Goal: Task Accomplishment & Management: Complete application form

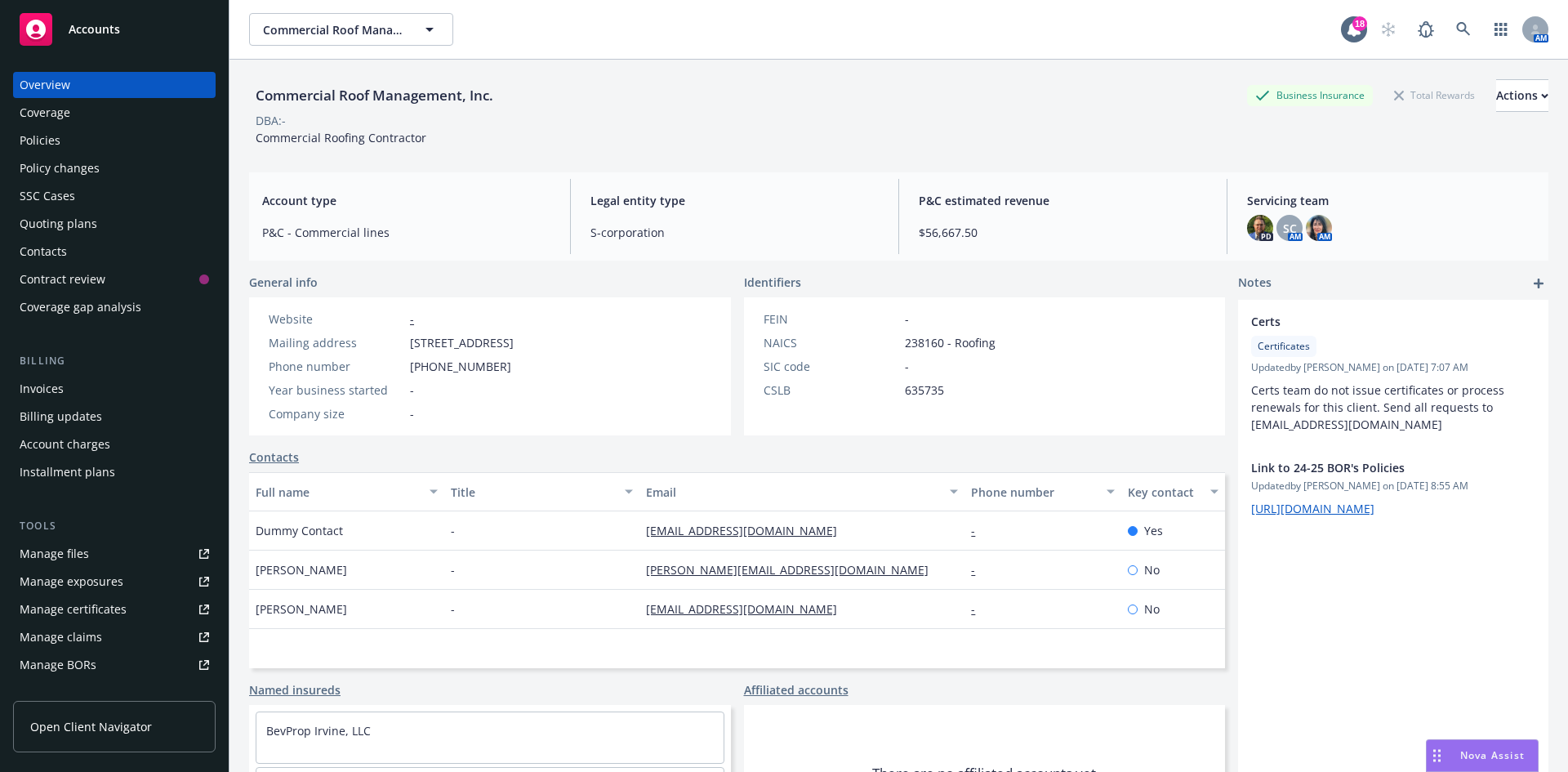
scroll to position [106, 0]
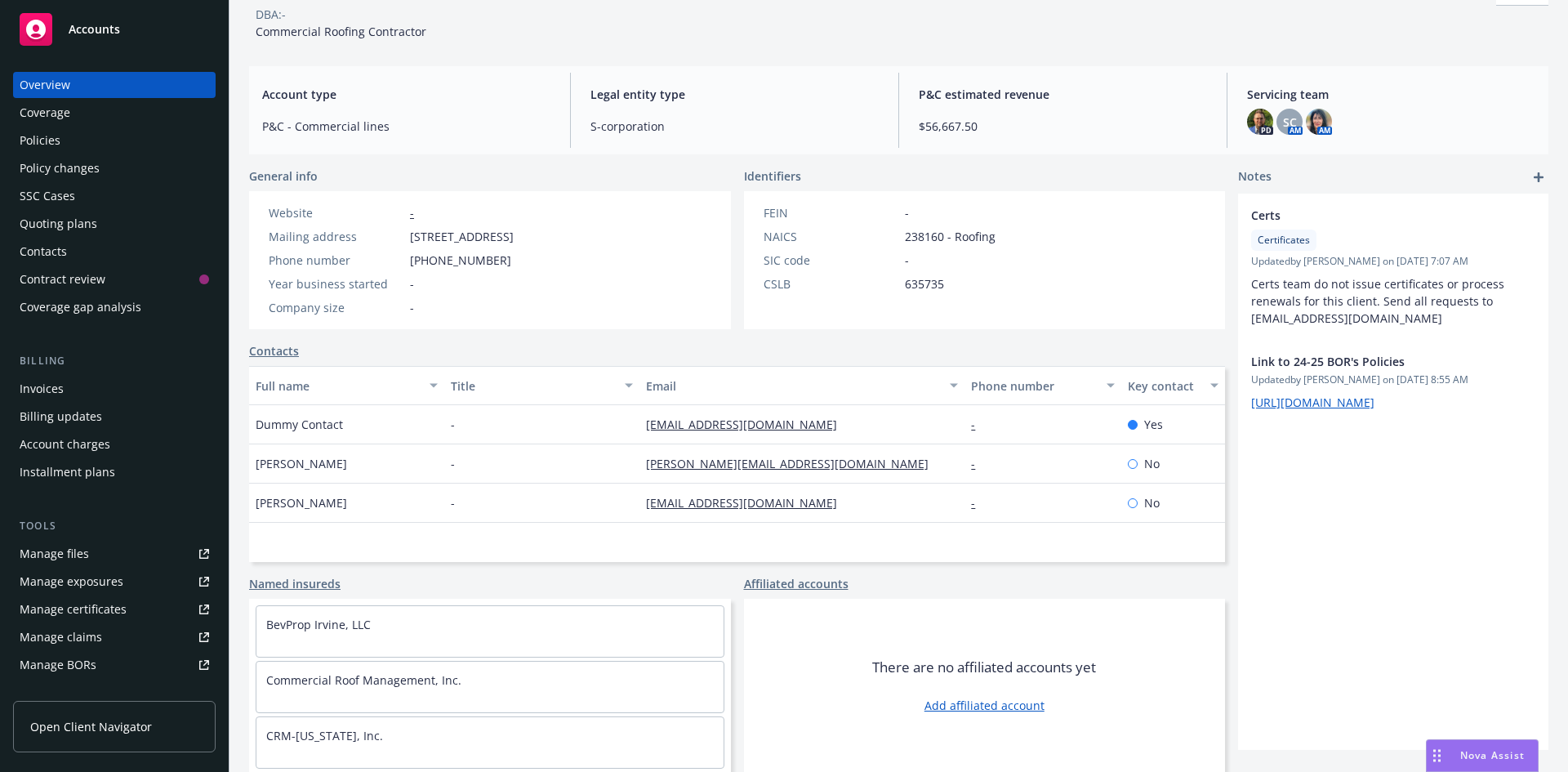
drag, startPoint x: 408, startPoint y: 234, endPoint x: 652, endPoint y: 242, distance: 244.1
click at [533, 242] on div "Website - Mailing address 15500 Rockfield Blvd Ste C, Irvine, CA, 92618 Phone n…" at bounding box center [391, 260] width 284 height 138
copy span "15500 Rockfield Blvd Ste C, Irvine, CA, 92618"
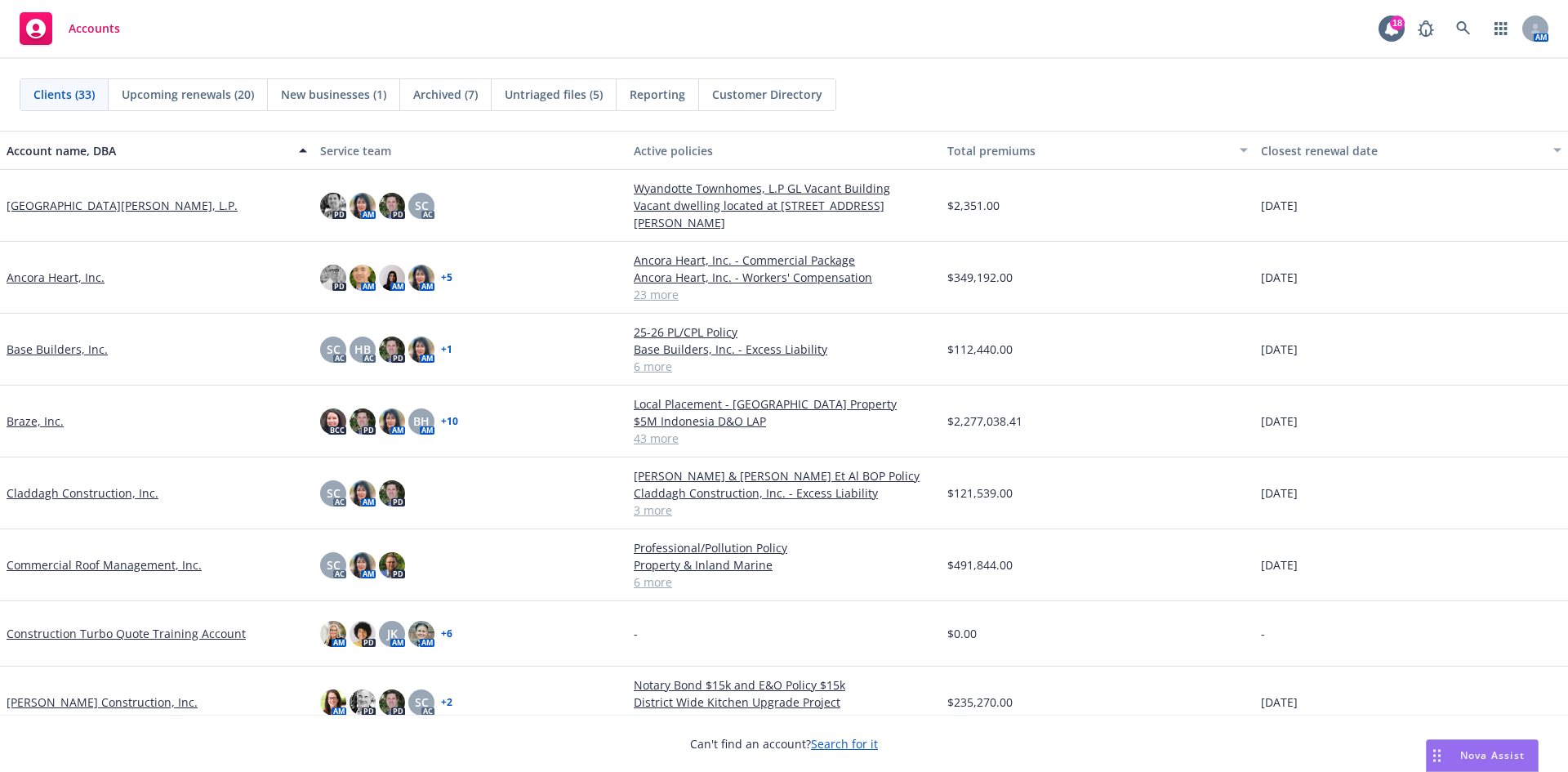
click at [61, 563] on link "Commercial Roof Management, Inc." at bounding box center [104, 564] width 196 height 18
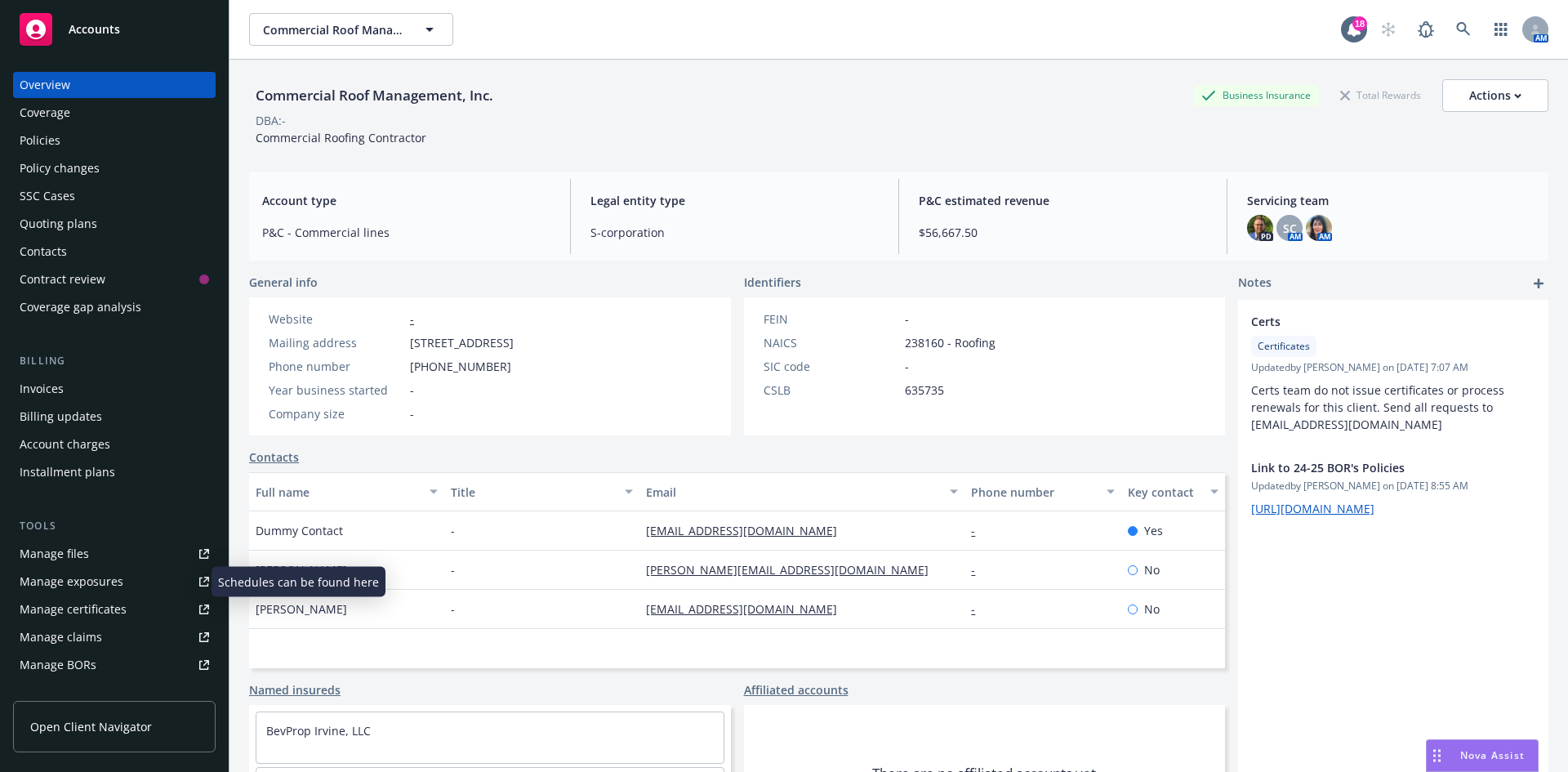
click at [67, 583] on div "Manage exposures" at bounding box center [71, 581] width 103 height 26
click at [77, 574] on div "Manage exposures" at bounding box center [71, 581] width 103 height 26
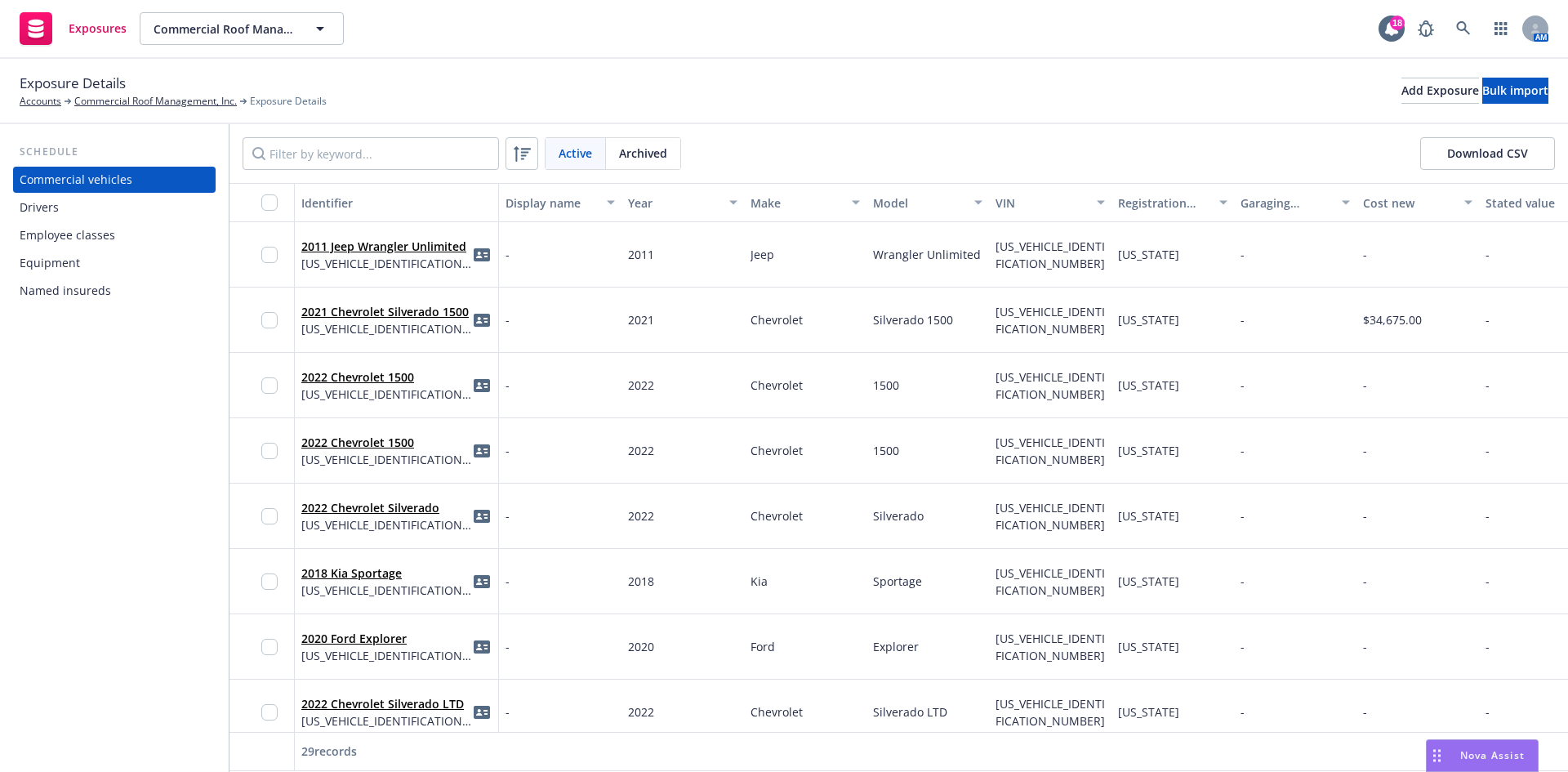
click at [73, 228] on div "Employee classes" at bounding box center [67, 235] width 96 height 26
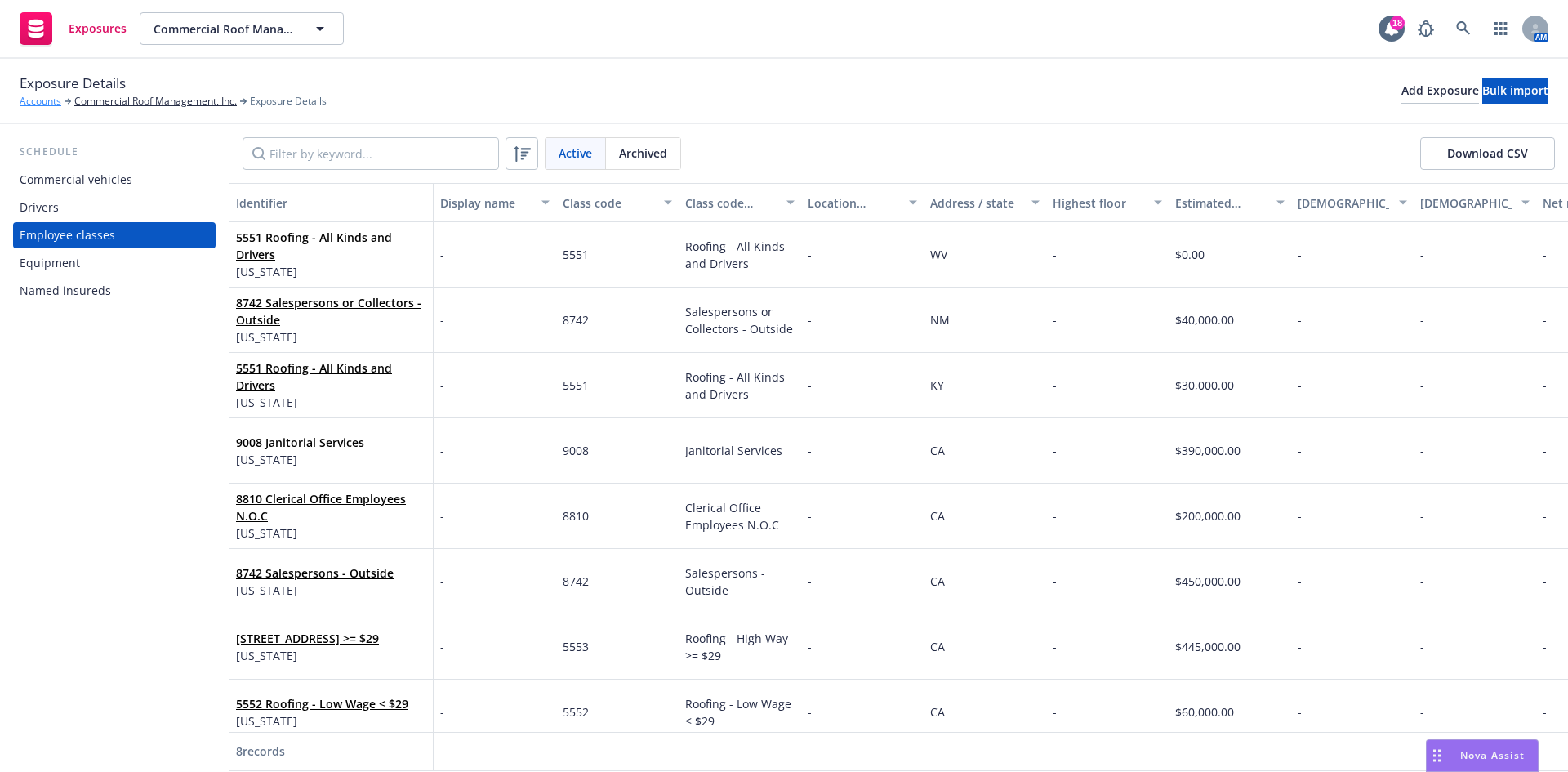
click at [53, 103] on link "Accounts" at bounding box center [40, 101] width 42 height 15
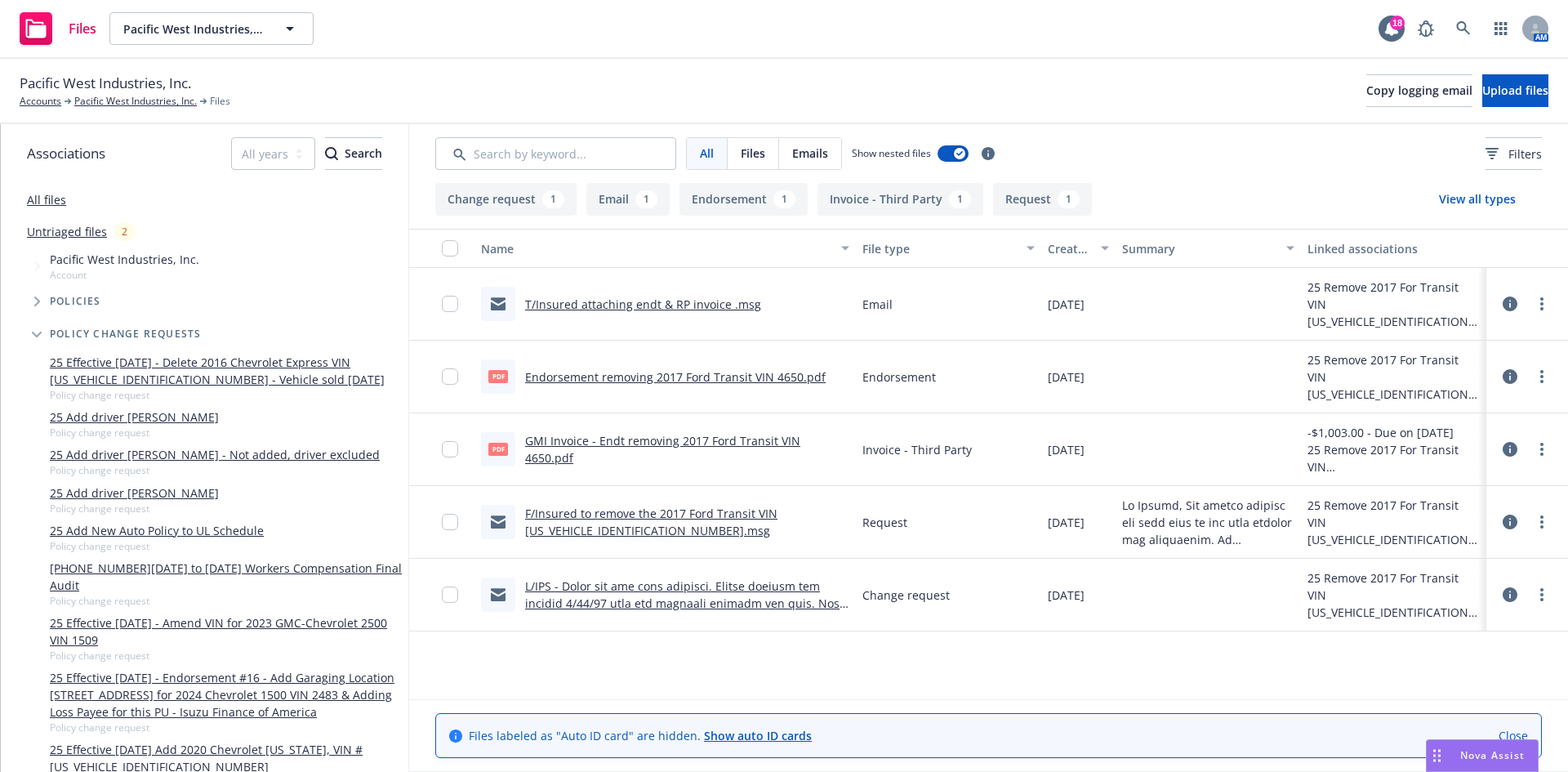
click at [623, 303] on link "T/Insured attaching endt & RP invoice .msg" at bounding box center [643, 303] width 236 height 16
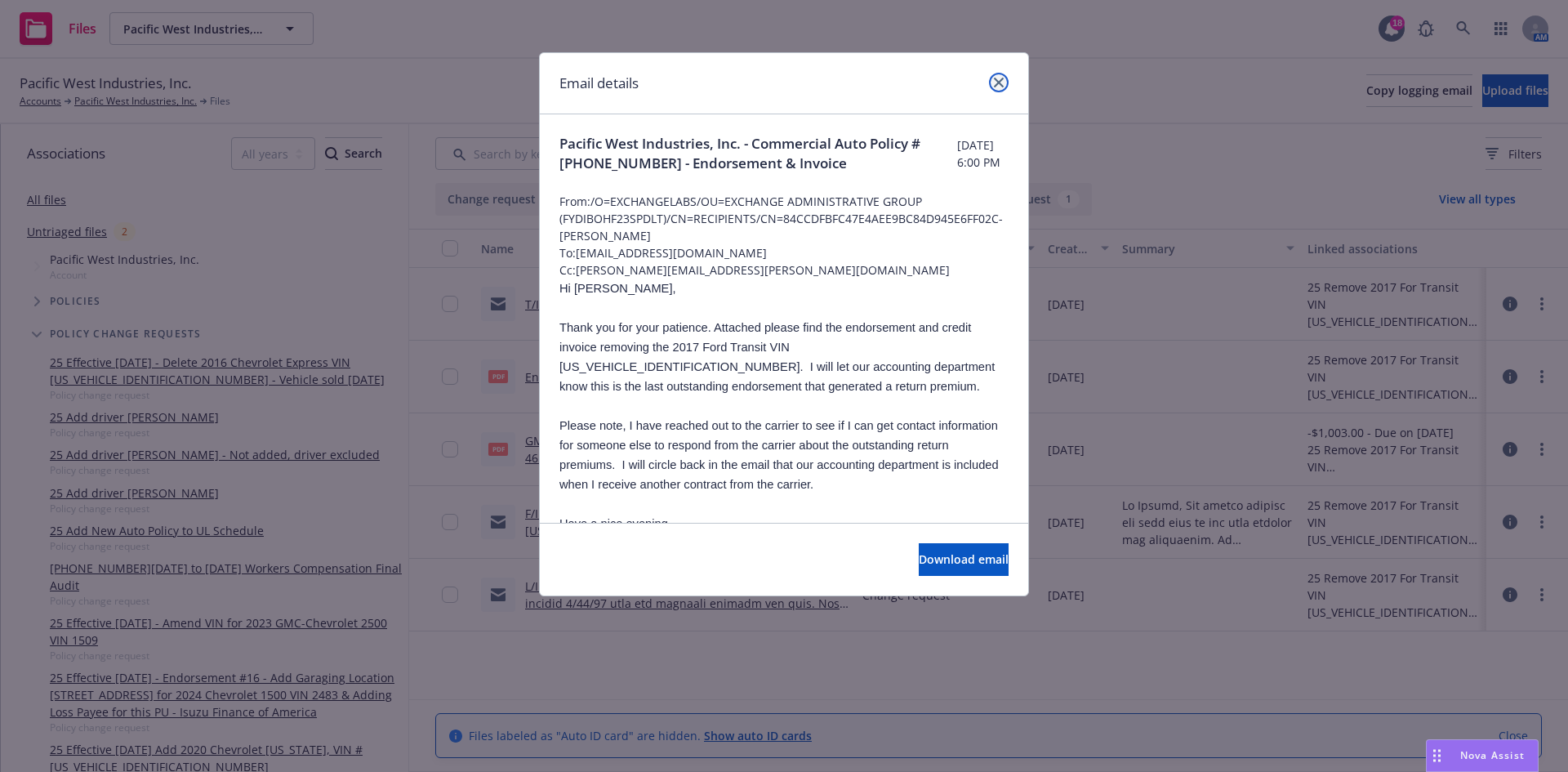
click at [997, 82] on icon "close" at bounding box center [999, 82] width 10 height 10
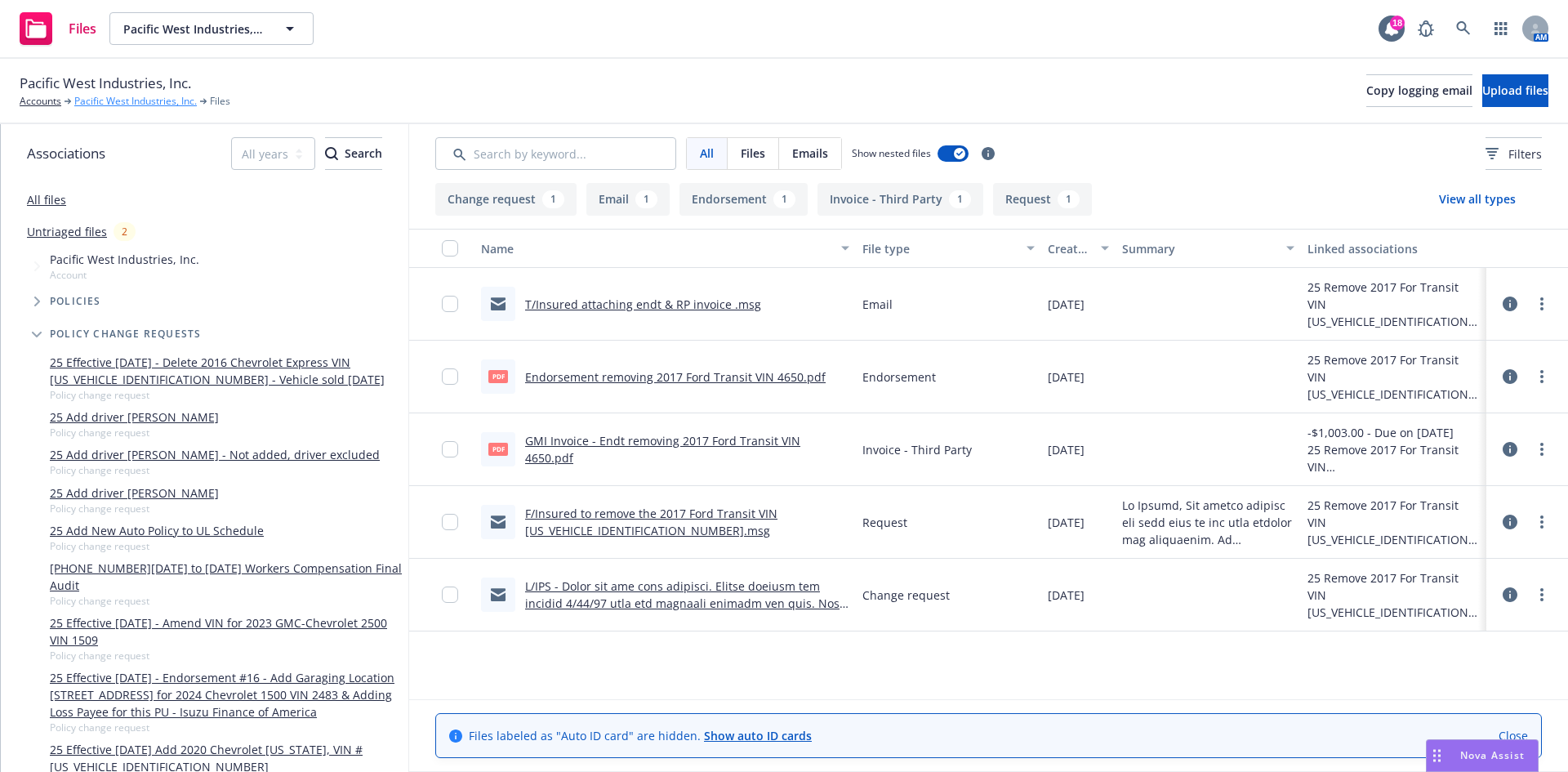
click at [96, 98] on link "Pacific West Industries, Inc." at bounding box center [136, 101] width 123 height 15
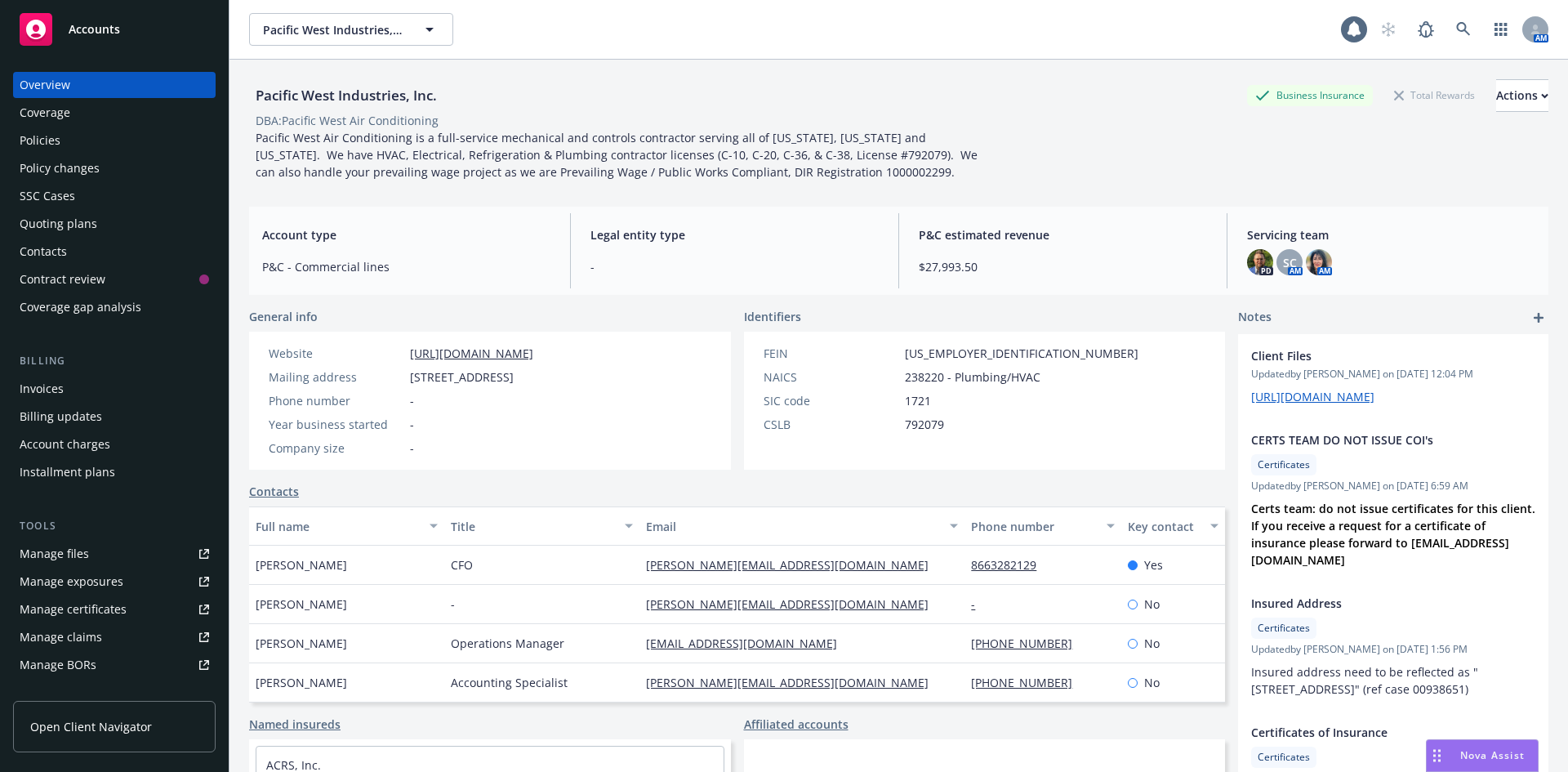
click at [82, 174] on div "Policy changes" at bounding box center [59, 168] width 80 height 26
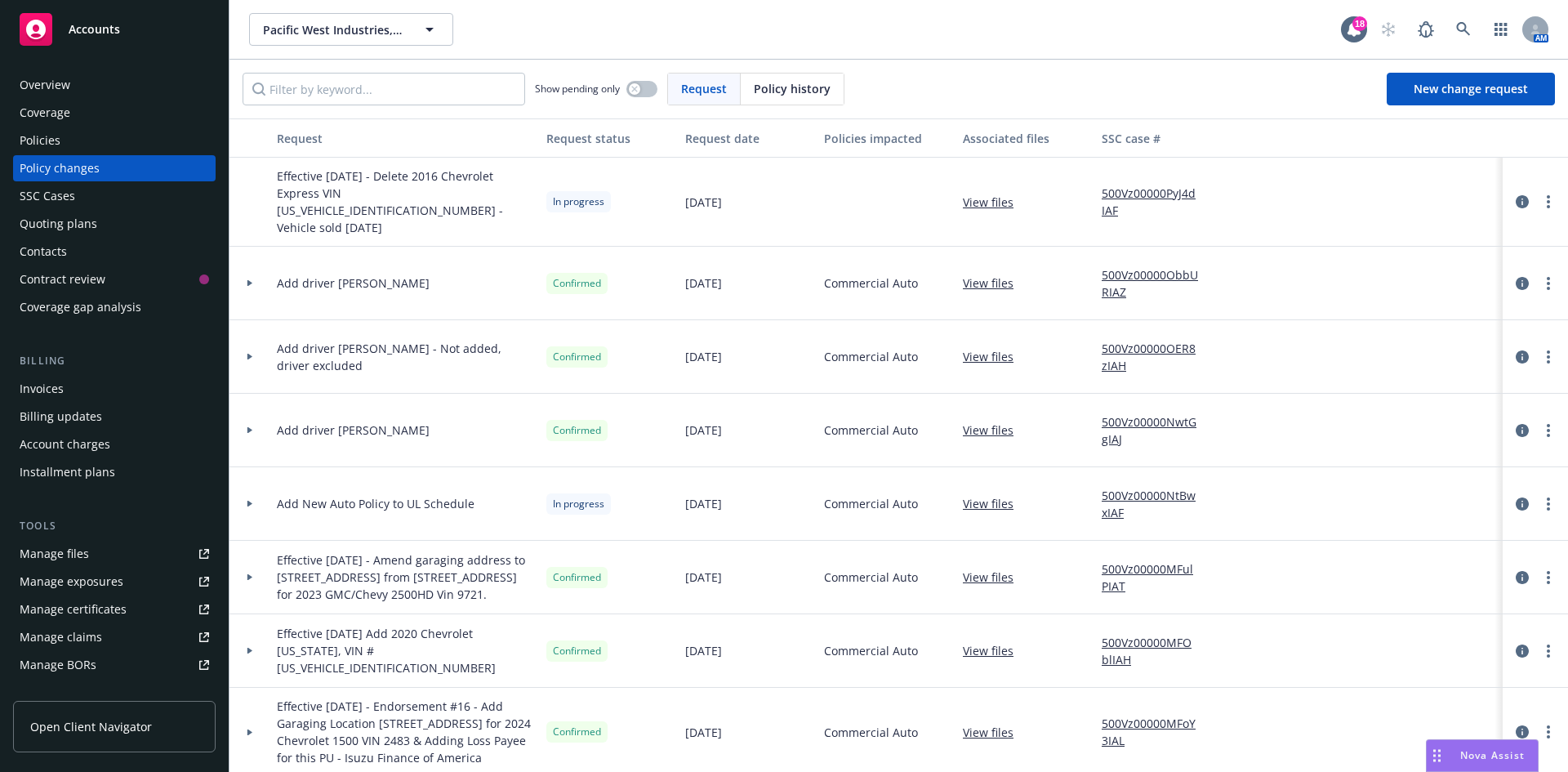
click at [997, 200] on link "View files" at bounding box center [994, 202] width 64 height 18
click at [971, 495] on link "View files" at bounding box center [994, 504] width 64 height 18
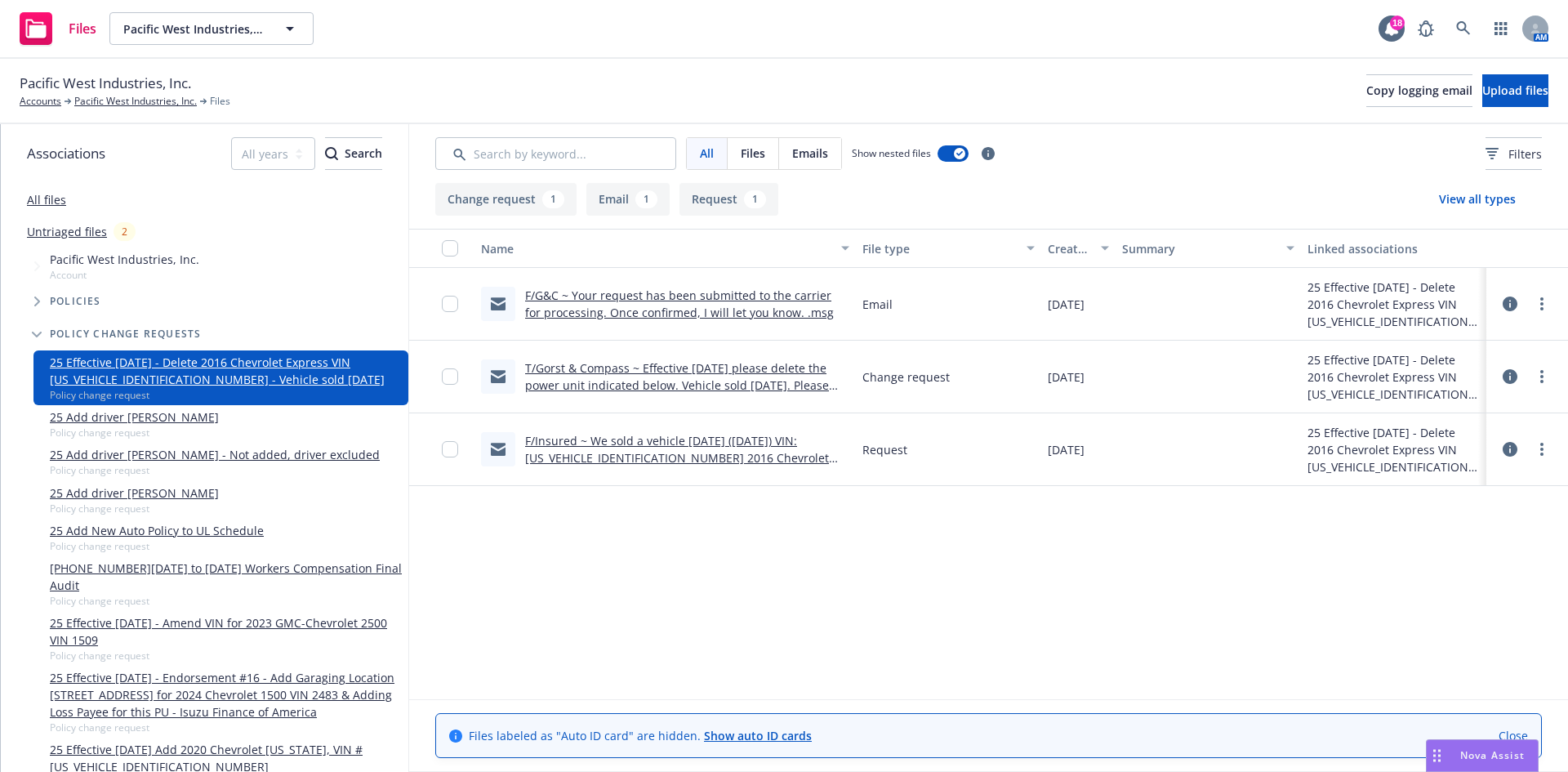
click at [661, 297] on link "F/G&C ~ Your request has been submitted to the carrier for processing. Once con…" at bounding box center [679, 303] width 309 height 32
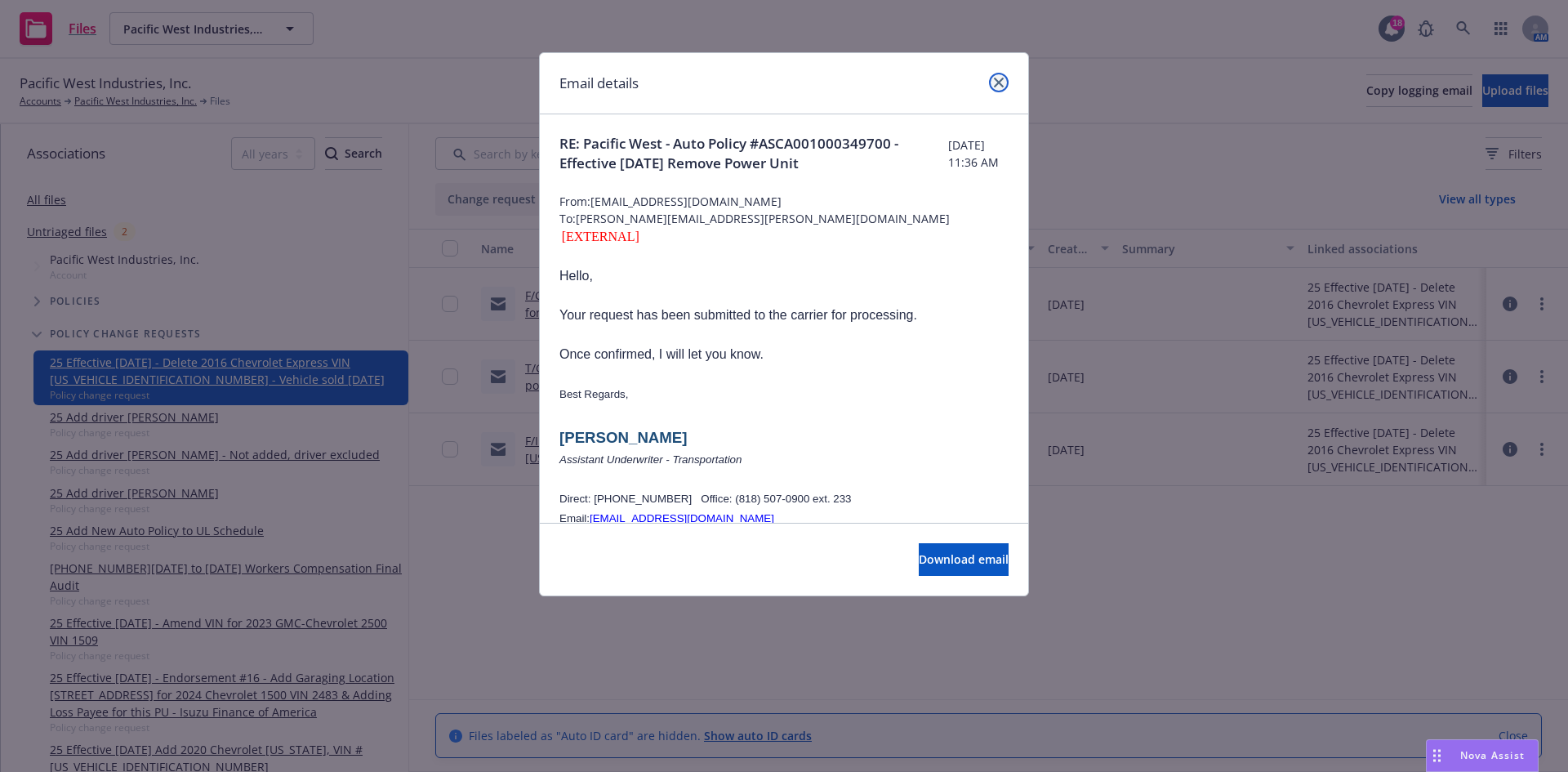
click at [998, 83] on icon "close" at bounding box center [999, 82] width 10 height 10
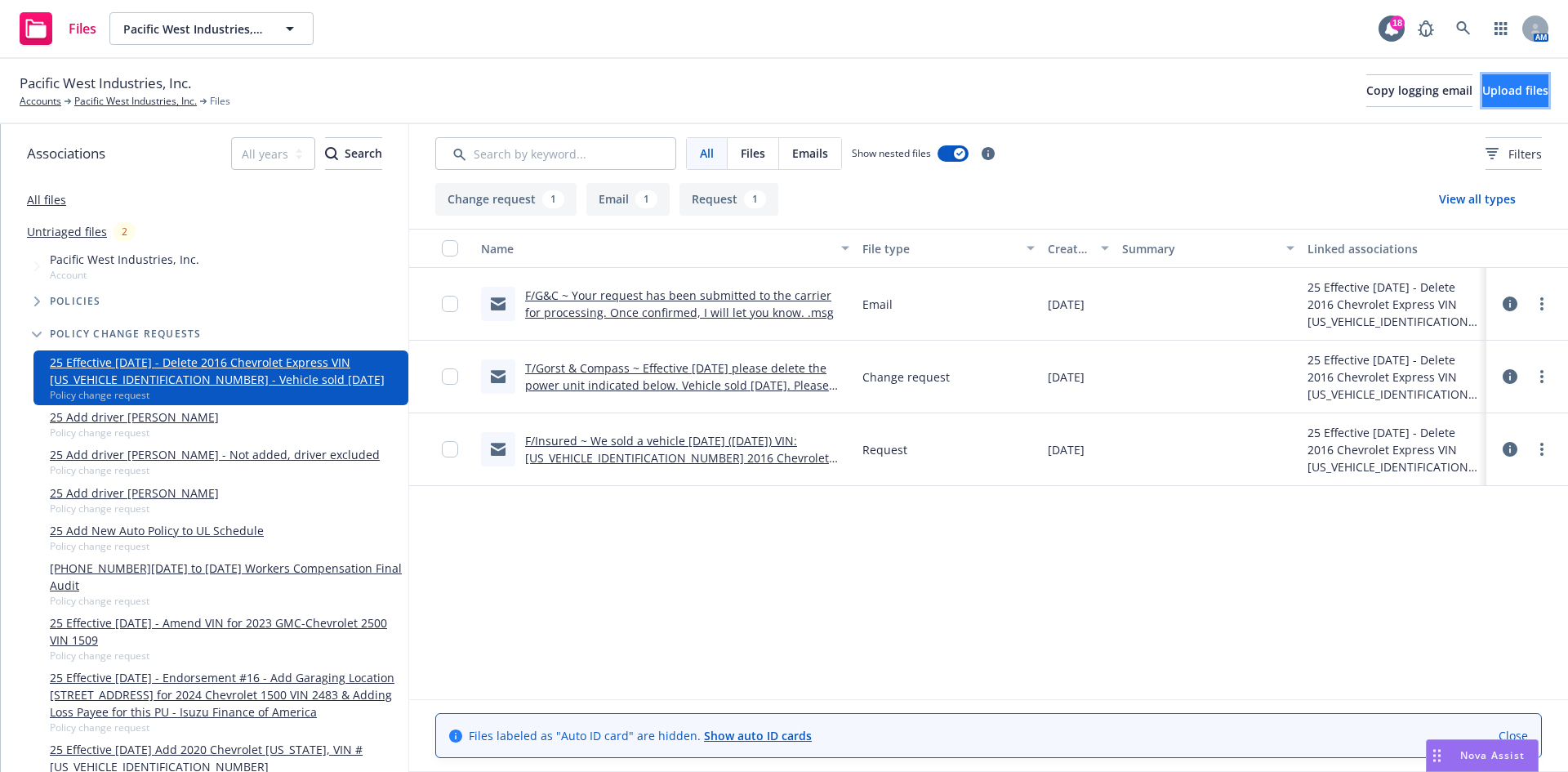
click at [1501, 89] on span "Upload files" at bounding box center [1515, 89] width 66 height 16
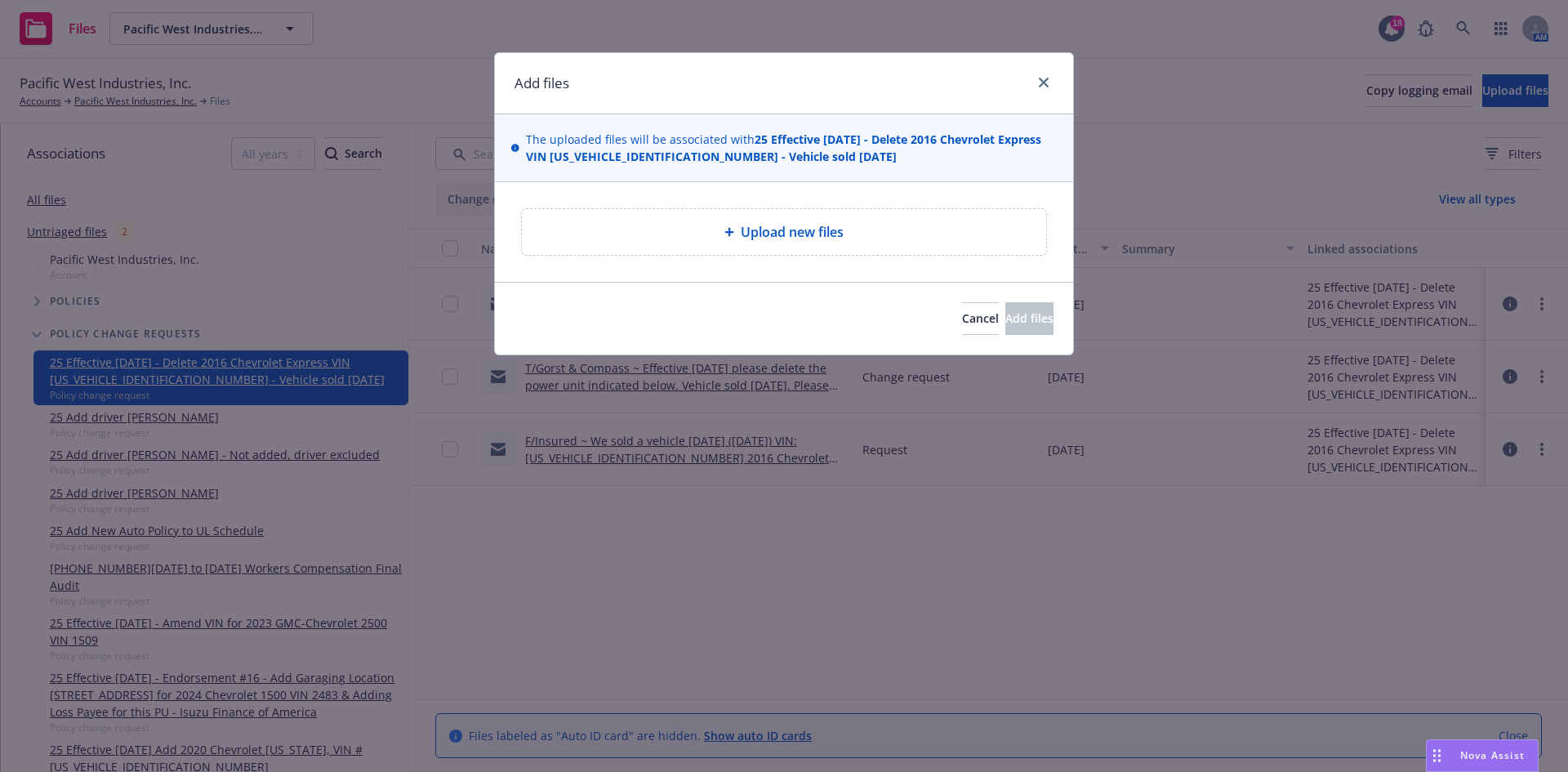
drag, startPoint x: 860, startPoint y: 82, endPoint x: 887, endPoint y: 65, distance: 31.9
click at [890, 10] on div "Add files The uploaded files will be associated with 25 Effective 7/30/25 - Del…" at bounding box center [784, 386] width 1568 height 772
click at [1040, 83] on icon "close" at bounding box center [1043, 82] width 10 height 10
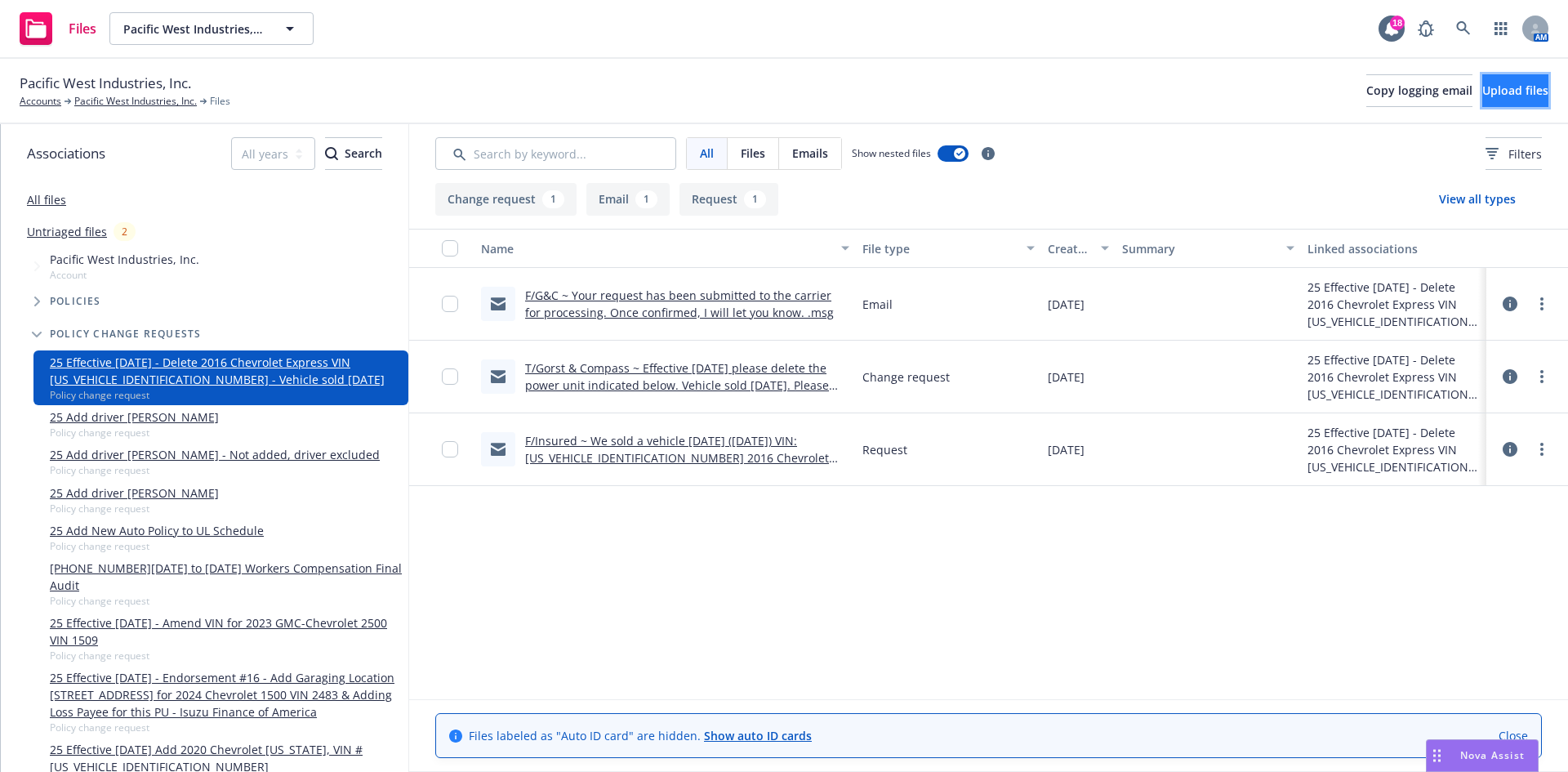
click at [1482, 89] on span "Upload files" at bounding box center [1515, 89] width 66 height 16
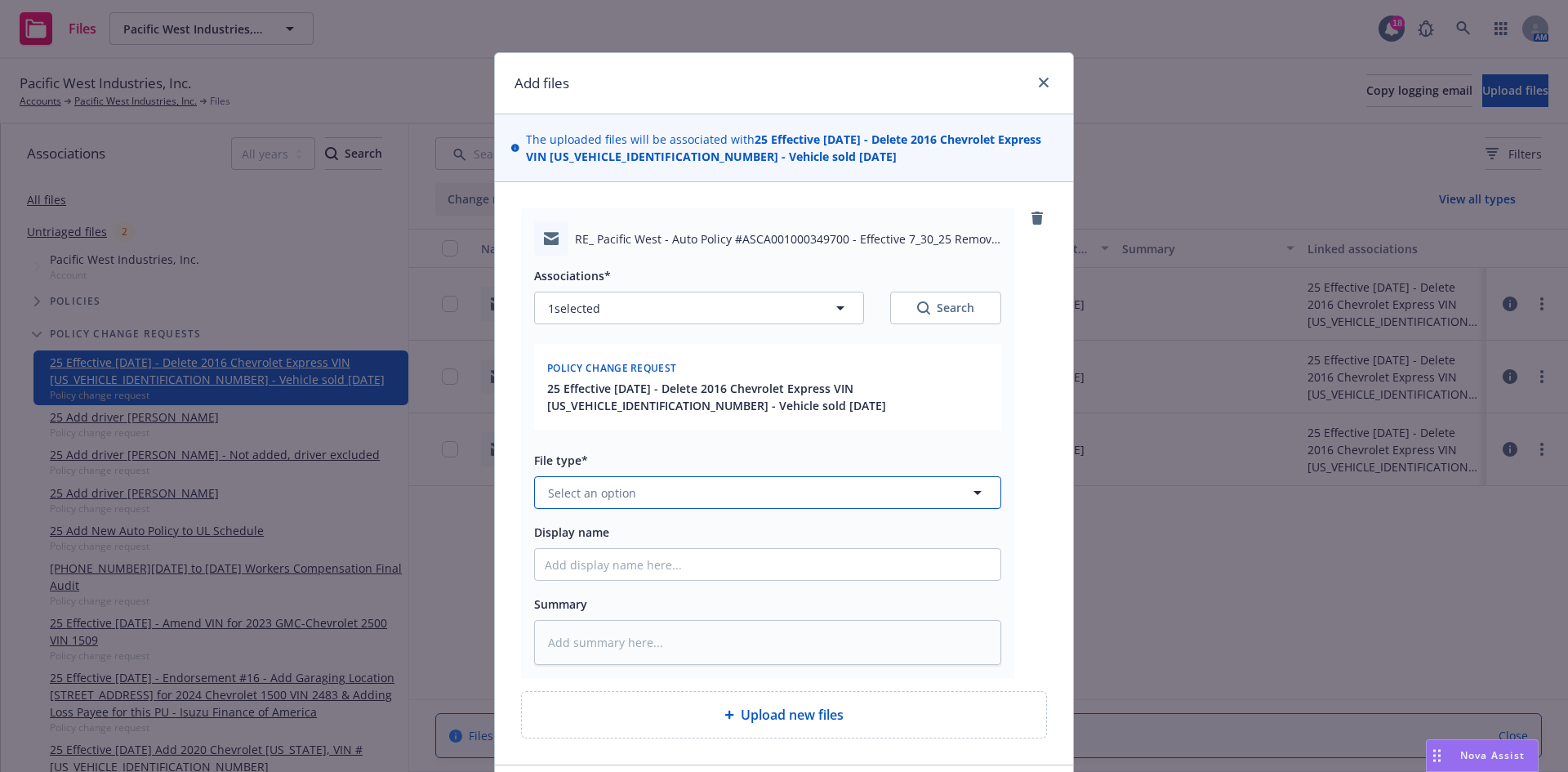
click at [624, 492] on span "Select an option" at bounding box center [592, 493] width 89 height 18
type input "other"
click at [600, 451] on div "Other" at bounding box center [767, 447] width 445 height 24
click at [577, 565] on input "Display name" at bounding box center [767, 564] width 466 height 31
type textarea "x"
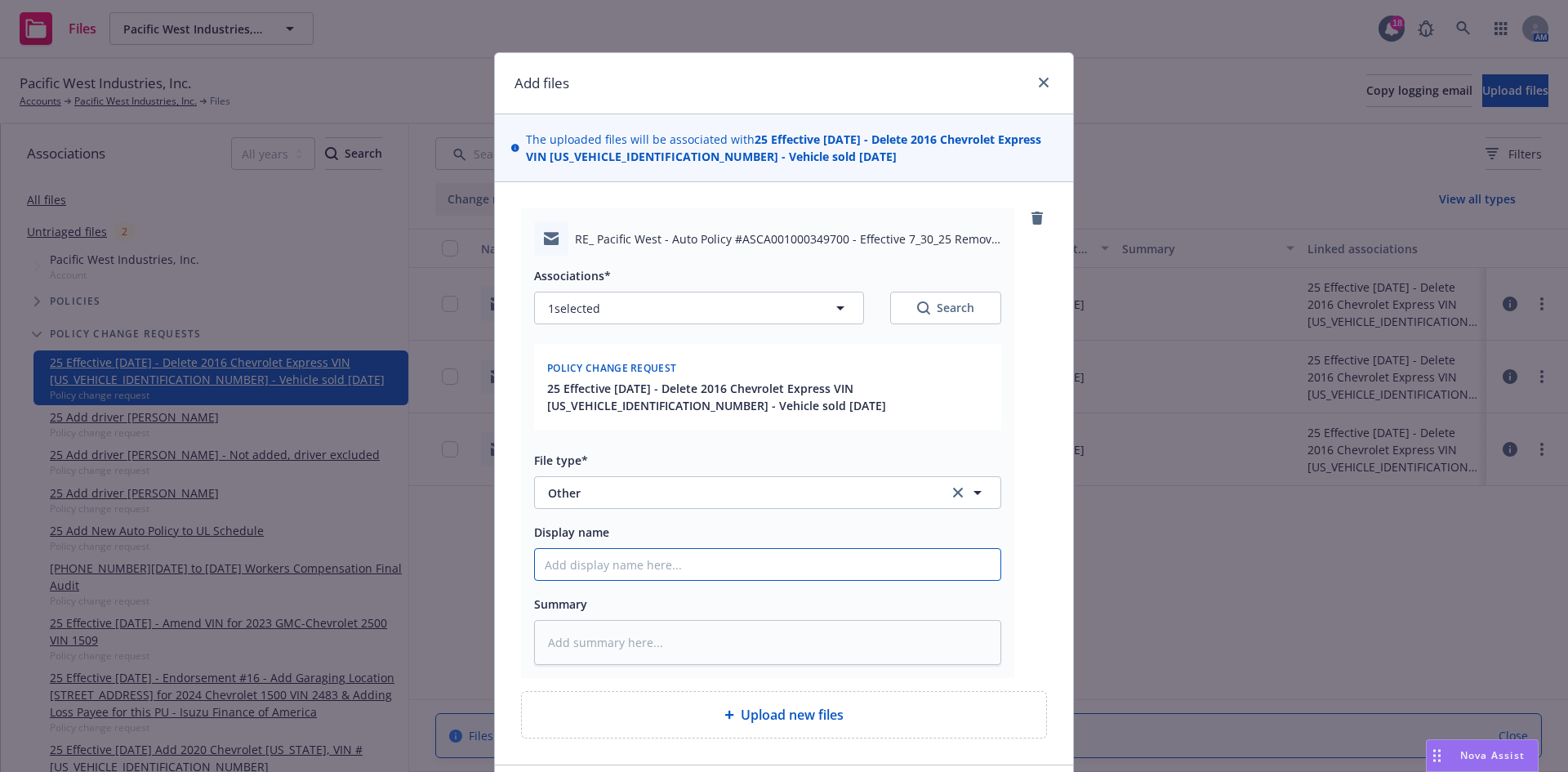
type input "T"
type textarea "x"
type input "T/"
type textarea "x"
type input "T/G"
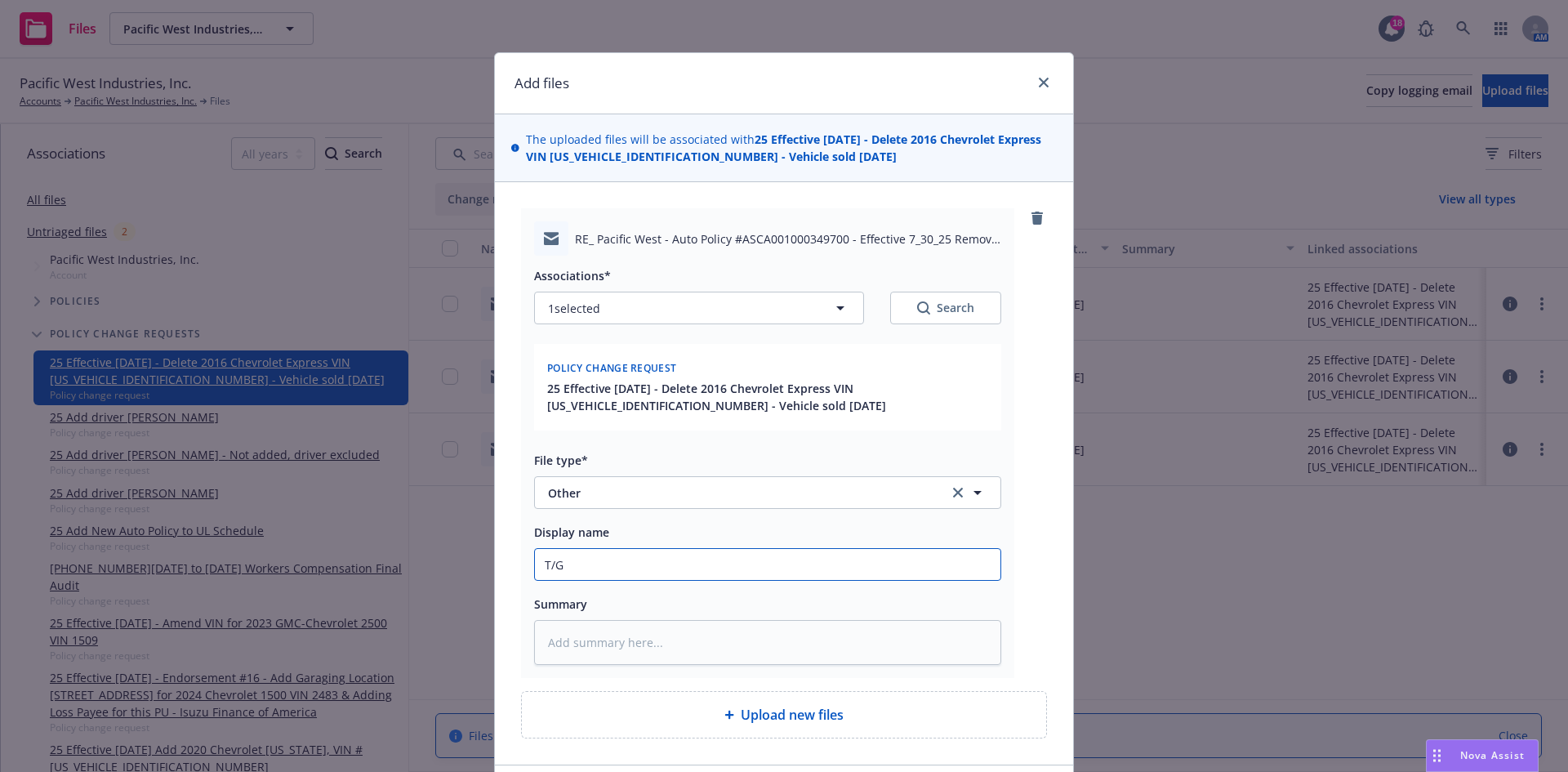
type textarea "x"
type input "T/G&"
type textarea "x"
type input "T/G&C"
type textarea "x"
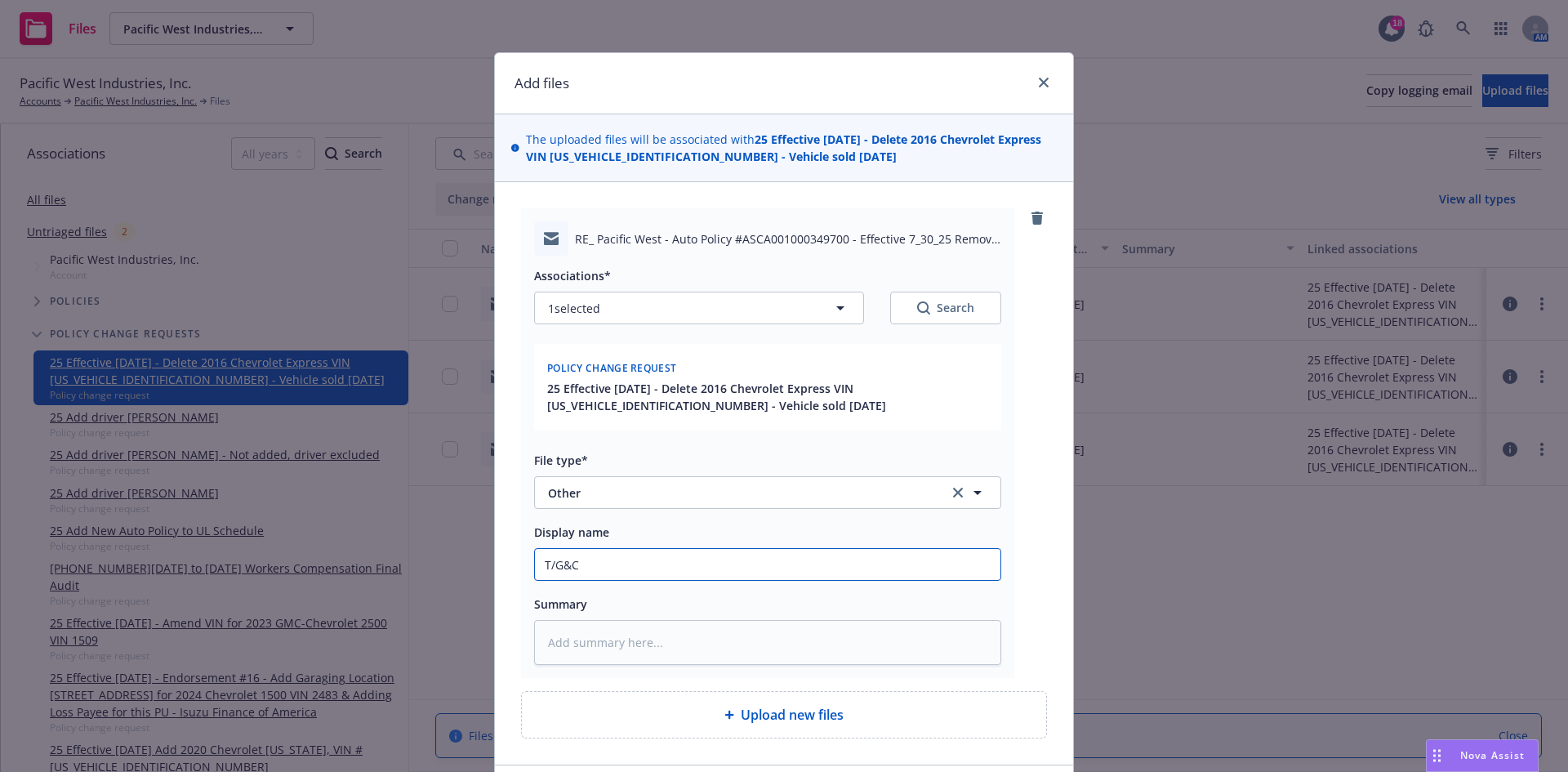
type input "T/G&C"
type textarea "x"
type input "T/G&C -"
type textarea "x"
type input "T/G&C -"
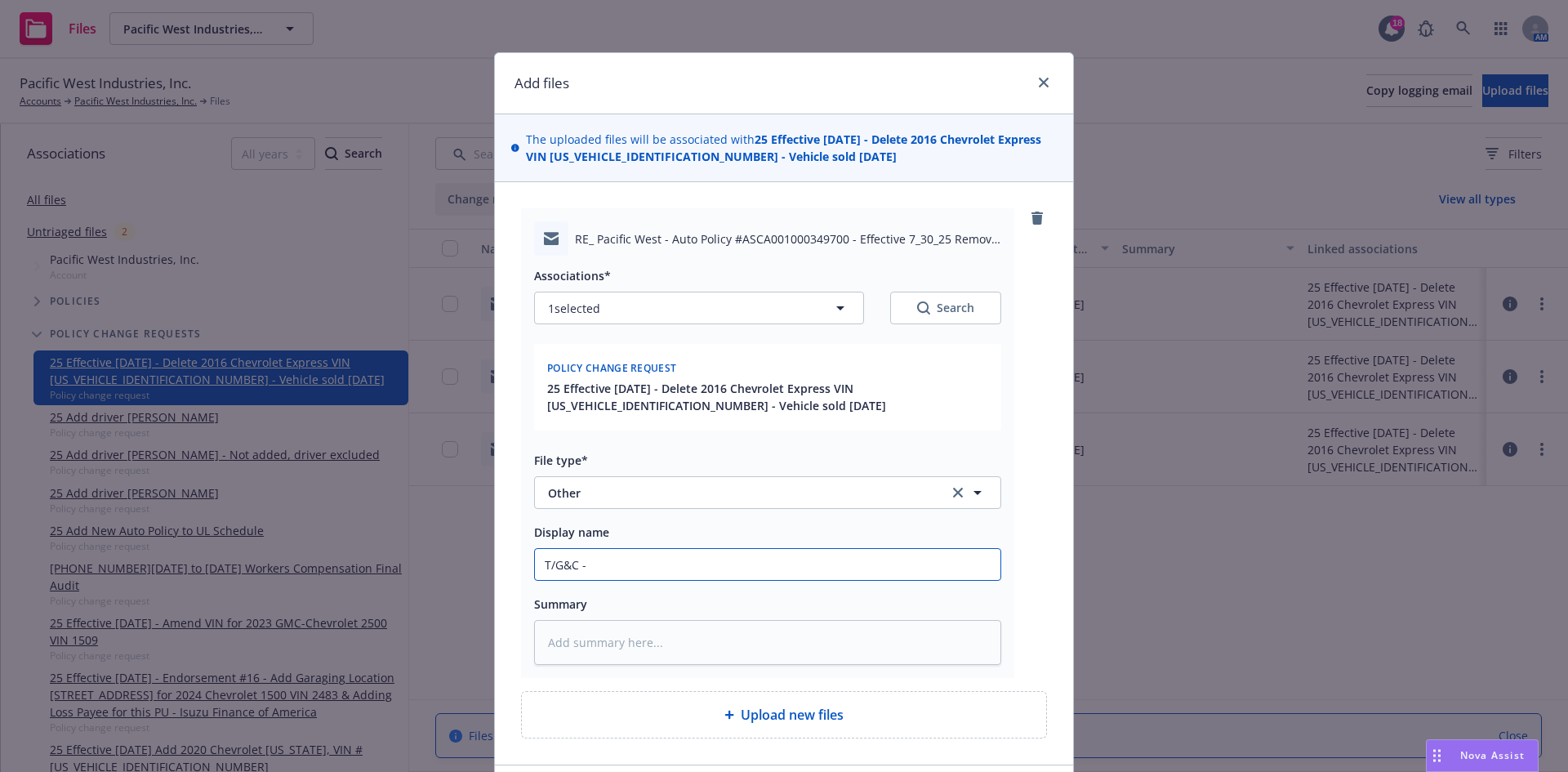
type textarea "x"
type input "T/G&C - A"
type textarea "x"
type input "T/G&C - At"
type textarea "x"
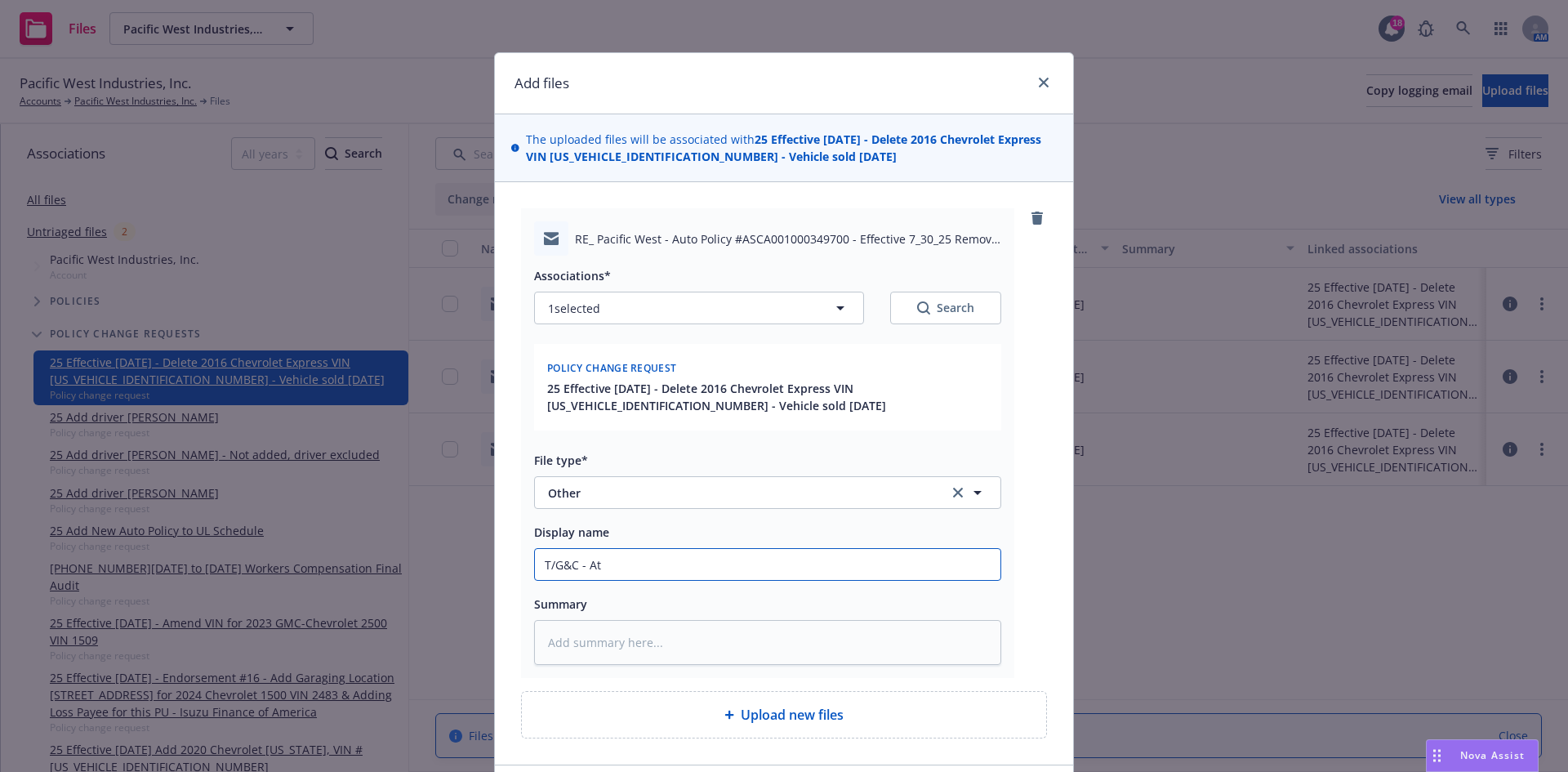
type input "T/G&C - Att"
type textarea "x"
type input "T/G&C - Atta"
type textarea "x"
type input "T/G&C - Attac"
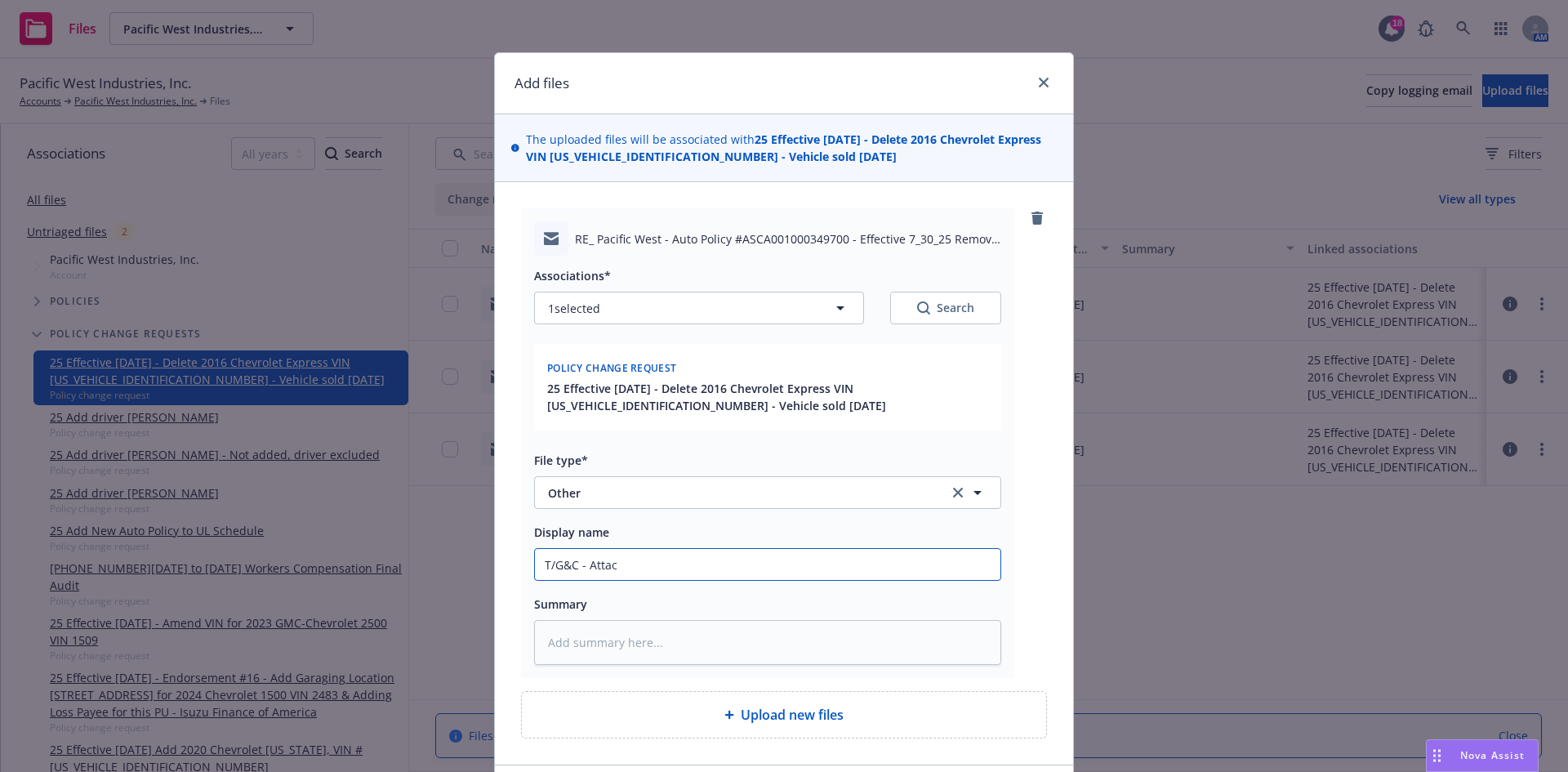
type textarea "x"
type input "T/G&C - Attach"
type textarea "x"
type input "T/G&C - Attache"
type textarea "x"
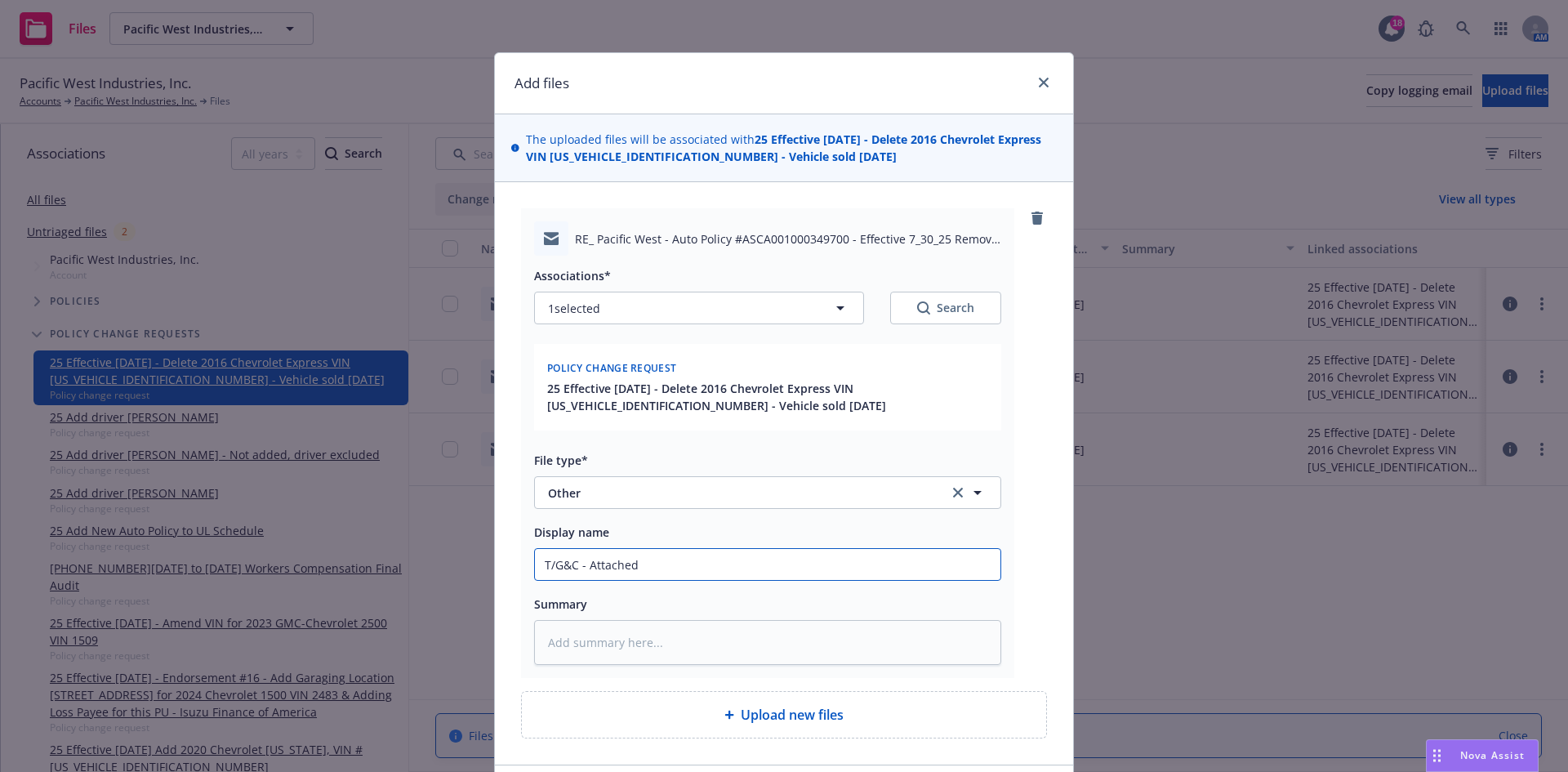
type input "T/G&C - Attached"
type textarea "x"
type input "T/G&C - Attached n"
type textarea "x"
type input "T/G&C - Attached no"
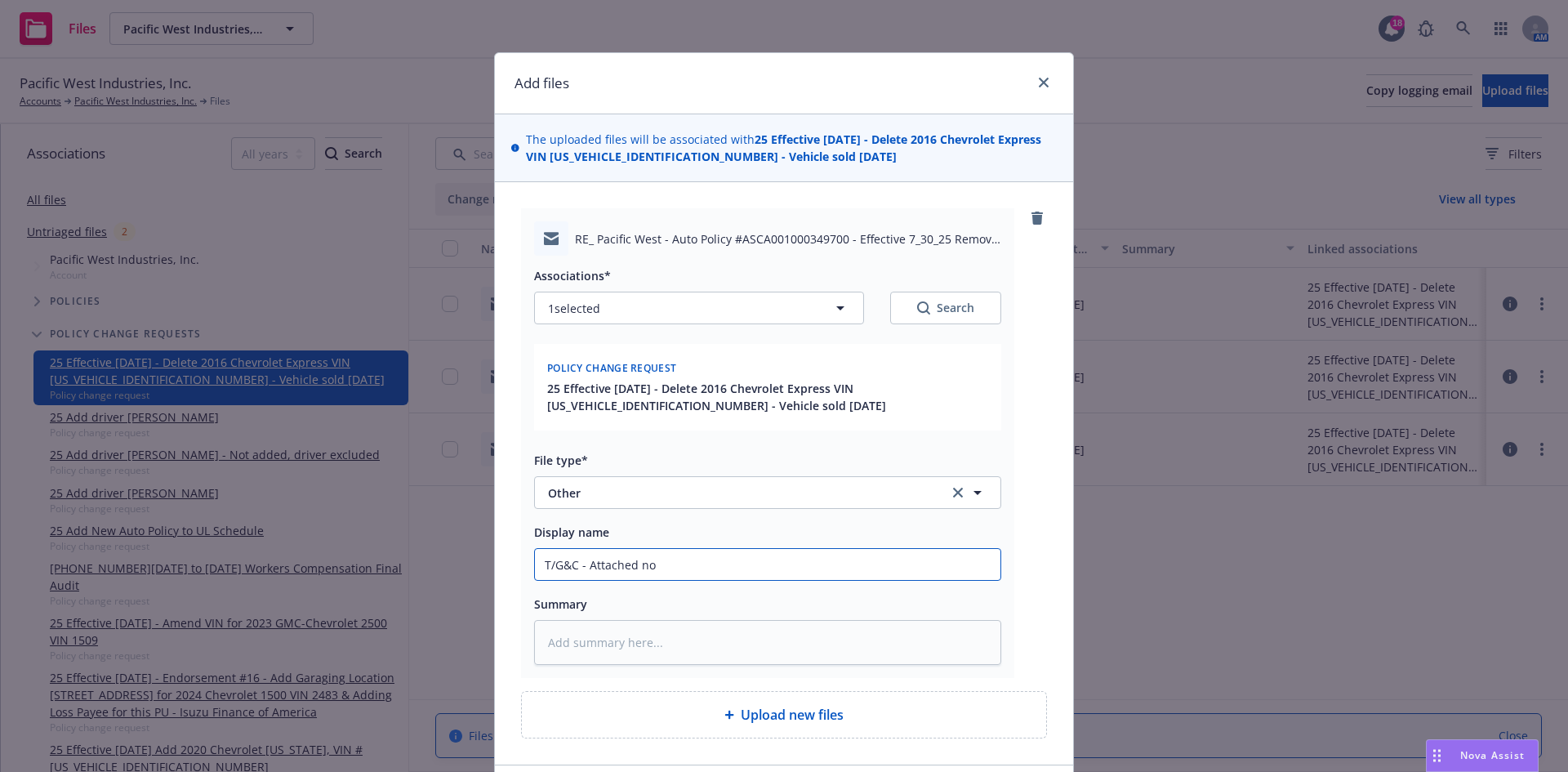
type textarea "x"
type input "T/G&C - Attached not"
type textarea "x"
type input "T/G&C - Attached noti"
type textarea "x"
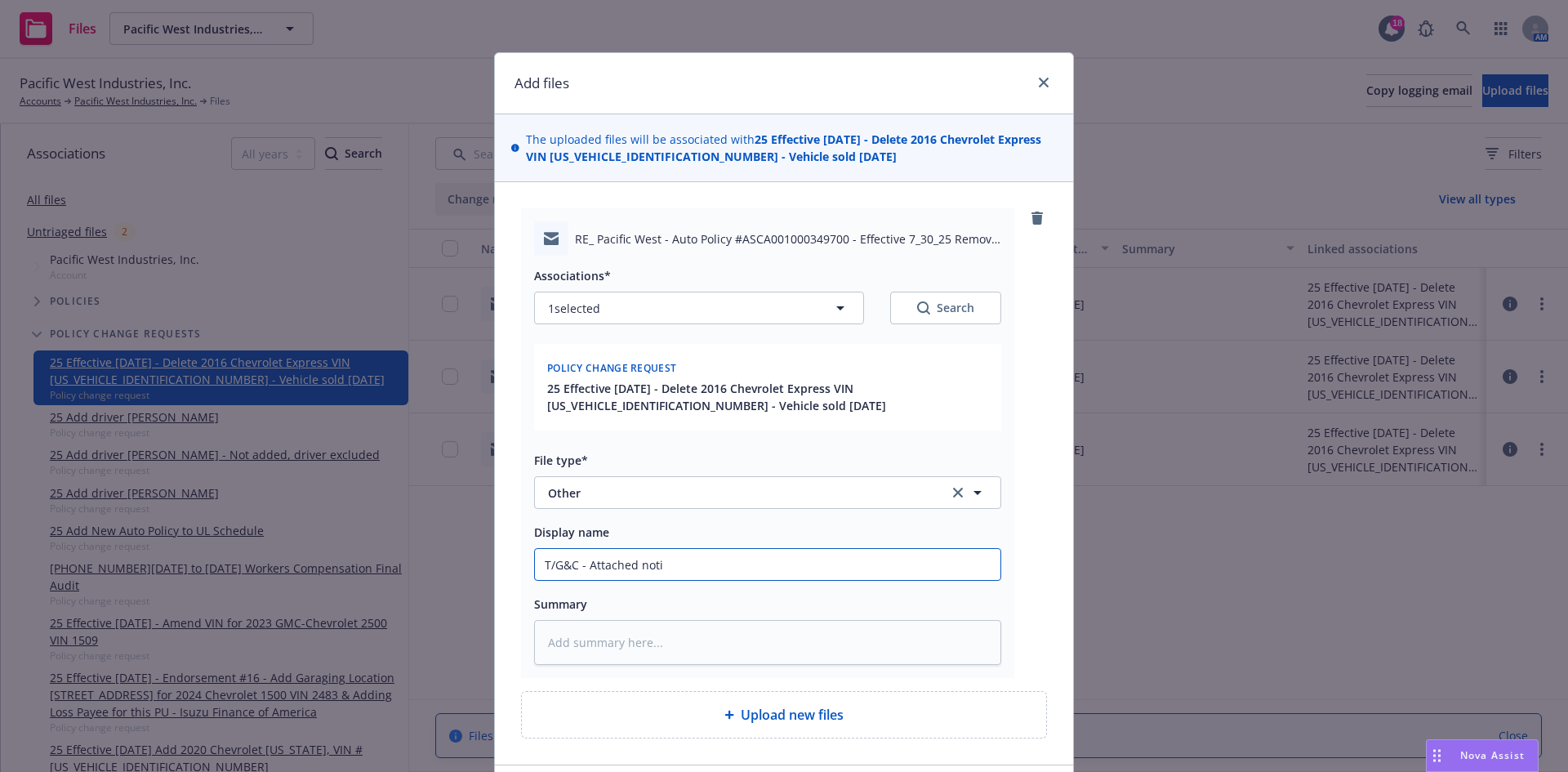
type input "T/G&C - Attached notic"
type textarea "x"
type input "T/G&C - Attached notice"
type textarea "x"
type input "T/G&C - Attached notice"
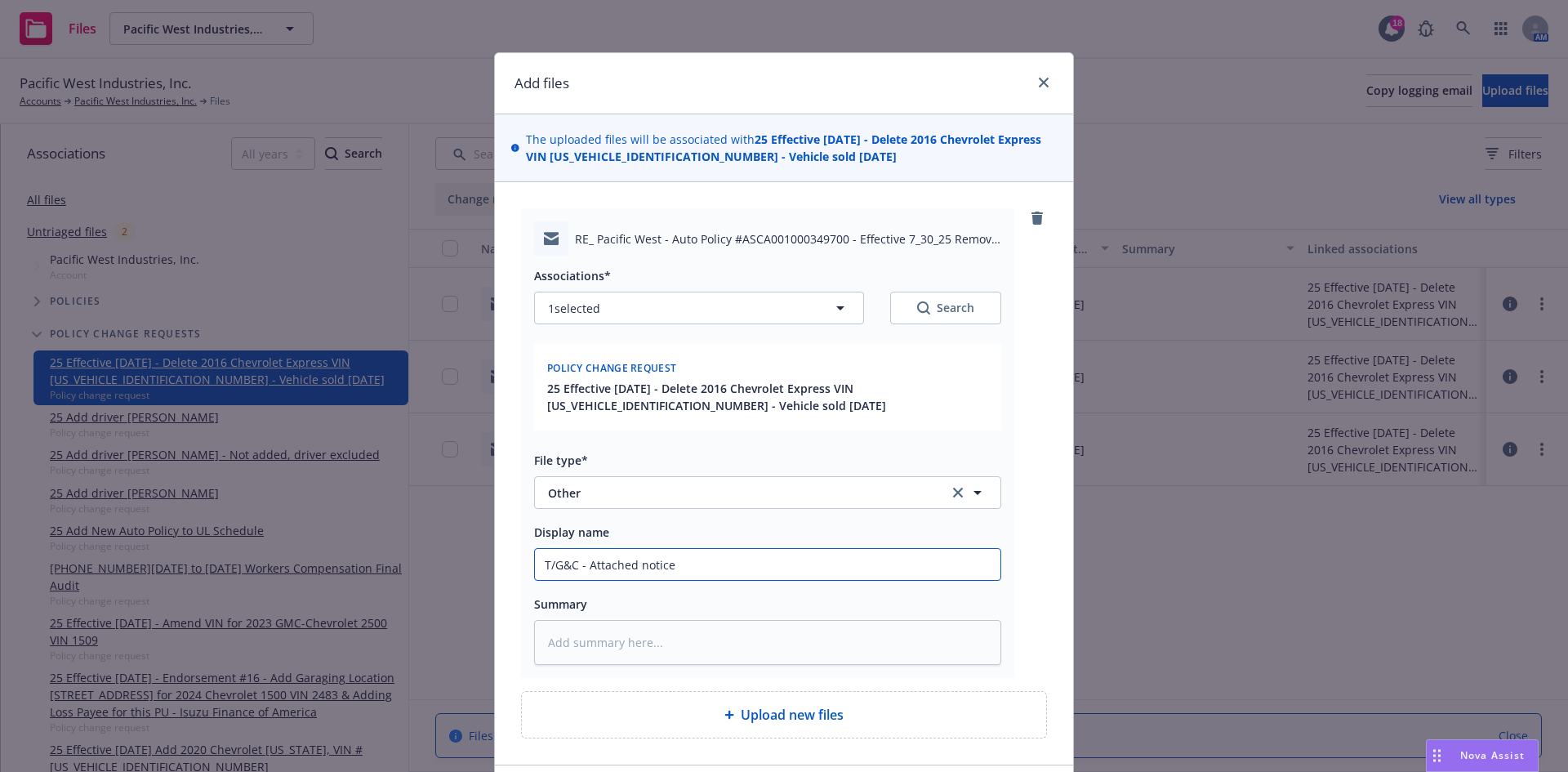
type textarea "x"
type input "T/G&C - Attached notice of"
type textarea "x"
type input "T/G&C - Attached notice of"
type textarea "x"
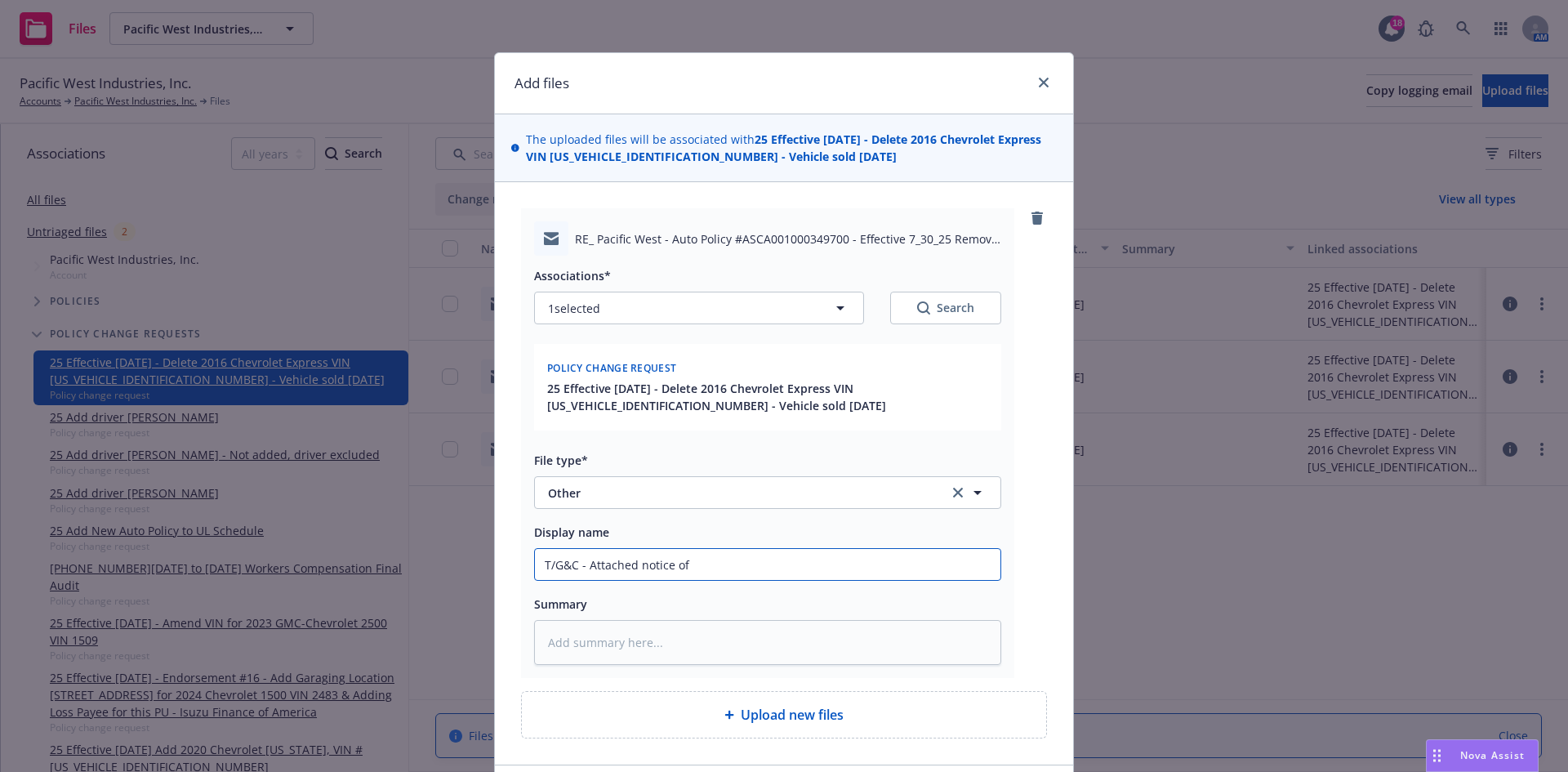
type input "T/G&C - Attached notice of t"
type textarea "x"
type input "T/G&C - Attached notice of tr"
type textarea "x"
type input "T/G&C - Attached notice of tra"
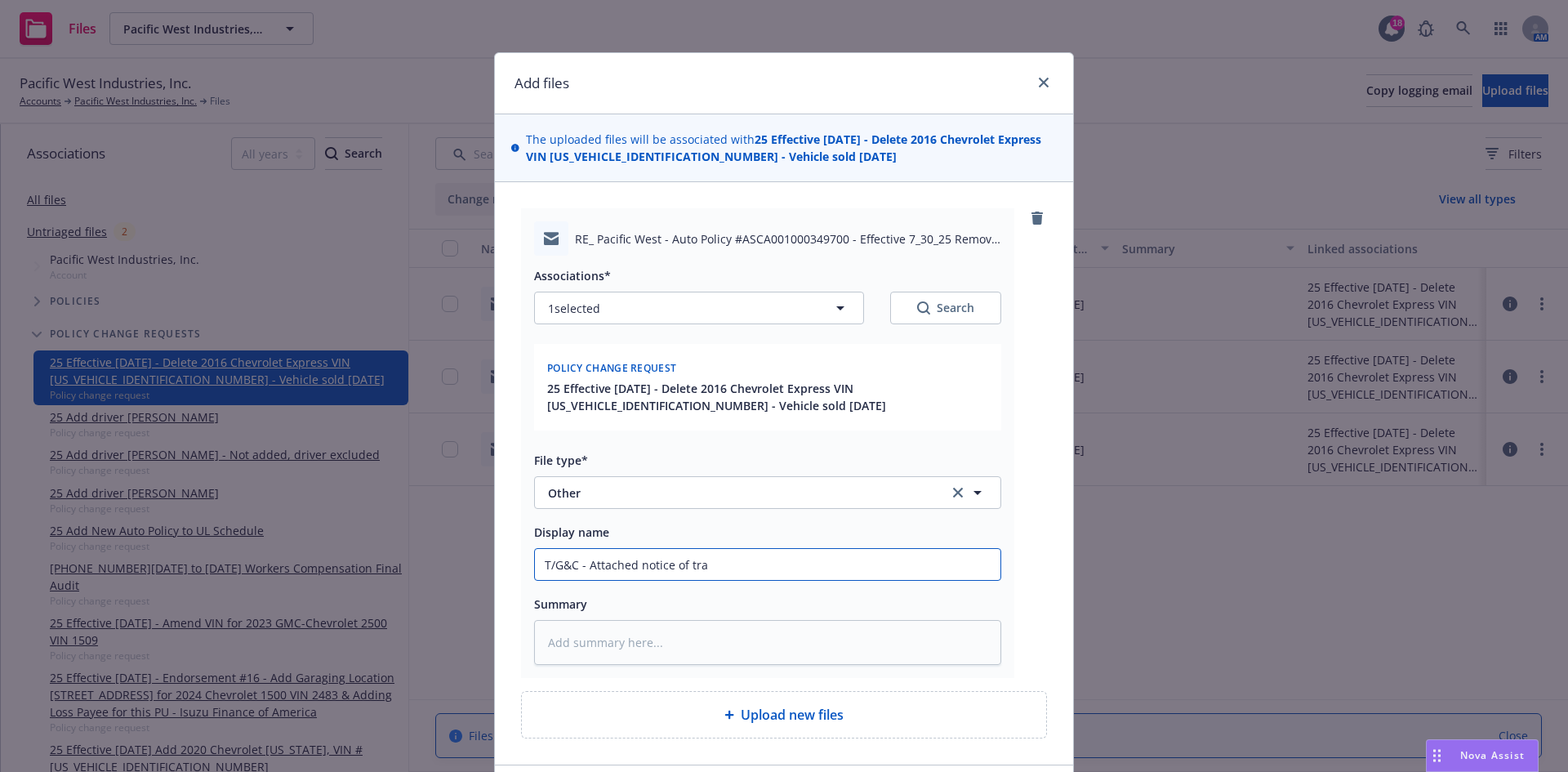
type textarea "x"
type input "T/G&C - Attached notice of tran"
type textarea "x"
type input "T/G&C - Attached notice of tranf"
type textarea "x"
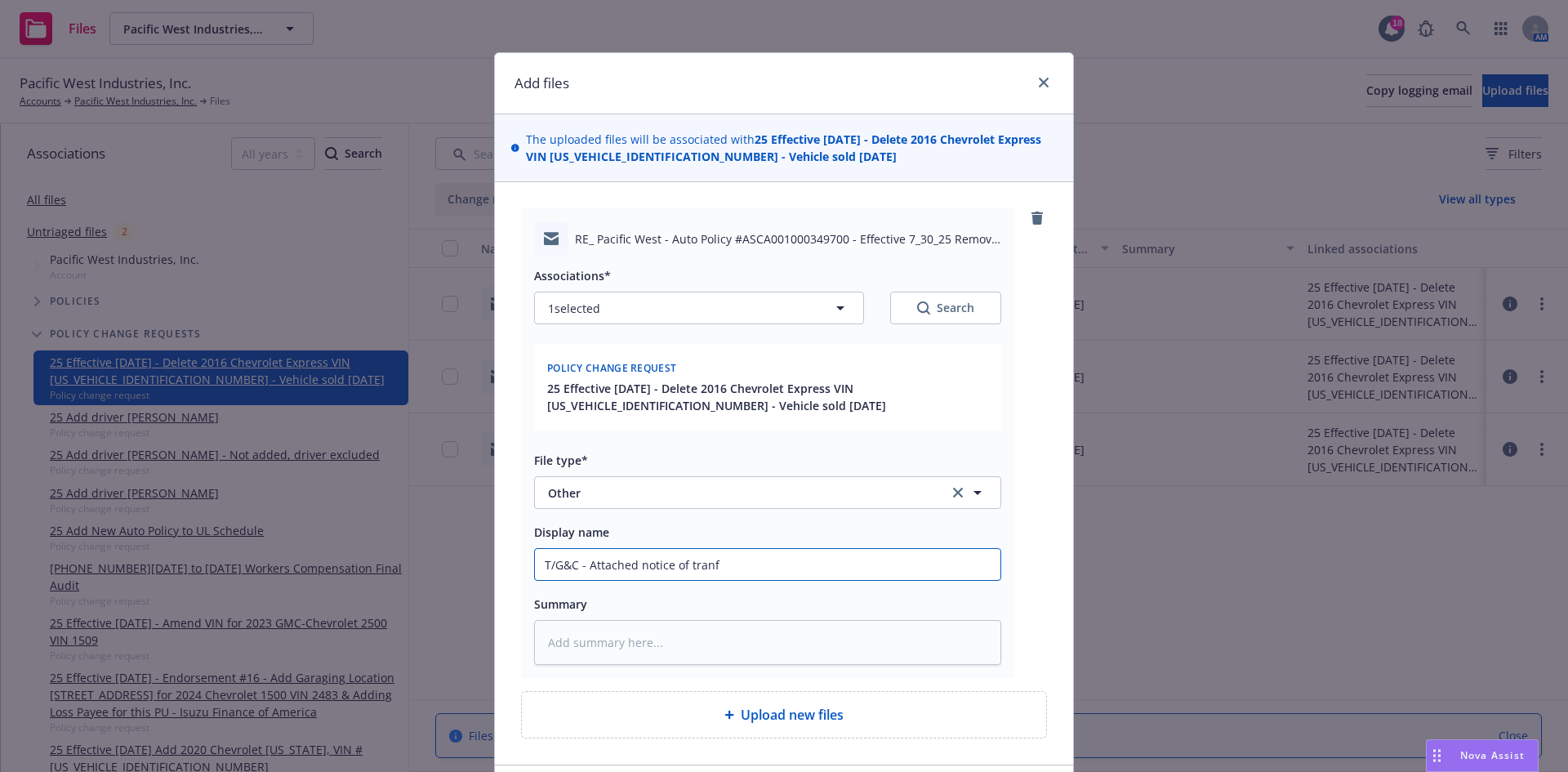
type input "T/G&C - Attached notice of tranfe"
type textarea "x"
type input "T/G&C - Attached notice of tranfer"
type textarea "x"
type input "T/G&C - Attached notice of tranfer"
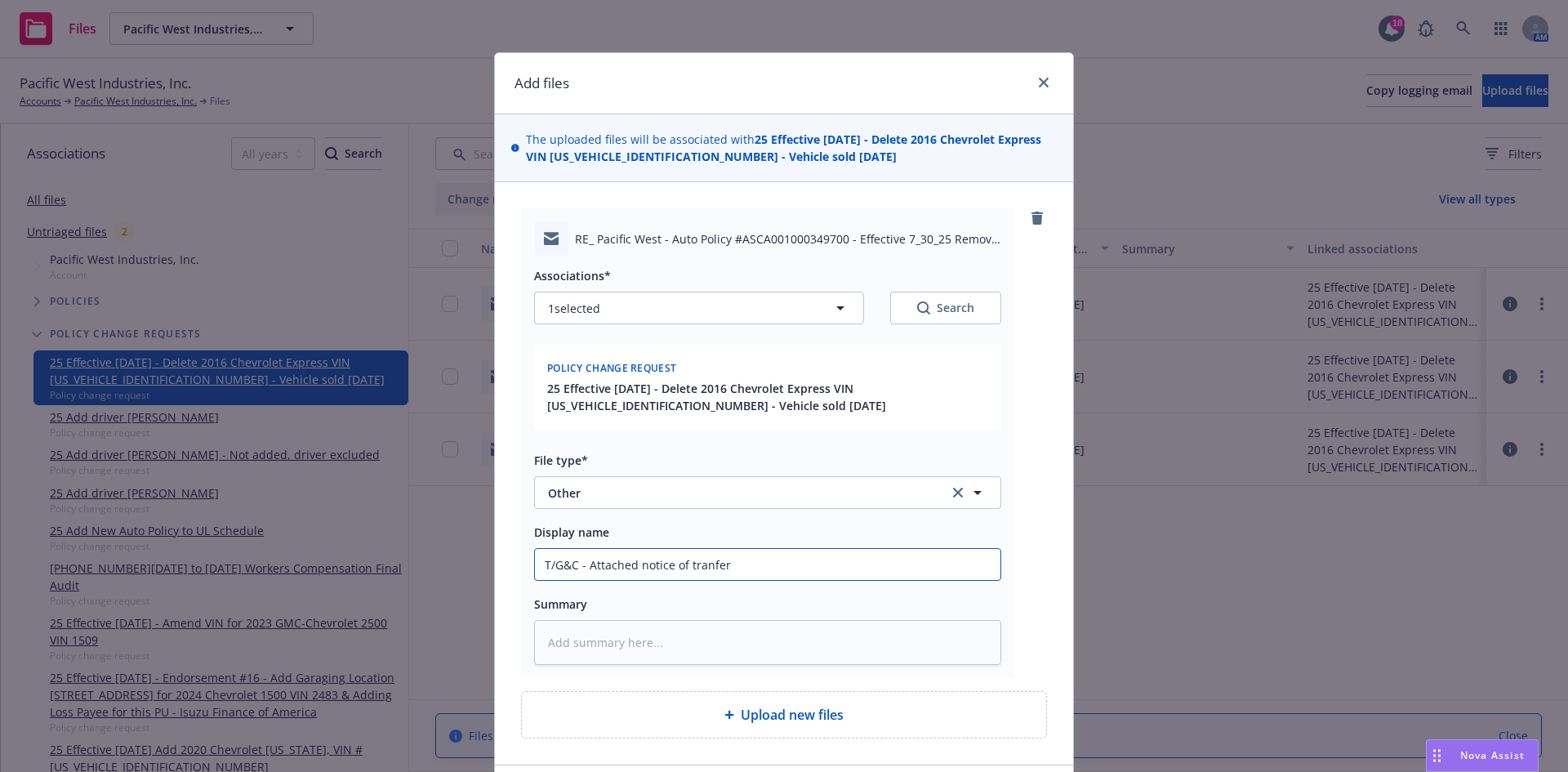
type textarea "x"
type input "T/G&C - Attached notice of tranfer &"
type textarea "x"
type input "T/G&C - Attached notice of tranfer & r"
type textarea "x"
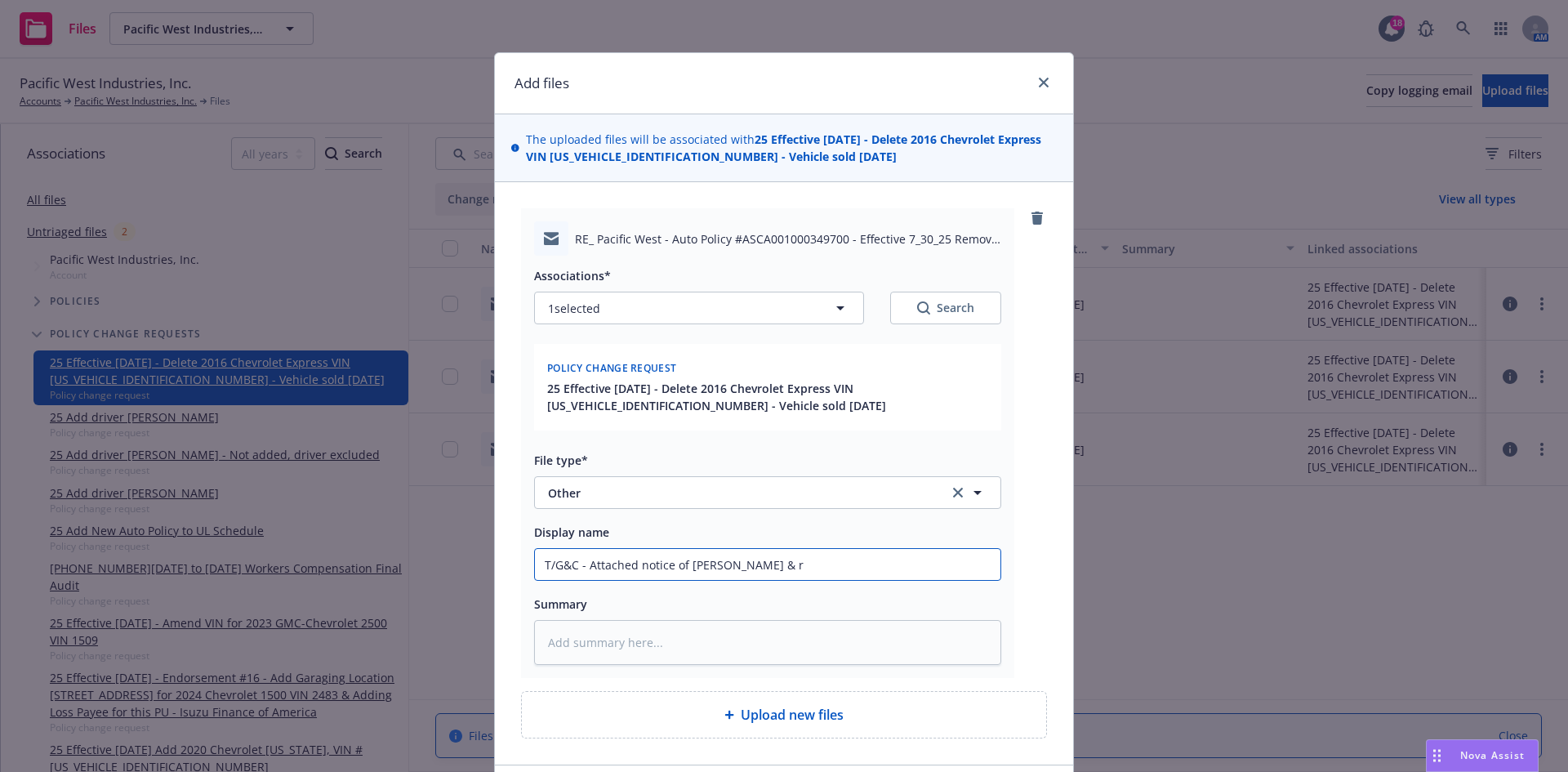
type input "T/G&C - Attached notice of tranfer & re"
type textarea "x"
type input "T/G&C - Attached notice of tranfer & rel"
type textarea "x"
type input "T/G&C - Attached notice of tranfer & rele"
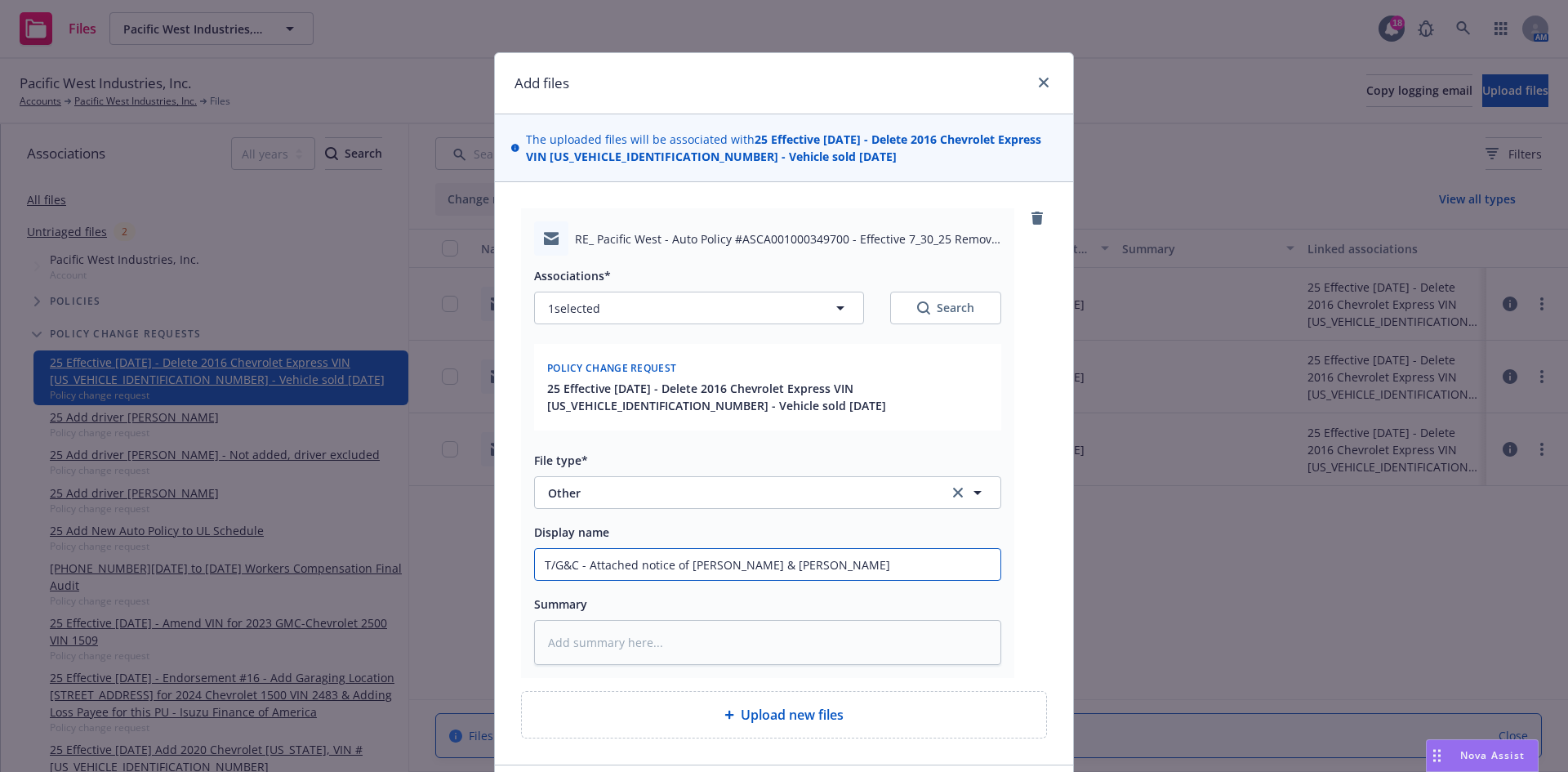
type textarea "x"
type input "T/G&C - Attached notice of tranfer & relea"
type textarea "x"
type input "T/G&C - Attached notice of tranfer & releas"
type textarea "x"
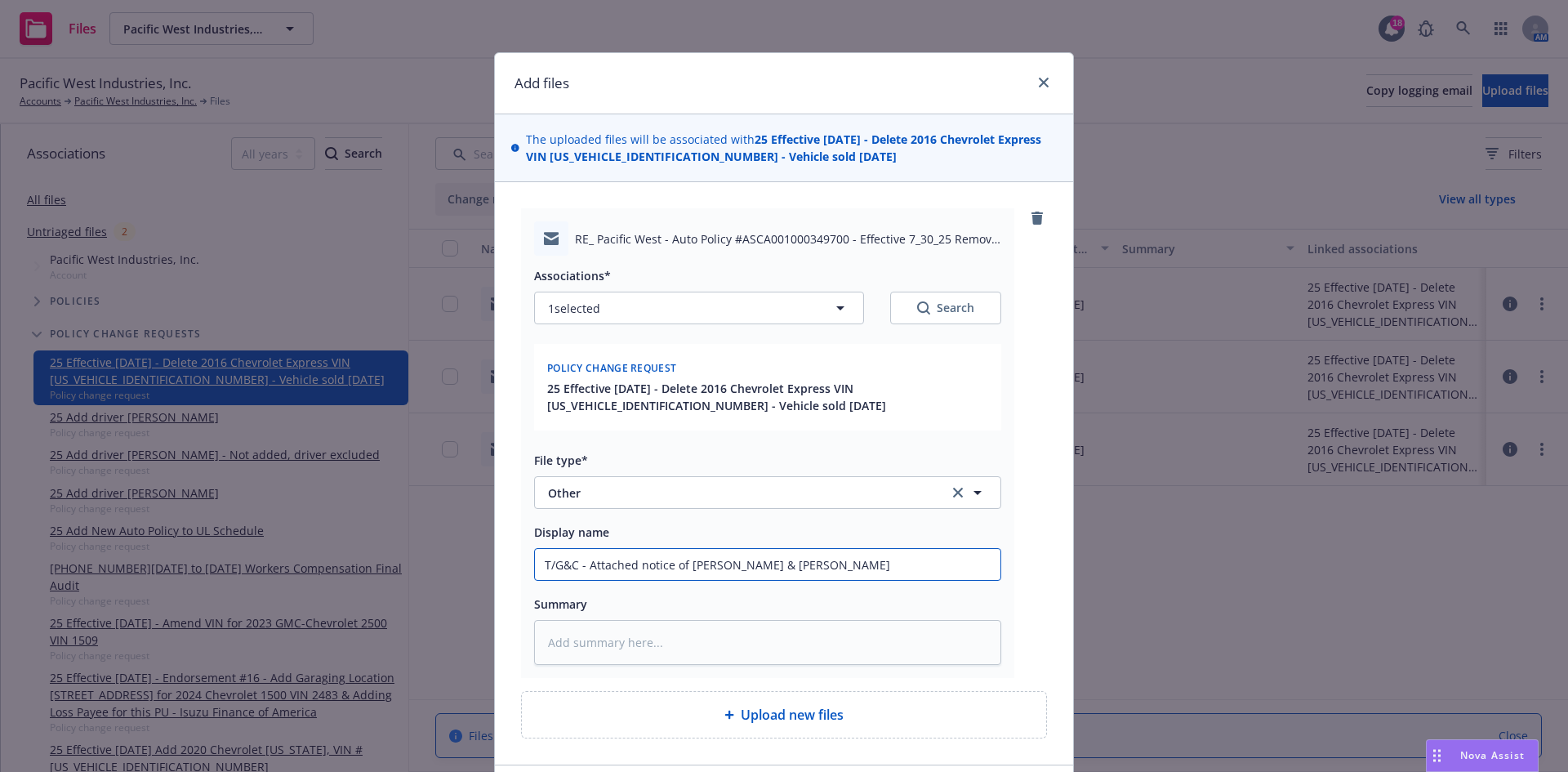
type input "T/G&C - Attached notice of tranfer & release"
type textarea "x"
type input "T/G&C - Attached notice of tranfer & release"
type textarea "x"
type input "T/G&C - Attached notice of transfer & release"
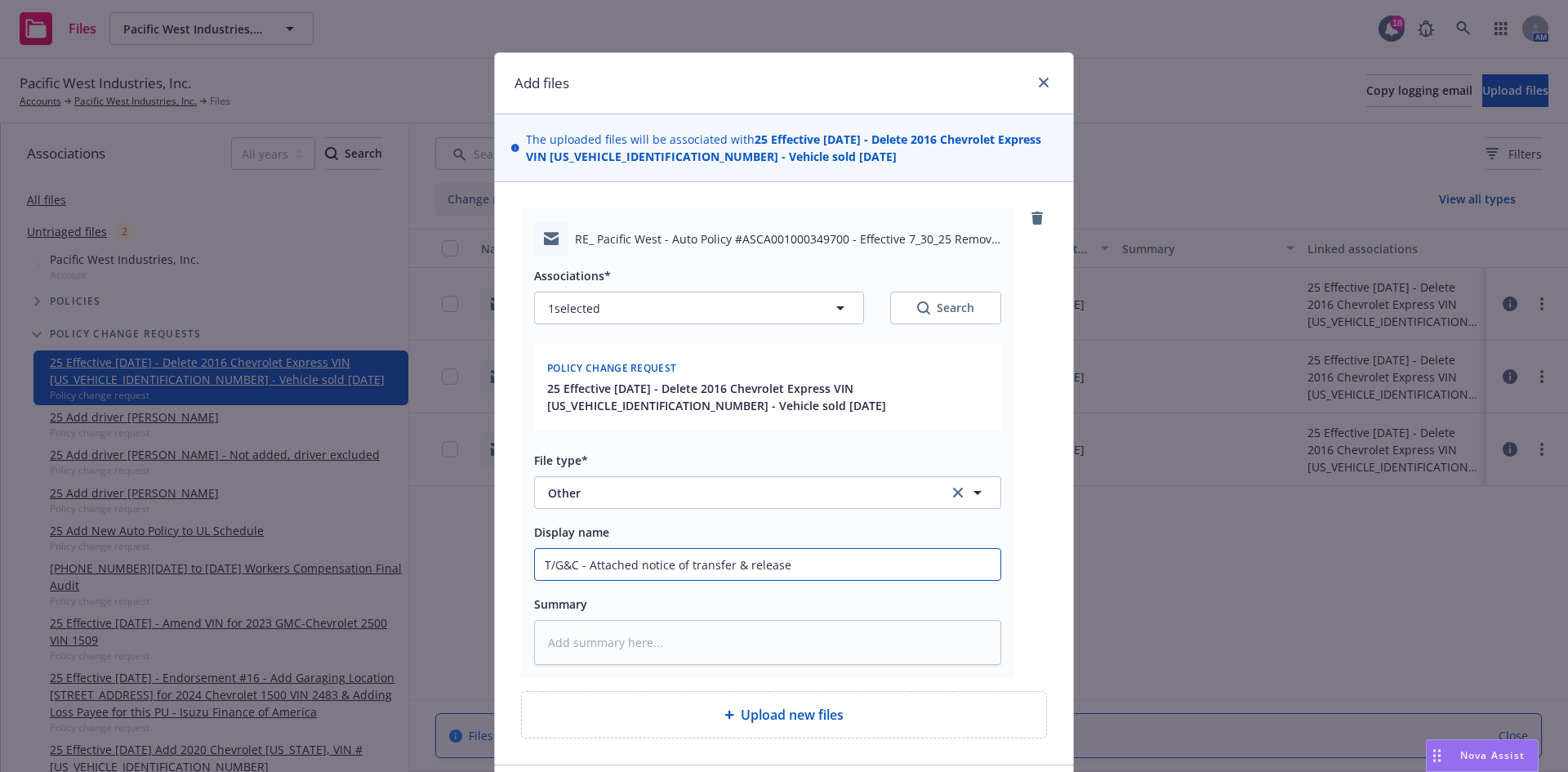
click at [836, 563] on input "T/G&C - Attached notice of transfer & release" at bounding box center [767, 564] width 466 height 31
type textarea "x"
type input "T/G&C - Attached notice of transfer & release f"
type textarea "x"
type input "T/G&C - Attached notice of transfer & release for"
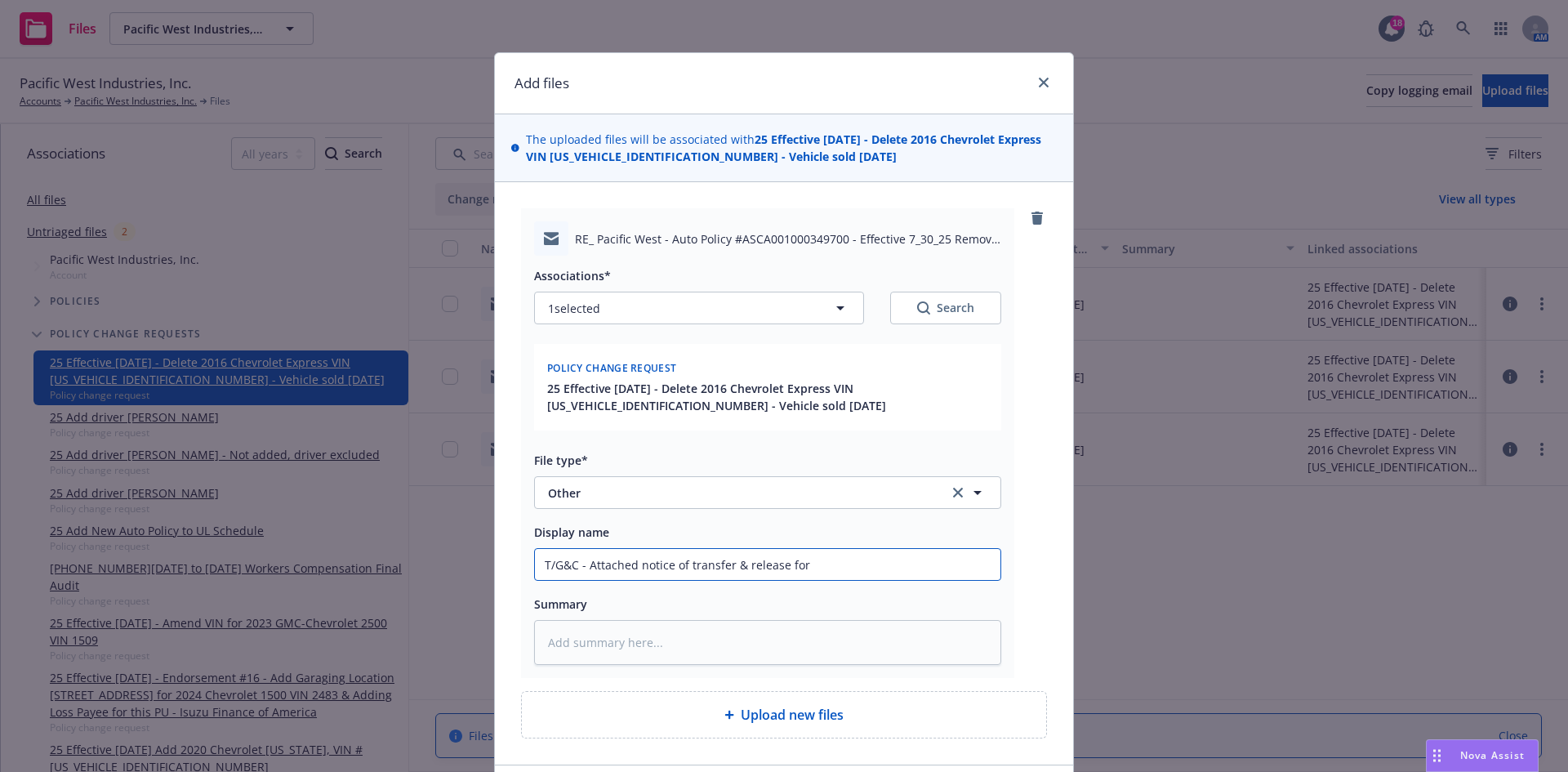
type textarea "x"
type input "T/G&C - Attached notice of transfer & release for"
type textarea "x"
type input "T/G&C - Attached notice of transfer & release for t"
type textarea "x"
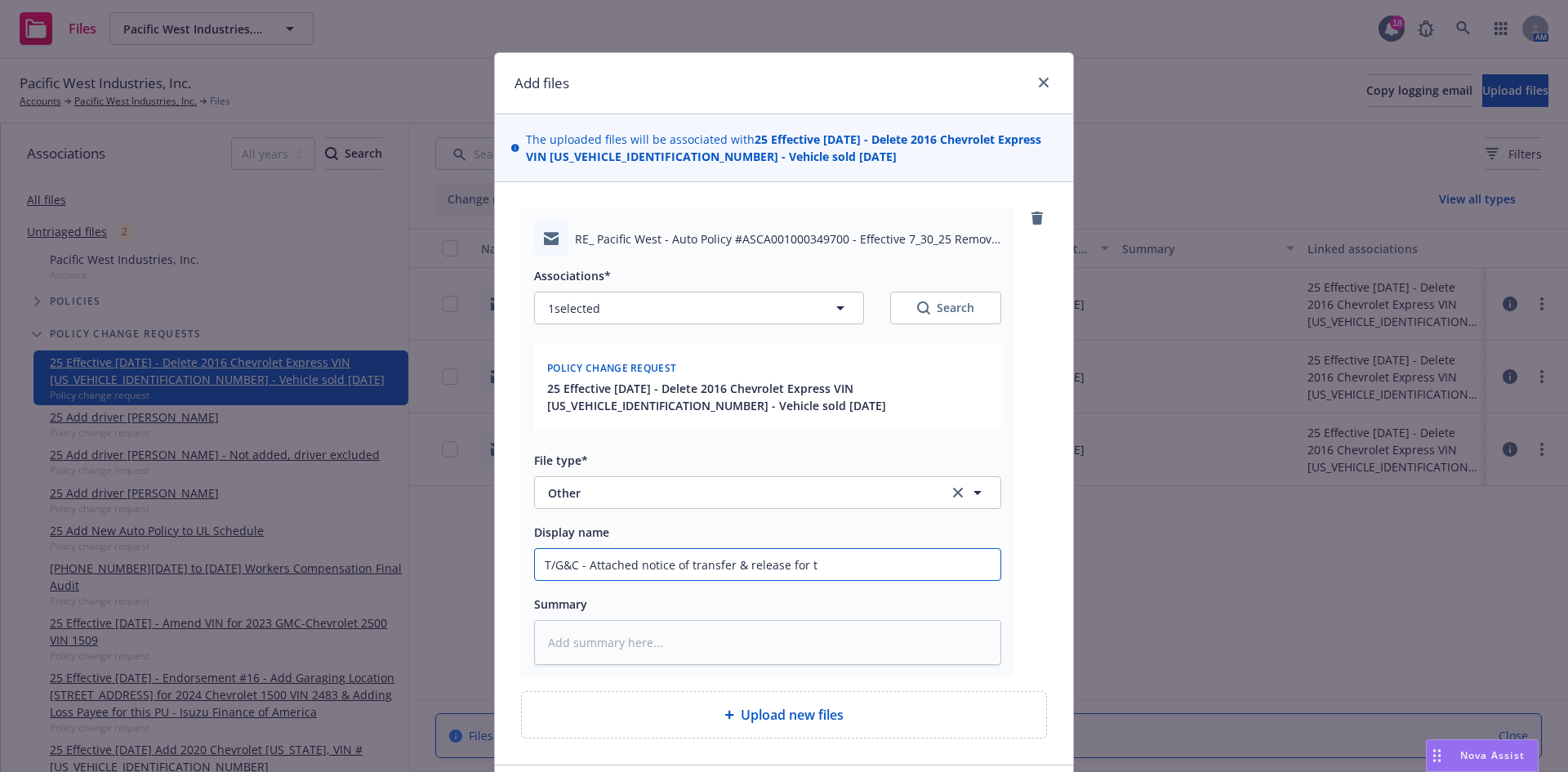
type input "T/G&C - Attached notice of transfer & release for th"
type textarea "x"
type input "T/G&C - Attached notice of transfer & release for the"
type textarea "x"
type input "T/G&C - Attached notice of transfer & release for the"
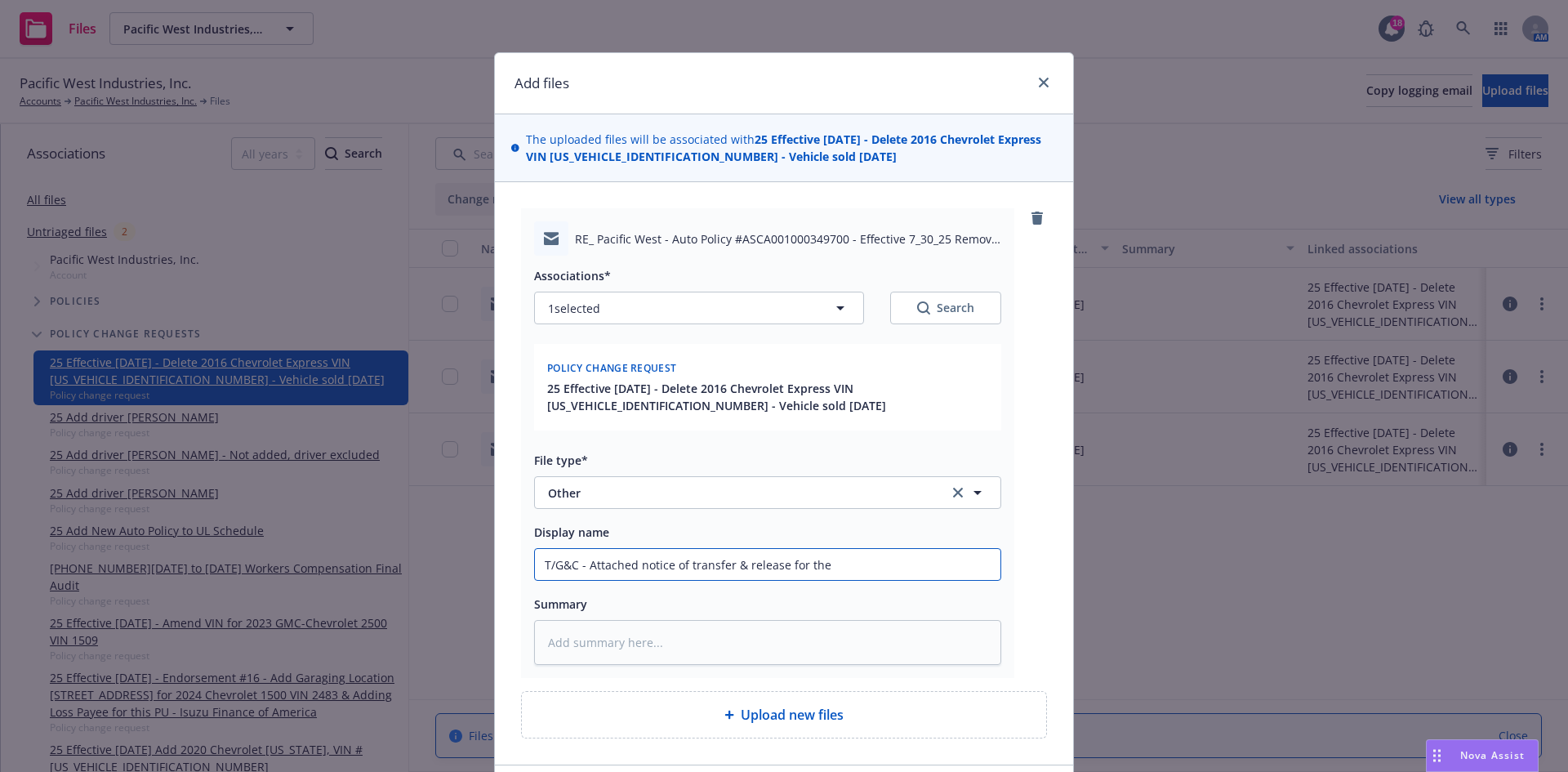
click at [837, 562] on input "T/G&C - Attached notice of transfer & release for the" at bounding box center [767, 564] width 466 height 31
type textarea "x"
type input "T/G&C - Attached notice of transfer & release for the 2"
type textarea "x"
type input "T/G&C - Attached notice of transfer & release for the 20"
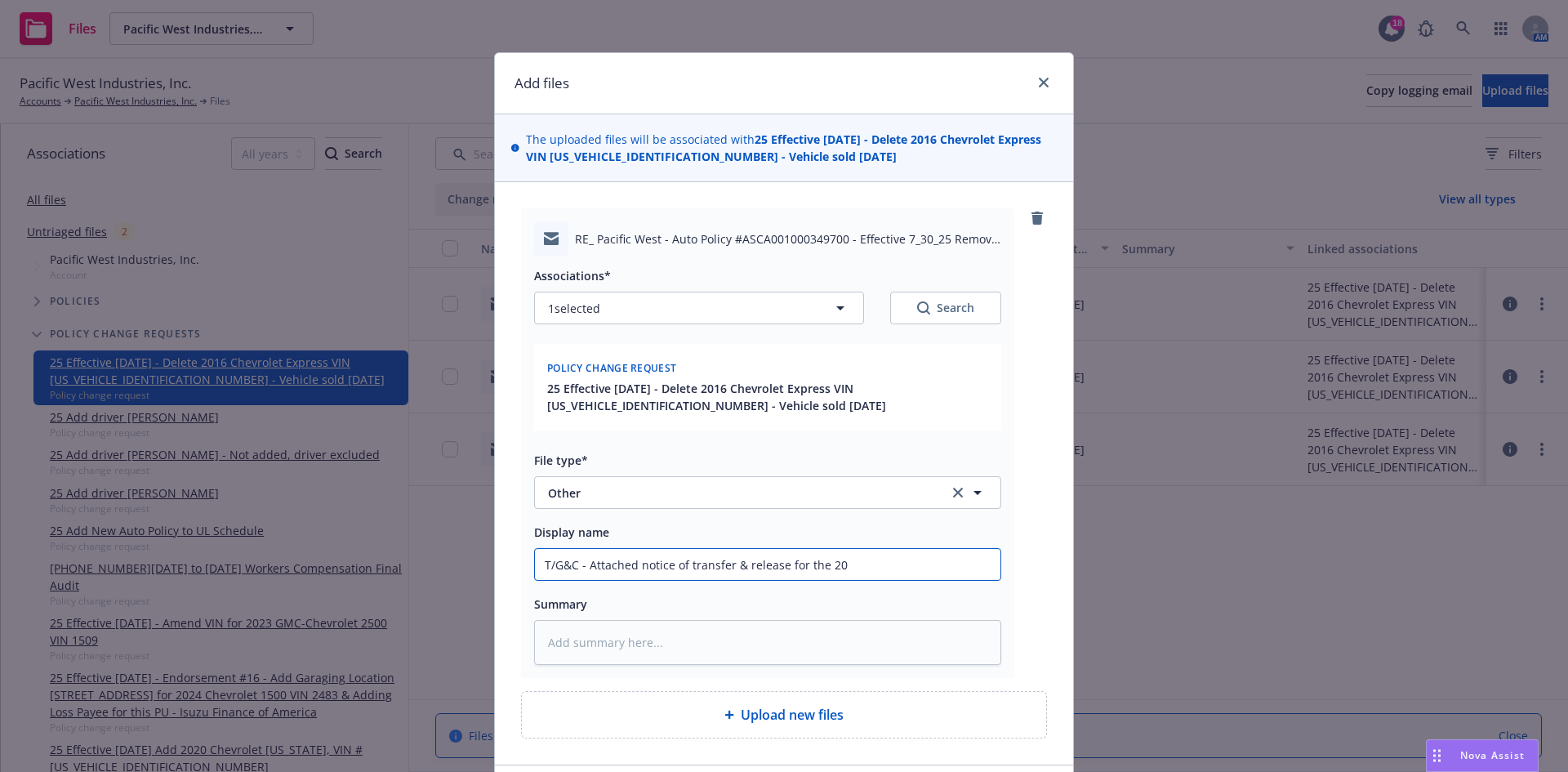
type textarea "x"
type input "T/G&C - Attached notice of transfer & release for the 201"
type textarea "x"
type input "T/G&C - Attached notice of transfer & release for the 2016"
type textarea "x"
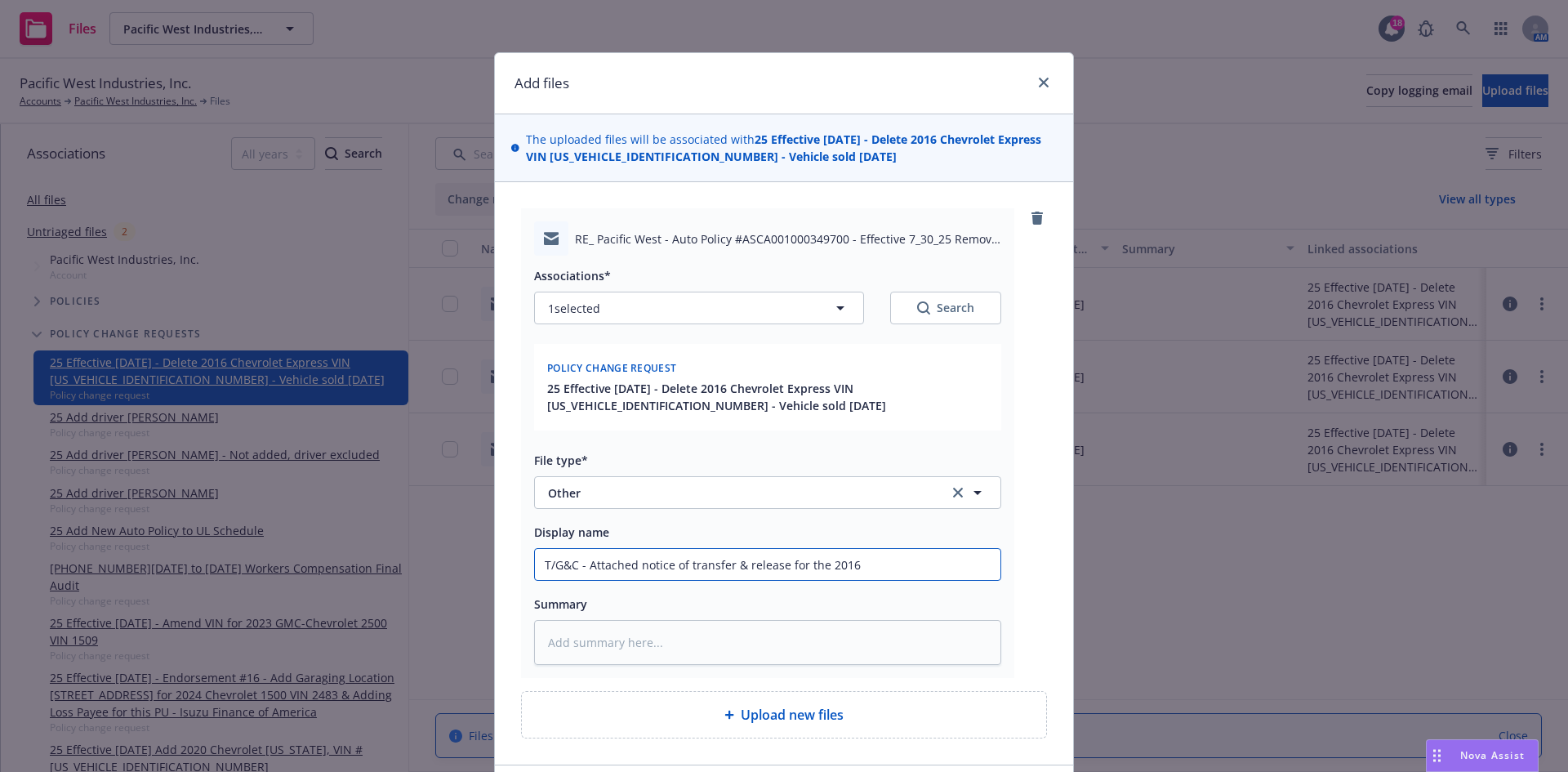
type input "T/G&C - Attached notice of transfer & release for the 2016"
type textarea "x"
type input "T/G&C - Attached notice of transfer & release for the 2016 C"
type textarea "x"
type input "T/G&C - Attached notice of transfer & release for the 2016 Ch"
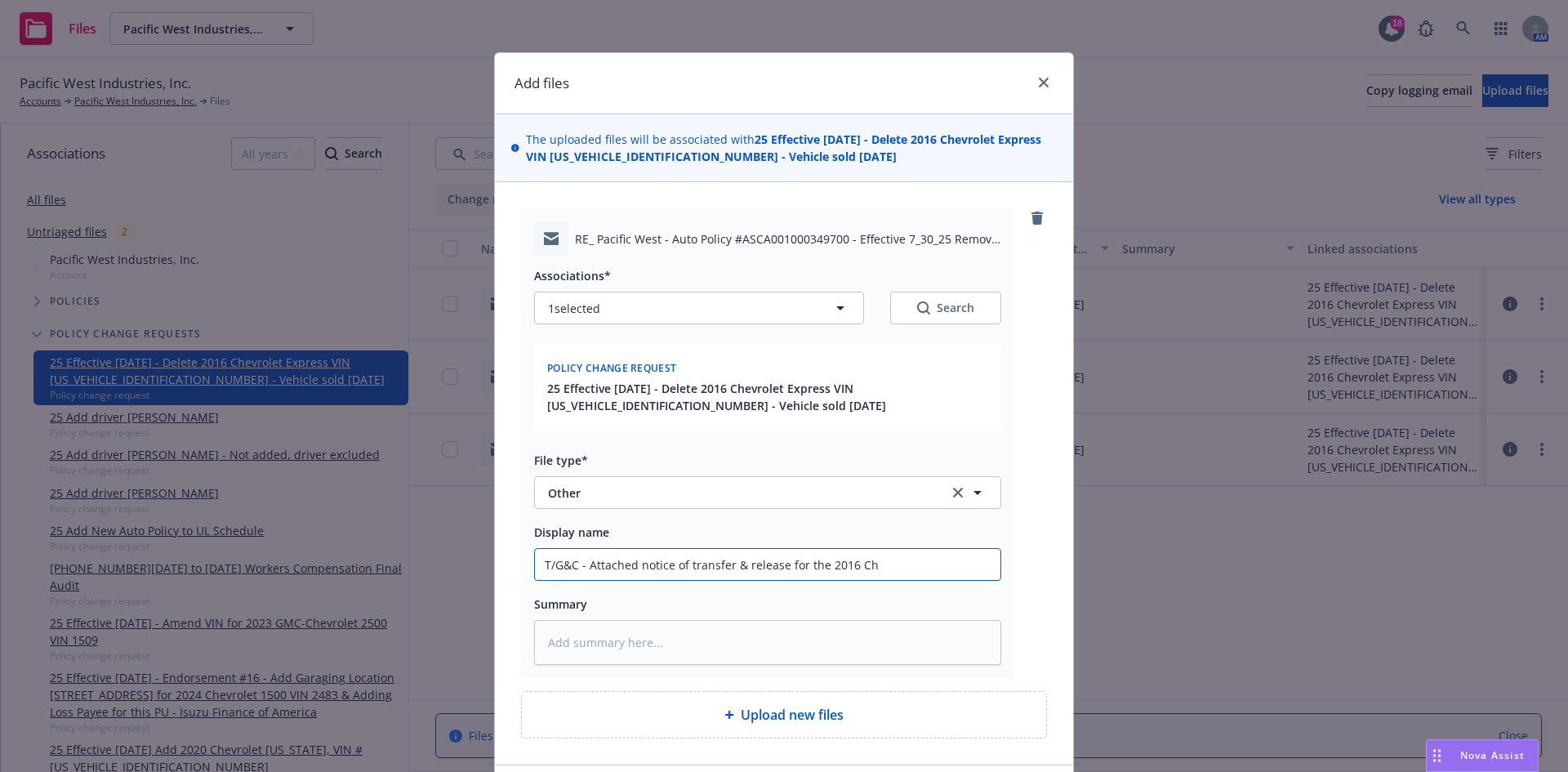
type textarea "x"
type input "T/G&C - Attached notice of transfer & release for the 2016 Che"
type textarea "x"
type input "T/G&C - Attached notice of transfer & release for the 2016 Chev"
type textarea "x"
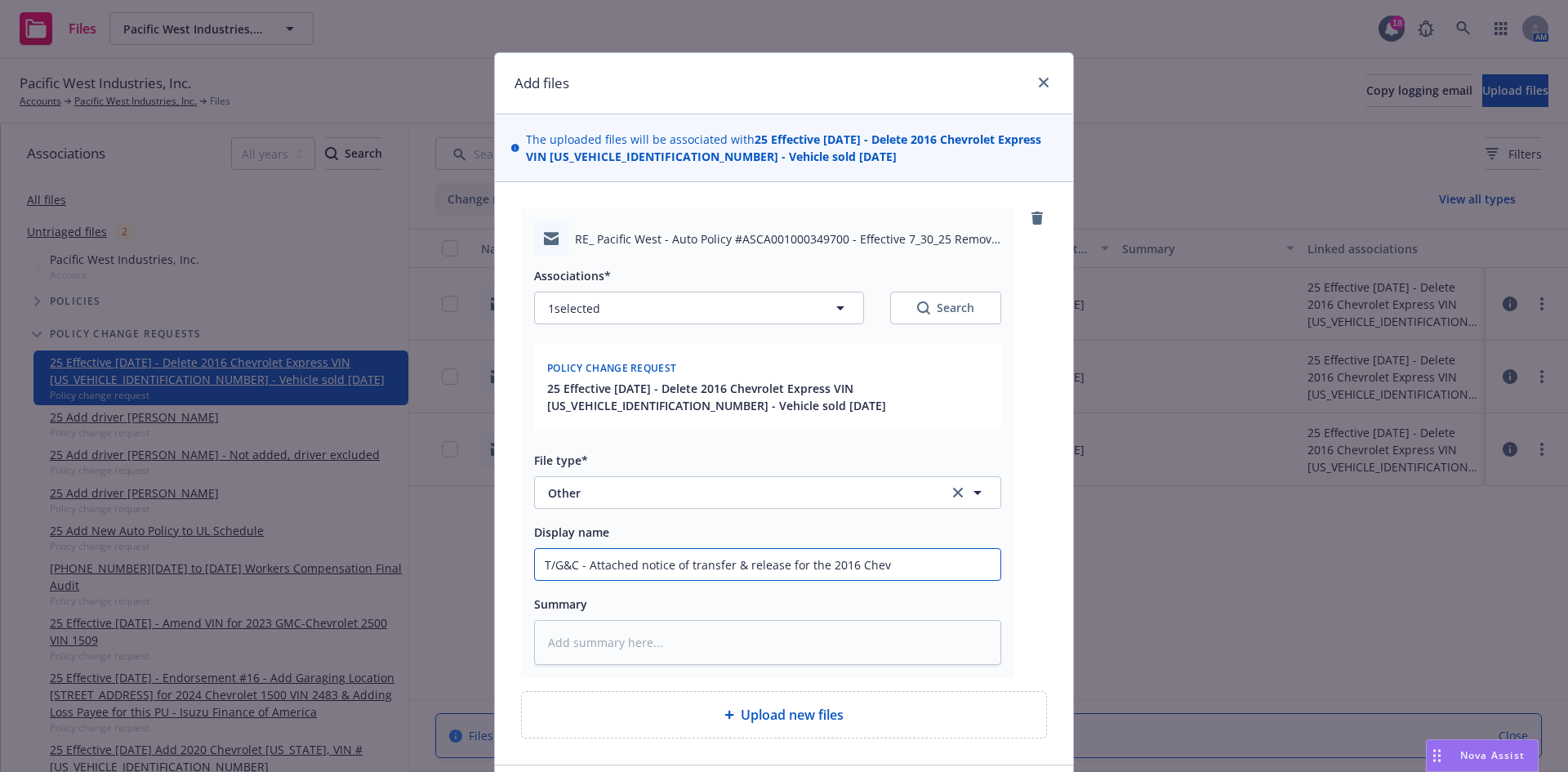
type input "T/G&C - Attached notice of transfer & release for the 2016 Chevy"
type textarea "x"
type input "T/G&C - Attached notice of transfer & release for the 2016 Chevy"
type textarea "x"
type input "T/G&C - Attached notice of transfer & release for the 2016 Chevy V"
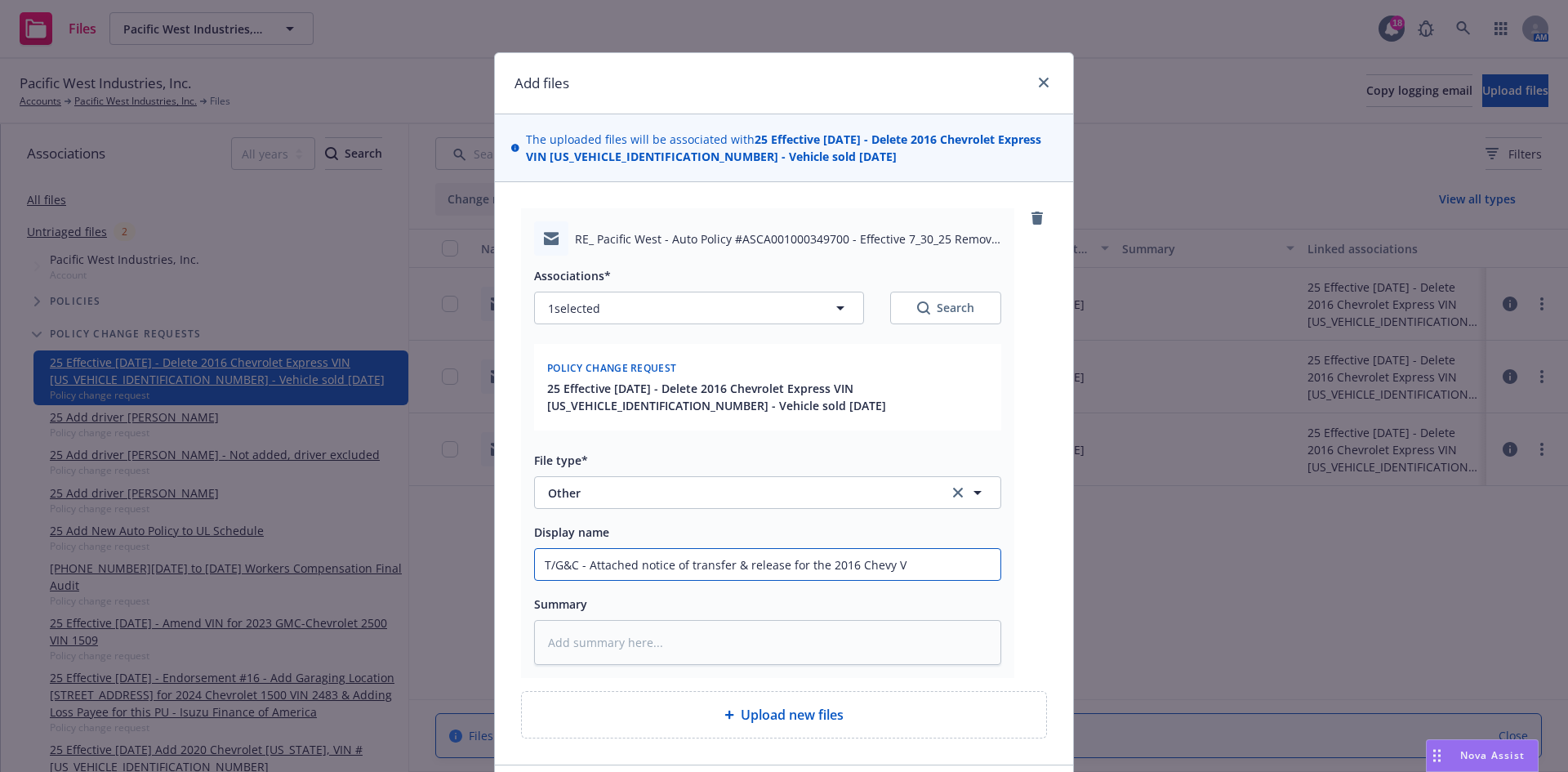
type textarea "x"
type input "T/G&C - Attached notice of transfer & release for the 2016 Chevy VI"
type textarea "x"
type input "T/G&C - Attached notice of transfer & release for the 2016 Chevy VIN"
type textarea "x"
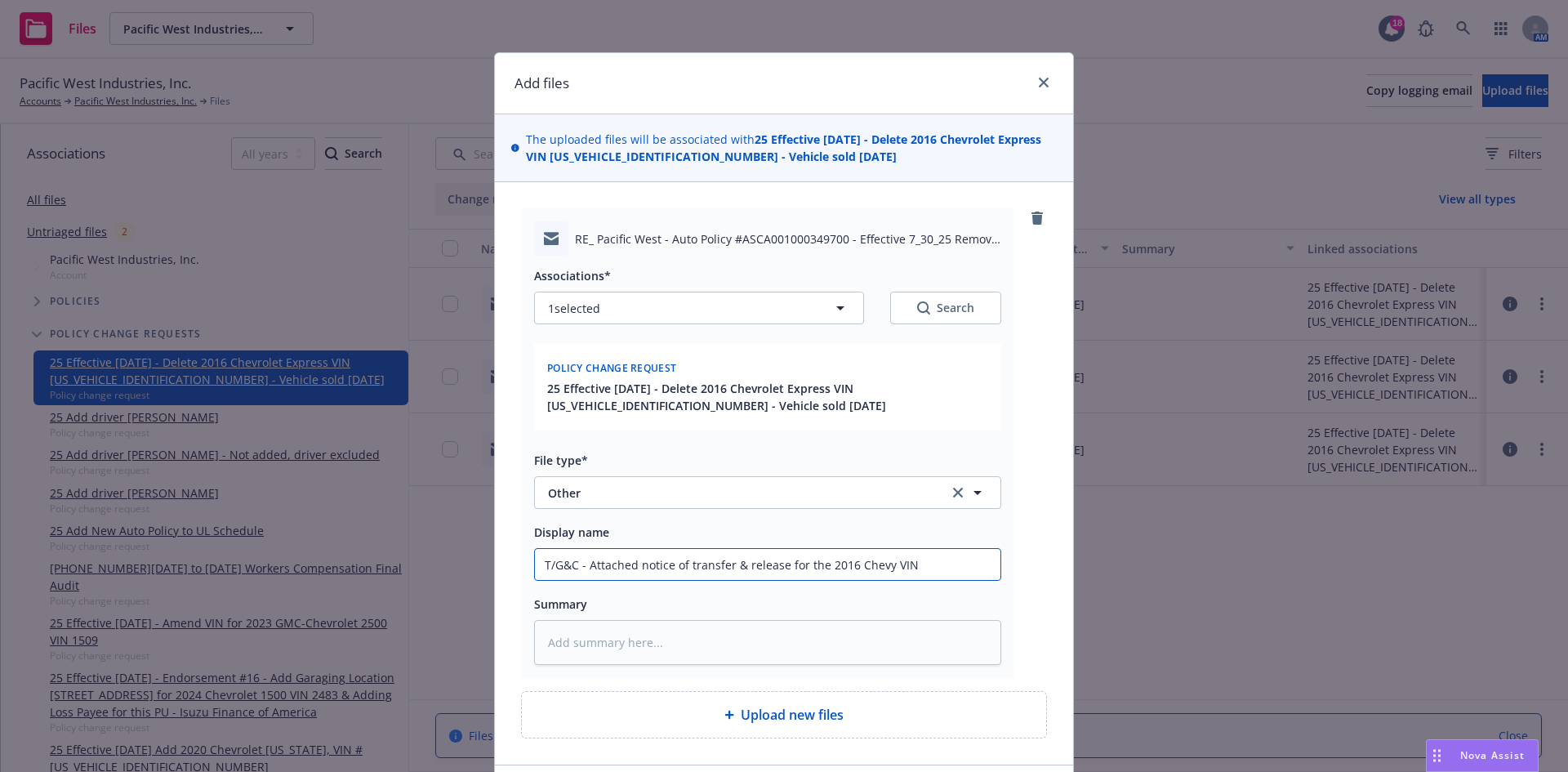
type input "T/G&C - Attached notice of transfer & release for the 2016 Chevy VIN"
type textarea "x"
type input "T/G&C - Attached notice of transfer & release for the 2016 Chevy VIN 6"
type textarea "x"
type input "T/G&C - Attached notice of transfer & release for the 2016 Chevy VIN 68"
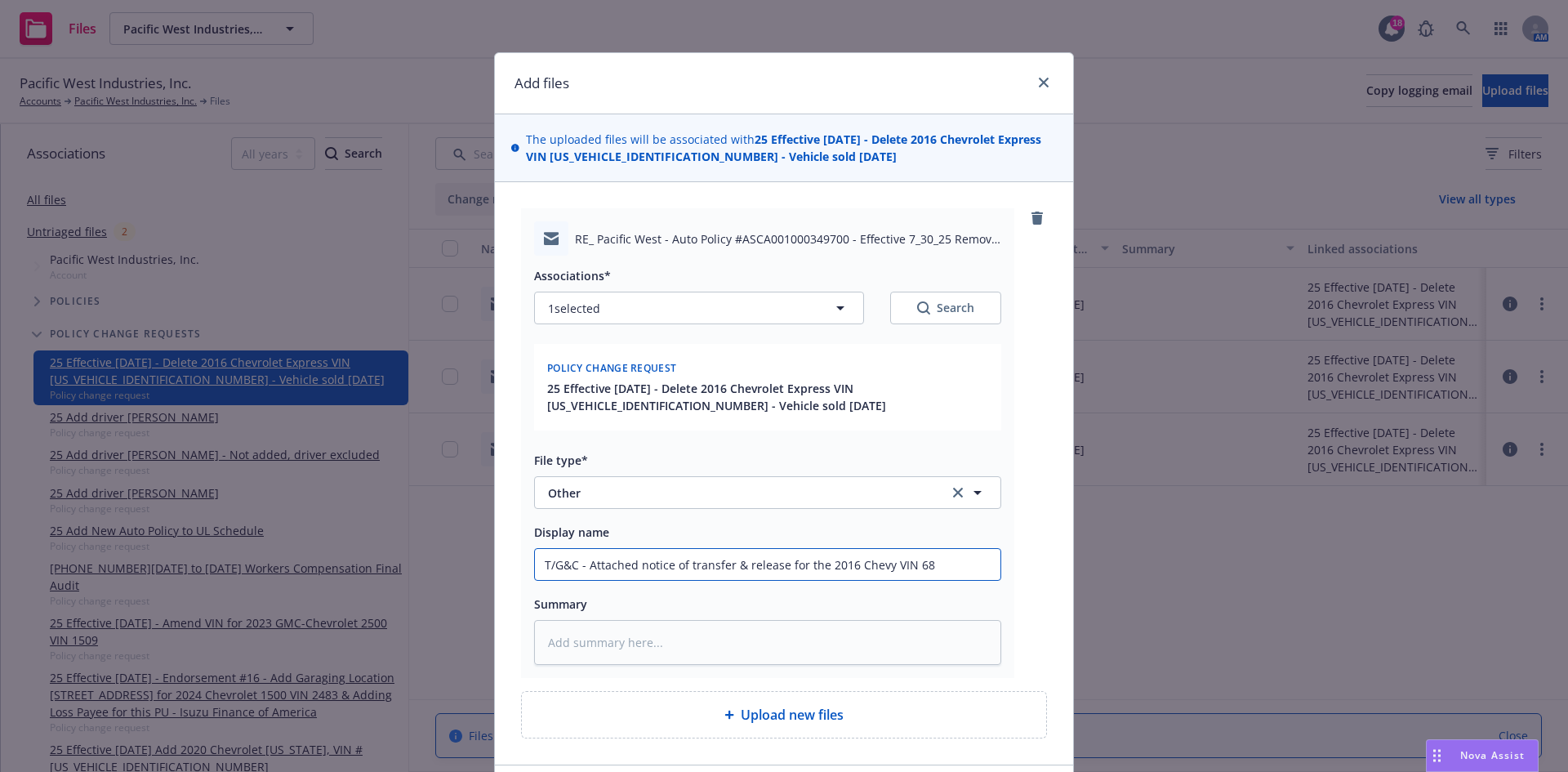
type textarea "x"
type input "T/G&C - Attached notice of transfer & release for the 2016 Chevy VIN 685"
type textarea "x"
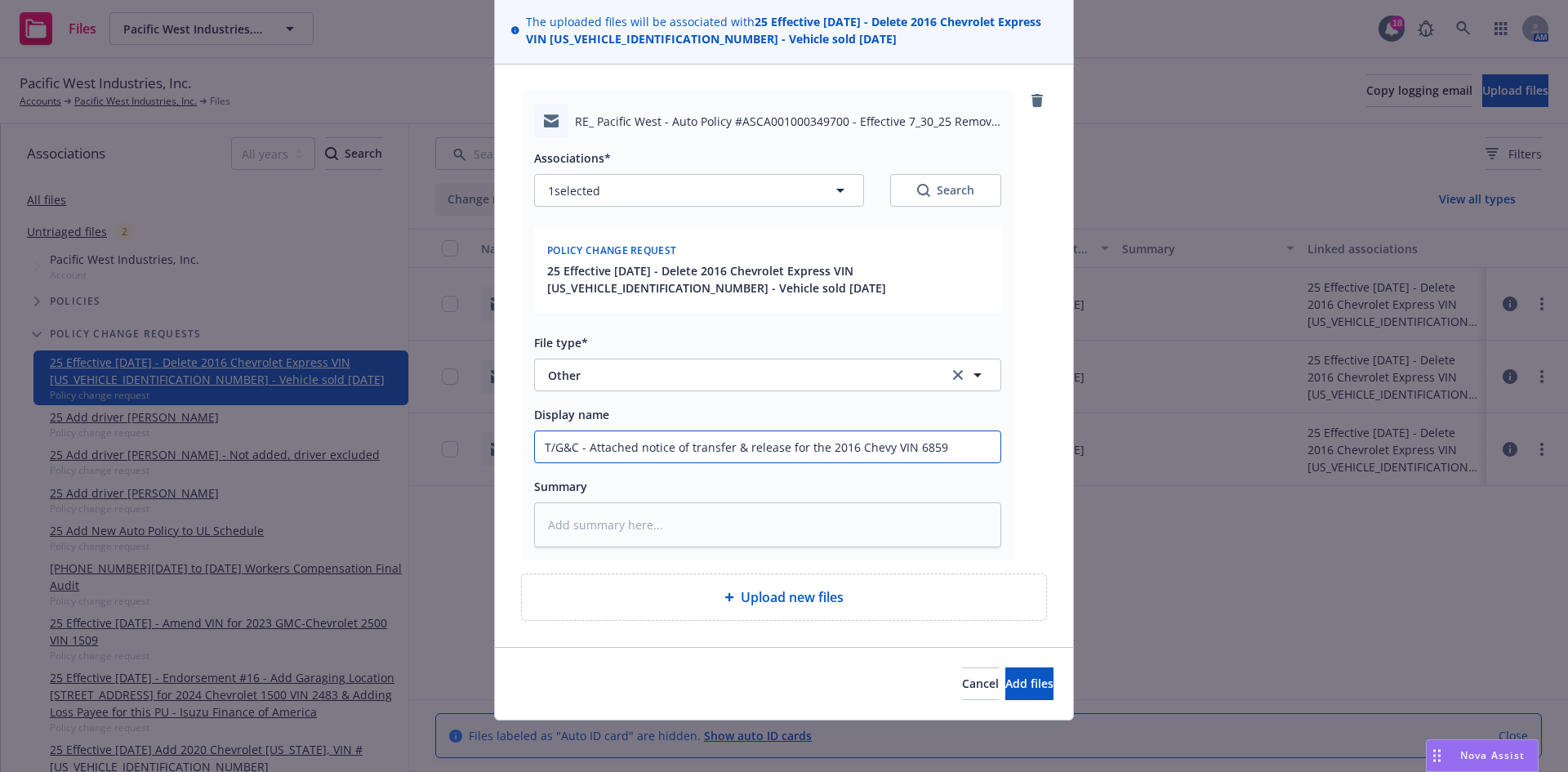
scroll to position [118, 0]
type input "T/G&C - Attached notice of transfer & release for the 2016 Chevy VIN 6859"
click at [1005, 673] on button "Add files" at bounding box center [1029, 683] width 48 height 32
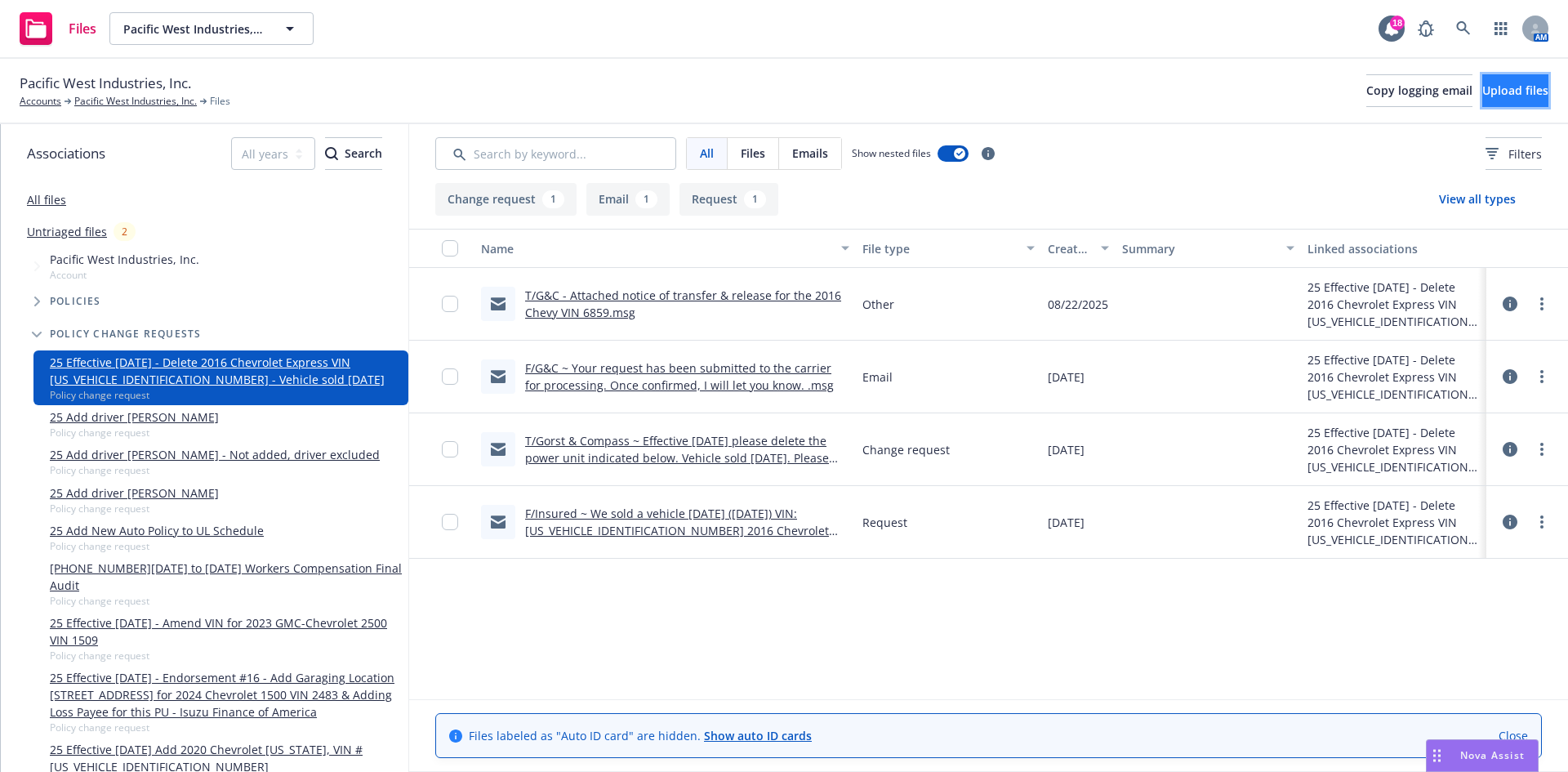
click at [1496, 90] on span "Upload files" at bounding box center [1515, 89] width 66 height 16
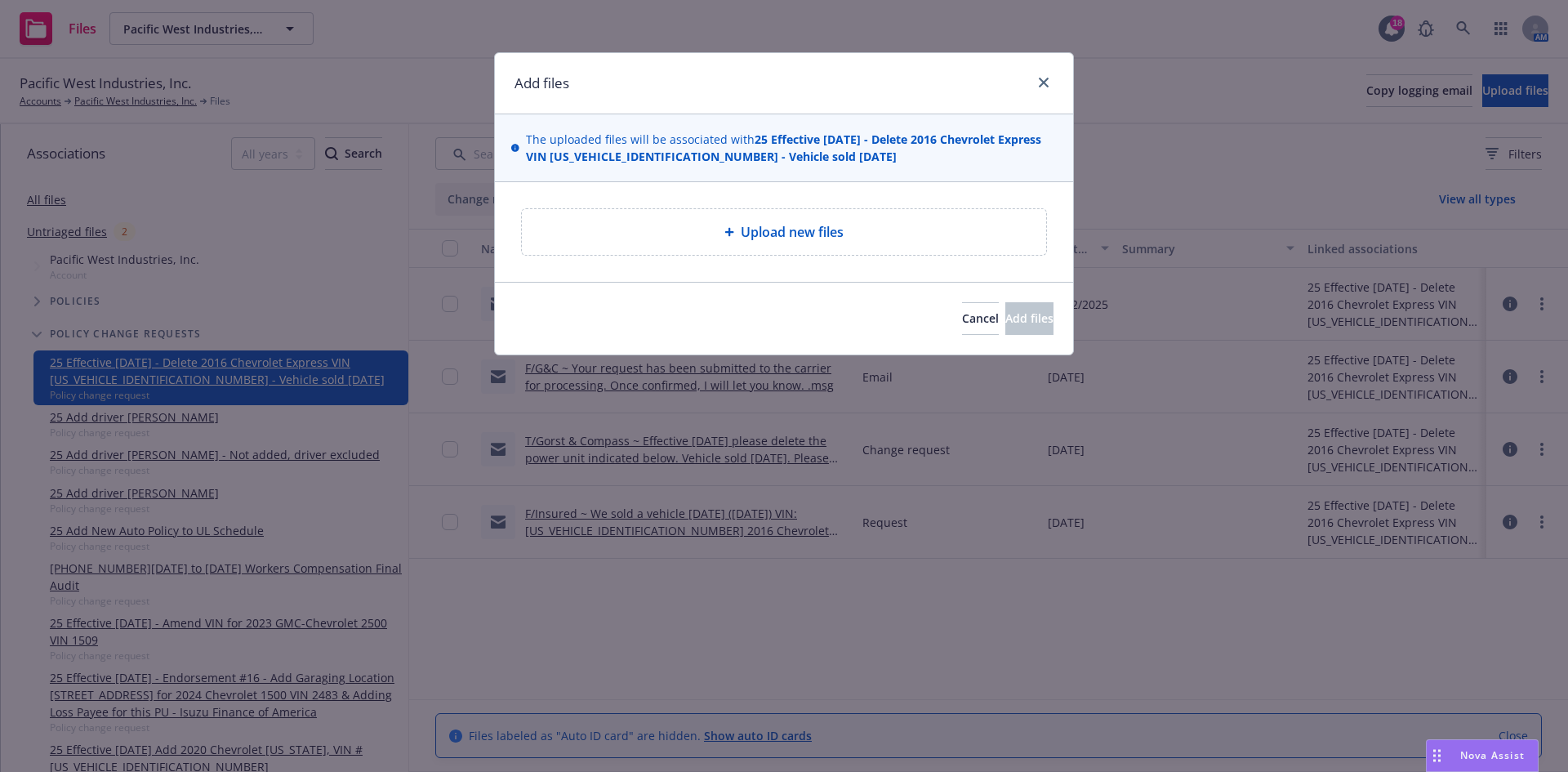
drag, startPoint x: 781, startPoint y: 76, endPoint x: 810, endPoint y: 105, distance: 41.0
click at [810, 105] on div "Add files" at bounding box center [784, 84] width 578 height 61
type textarea "x"
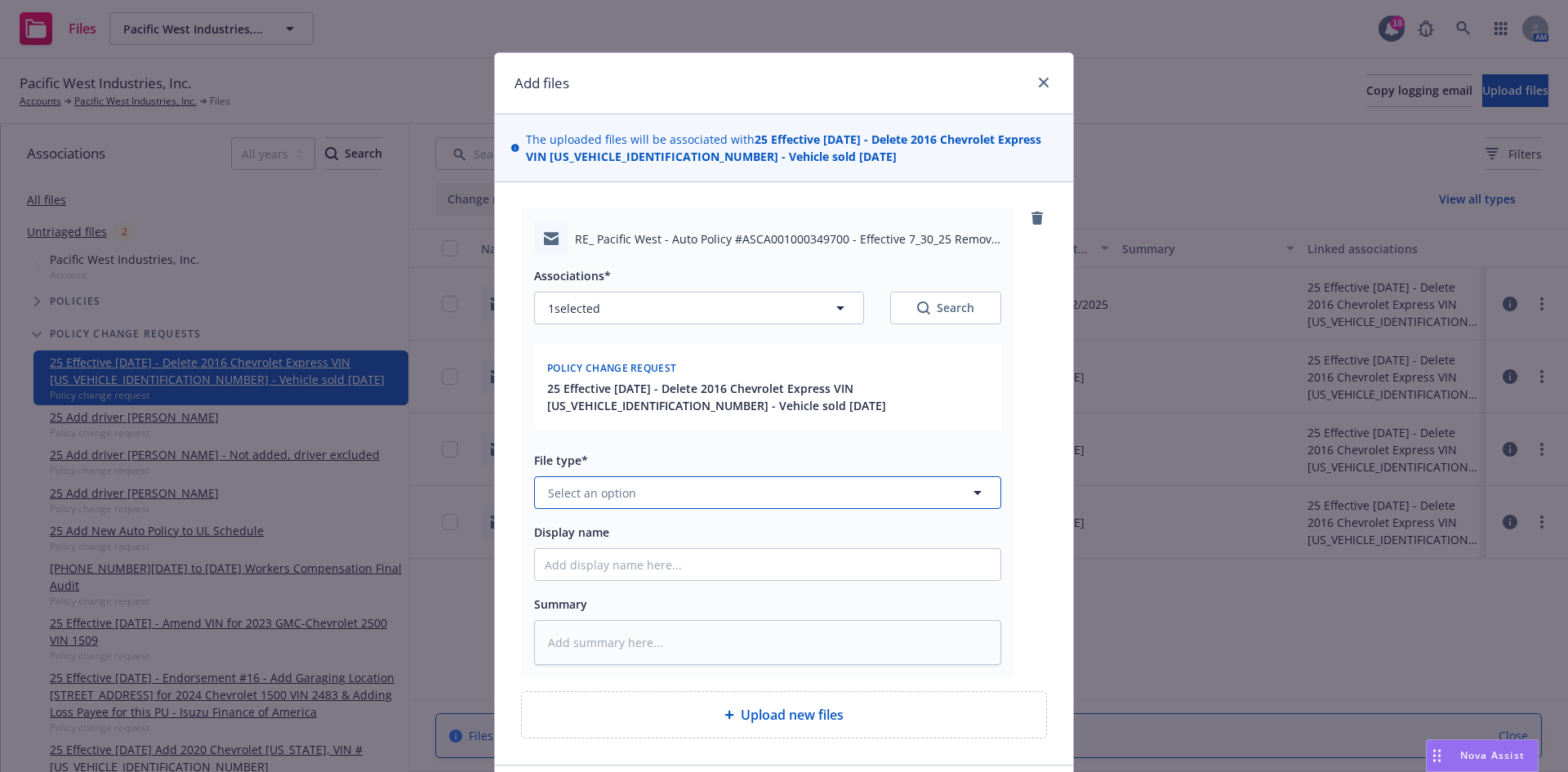
click at [657, 491] on button "Select an option" at bounding box center [767, 492] width 467 height 32
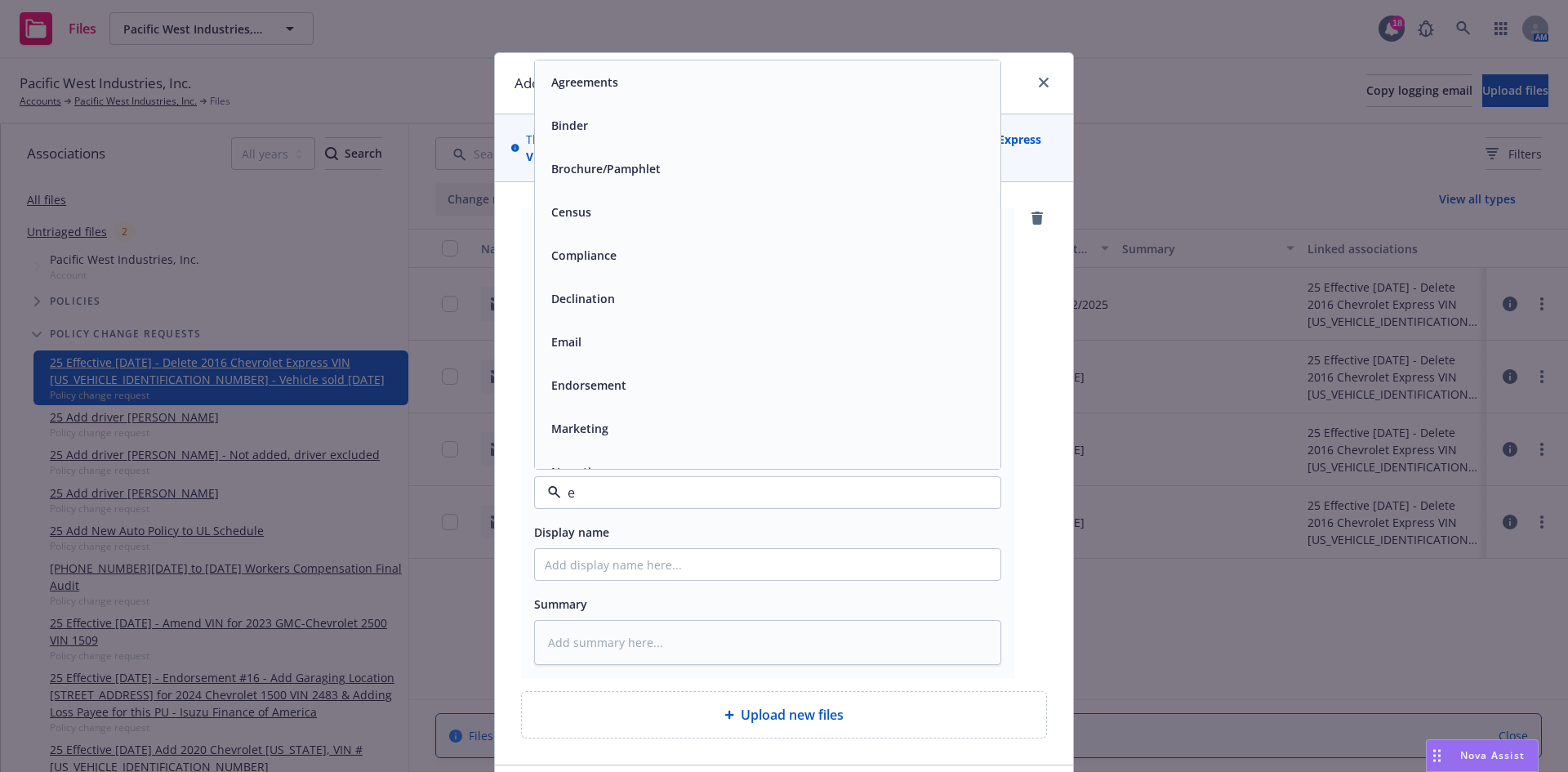
type input "em"
click at [664, 126] on div "Email" at bounding box center [767, 125] width 445 height 24
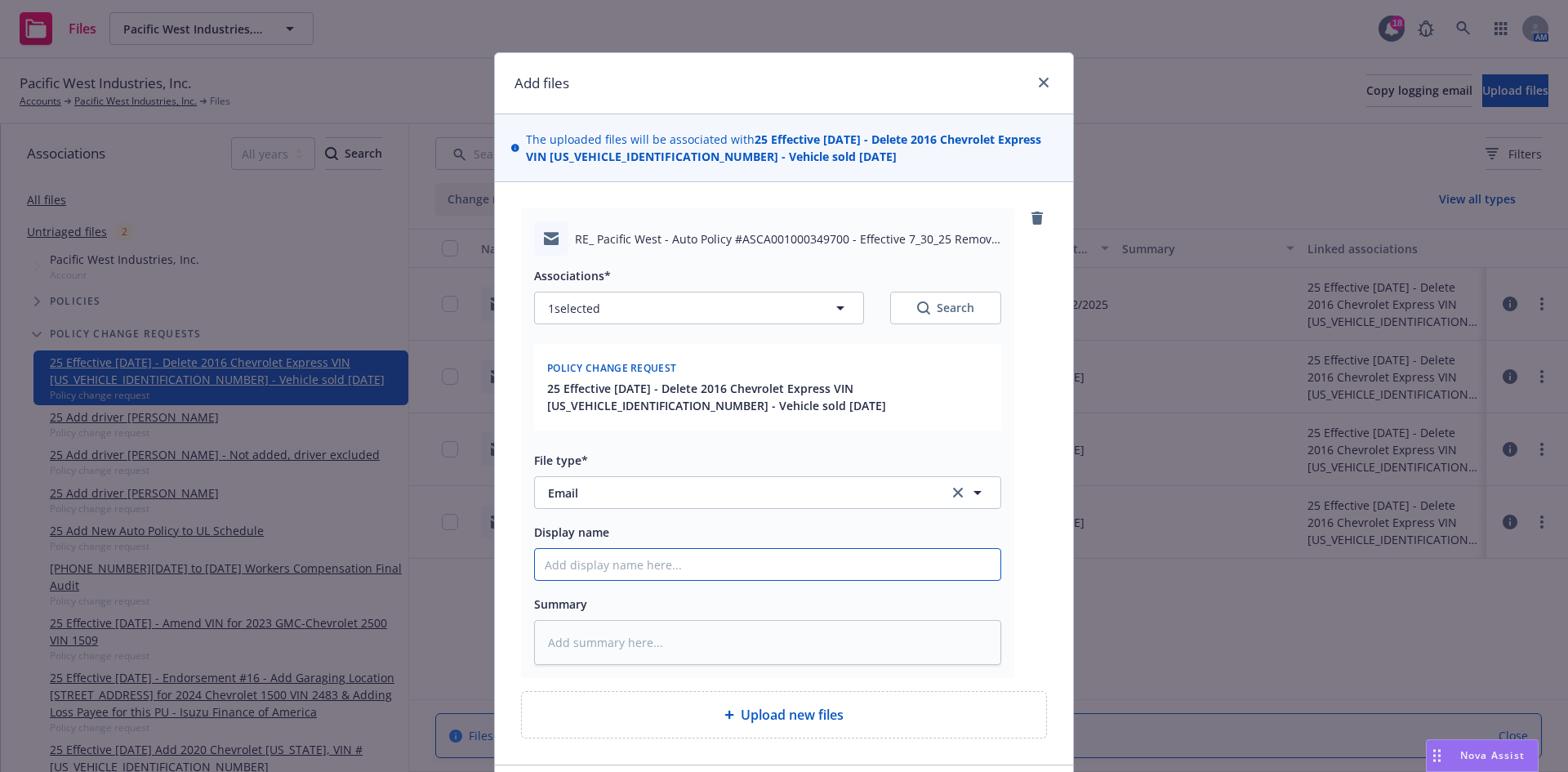
click at [615, 552] on input "Display name" at bounding box center [767, 564] width 466 height 31
type textarea "x"
type input "F"
type textarea "x"
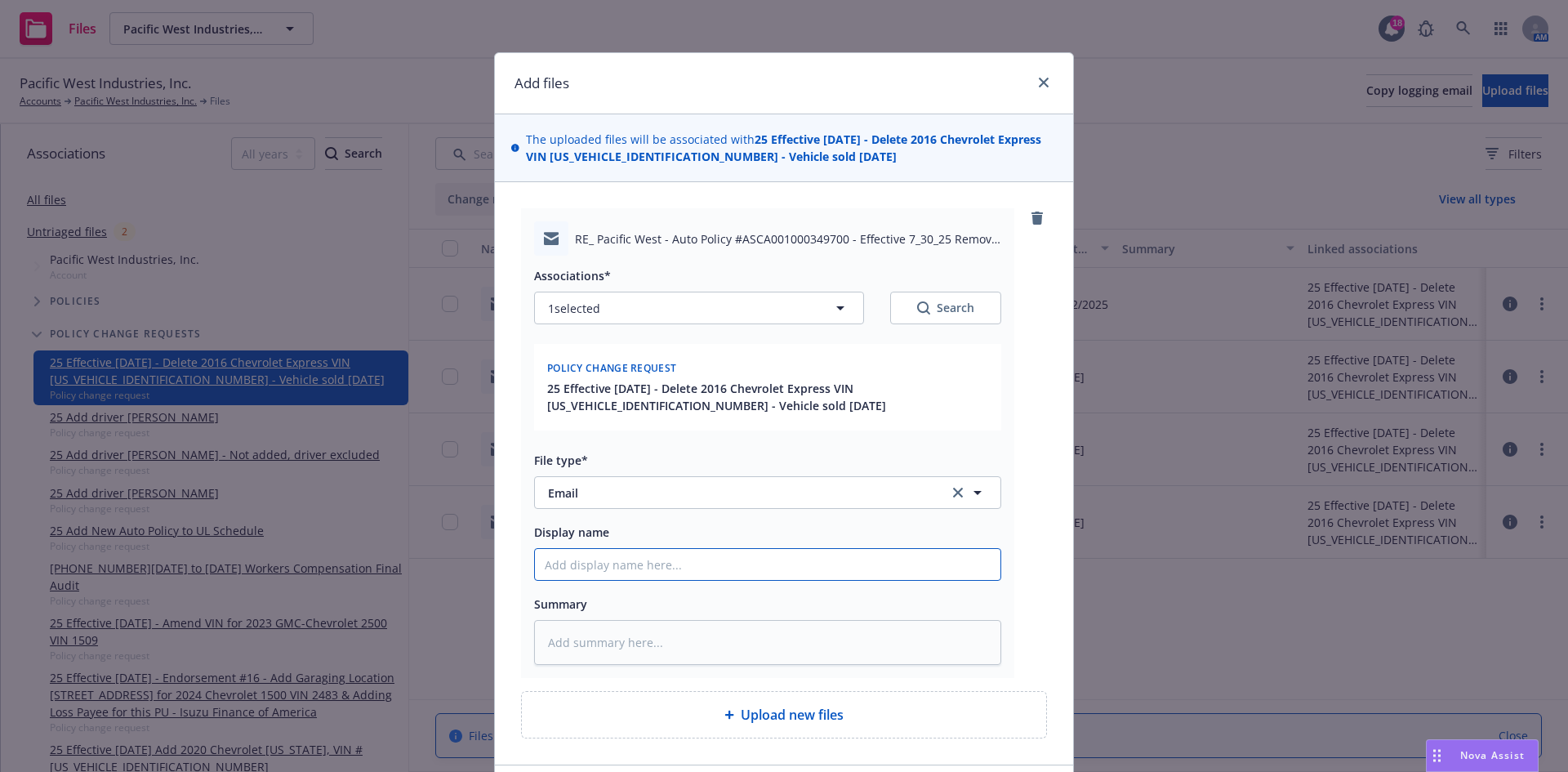
type input "T"
type textarea "x"
type input "T/"
type textarea "x"
type input "T/g"
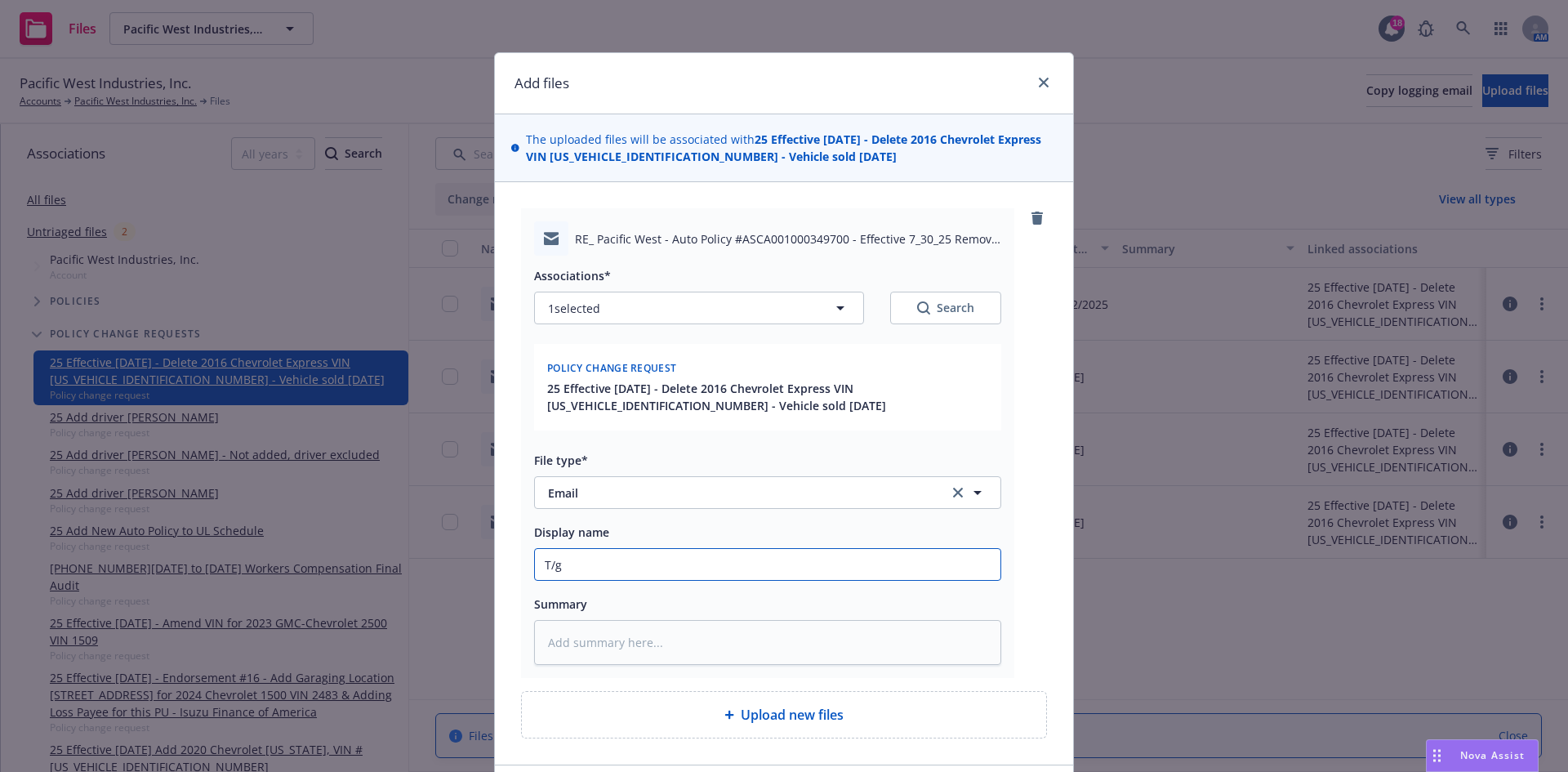
type textarea "x"
type input "T/"
type textarea "x"
type input "T/g"
type textarea "x"
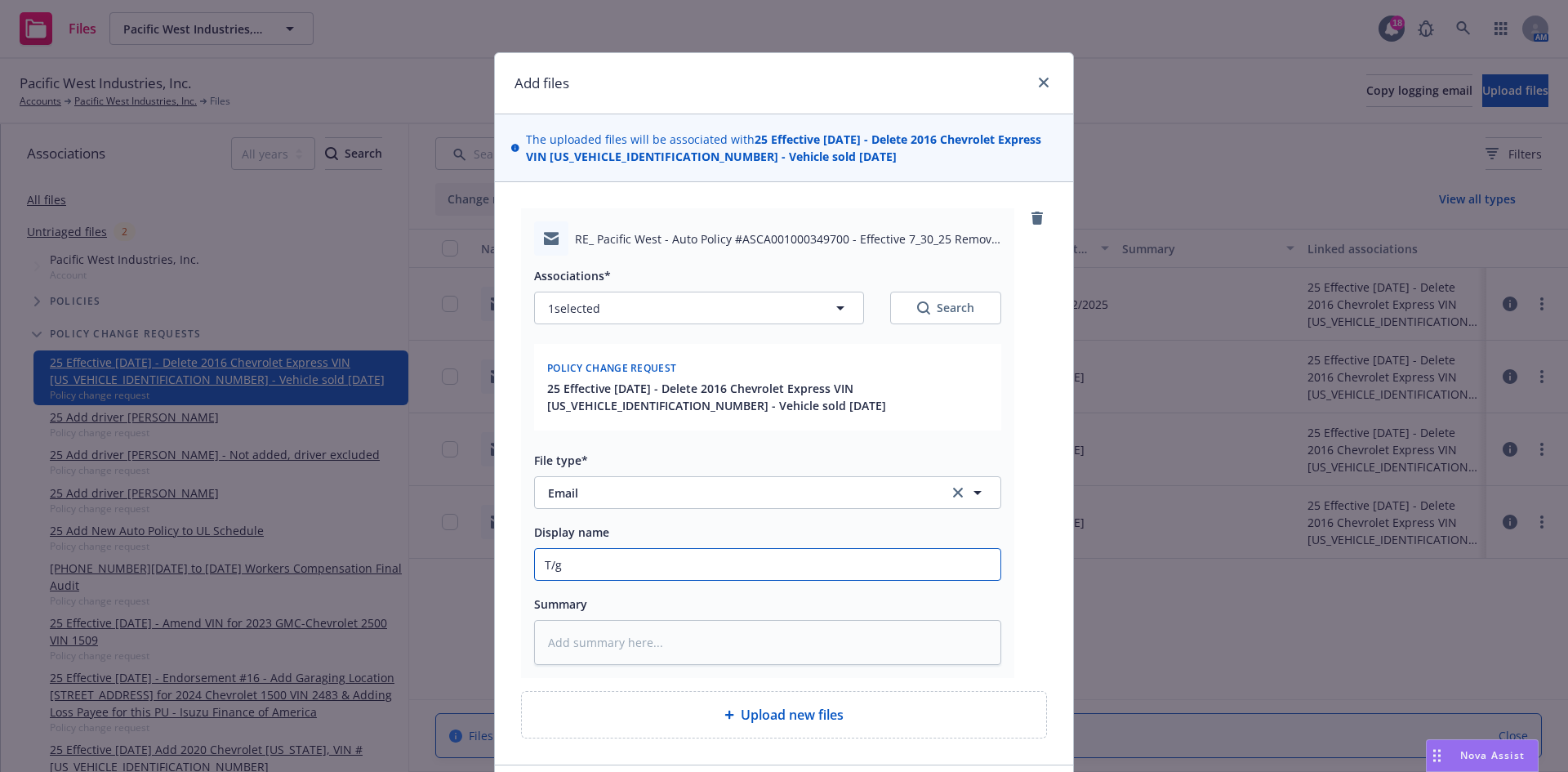
type input "T/"
type textarea "x"
type input "T/G"
type textarea "x"
type input "T/G&"
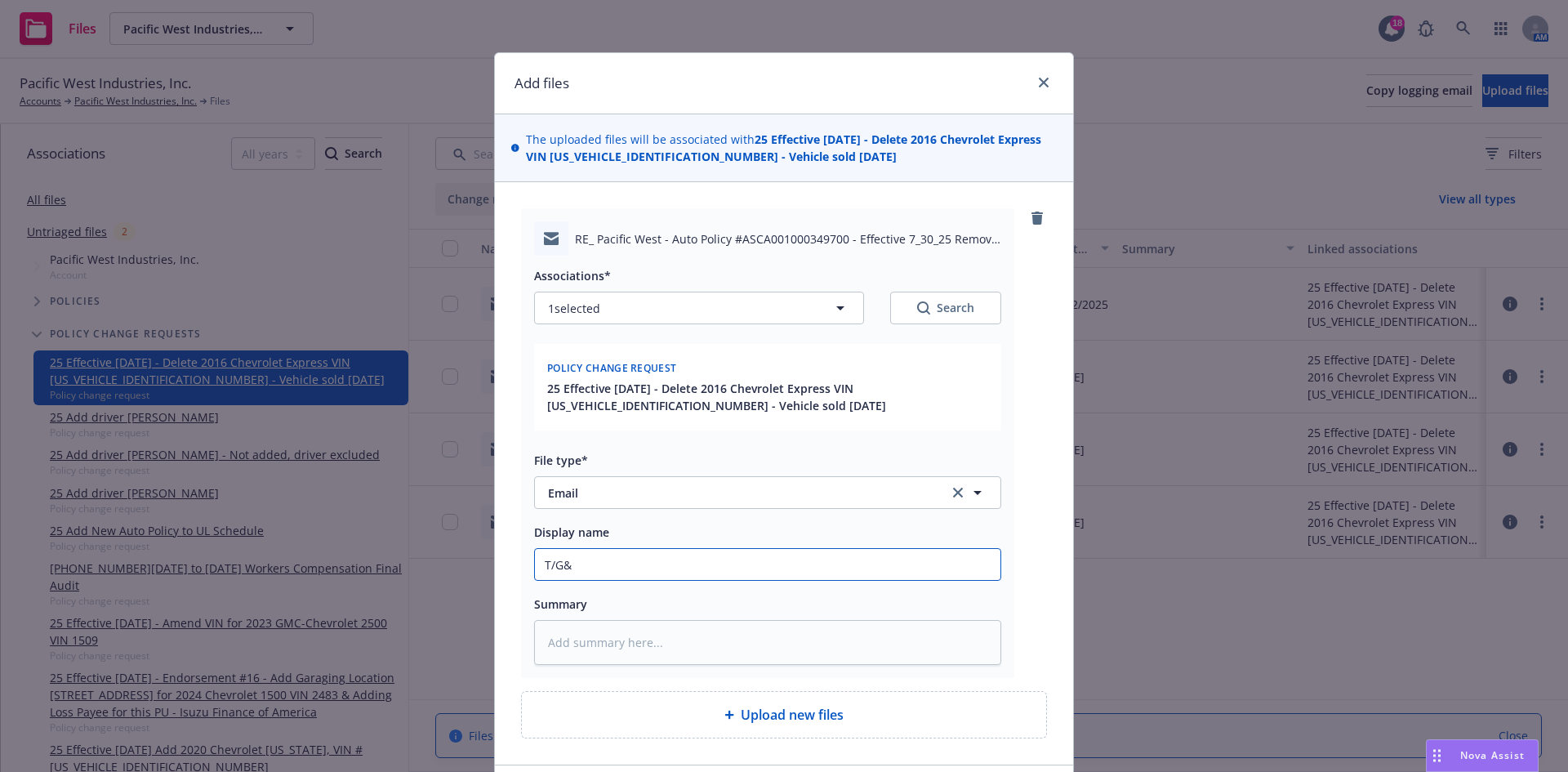
type textarea "x"
type input "T/G&C"
type textarea "x"
type input "T/G&C"
click at [790, 564] on input "T/G&C" at bounding box center [767, 564] width 466 height 31
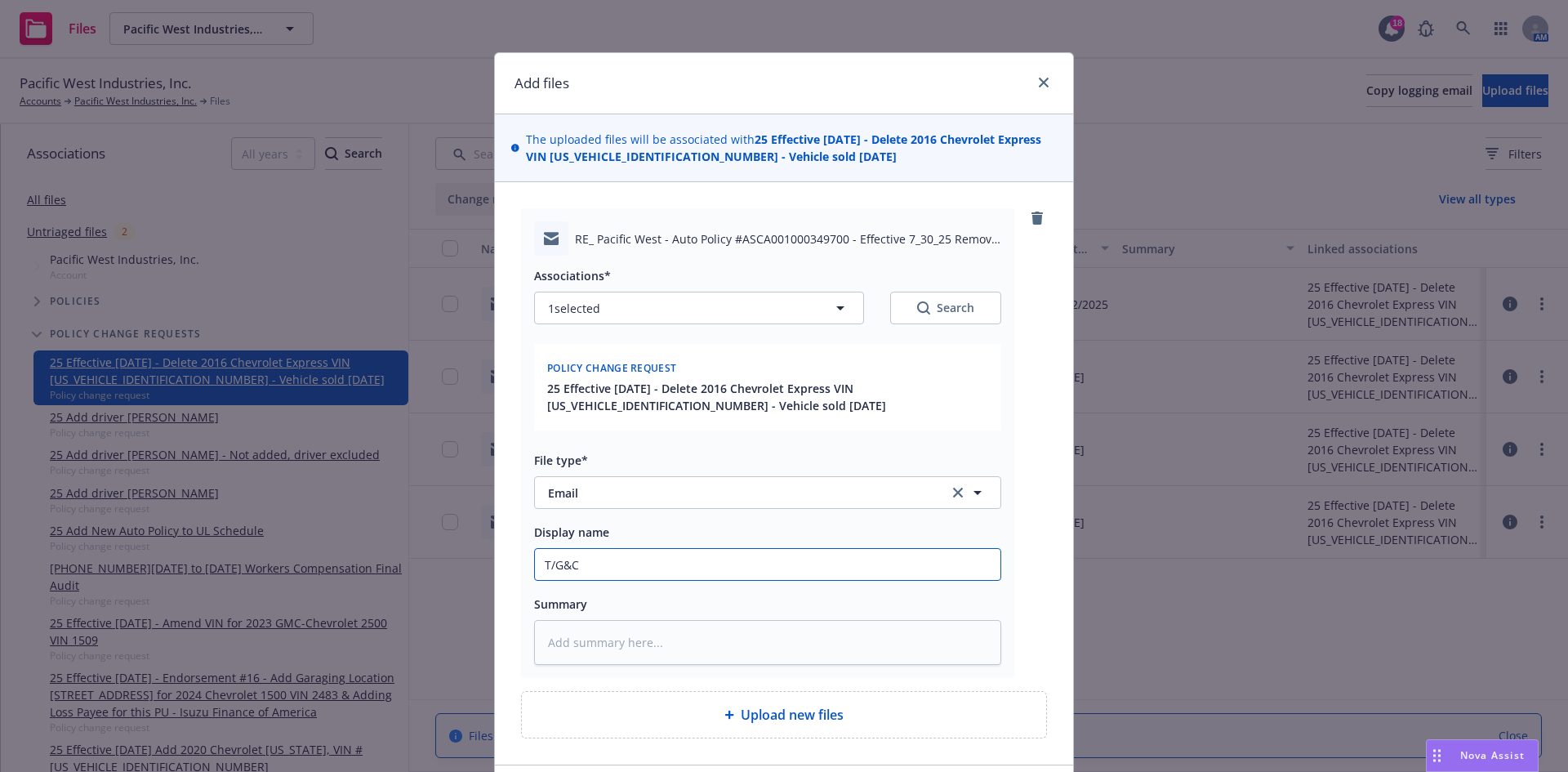
type textarea "x"
type input "T/G&C -"
type textarea "x"
type input "T/G&C -"
paste input "We are circling back for the endorsement and return premium credit for removing…"
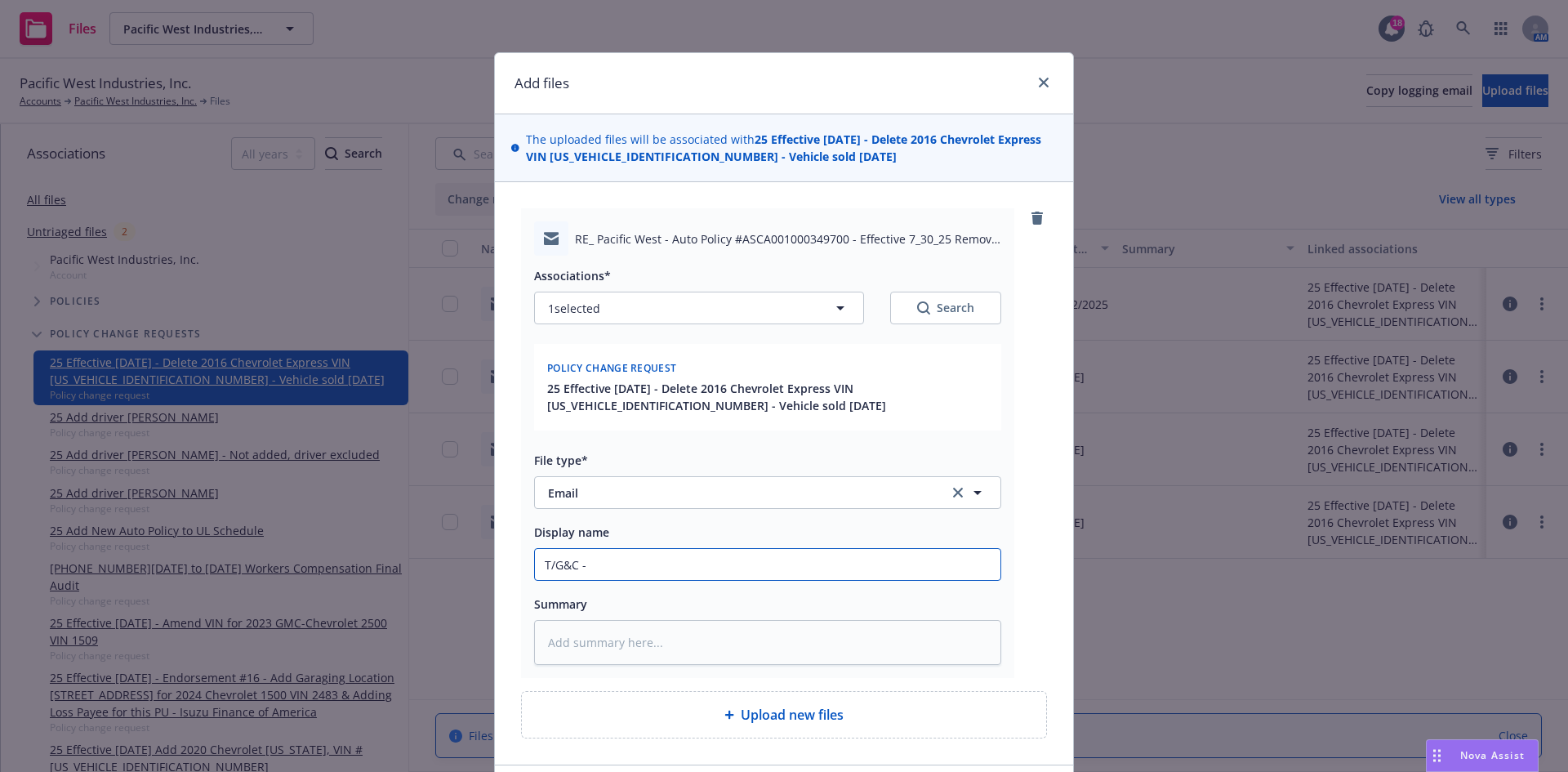
type textarea "x"
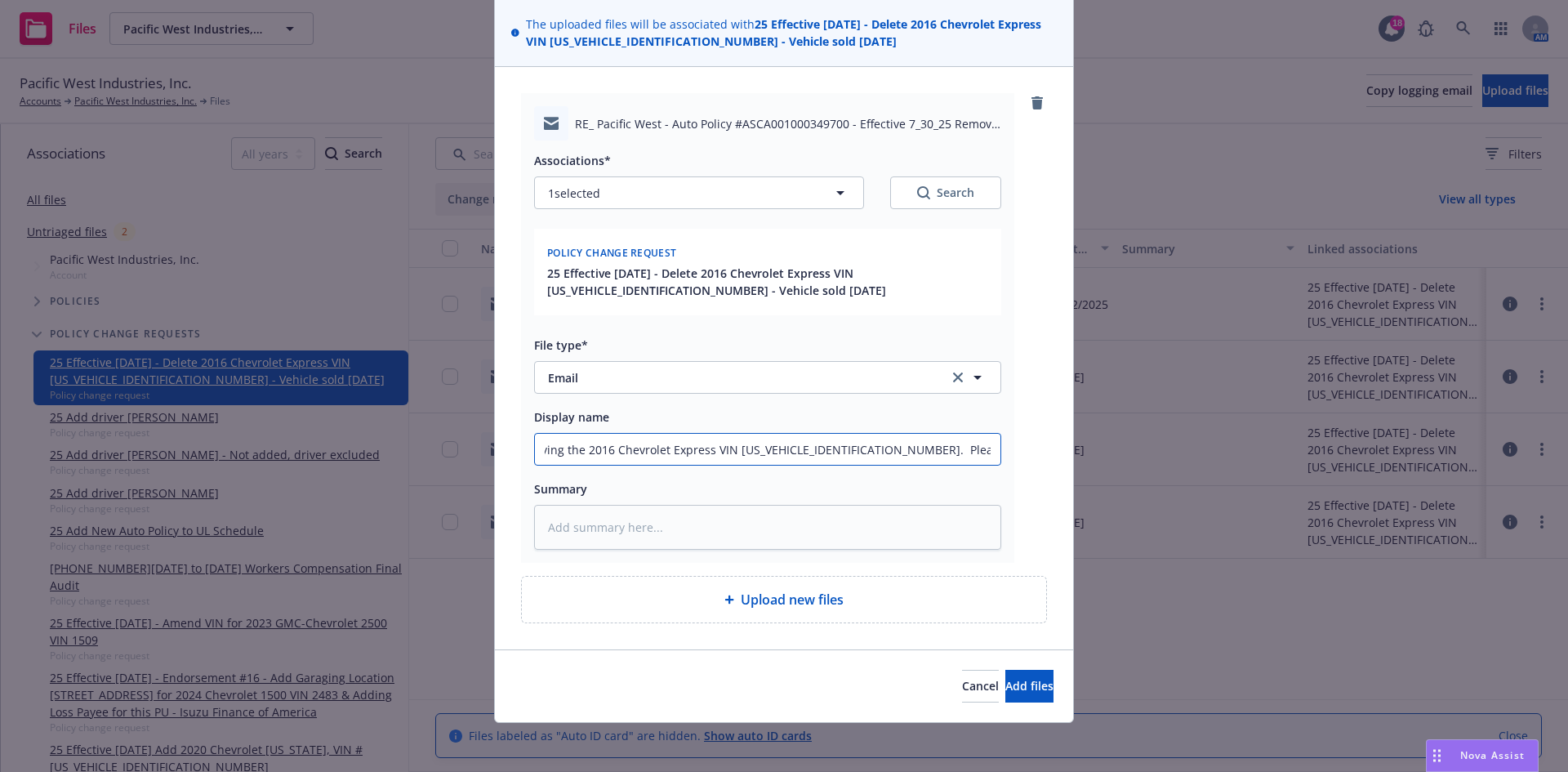
scroll to position [118, 0]
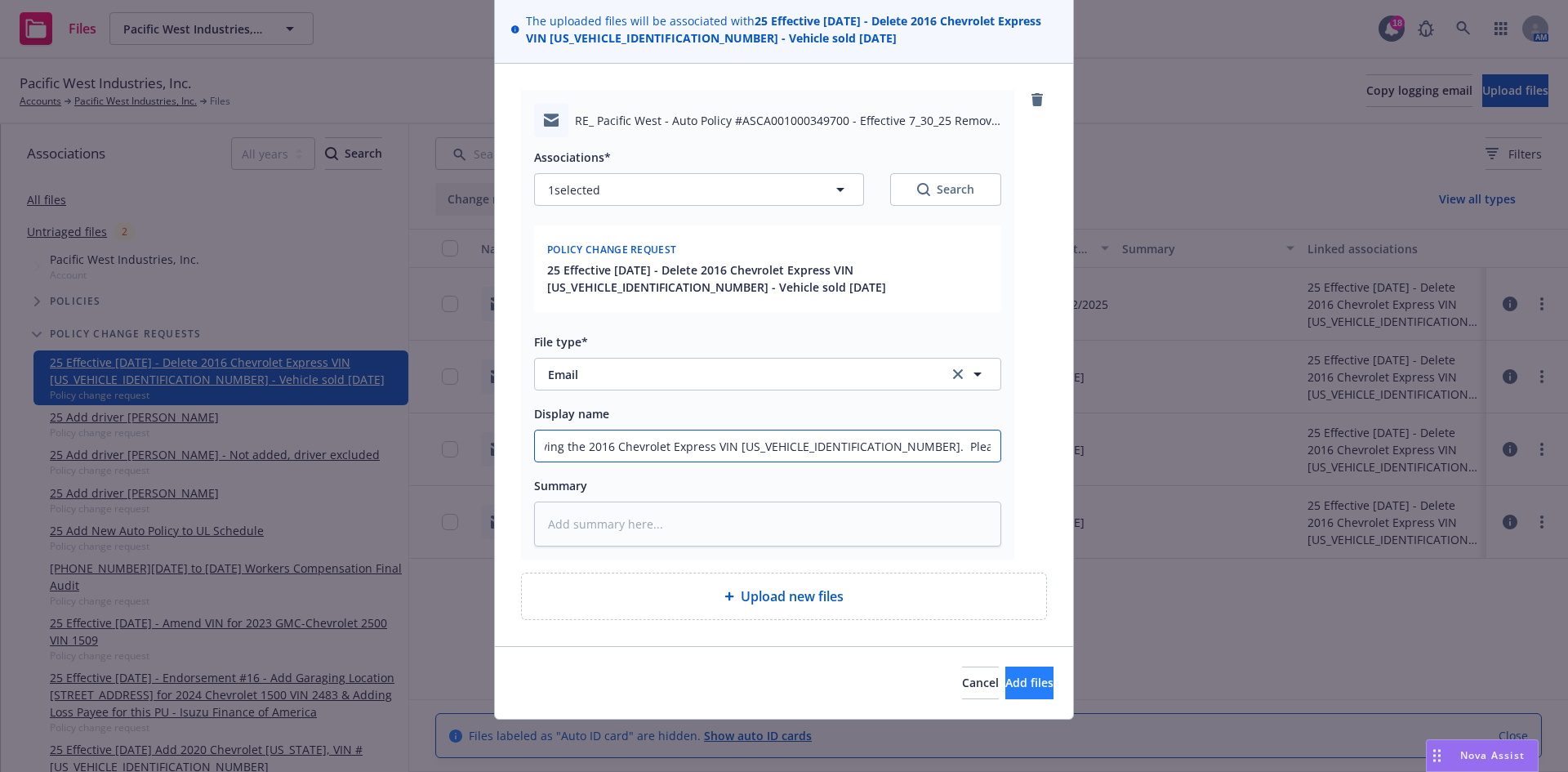
type input "T/G&C - We are circling back for the endorsement and return premium credit for …"
click at [1006, 688] on span "Add files" at bounding box center [1029, 682] width 48 height 16
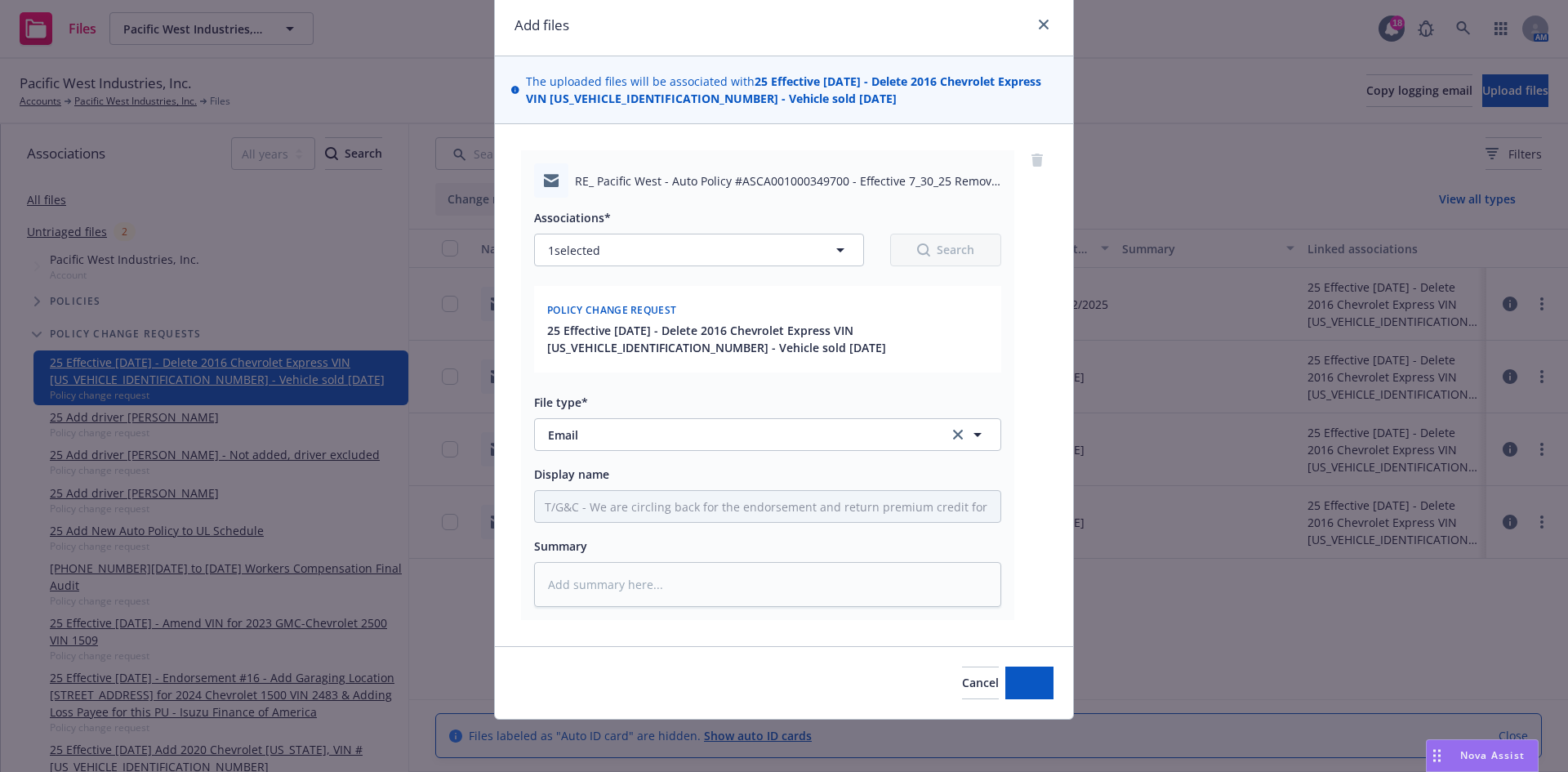
scroll to position [58, 0]
type textarea "x"
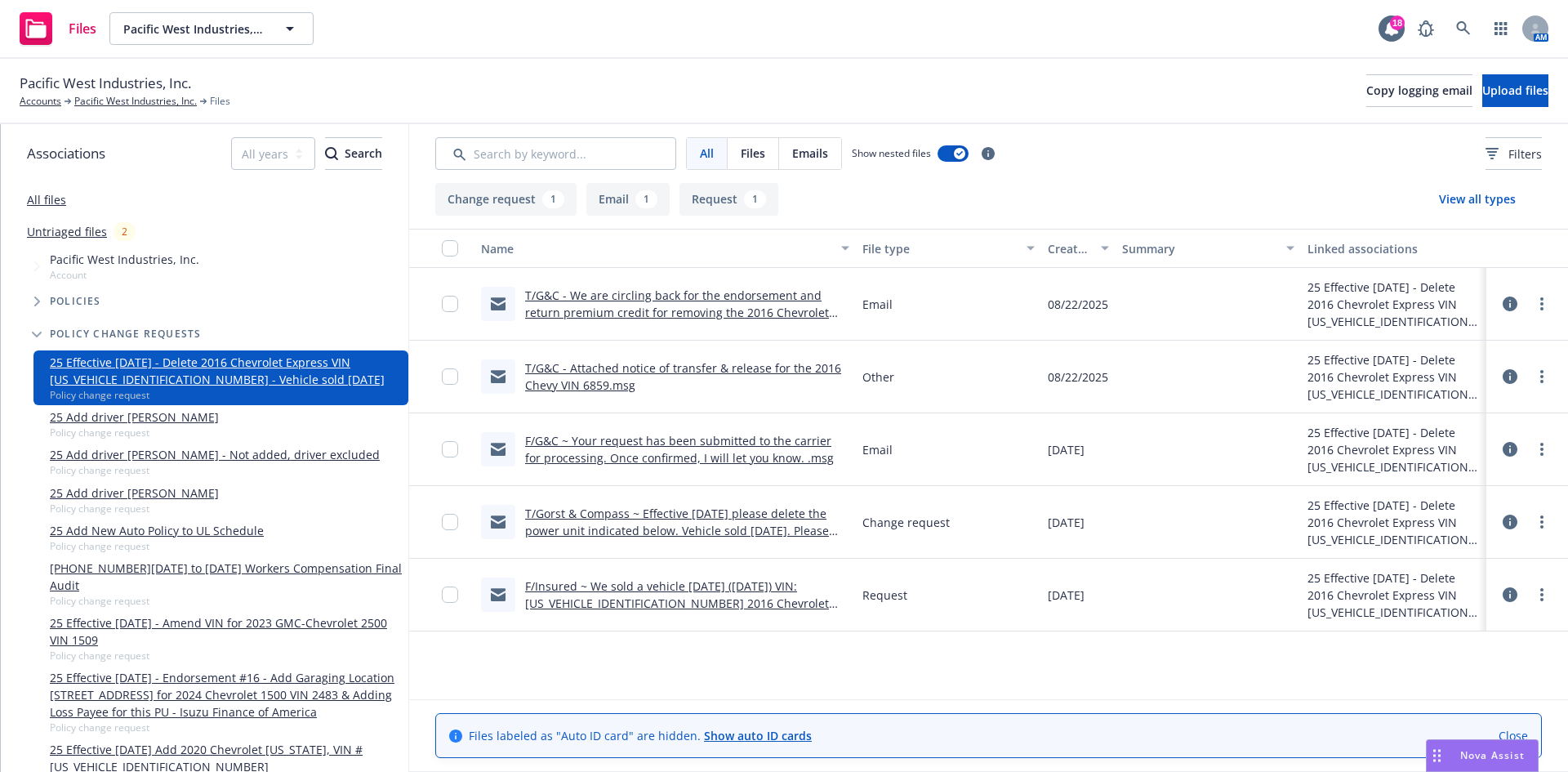
click at [772, 61] on div "Pacific West Industries, Inc. Accounts Pacific West Industries, Inc. Files Copy…" at bounding box center [784, 91] width 1568 height 65
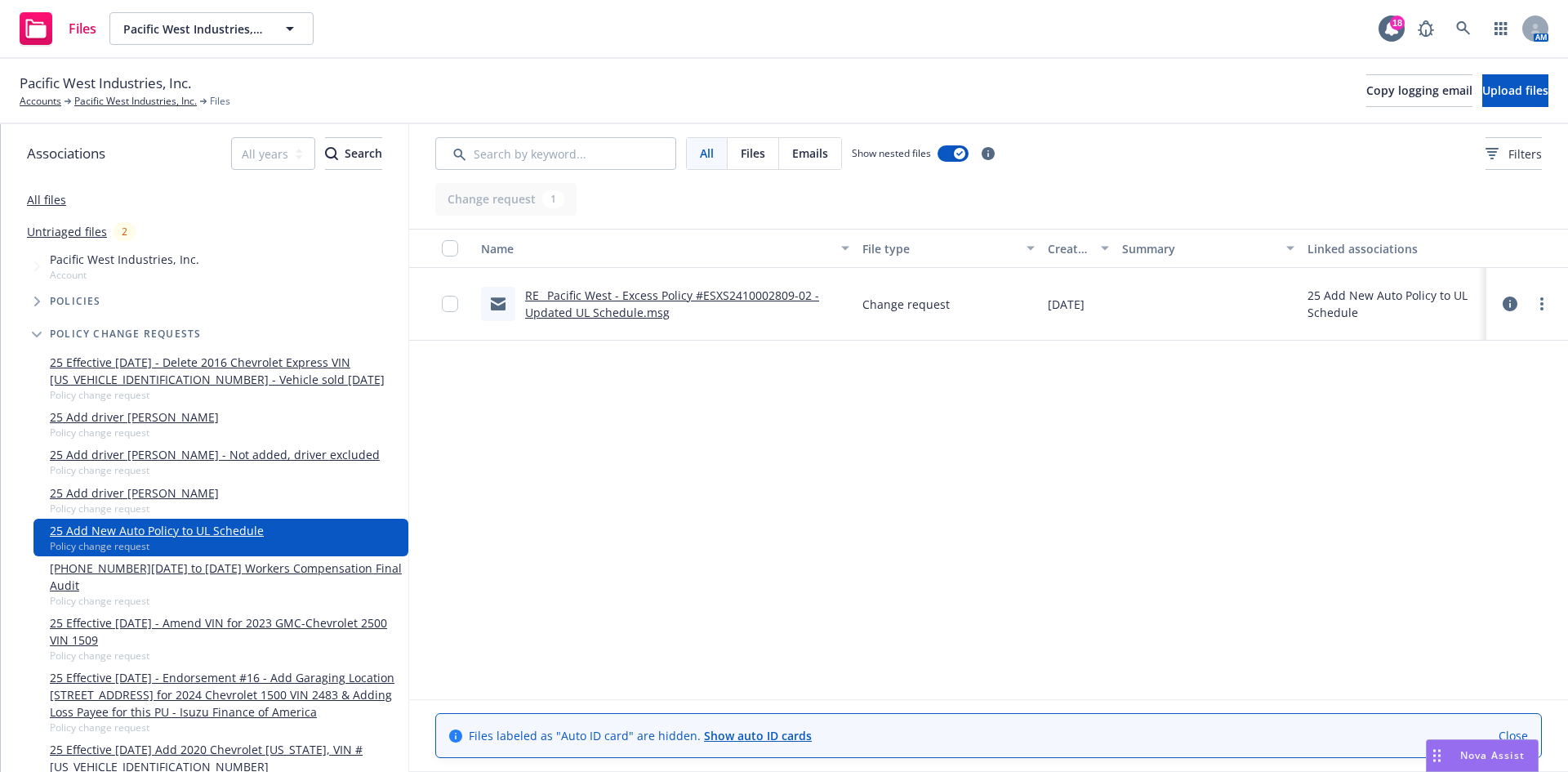
click at [550, 301] on link "RE_ Pacific West - Excess Policy #ESXS2410002809-02 - Updated UL Schedule.msg" at bounding box center [671, 303] width 294 height 32
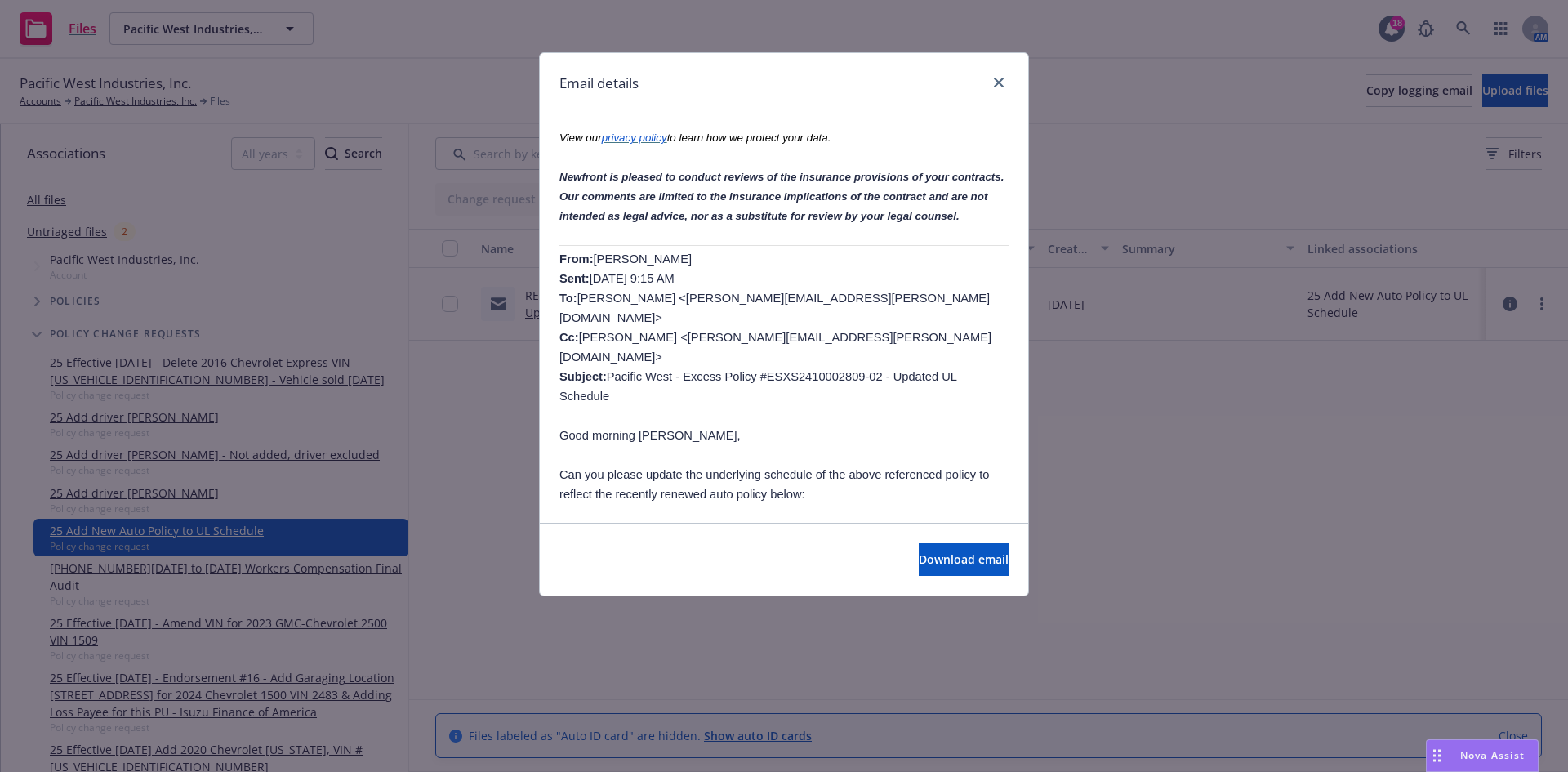
scroll to position [653, 0]
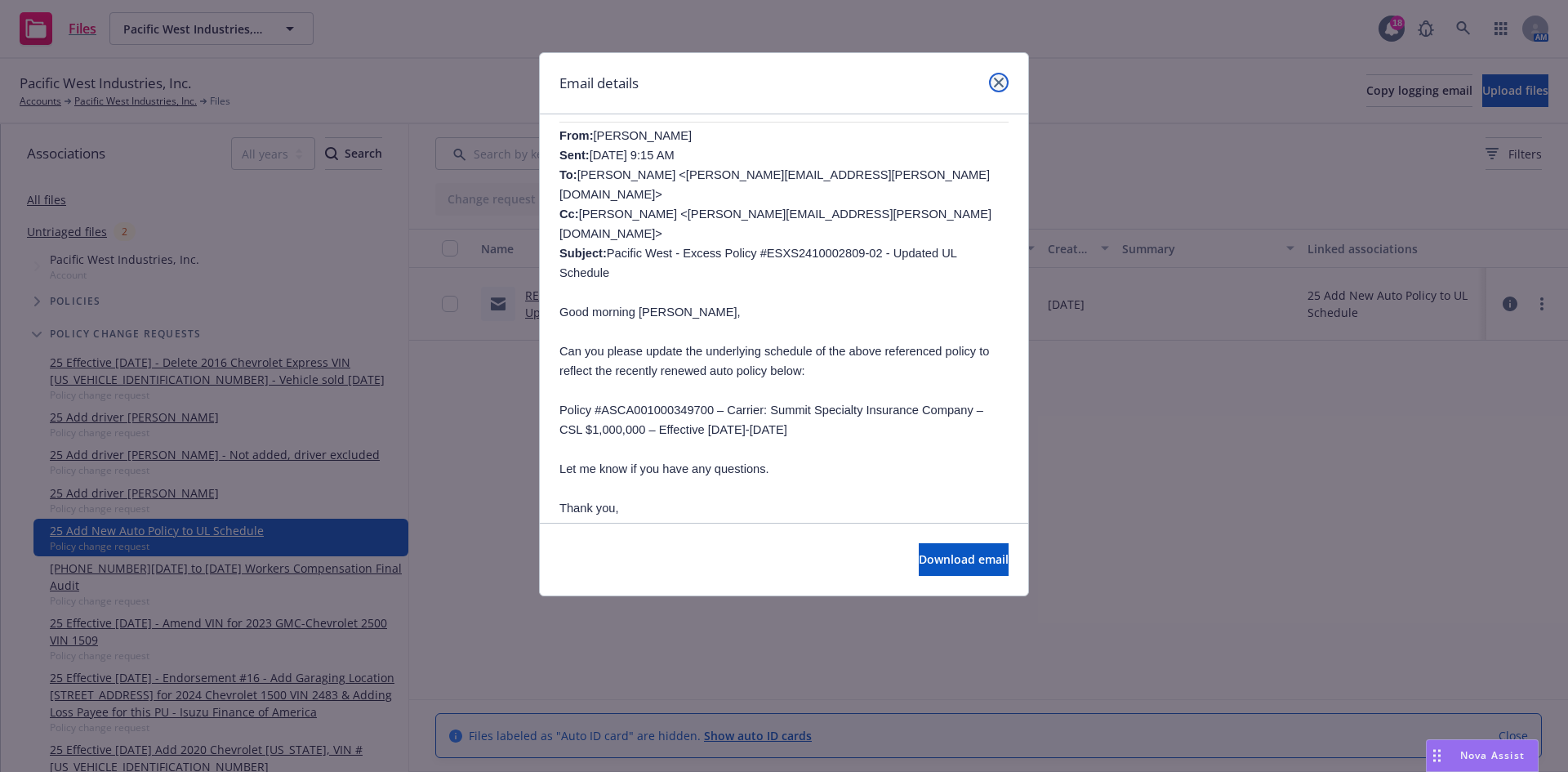
click at [995, 84] on icon "close" at bounding box center [999, 82] width 10 height 10
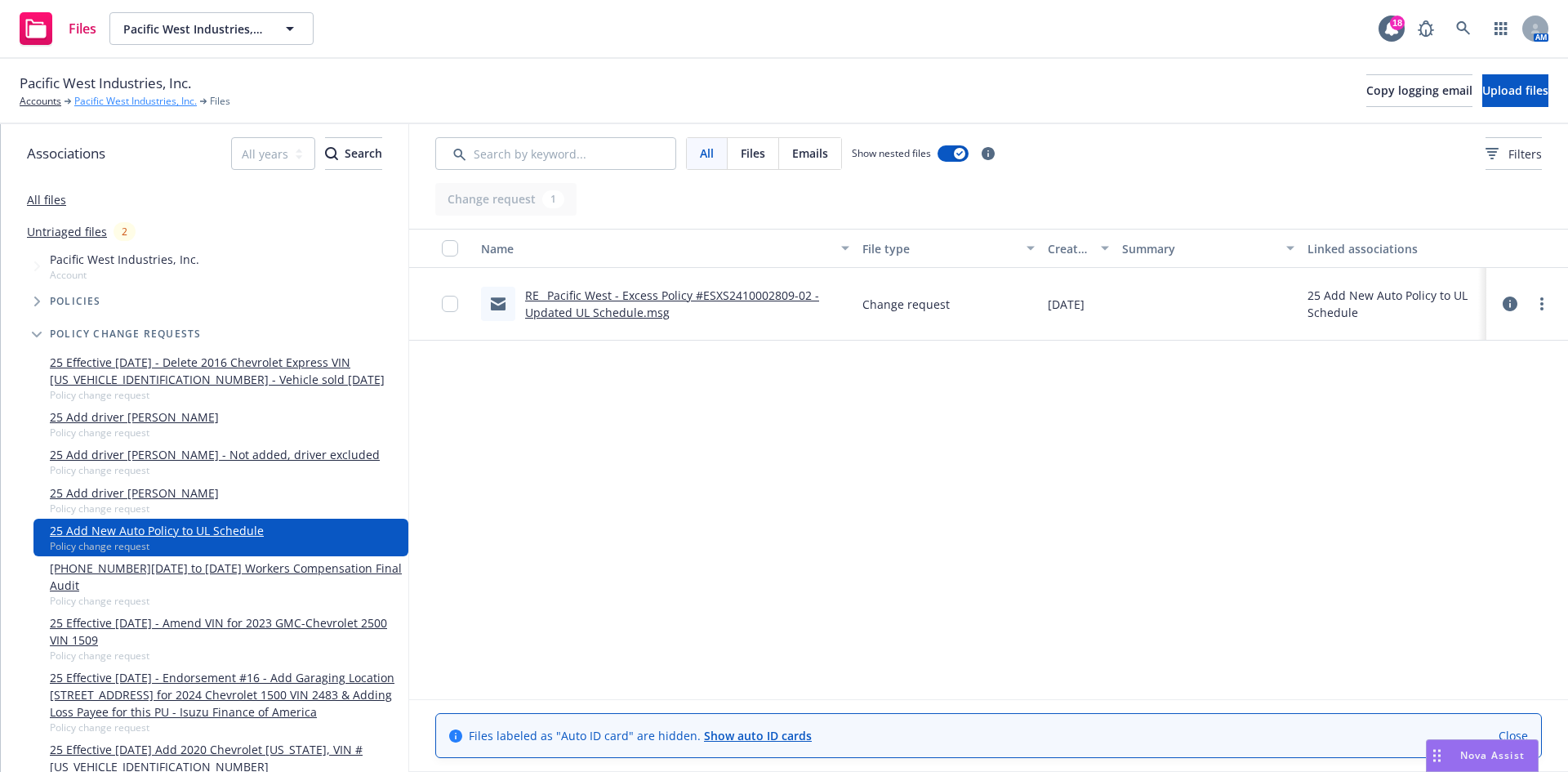
click at [118, 108] on link "Pacific West Industries, Inc." at bounding box center [136, 101] width 123 height 15
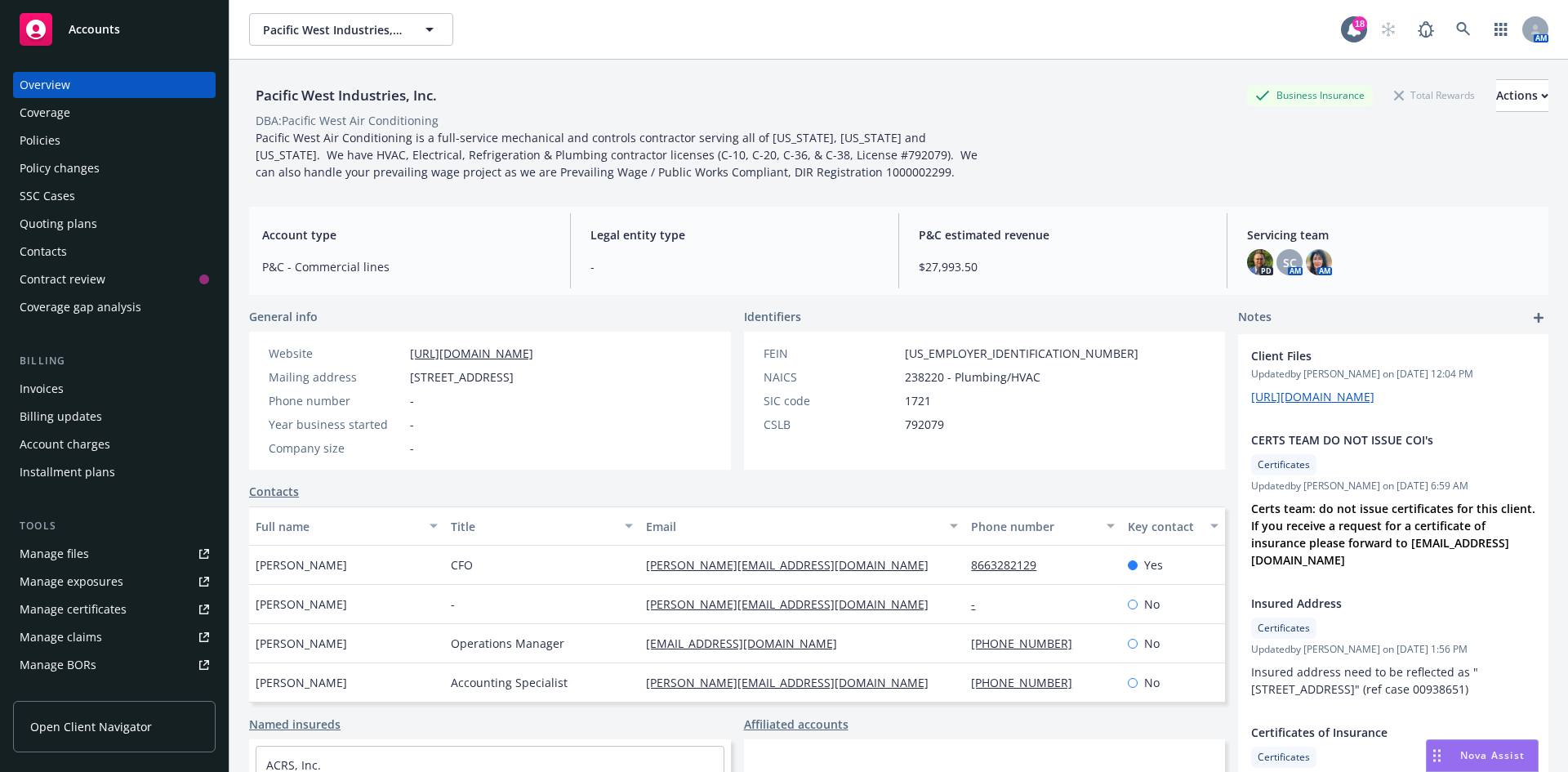
click at [119, 167] on div "Policy changes" at bounding box center [113, 168] width 189 height 26
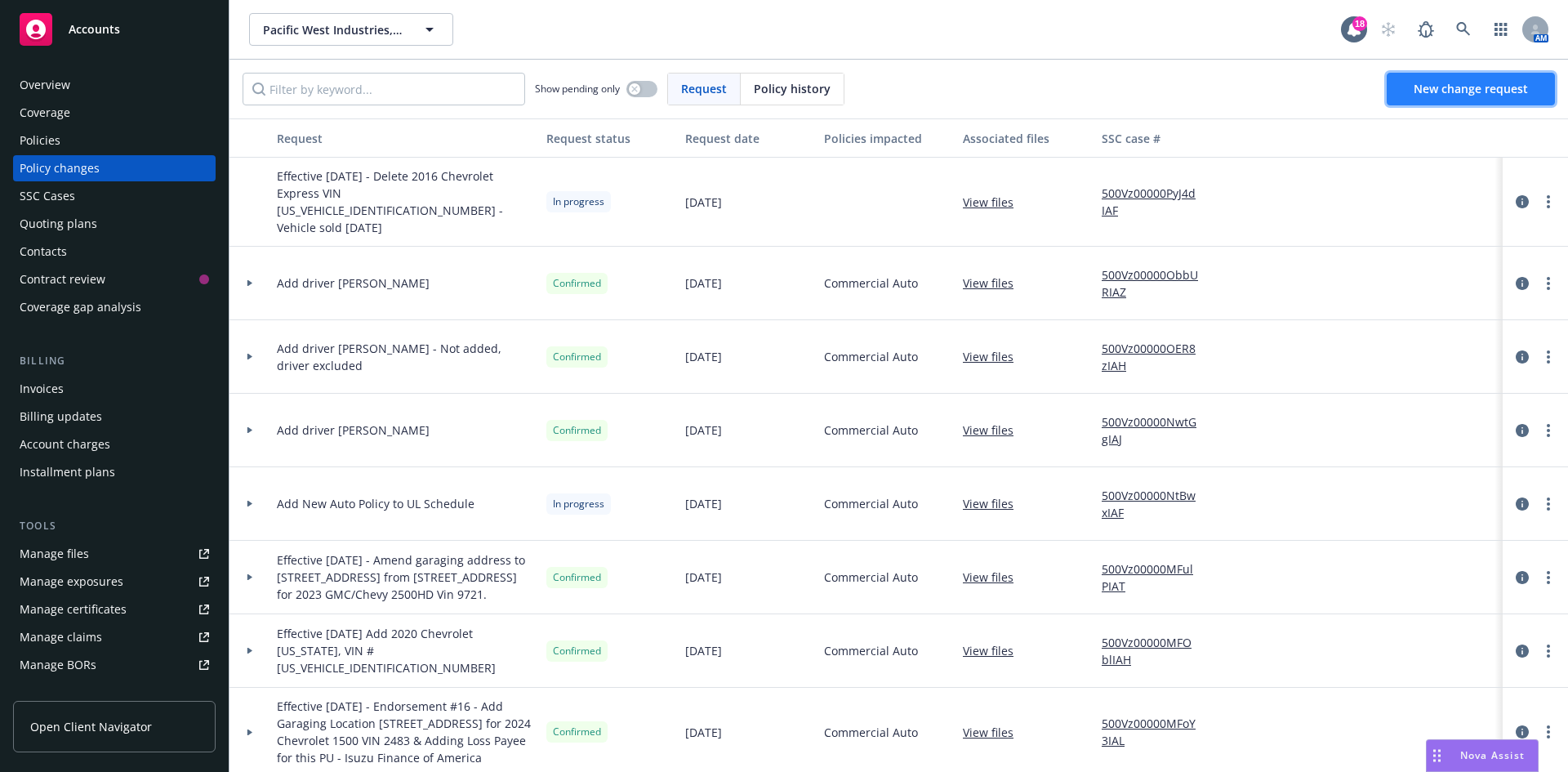
click at [1451, 89] on span "New change request" at bounding box center [1471, 89] width 114 height 16
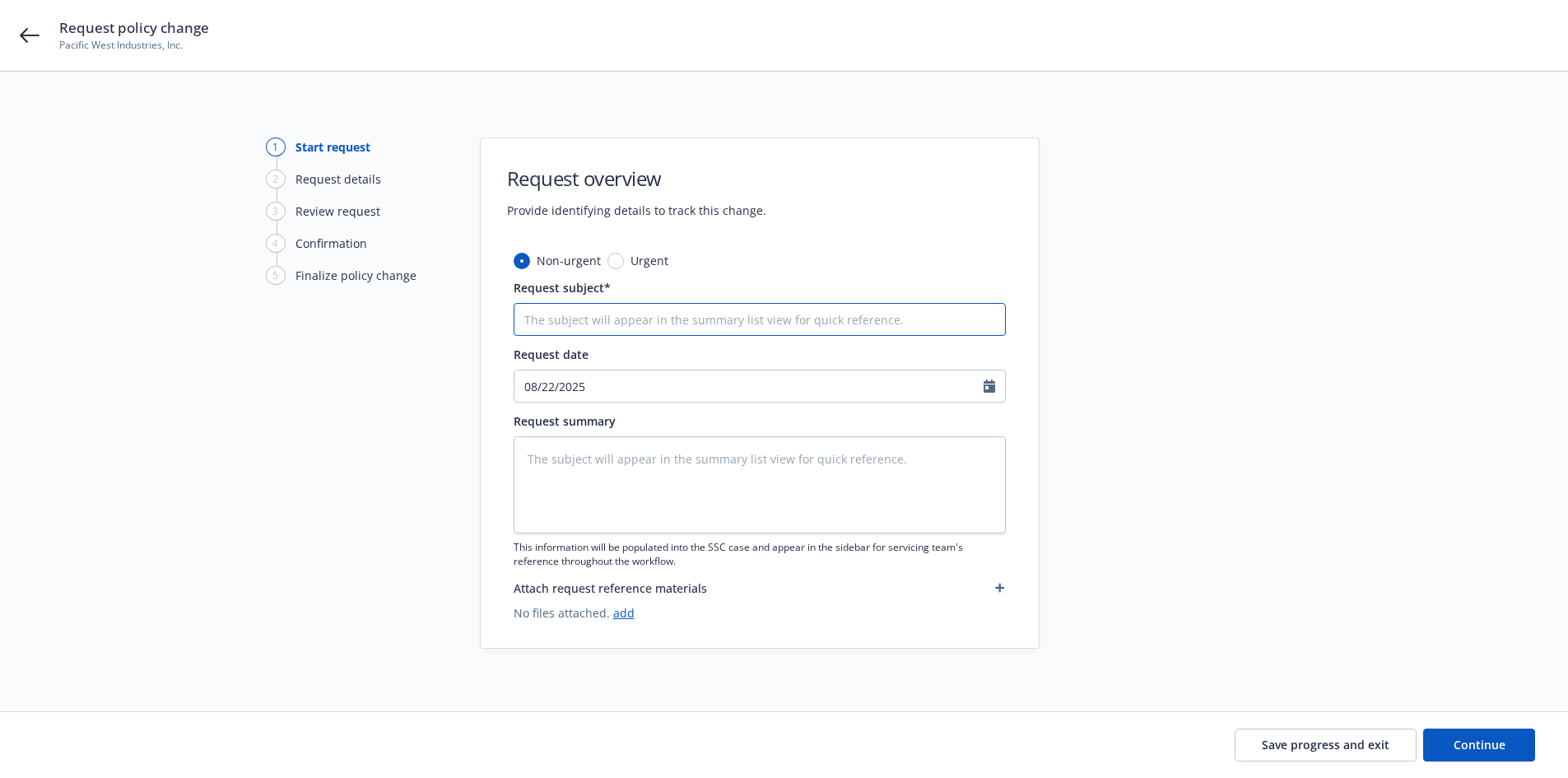
click at [686, 325] on input "Request subject*" at bounding box center [760, 319] width 493 height 33
click at [564, 306] on input "Request subject*" at bounding box center [760, 319] width 493 height 33
type textarea "x"
type input "E"
type textarea "x"
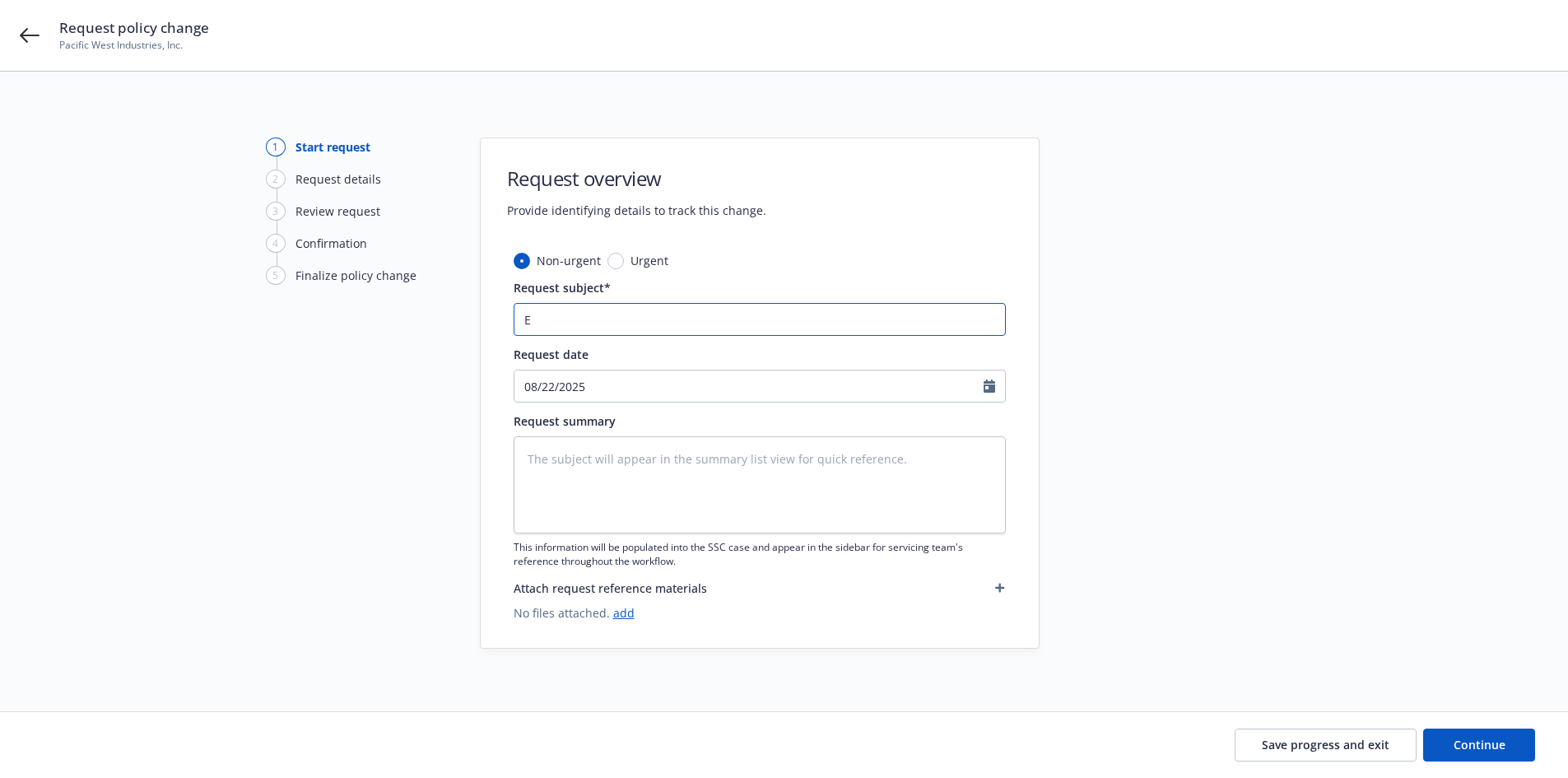
type input "Ef"
type textarea "x"
type input "Eff"
type textarea "x"
type input "Effe"
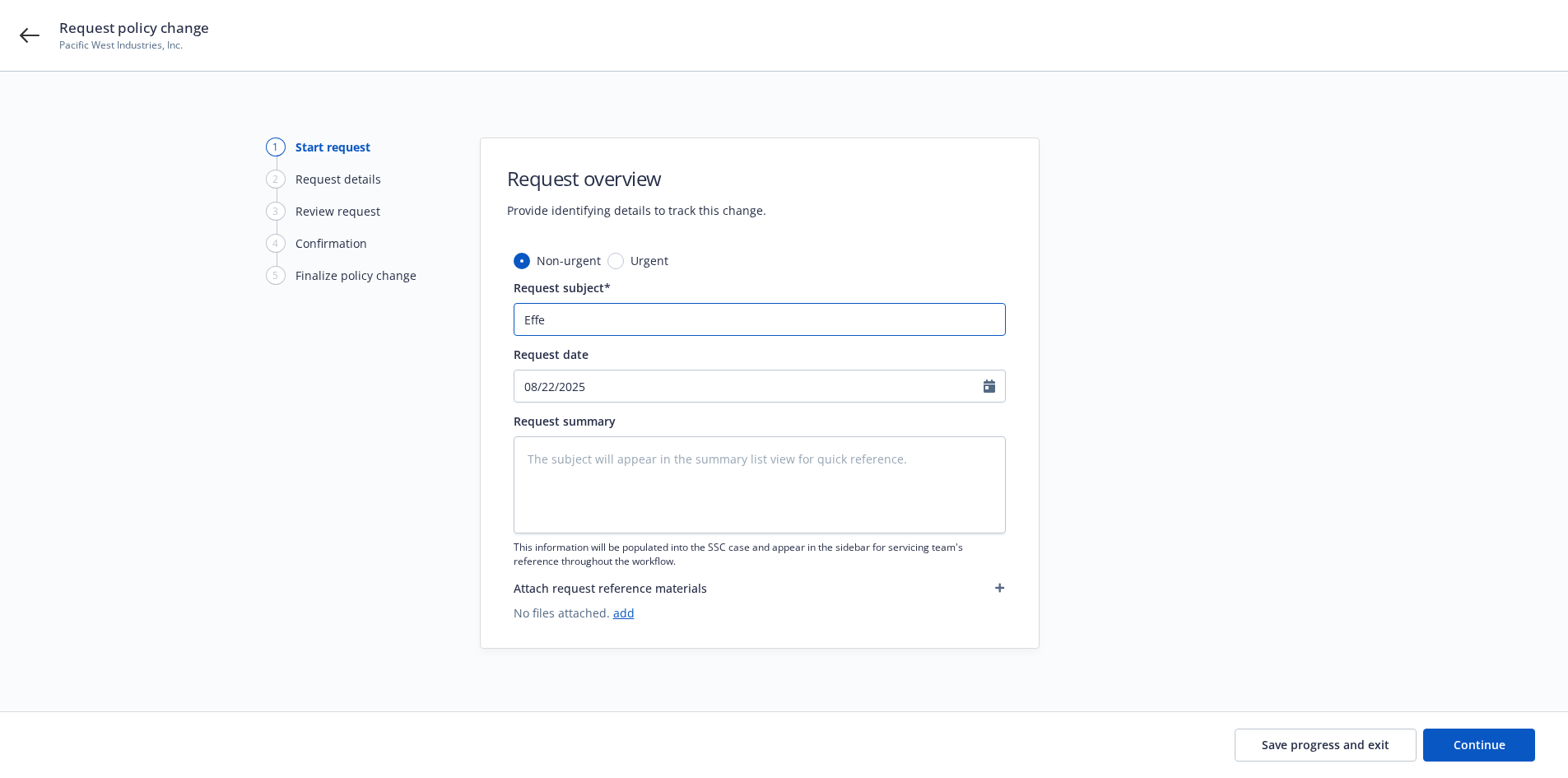
type textarea "x"
type input "Effec"
type textarea "x"
type input "Effect"
type textarea "x"
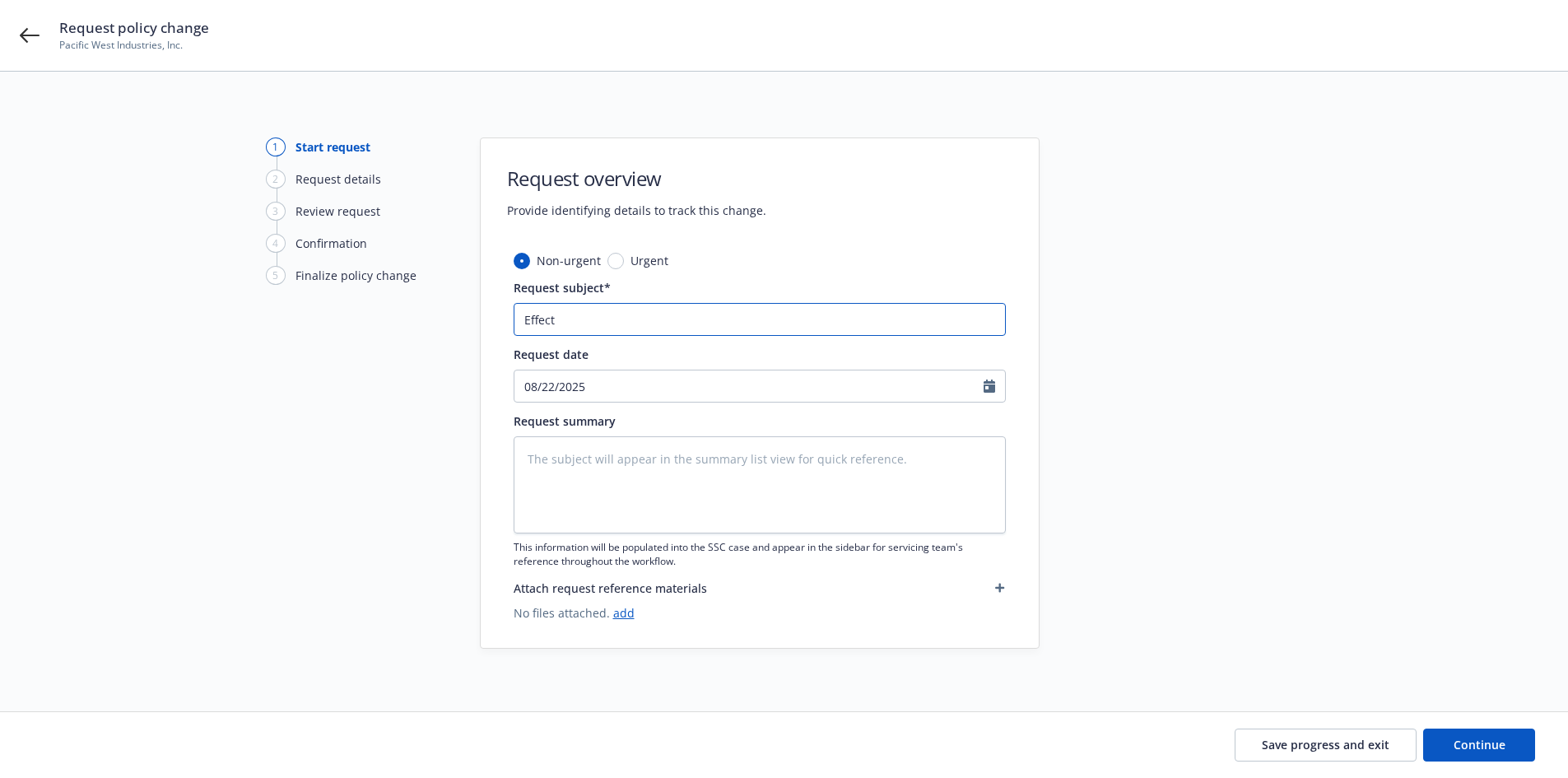
type input "Effecti"
type textarea "x"
type input "Effectiv"
type textarea "x"
type input "Effective"
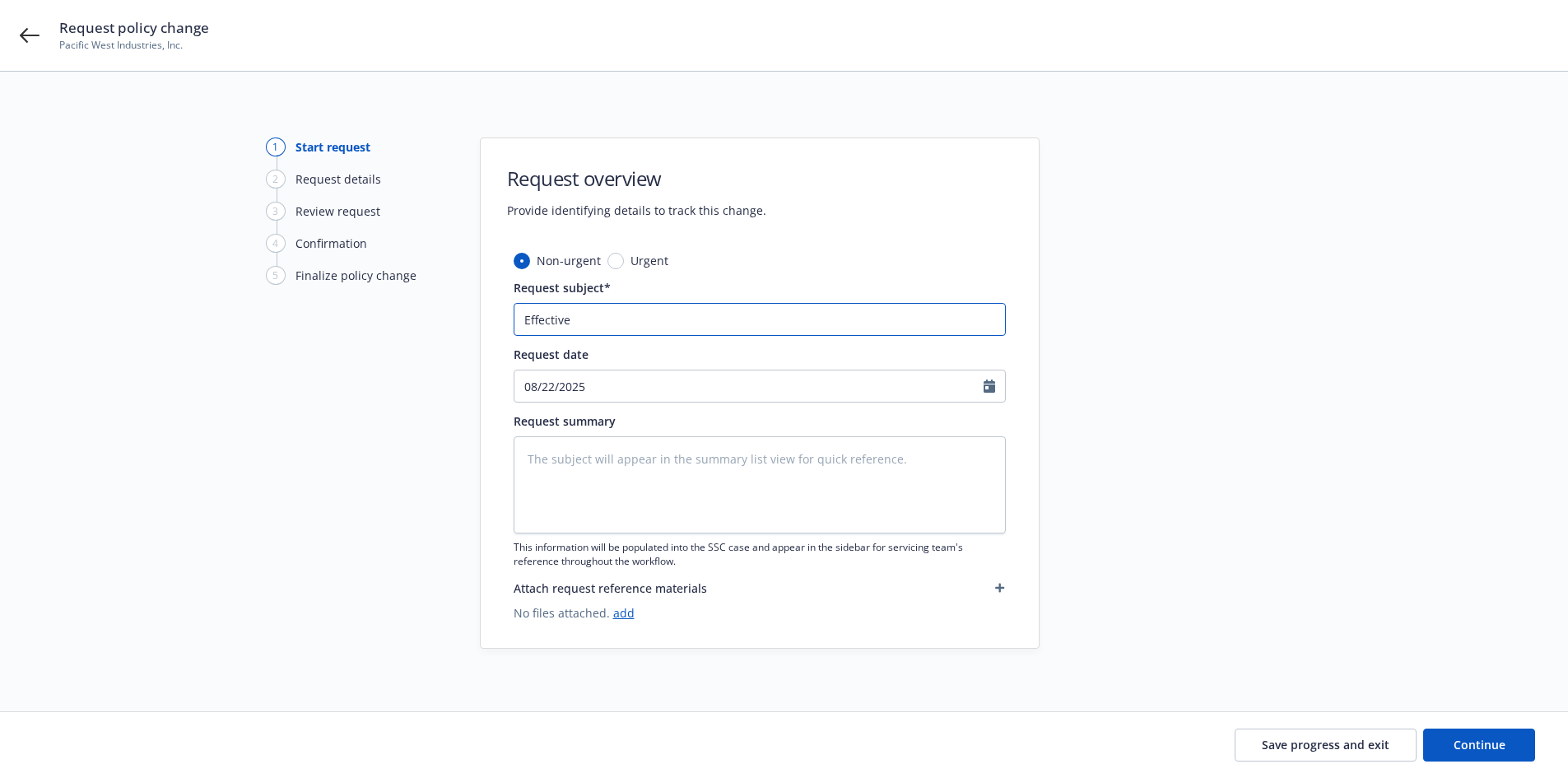
type textarea "x"
type input "Effective"
click at [641, 320] on input "Effective" at bounding box center [760, 319] width 493 height 33
type textarea "x"
type input "Effective 8"
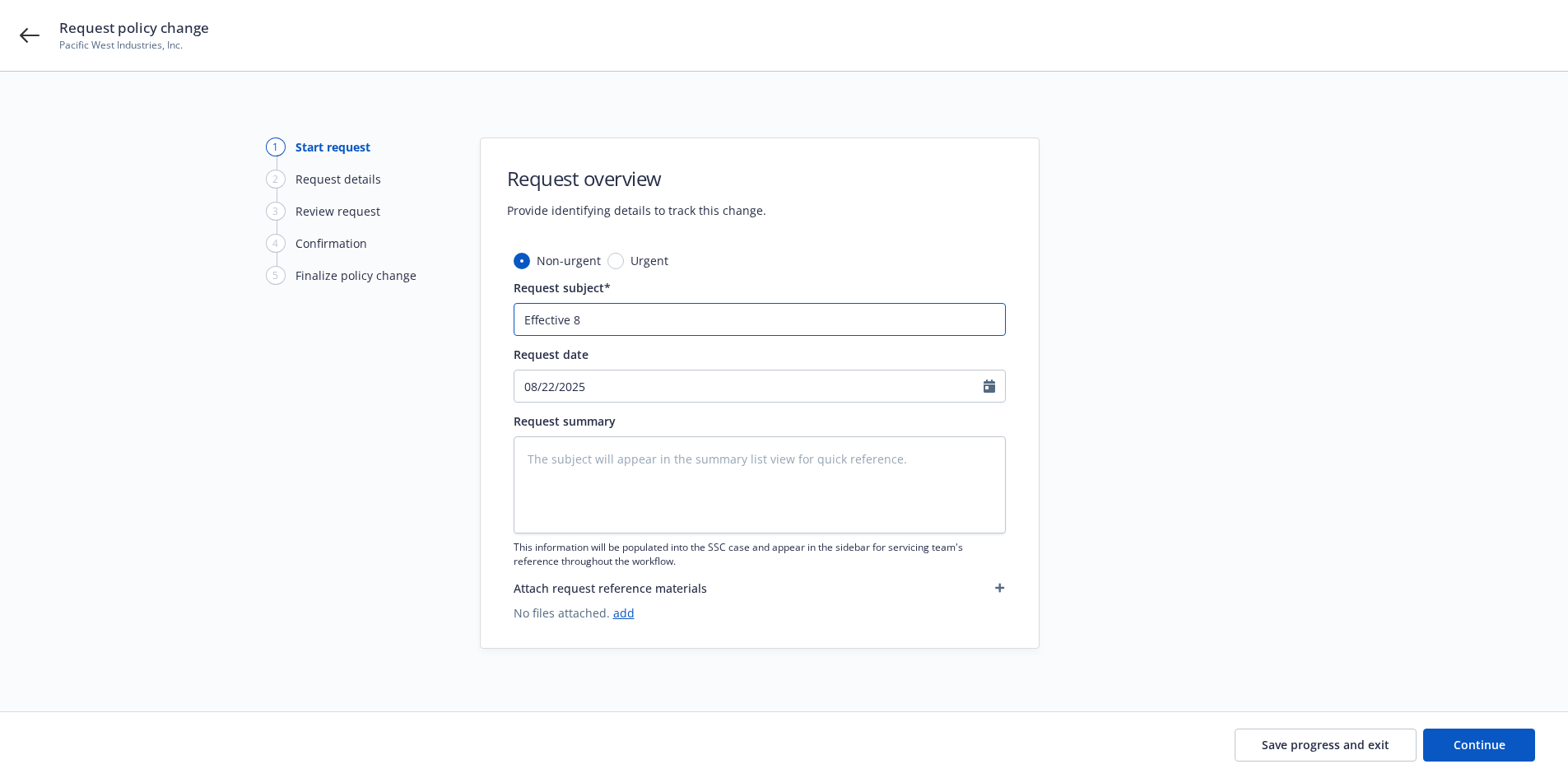
type textarea "x"
type input "Effective 8."
type textarea "x"
type input "Effective 8.2"
type textarea "x"
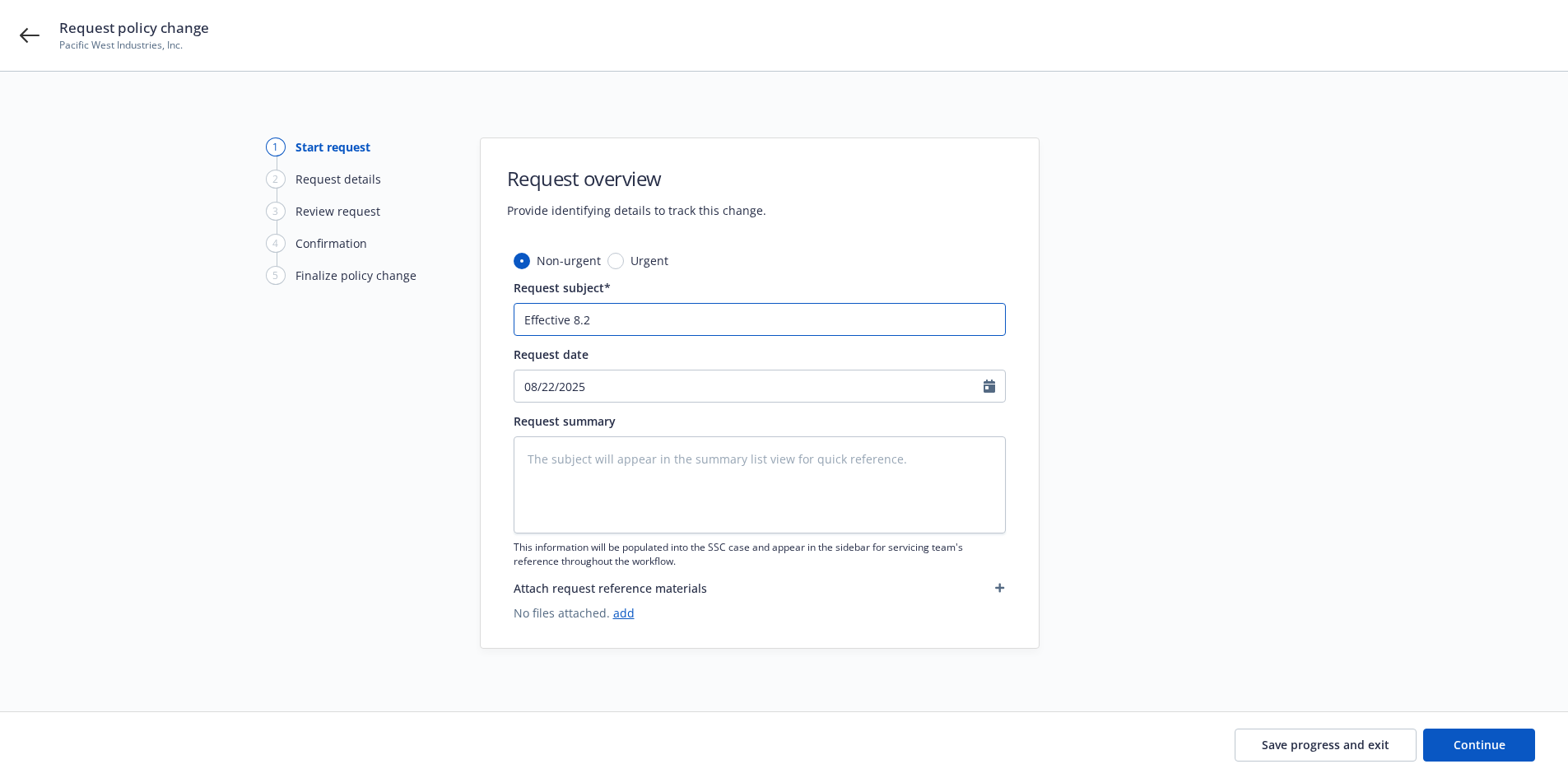
type input "Effective 8.20"
type textarea "x"
type input "Effective 8.202"
type textarea "x"
type input "Effective 8.20"
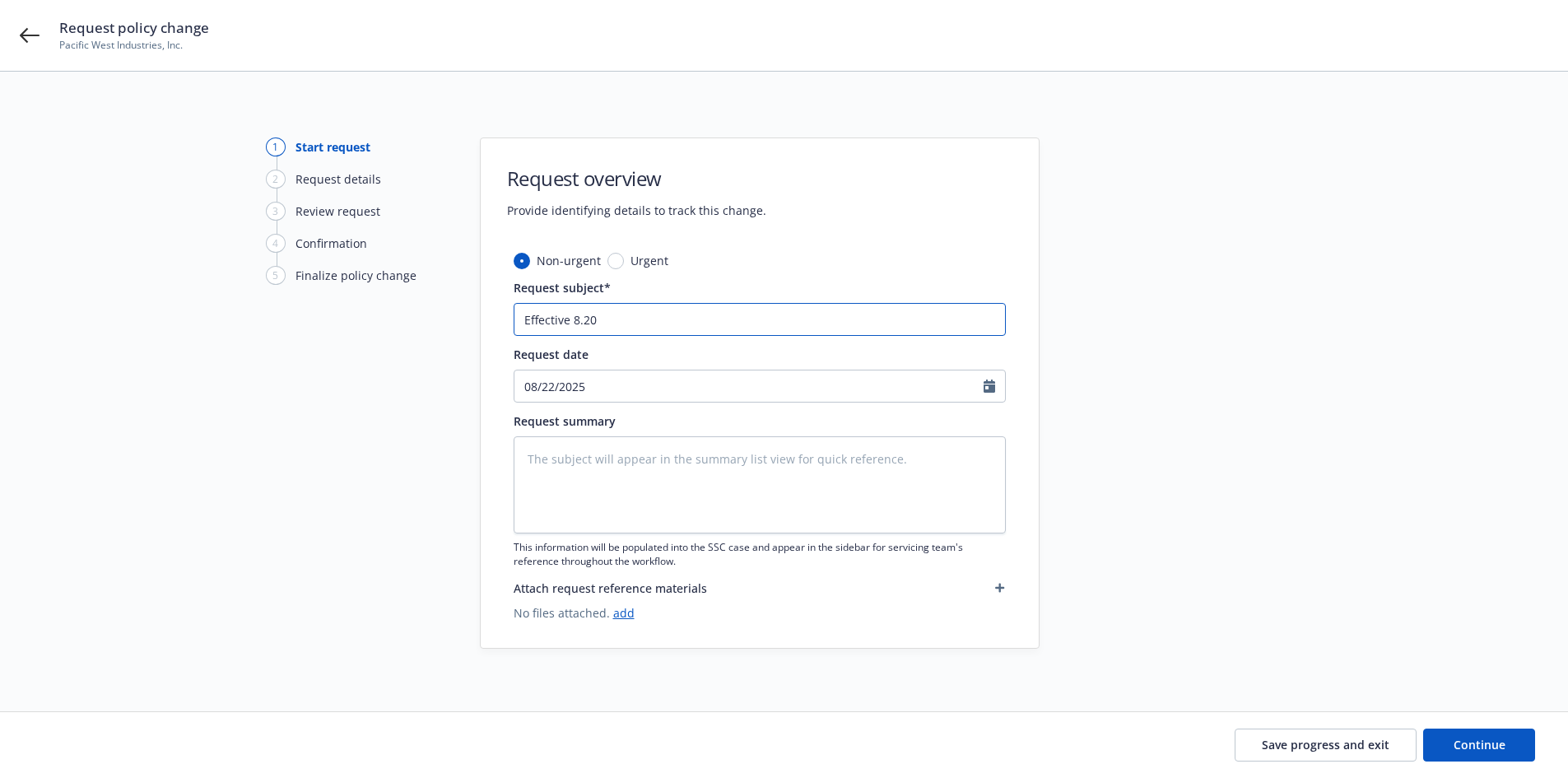
type textarea "x"
type input "Effective 8.20."
type textarea "x"
type input "Effective 8.20.2"
type textarea "x"
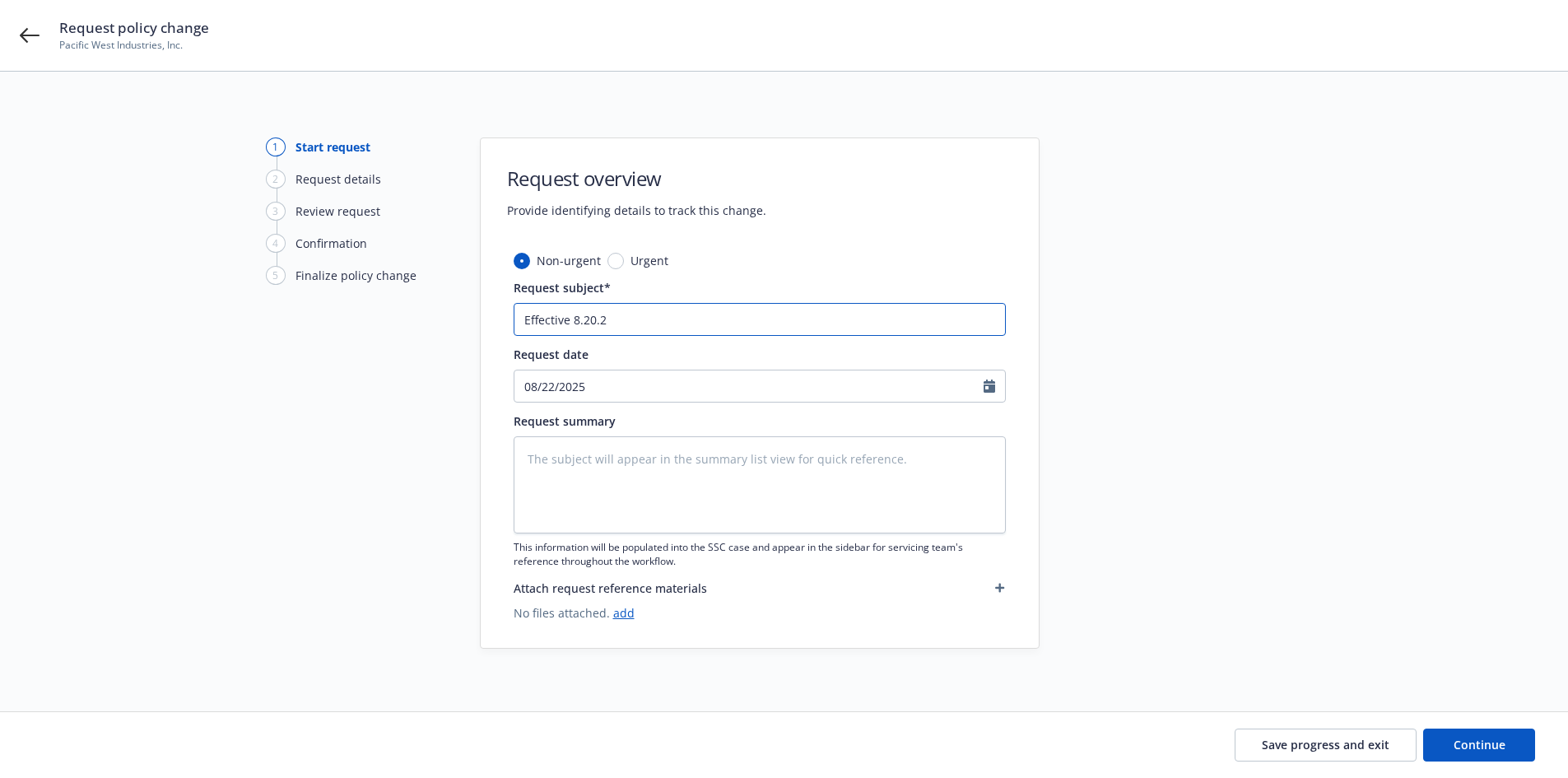
type input "Effective [DATE]"
type textarea "x"
type input "Effective [DATE]"
type textarea "x"
type input "Effective [DATE] A"
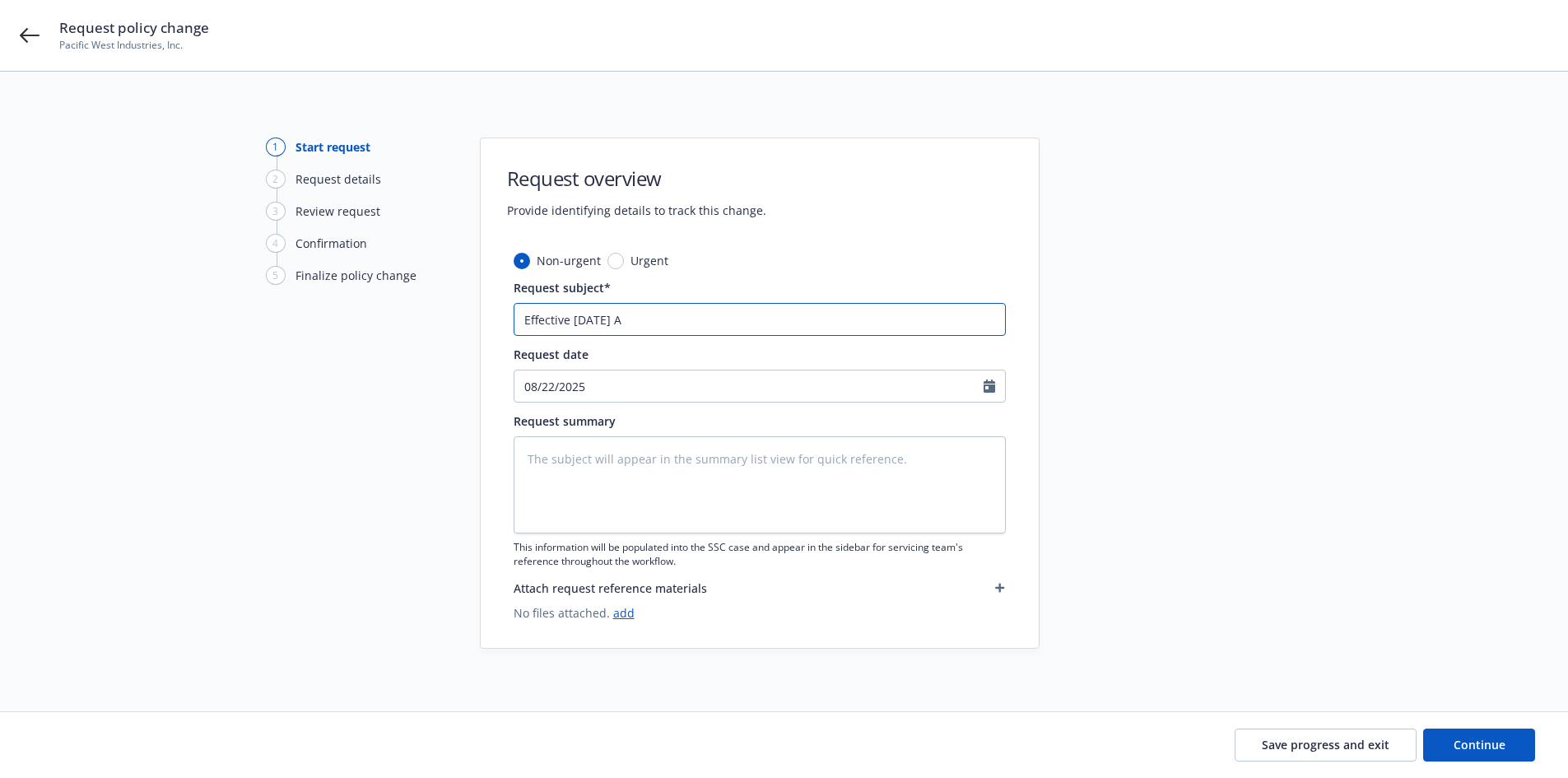
type textarea "x"
type input "Effective [DATE] Ad"
type textarea "x"
type input "Effective [DATE] Add"
type textarea "x"
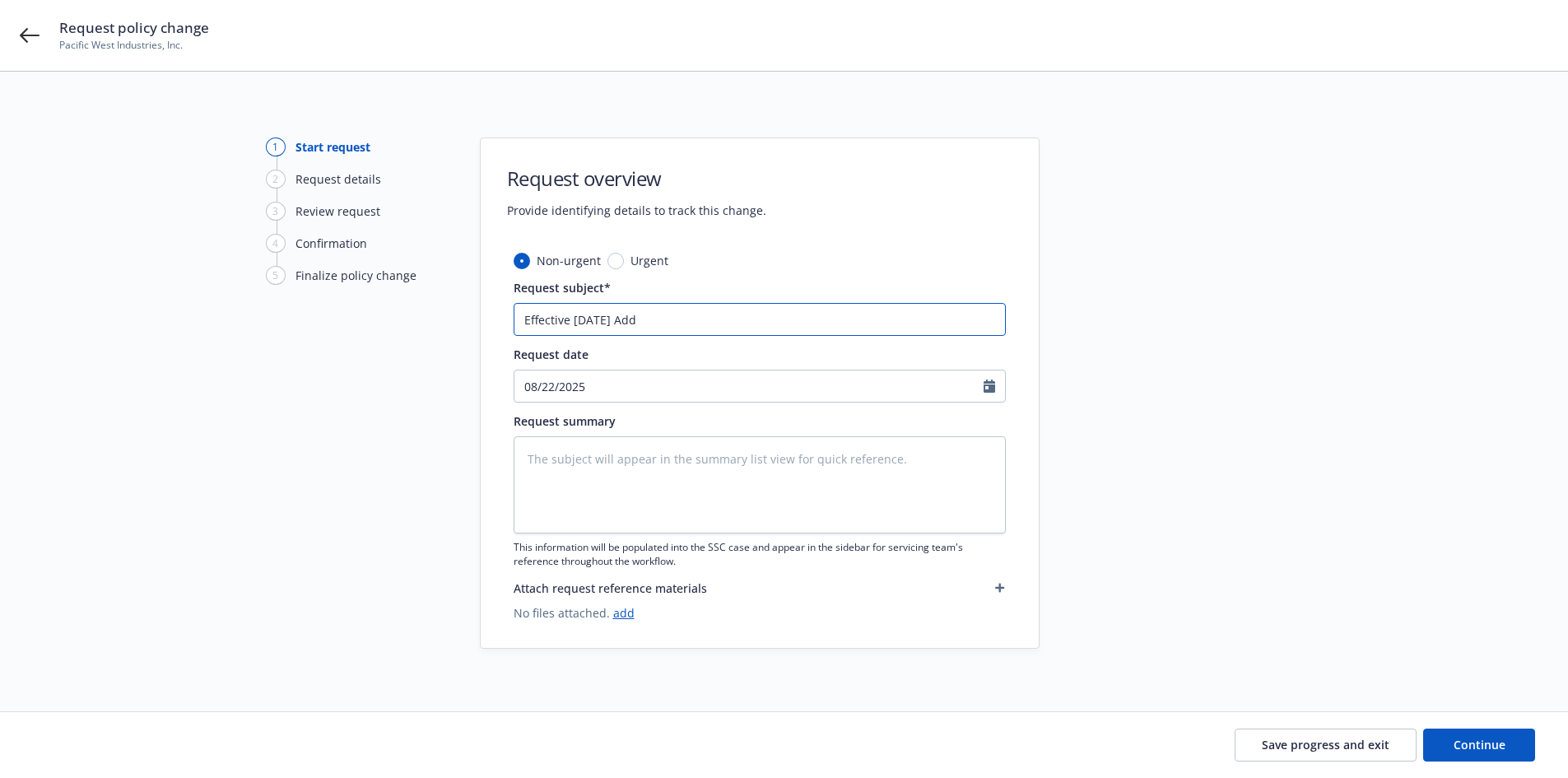
type input "Effective [DATE] Add"
type textarea "x"
type input "Effective [DATE] Add ("
type textarea "x"
type input "Effective [DATE] Add"
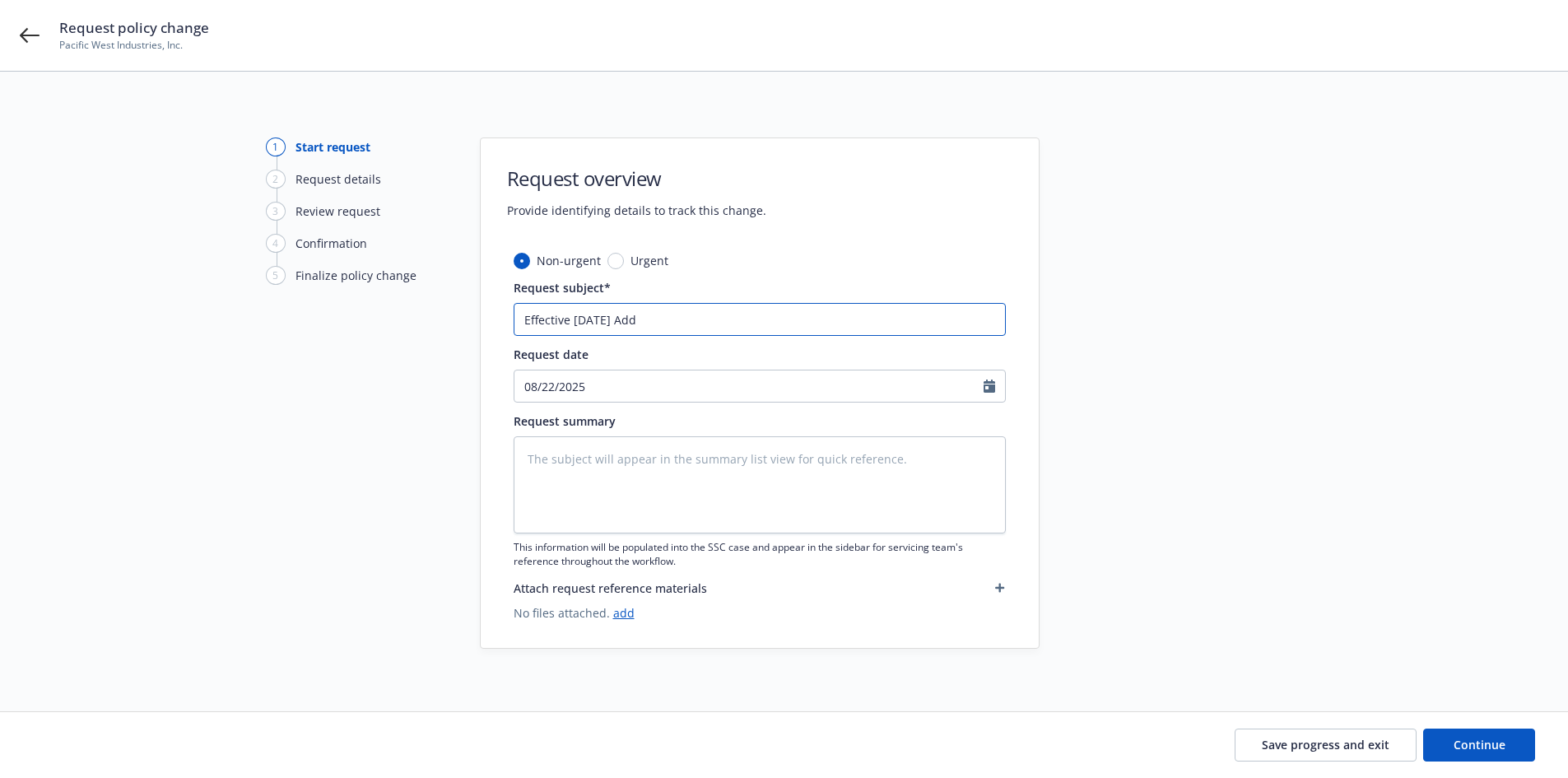
type textarea "x"
type input "Effective [DATE] Add ("
type textarea "x"
type input "Effective [DATE] Add (3"
type textarea "x"
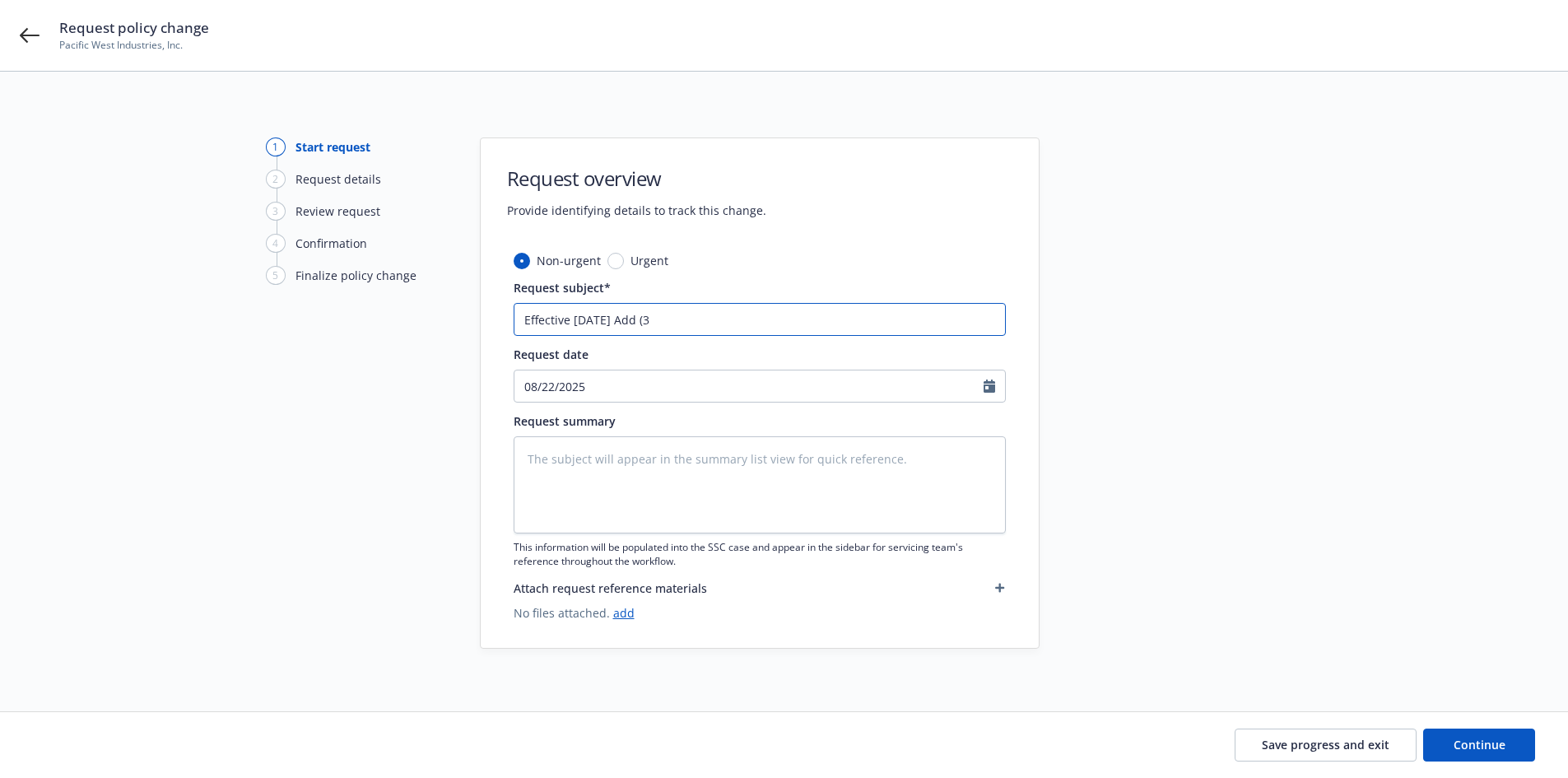
type input "Effective [DATE] Add (3)"
type textarea "x"
type input "Effective [DATE] Add (3)"
type textarea "x"
type input "Effective [DATE] Add (3) D"
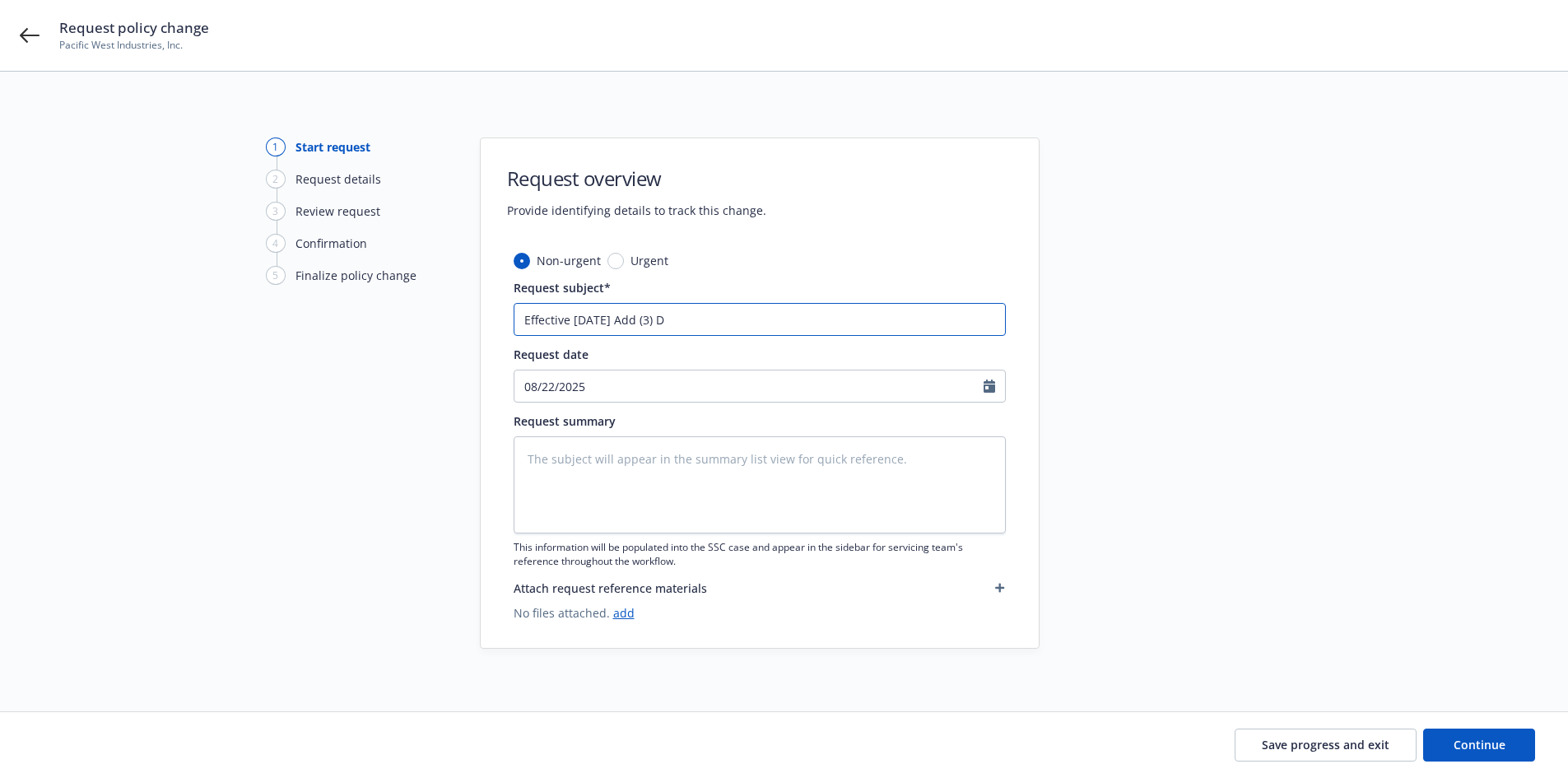
type textarea "x"
type input "Effective [DATE] Add (3) Dr"
type textarea "x"
type input "Effective [DATE] Add (3) Dri"
type textarea "x"
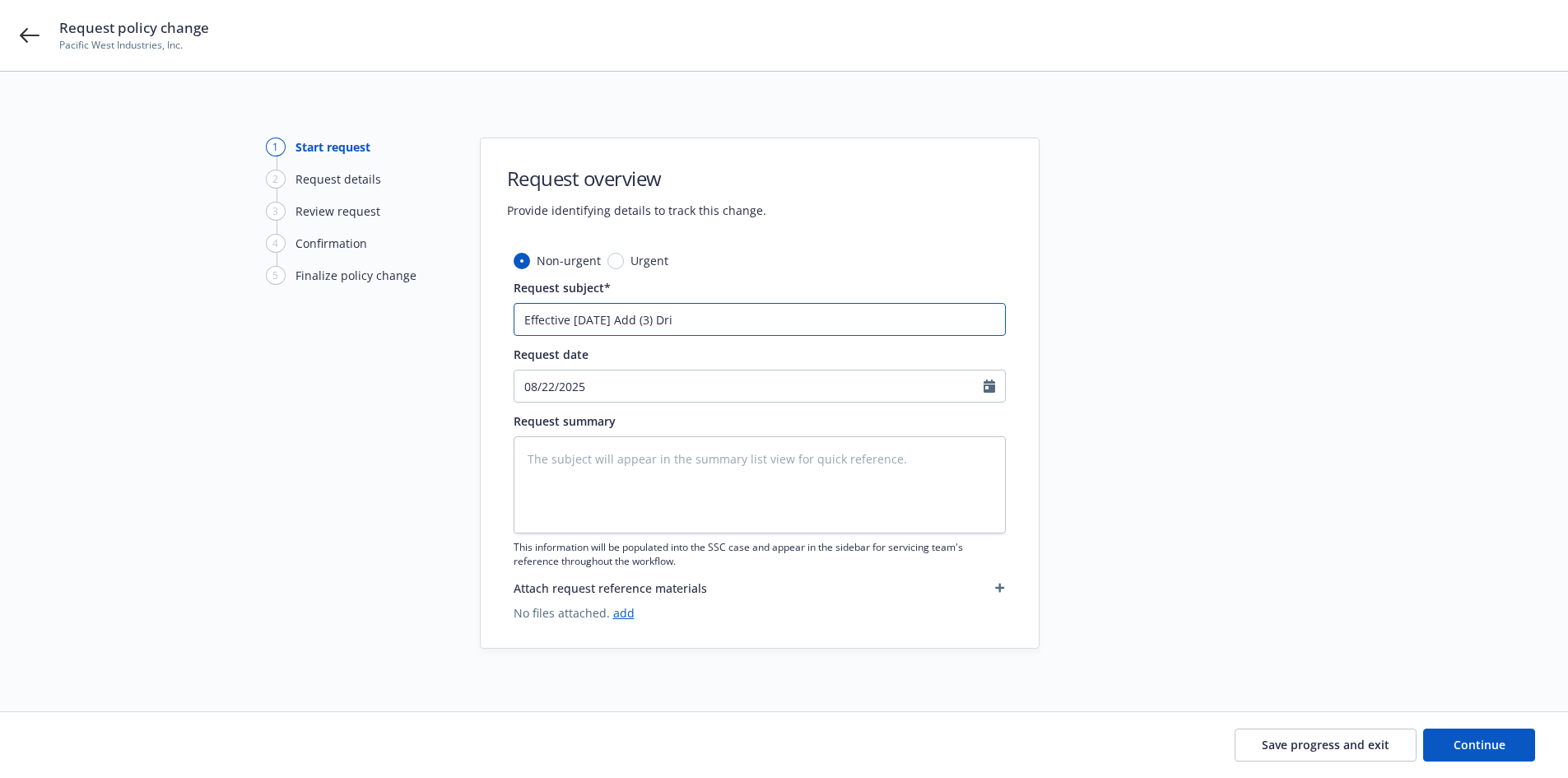
type input "Effective [DATE] Add (3) Driv"
type textarea "x"
type input "Effective [DATE] Add (3) Drive"
type textarea "x"
type input "Effective [DATE] Add (3) Driver"
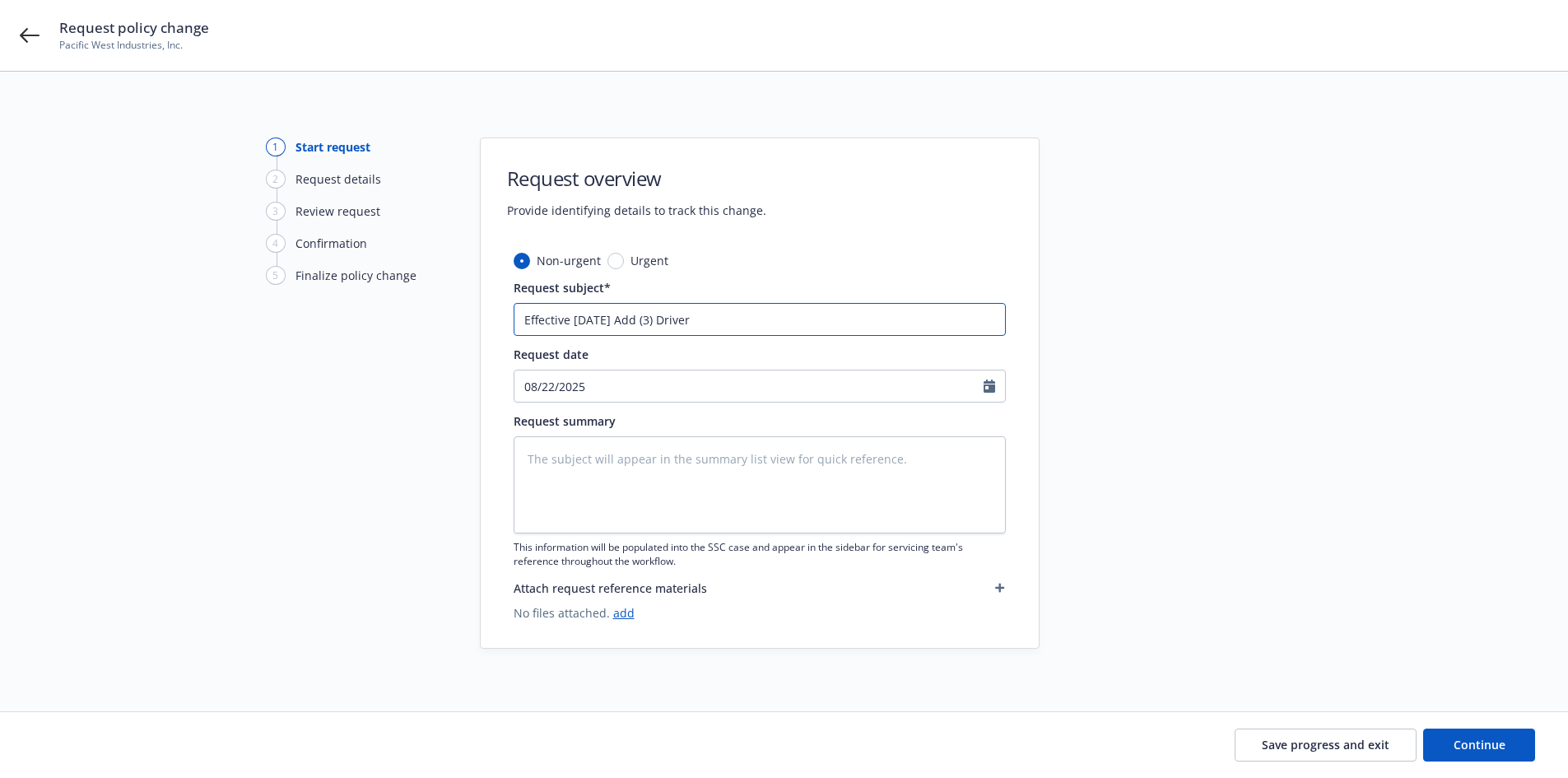
type textarea "x"
type input "Effective [DATE] Add (3) Drivers"
type textarea "x"
type input "Effective [DATE] Add (3) Drivers"
type textarea "x"
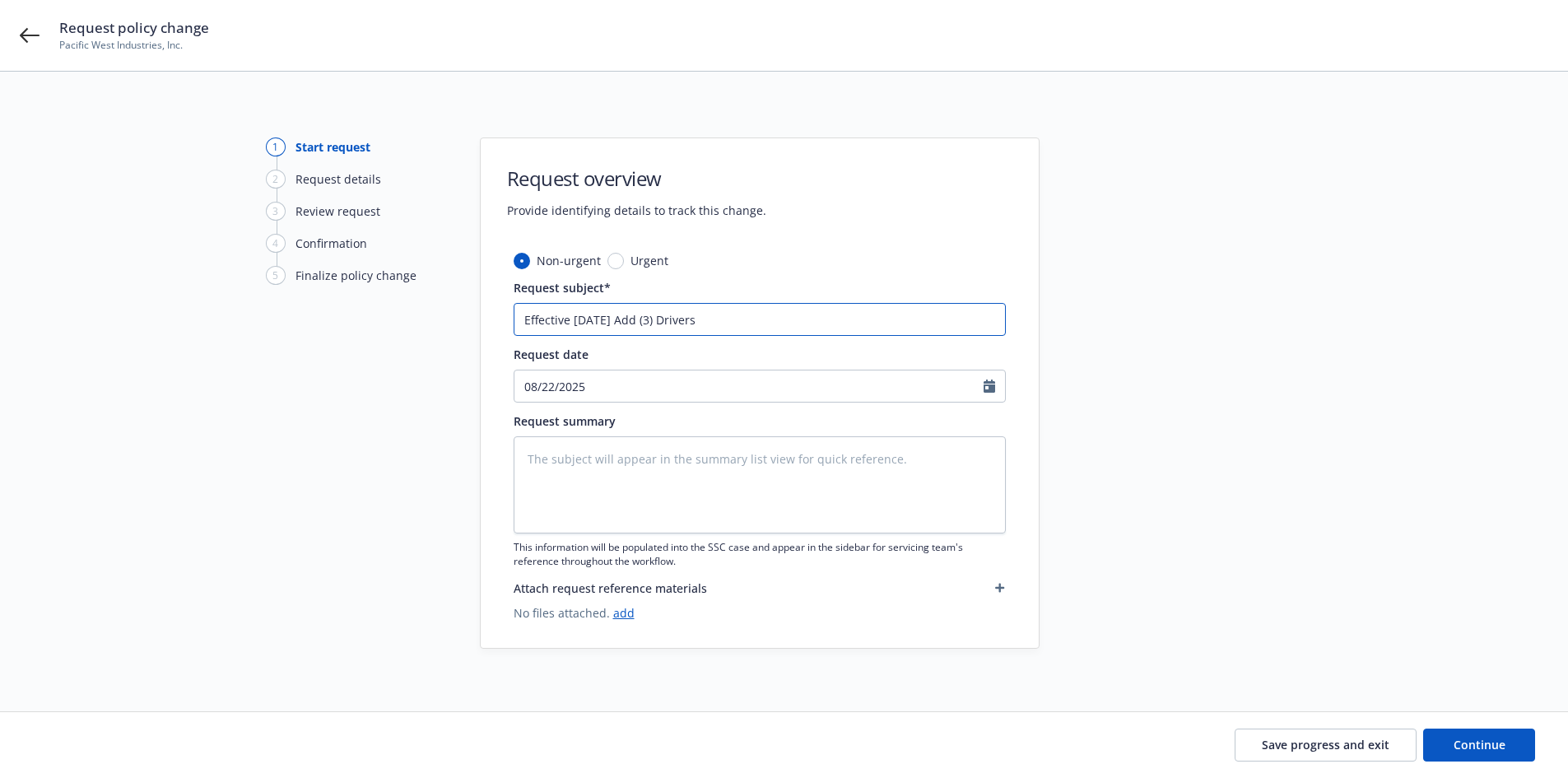
type input "Effective [DATE] Add (3) Drivers &"
type textarea "x"
type input "Effective [DATE] Add (3) Drivers &"
type textarea "x"
type input "Effective [DATE] Add (3) Drivers & D"
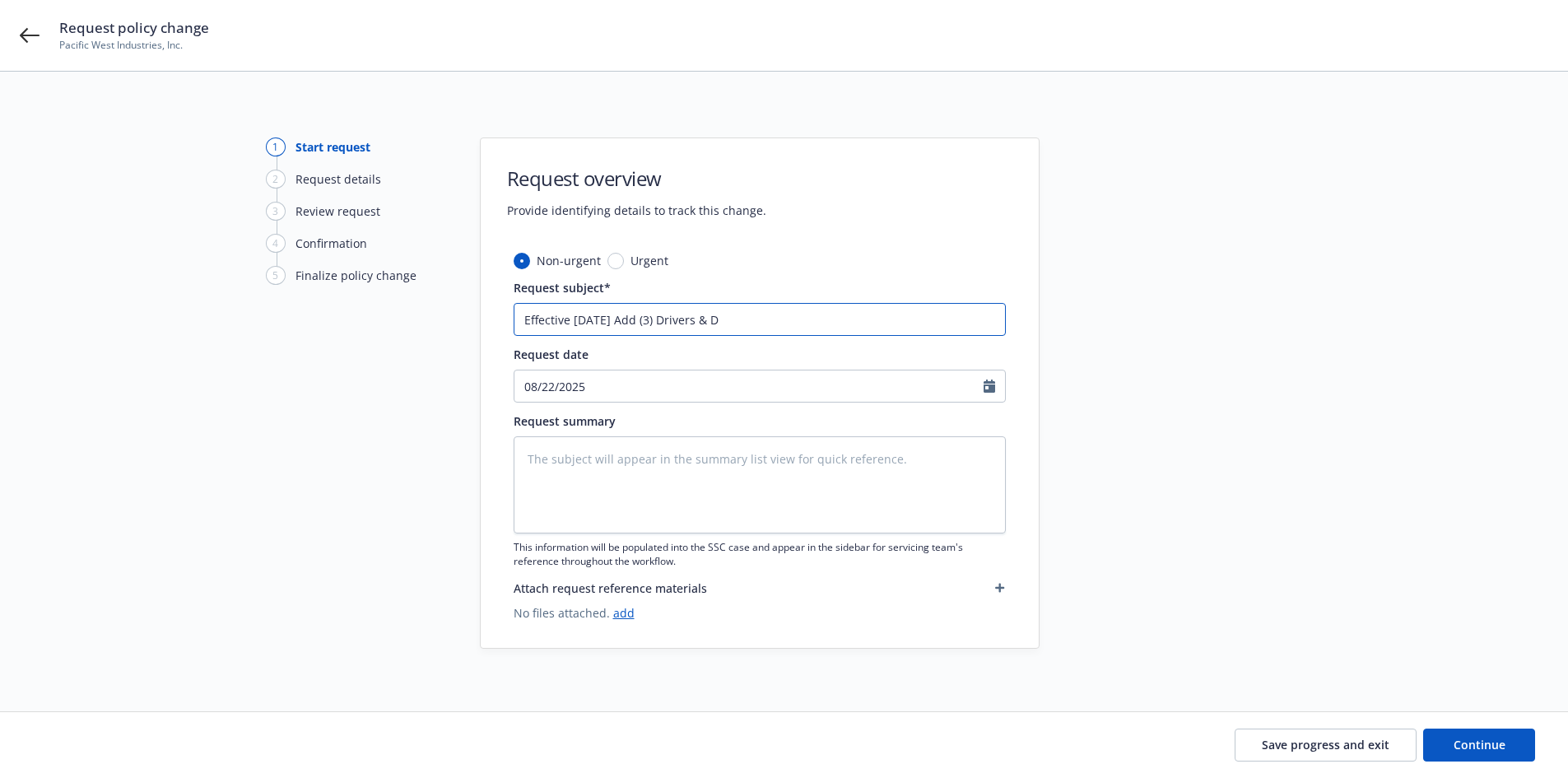
type textarea "x"
type input "Effective [DATE] Add (3) Drivers & De"
type textarea "x"
type input "Effective [DATE] Add (3) Drivers & Det"
type textarea "x"
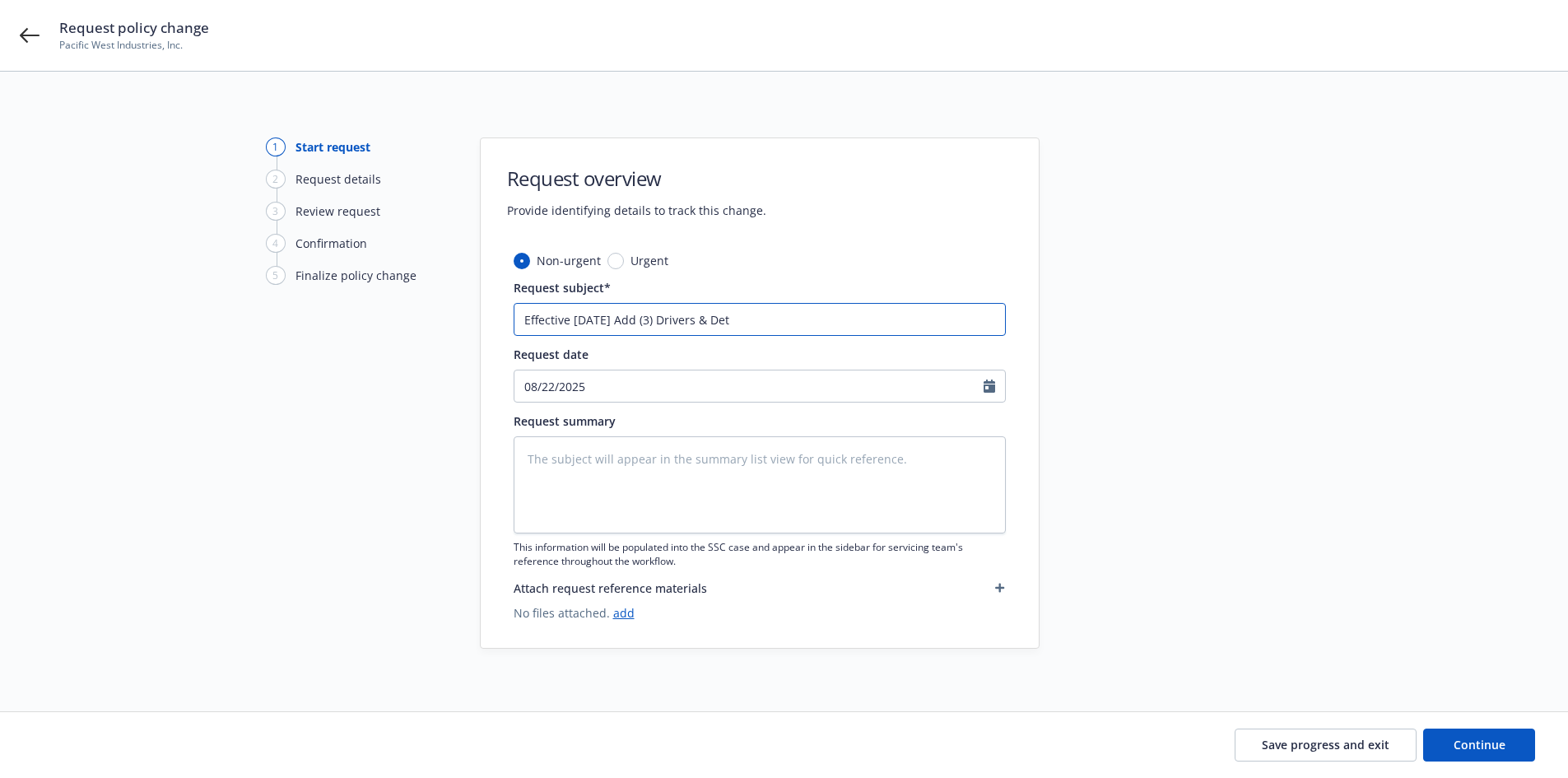
type input "Effective [DATE] Add (3) Drivers & De"
type textarea "x"
type input "Effective [DATE] Add (3) Drivers & Del"
type textarea "x"
type input "Effective [DATE] Add (3) Drivers & Dele"
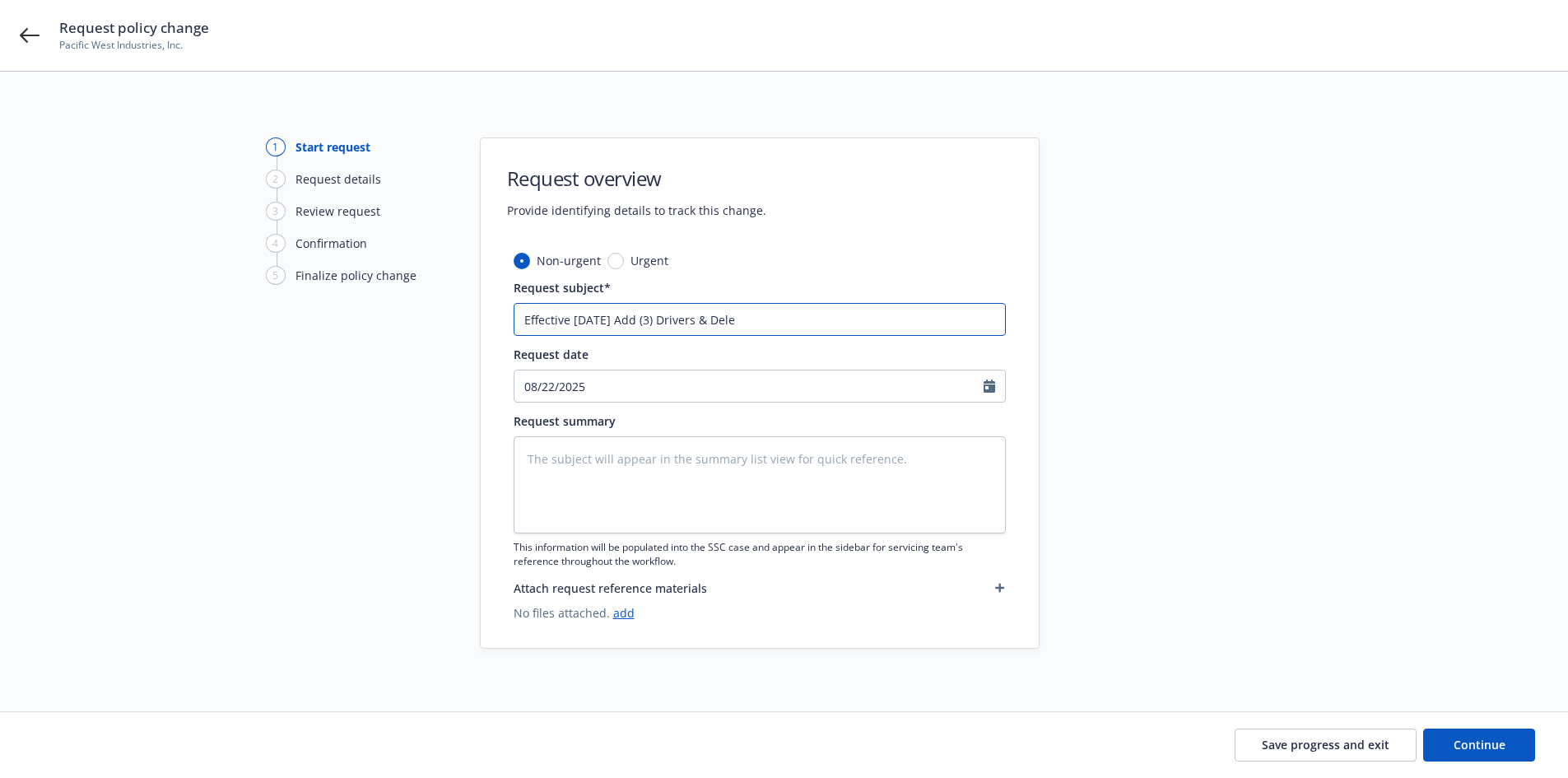
type textarea "x"
type input "Effective [DATE] Add (3) Drivers & Delet"
type textarea "x"
type input "Effective [DATE] Add (3) Drivers & Delete"
type textarea "x"
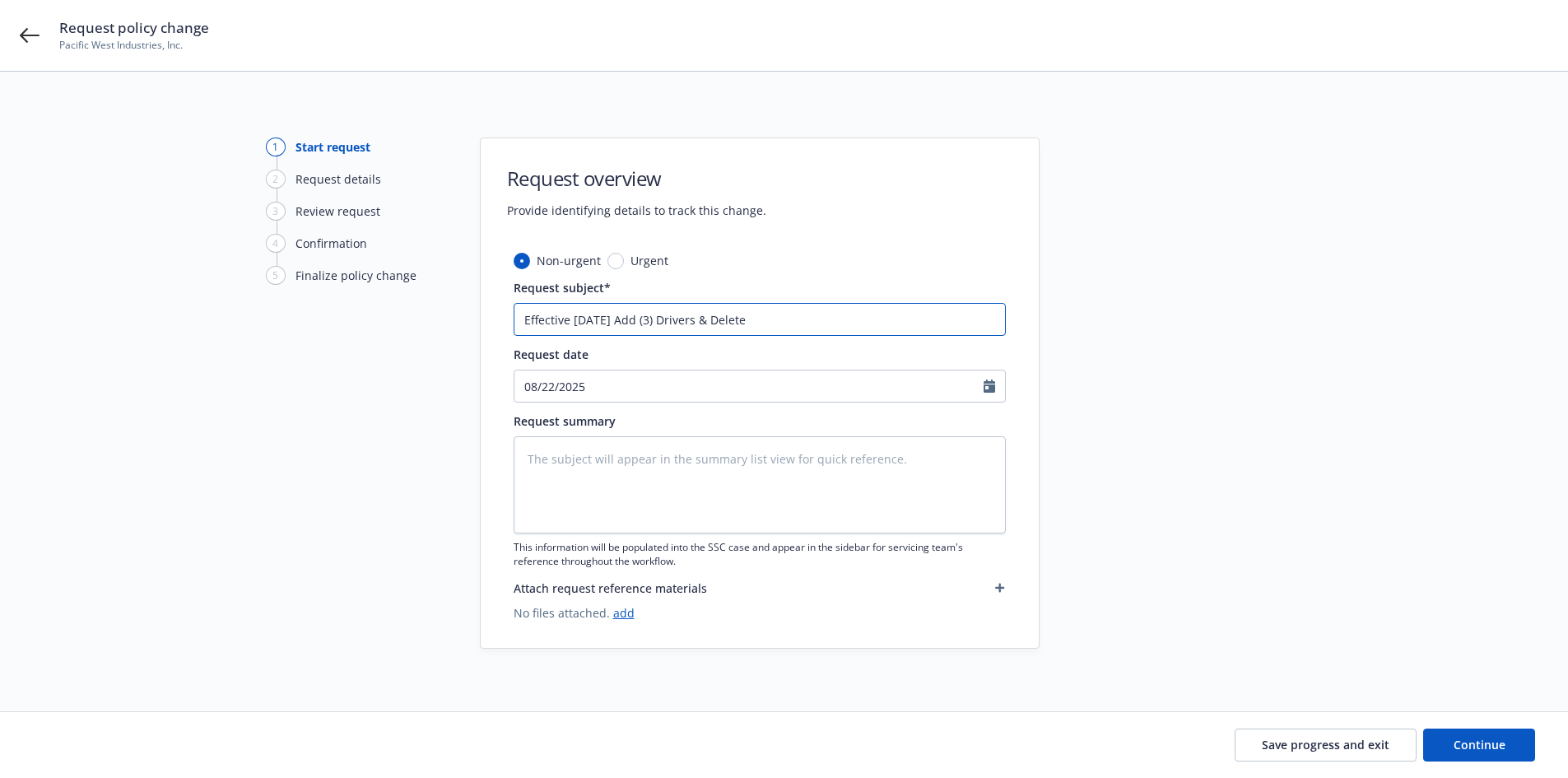
type input "Effective [DATE] Add (3) Drivers & Delete"
type textarea "x"
type input "Effective [DATE] Add (3) Drivers & Delete ("
type textarea "x"
type input "Effective [DATE] Add (3) Drivers & Delete (3"
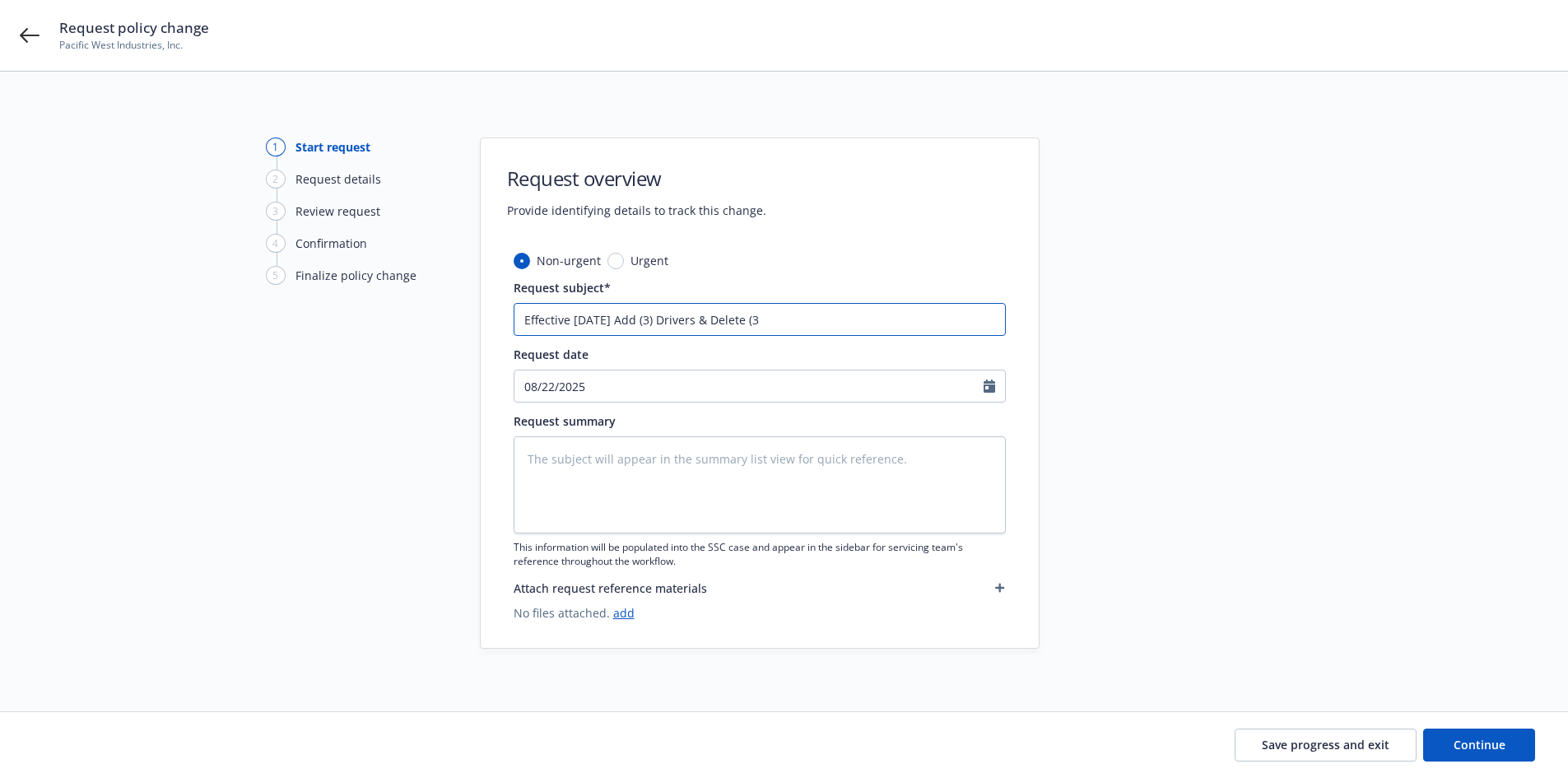
type textarea "x"
type input "Effective [DATE] Add (3) Drivers & Delete (3)"
type textarea "x"
type input "Effective [DATE] Add (3) Drivers & Delete (3)"
type textarea "x"
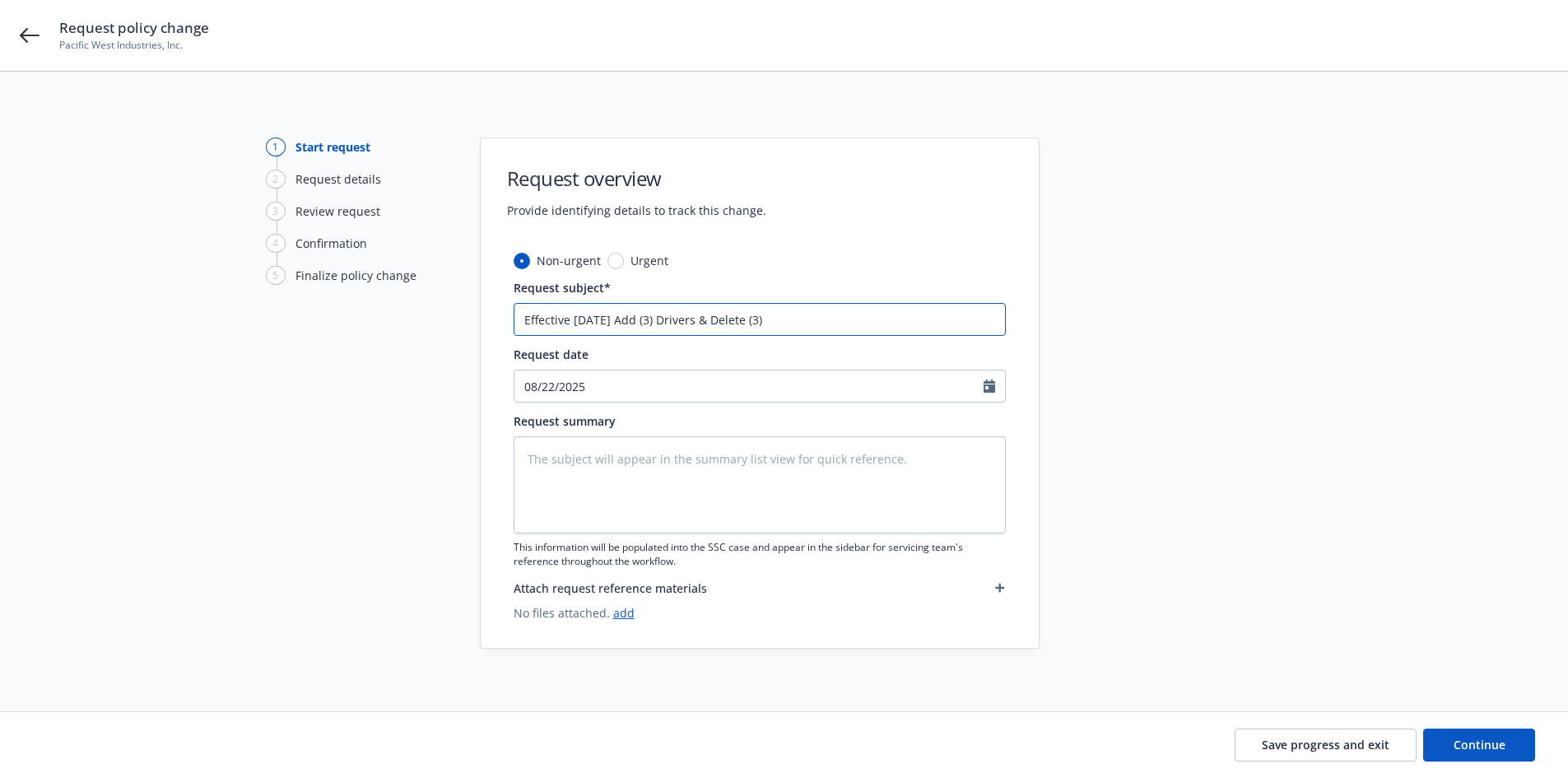
type input "Effective [DATE] Add (3) Drivers & Delete (3) D"
type textarea "x"
type input "Effective [DATE] Add (3) Drivers & Delete (3) Dr"
type textarea "x"
type input "Effective [DATE] Add (3) Drivers & Delete (3) Dri"
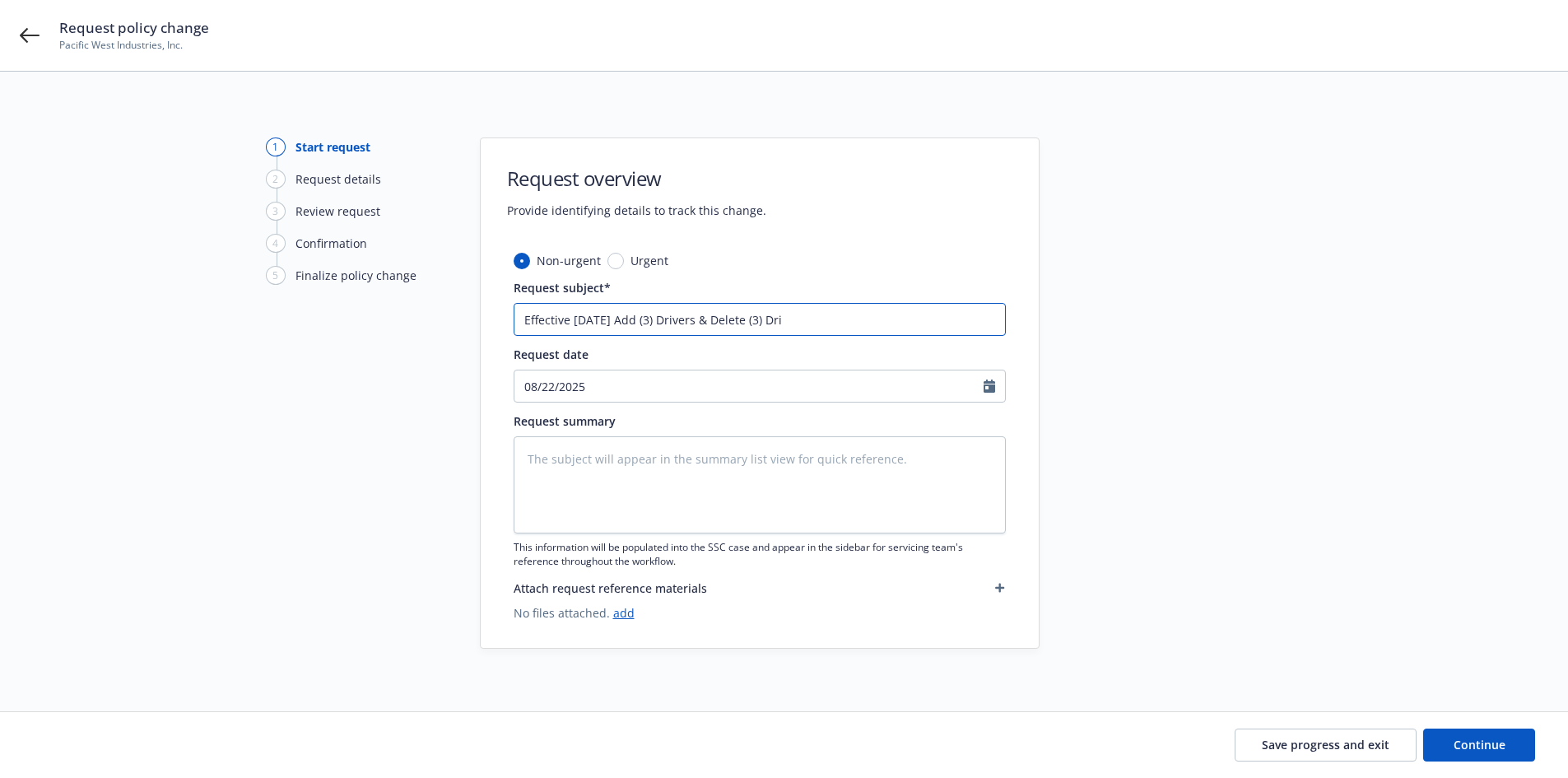
type textarea "x"
type input "Effective [DATE] Add (3) Drivers & Delete (3) Driv"
type textarea "x"
type input "Effective [DATE] Add (3) Drivers & Delete (3) Drive"
type textarea "x"
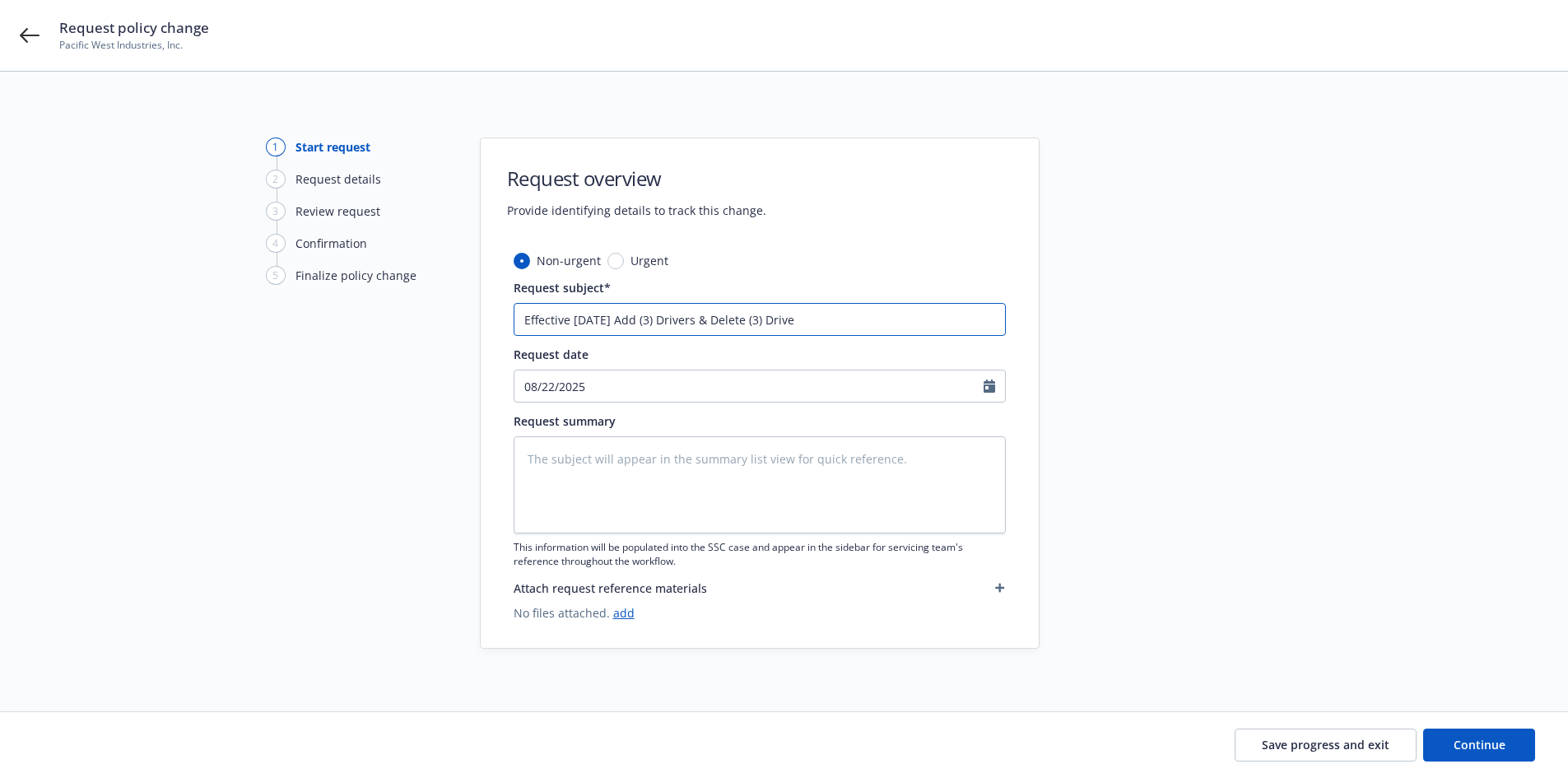
type input "Effective [DATE] Add (3) Drivers & Delete (3) Driver"
type textarea "x"
type input "Effective [DATE] Add (3) Drivers & Delete (3) Drivers"
type textarea "x"
type input "Effective [DATE] Add (3) Drivers & Delete (3) Drivers"
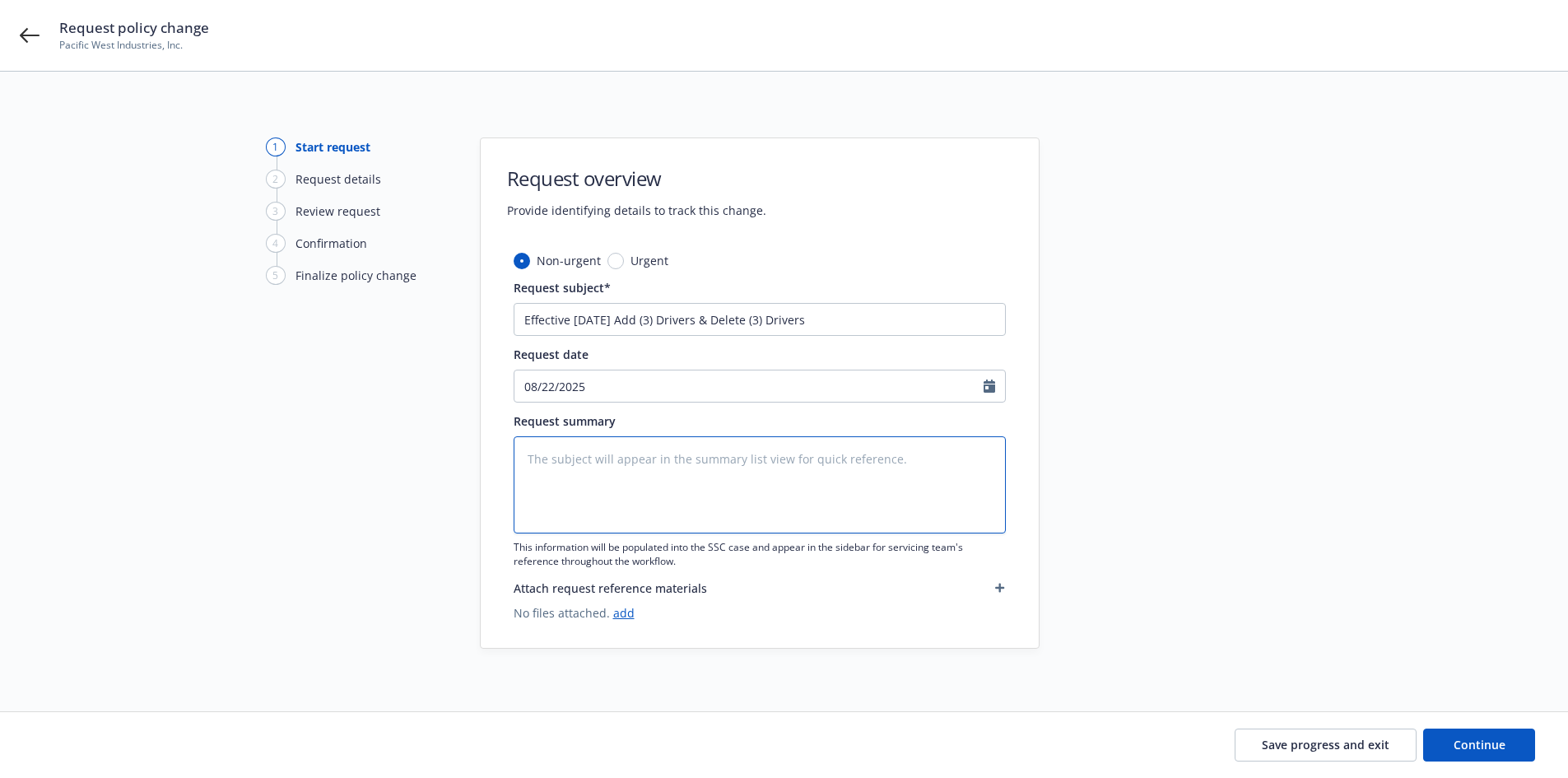
click at [648, 485] on textarea at bounding box center [760, 484] width 493 height 97
type textarea "x"
type textarea "E"
type textarea "x"
type textarea "Ef"
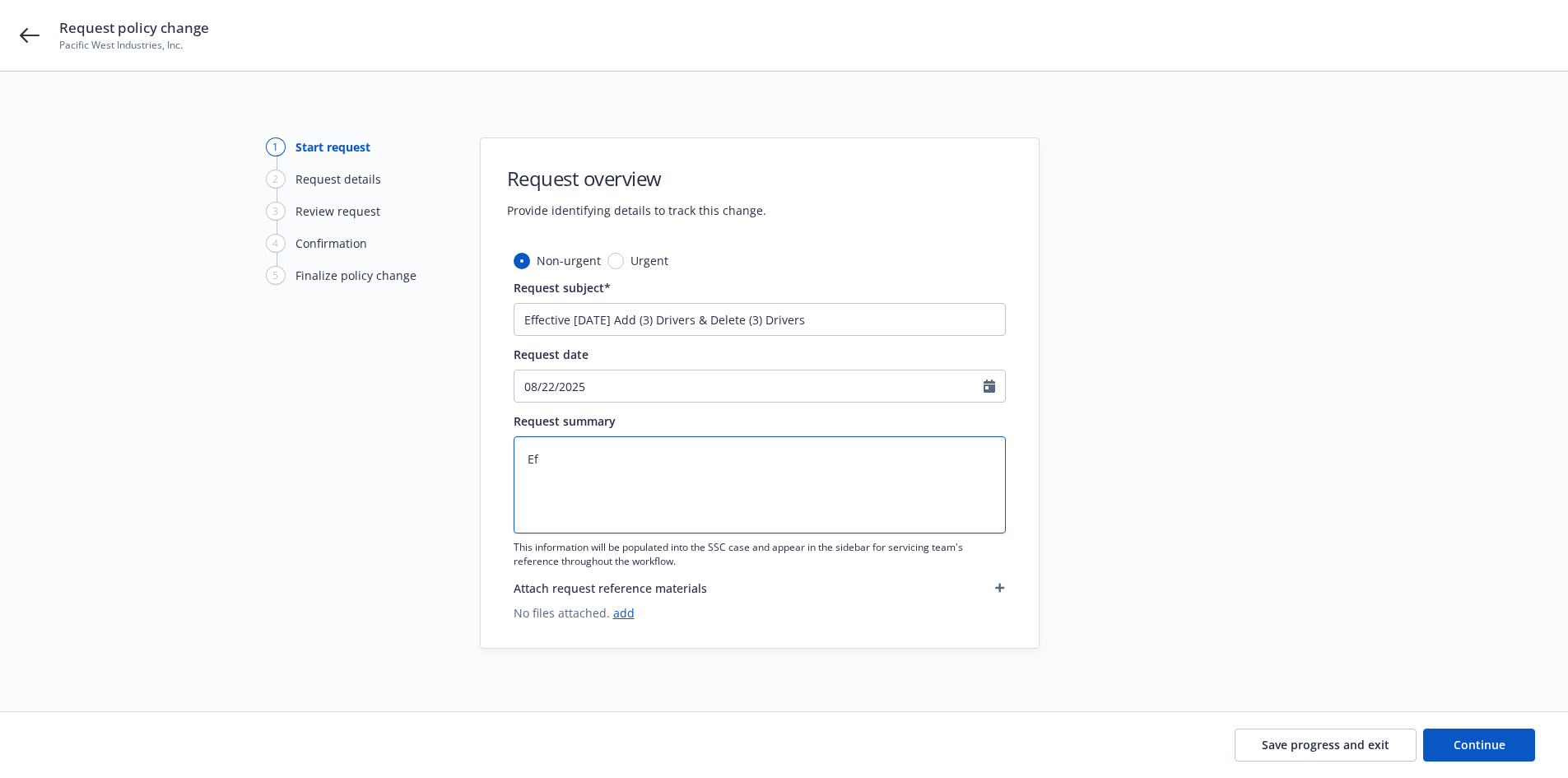
type textarea "x"
type textarea "Eff"
type textarea "x"
type textarea "Effe"
type textarea "x"
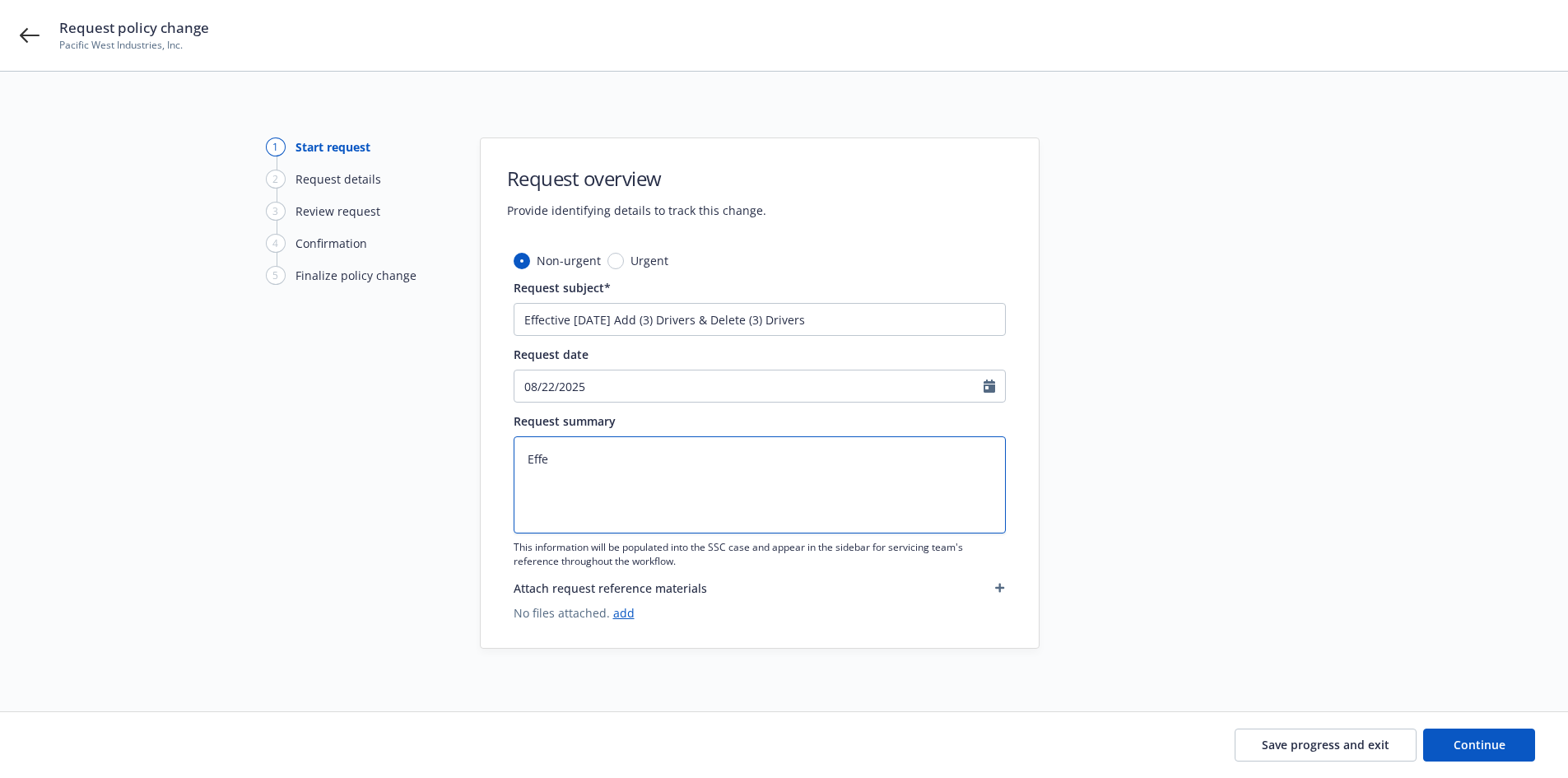
type textarea "Effec"
type textarea "x"
type textarea "Effect"
type textarea "x"
type textarea "Effecti"
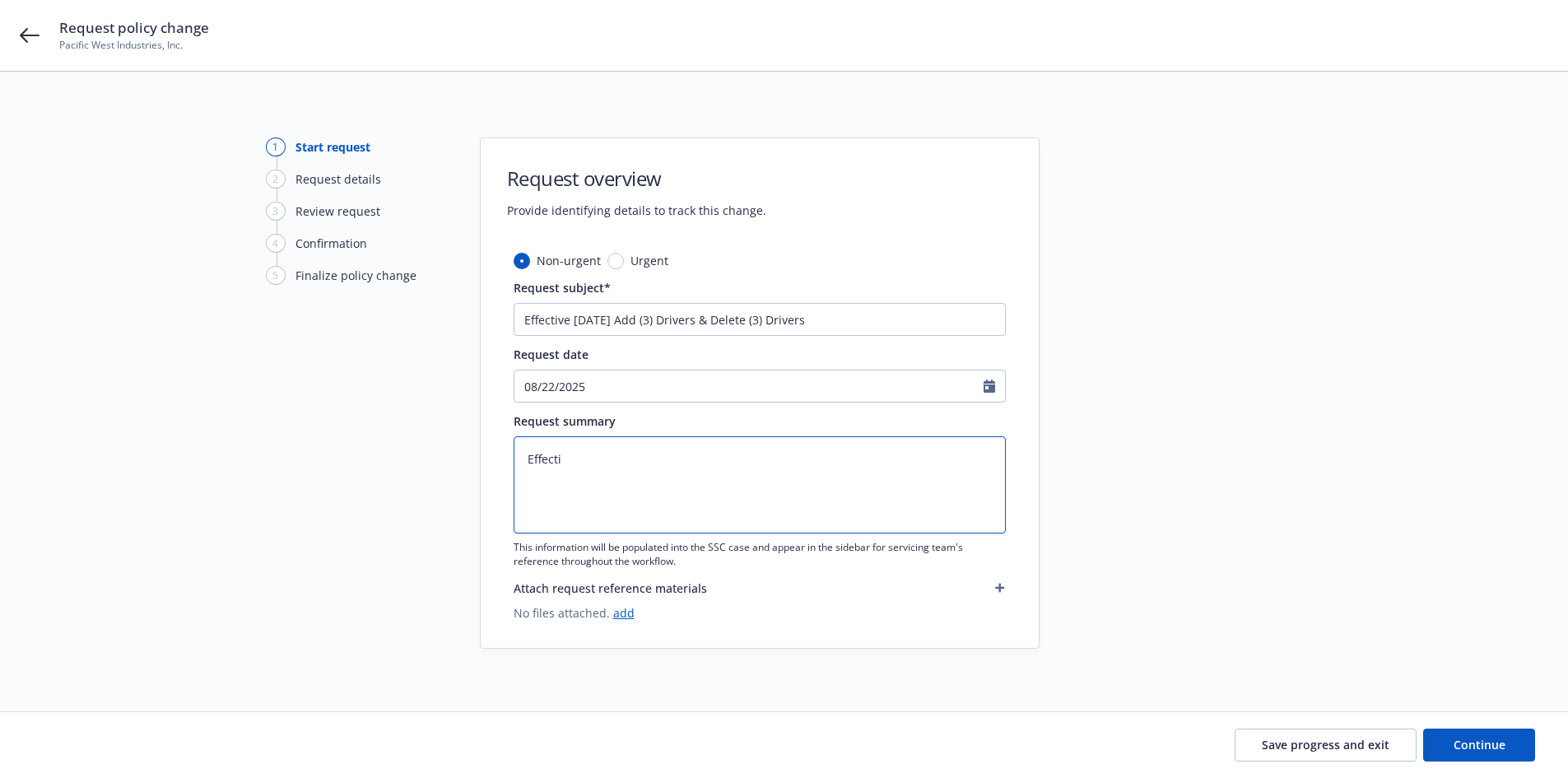
type textarea "x"
type textarea "Effectiv"
type textarea "x"
type textarea "Effective"
type textarea "x"
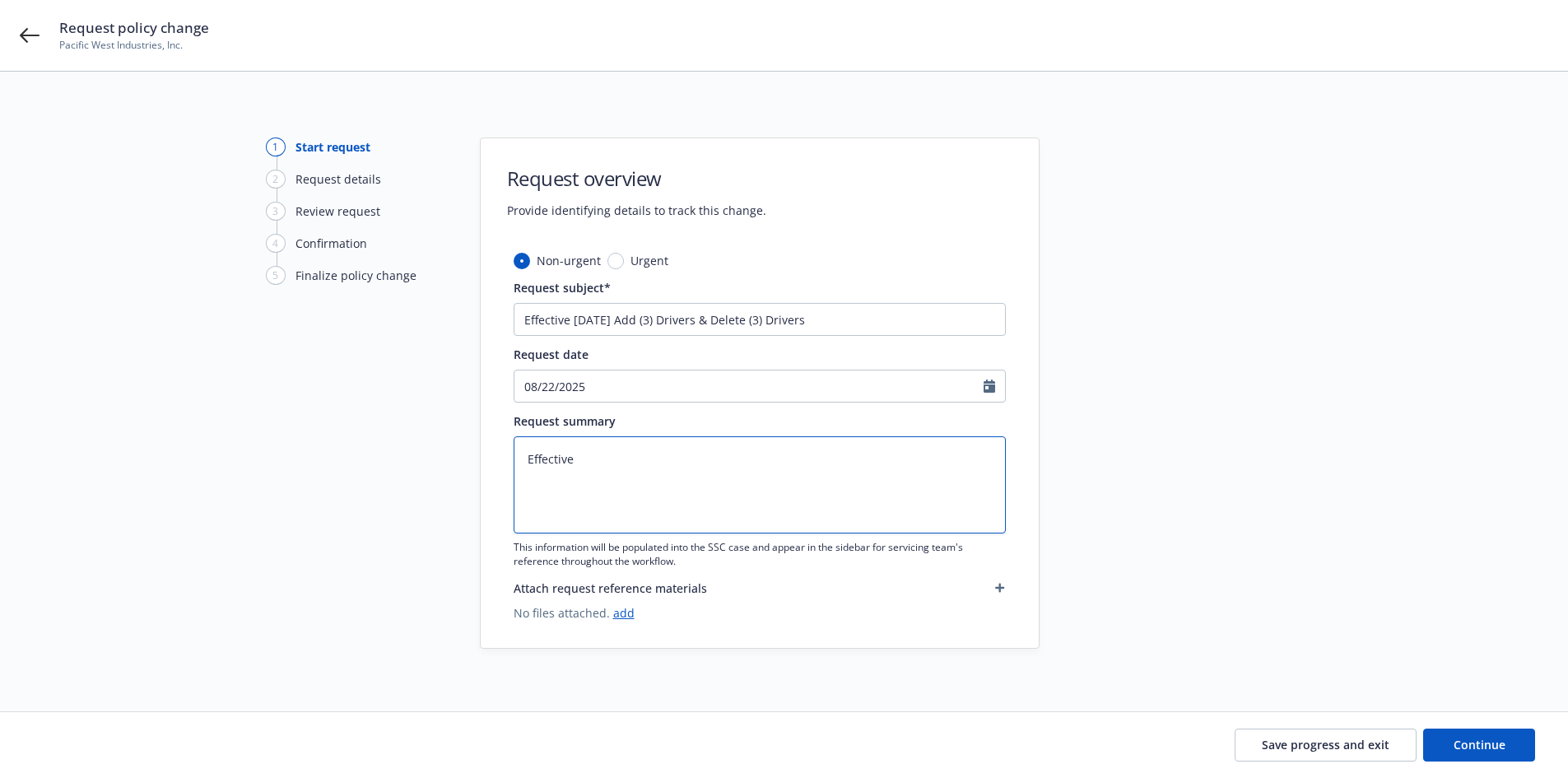
type textarea "Effective"
type textarea "x"
type textarea "Effective 8"
type textarea "x"
type textarea "Effective 8."
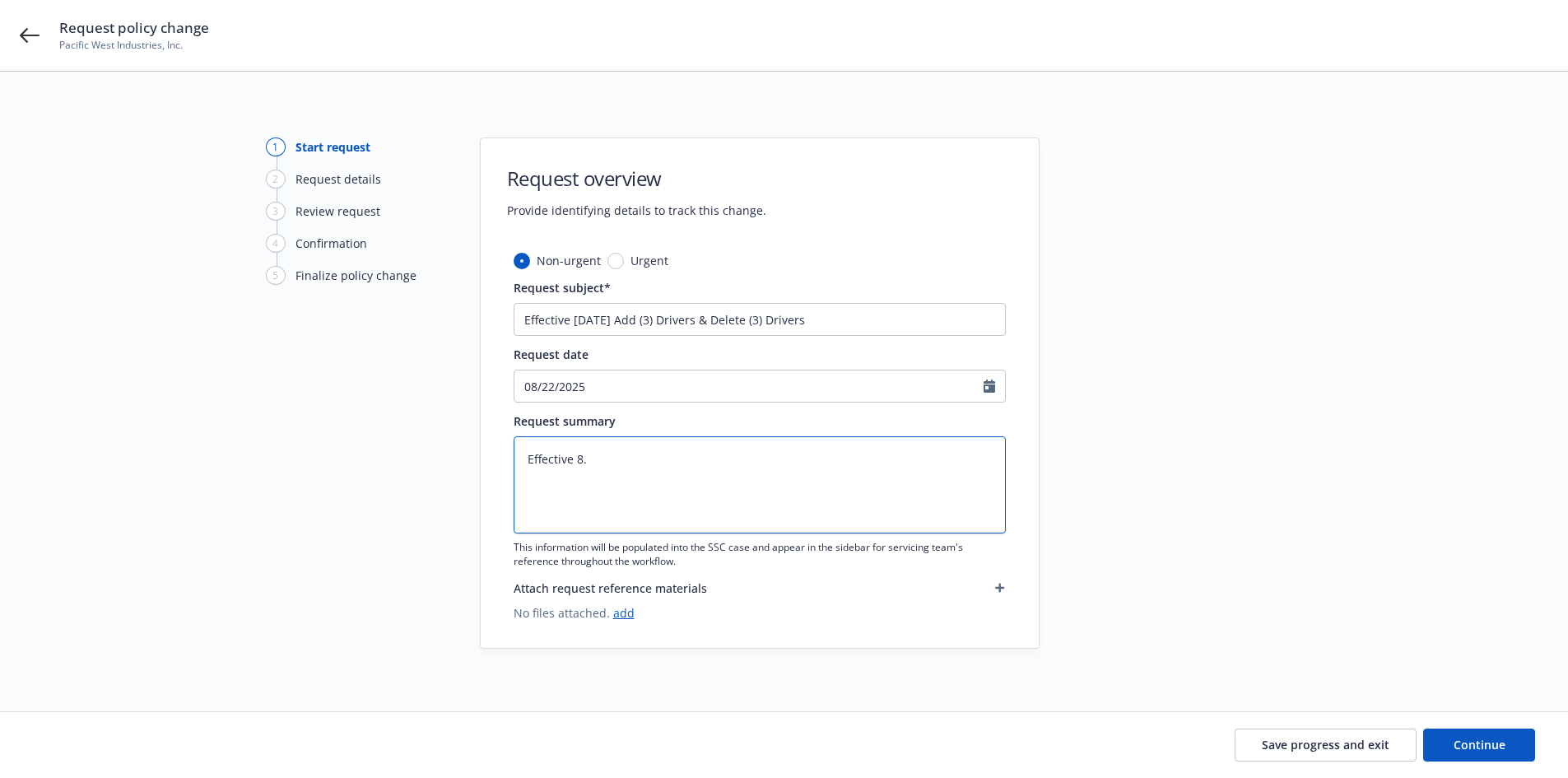
type textarea "x"
type textarea "Effective 8.2"
type textarea "x"
type textarea "Effective 8.20"
type textarea "x"
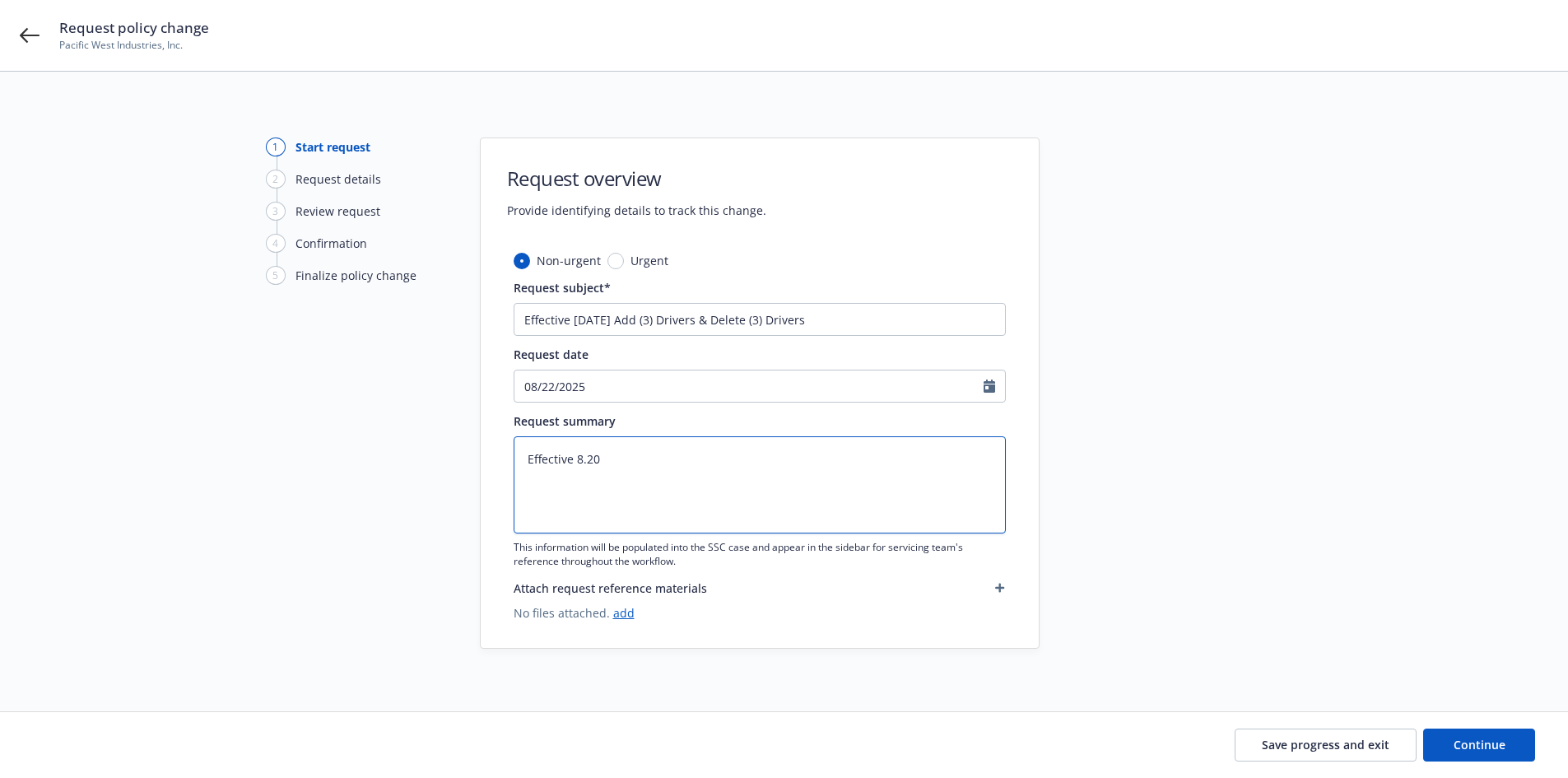
type textarea "Effective 8.20."
type textarea "x"
type textarea "Effective 8.20.2"
type textarea "x"
type textarea "Effective [DATE]"
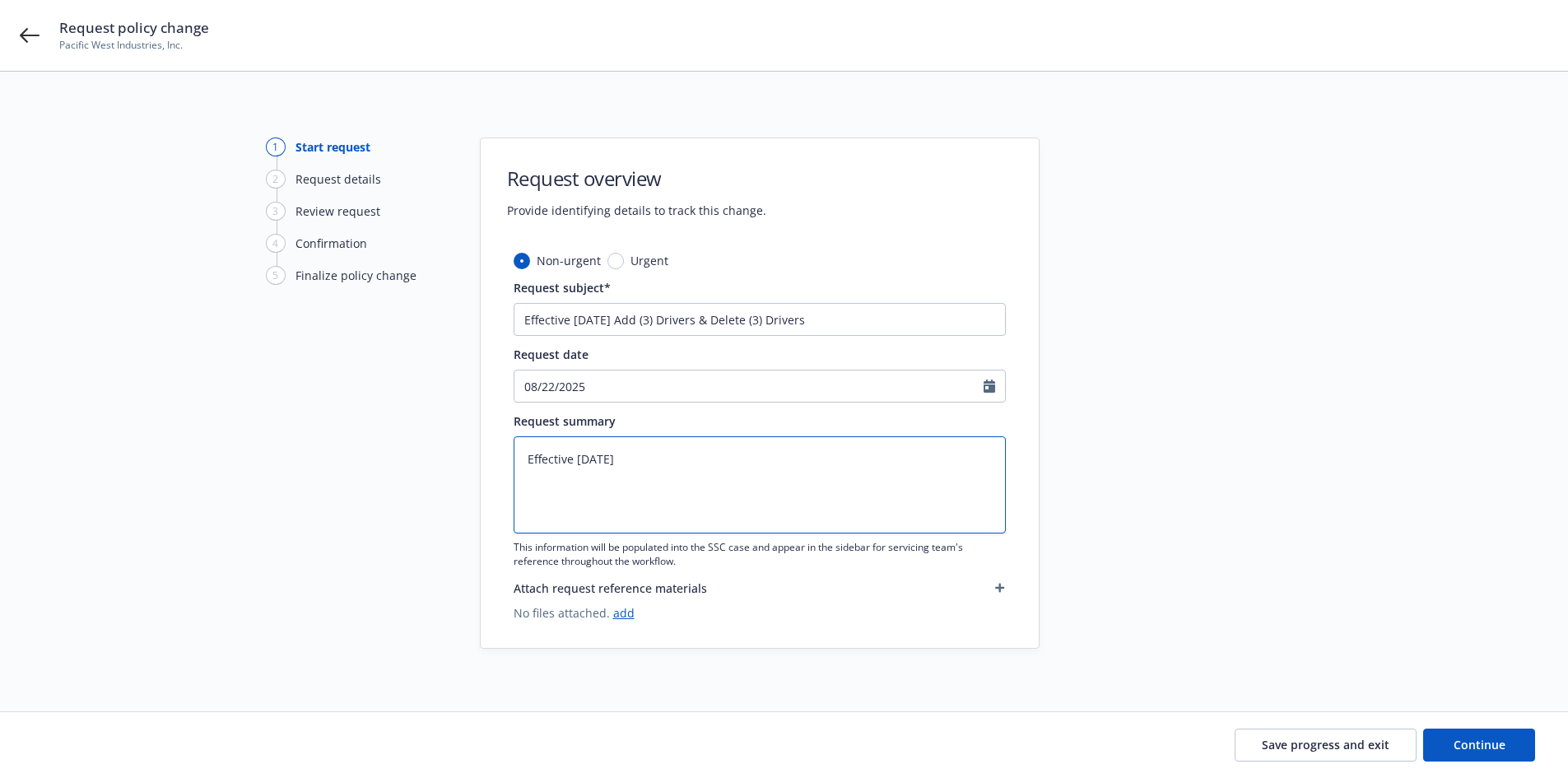
type textarea "x"
type textarea "Effective [DATE]"
type textarea "x"
type textarea "Effective [DATE]"
type textarea "x"
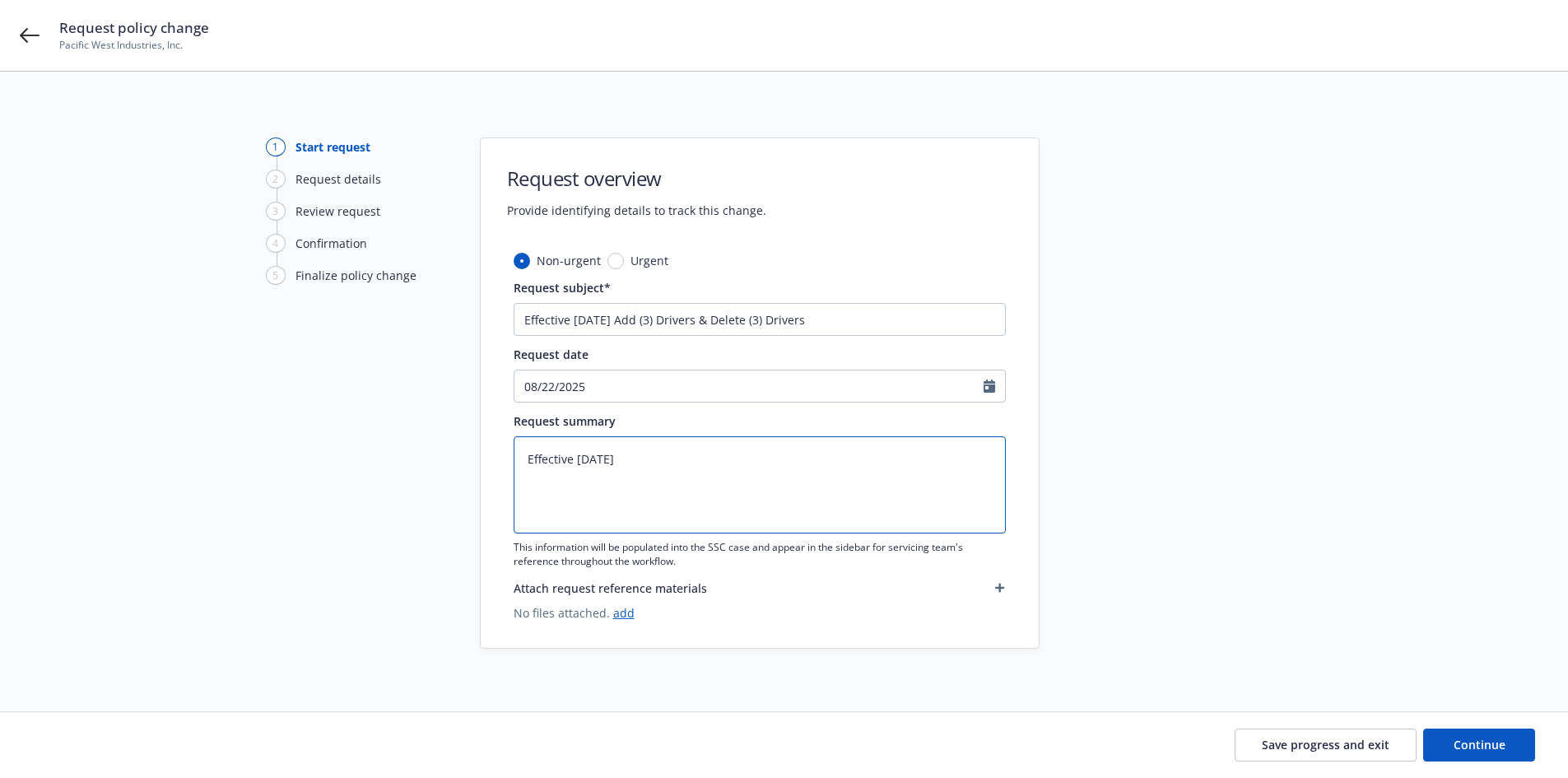
type textarea "Effective [DATE]"
type textarea "x"
type textarea "Effective [DATE] A"
type textarea "x"
type textarea "Effective [DATE] Ad"
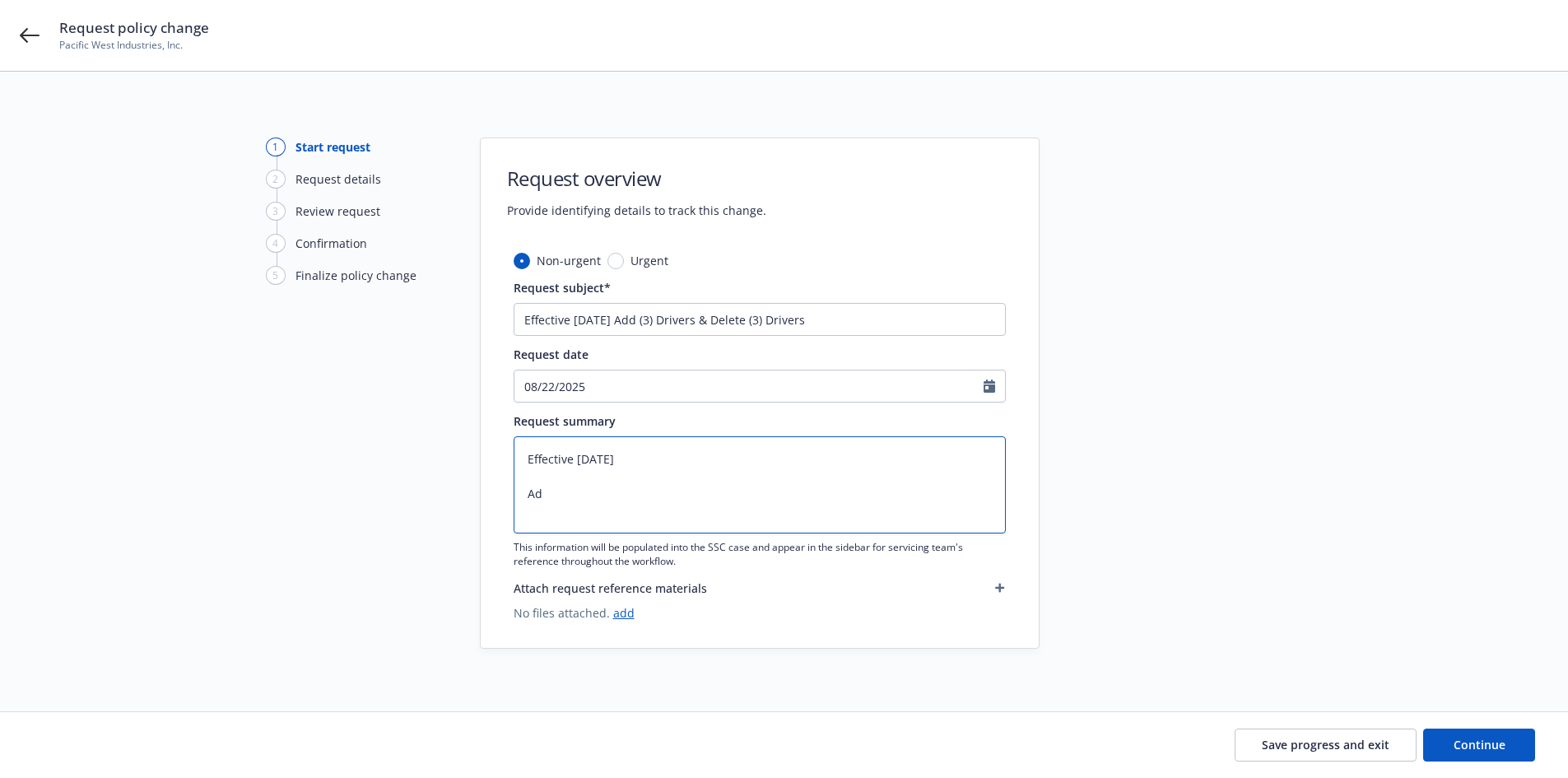
type textarea "x"
type textarea "Effective [DATE] Add"
type textarea "x"
type textarea "Effective [DATE] Add"
type textarea "x"
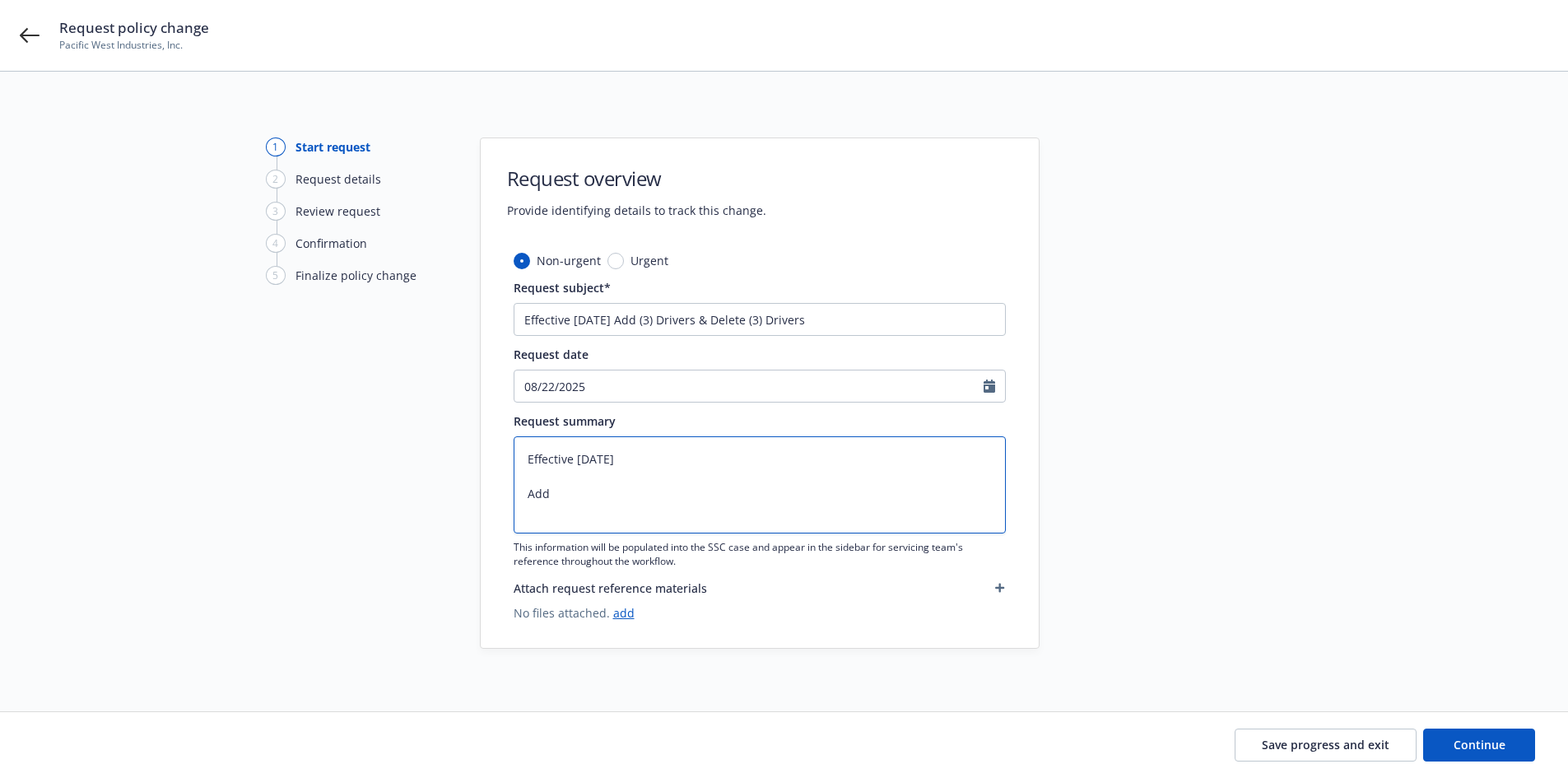
type textarea "Effective [DATE] Add -"
type textarea "x"
type textarea "Effective [DATE] Add -"
type textarea "x"
type textarea "Effective [DATE] Add -"
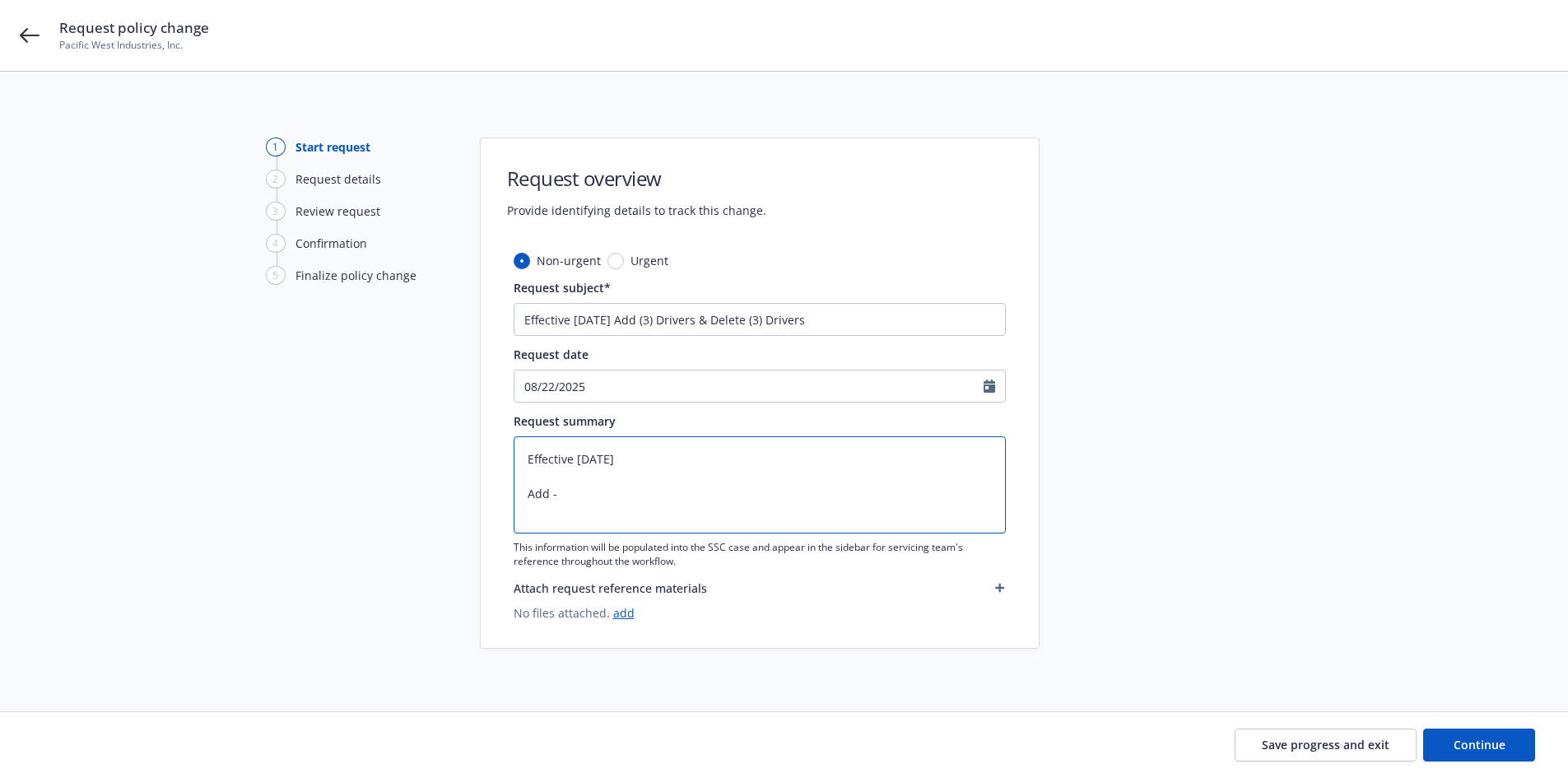
type textarea "x"
type textarea "Effective [DATE] Add -"
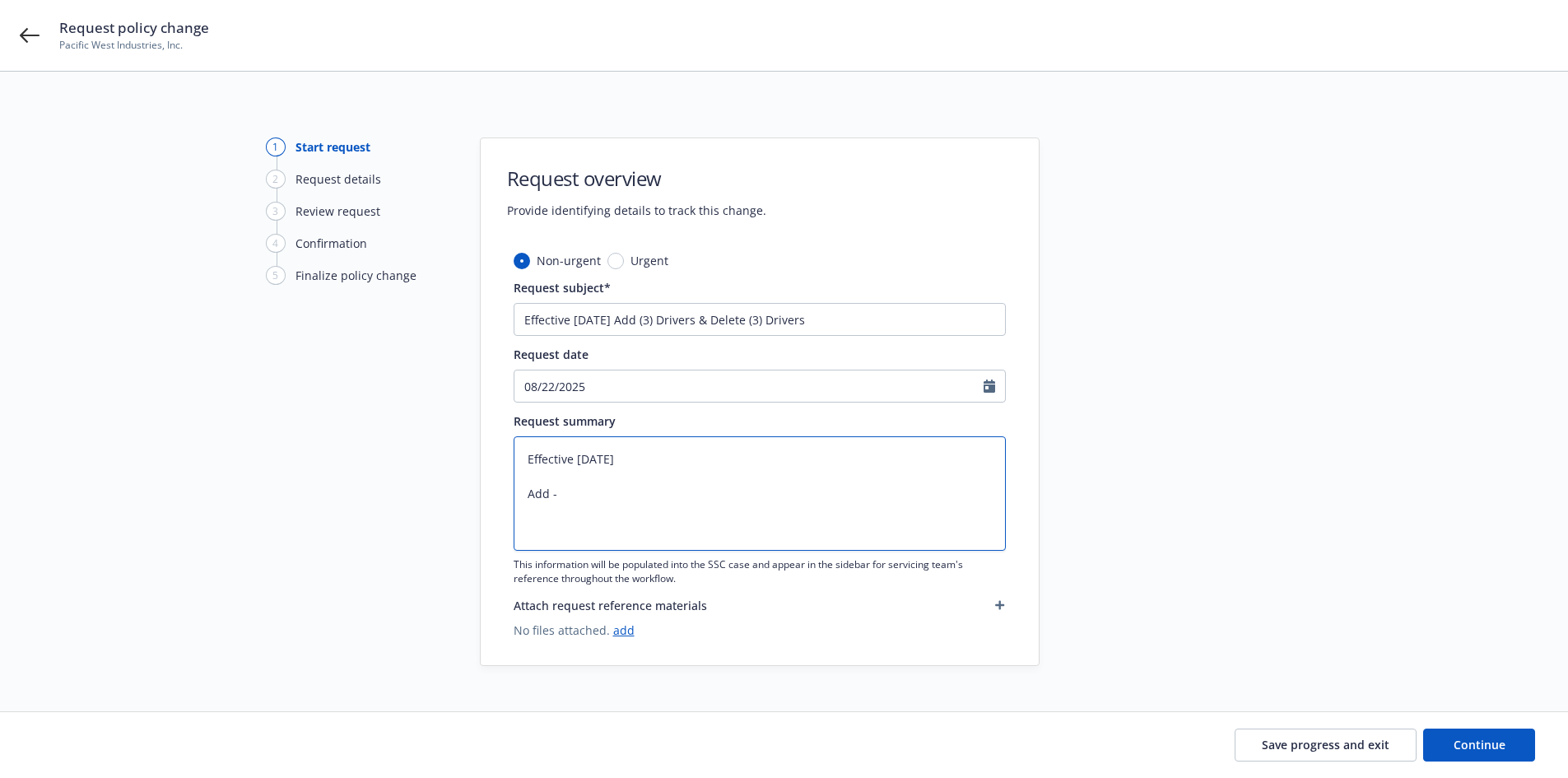
type textarea "x"
type textarea "Effective [DATE] Add - R"
type textarea "x"
type textarea "Effective [DATE] Add - Re"
type textarea "x"
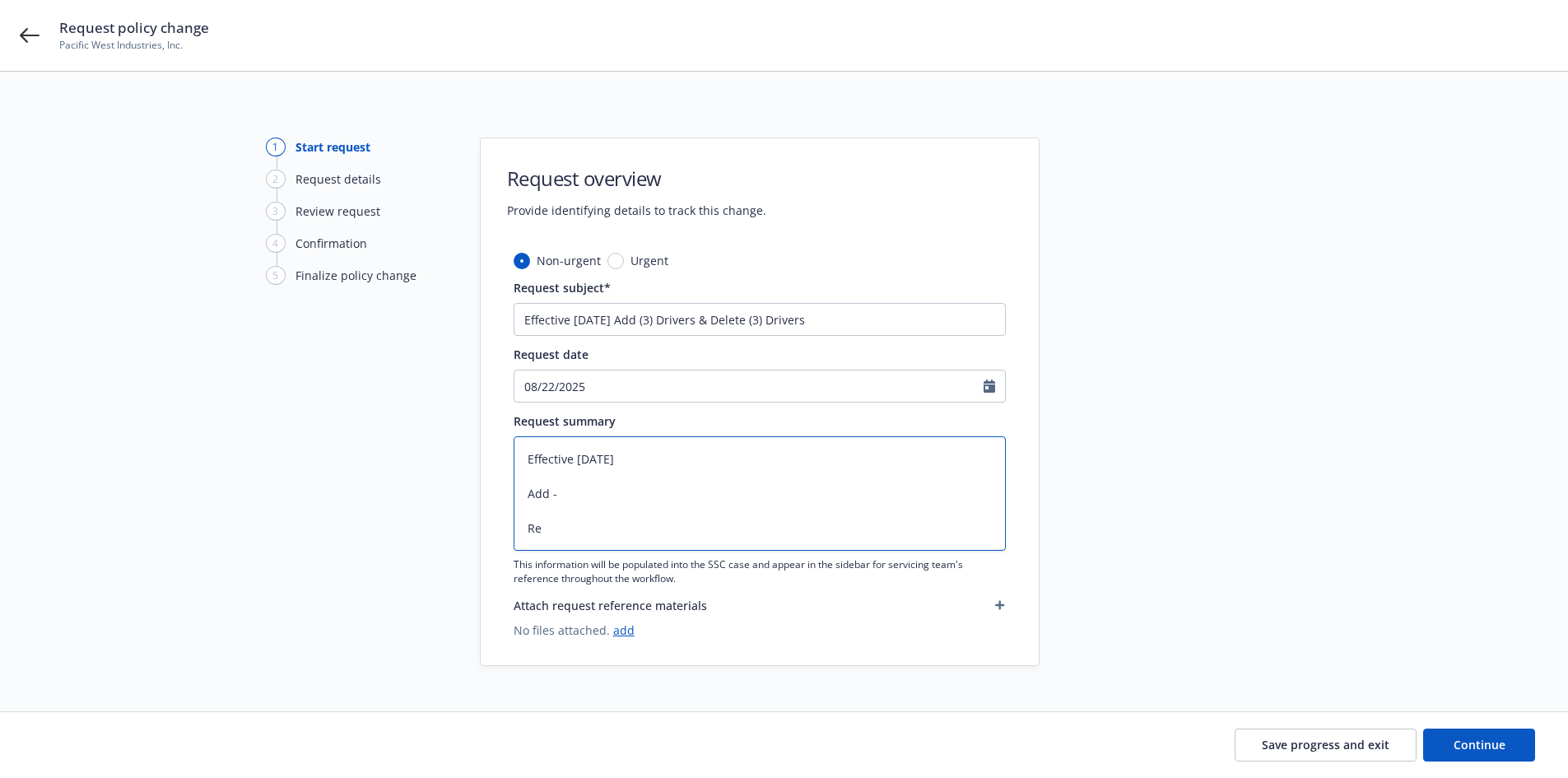
type textarea "Effective [DATE] Add - Rem"
type textarea "x"
type textarea "Effective [DATE] Add - Remo"
type textarea "x"
type textarea "Effective [DATE] Add - Remov"
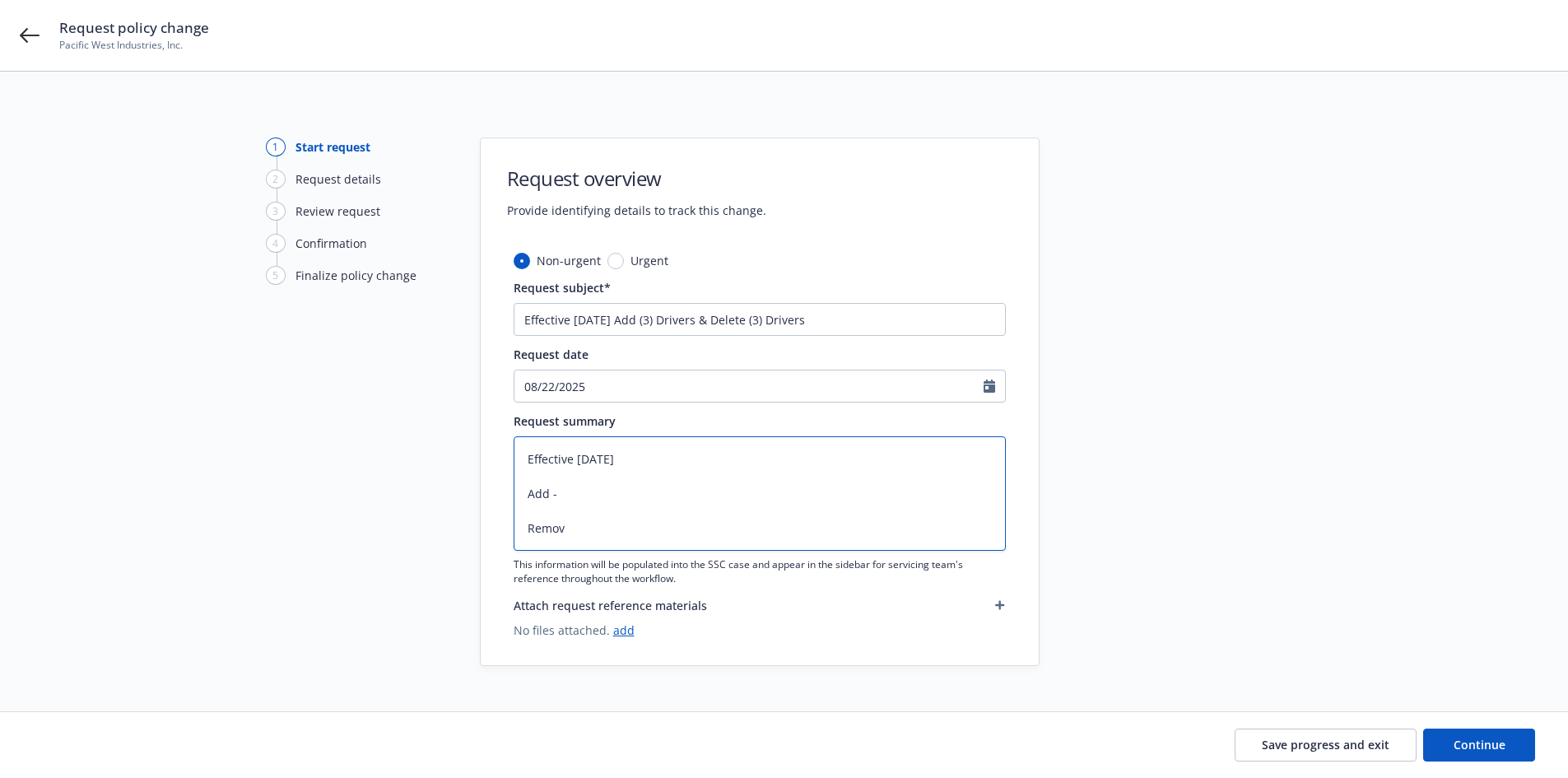
type textarea "x"
type textarea "Effective [DATE] Add - Remove"
type textarea "x"
type textarea "Effective [DATE] Add - Remove"
type textarea "x"
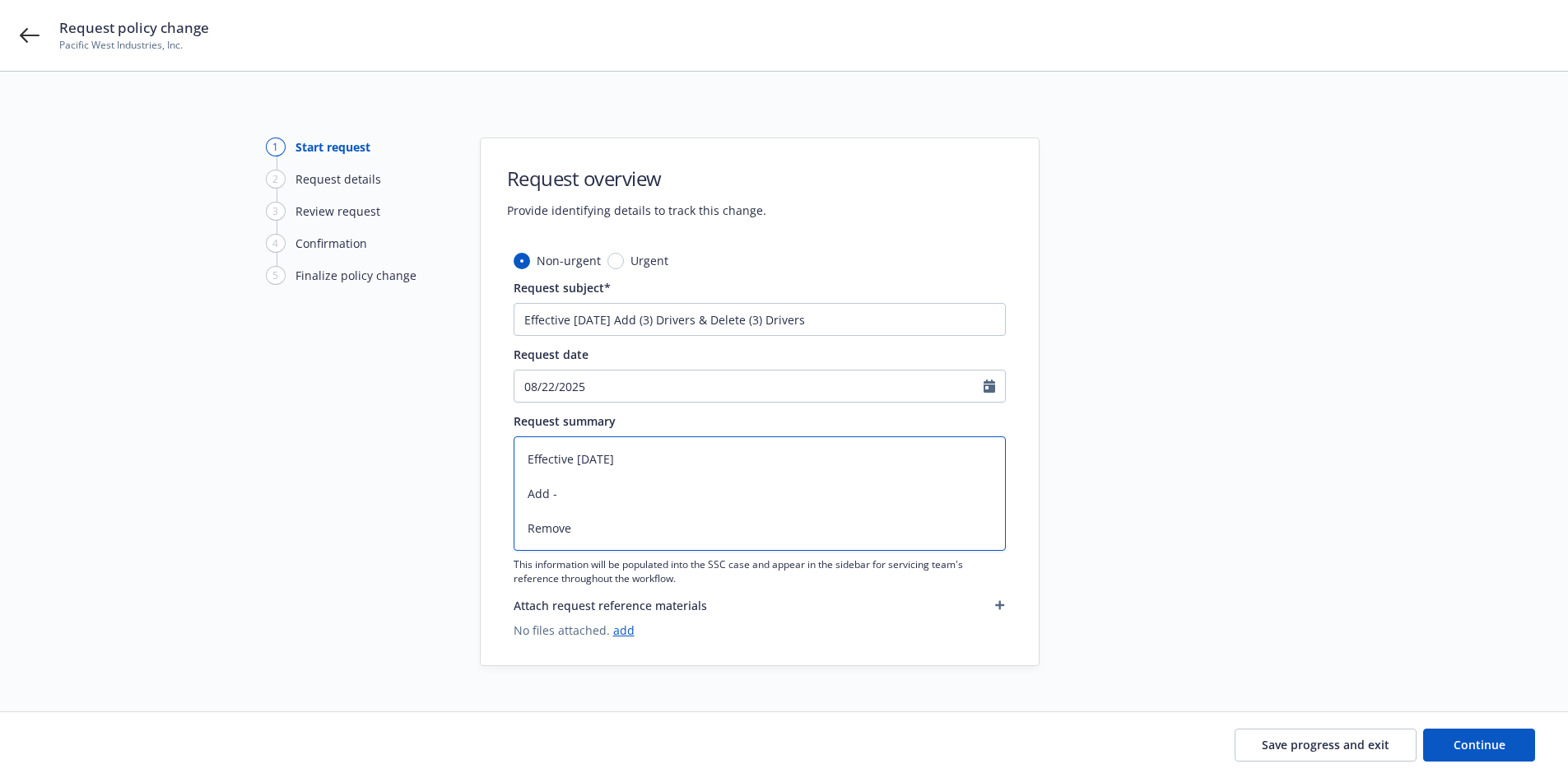
type textarea "Effective [DATE] Add - Remove d"
type textarea "x"
type textarea "Effective [DATE] Add - Remove dr"
type textarea "x"
type textarea "Effective [DATE] Add - Remove dri"
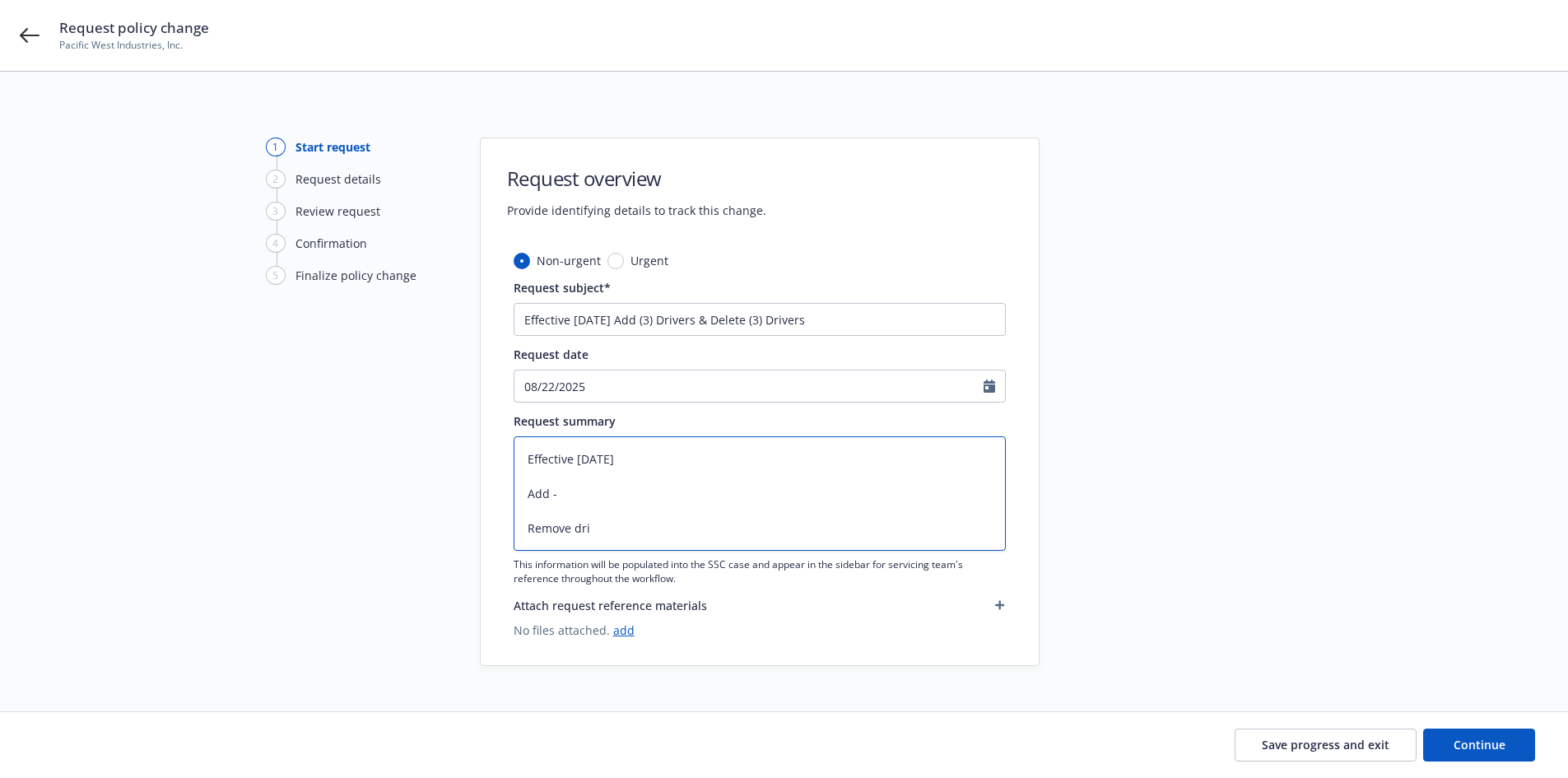
type textarea "x"
type textarea "Effective [DATE] Add - Remove driv"
paste textarea "[PERSON_NAME] [PERSON_NAME] [PERSON_NAME]"
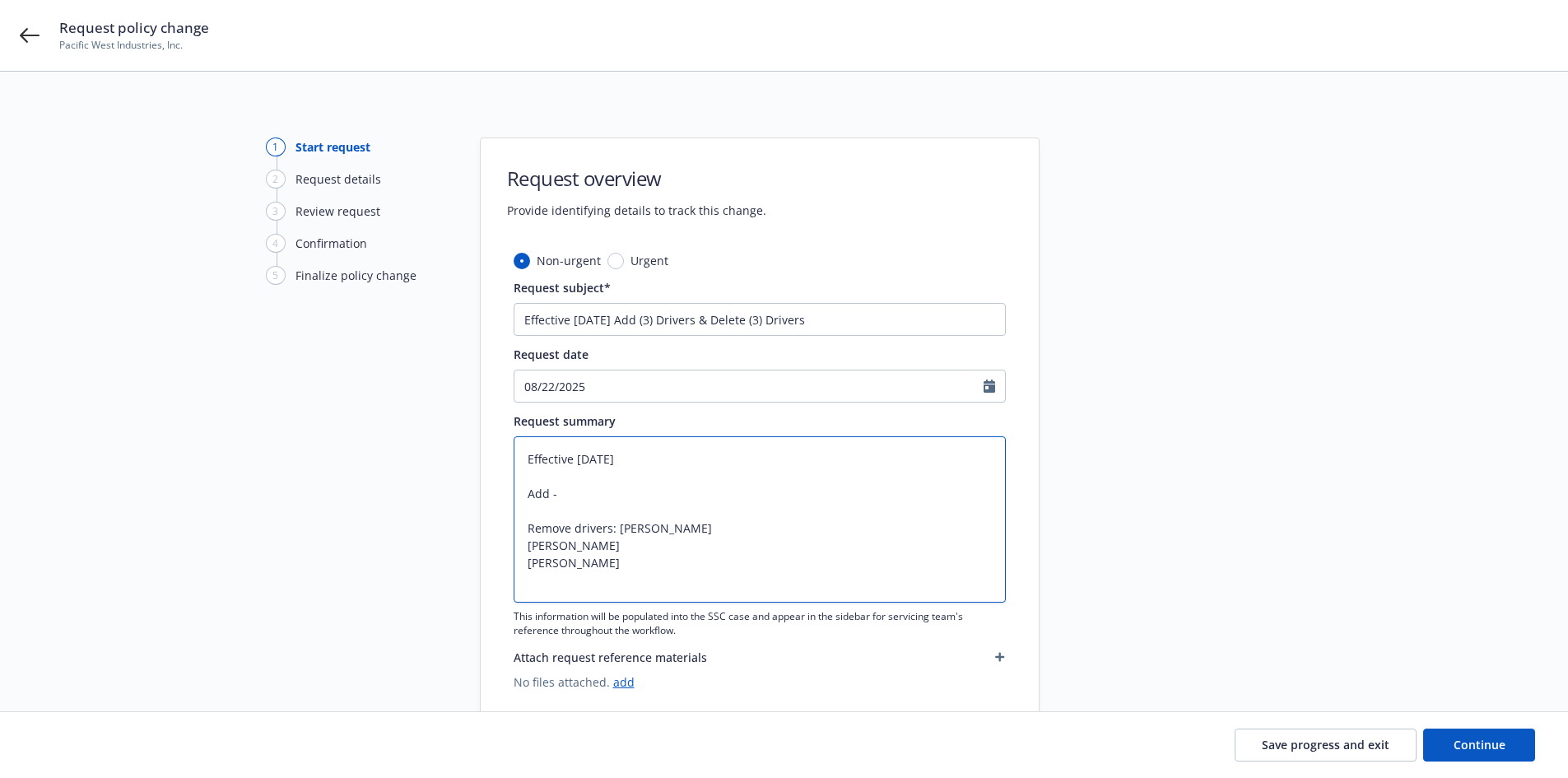
click at [709, 528] on textarea "Effective [DATE] Add - Remove drivers: [PERSON_NAME] [PERSON_NAME] [PERSON_NAME]" at bounding box center [760, 519] width 493 height 166
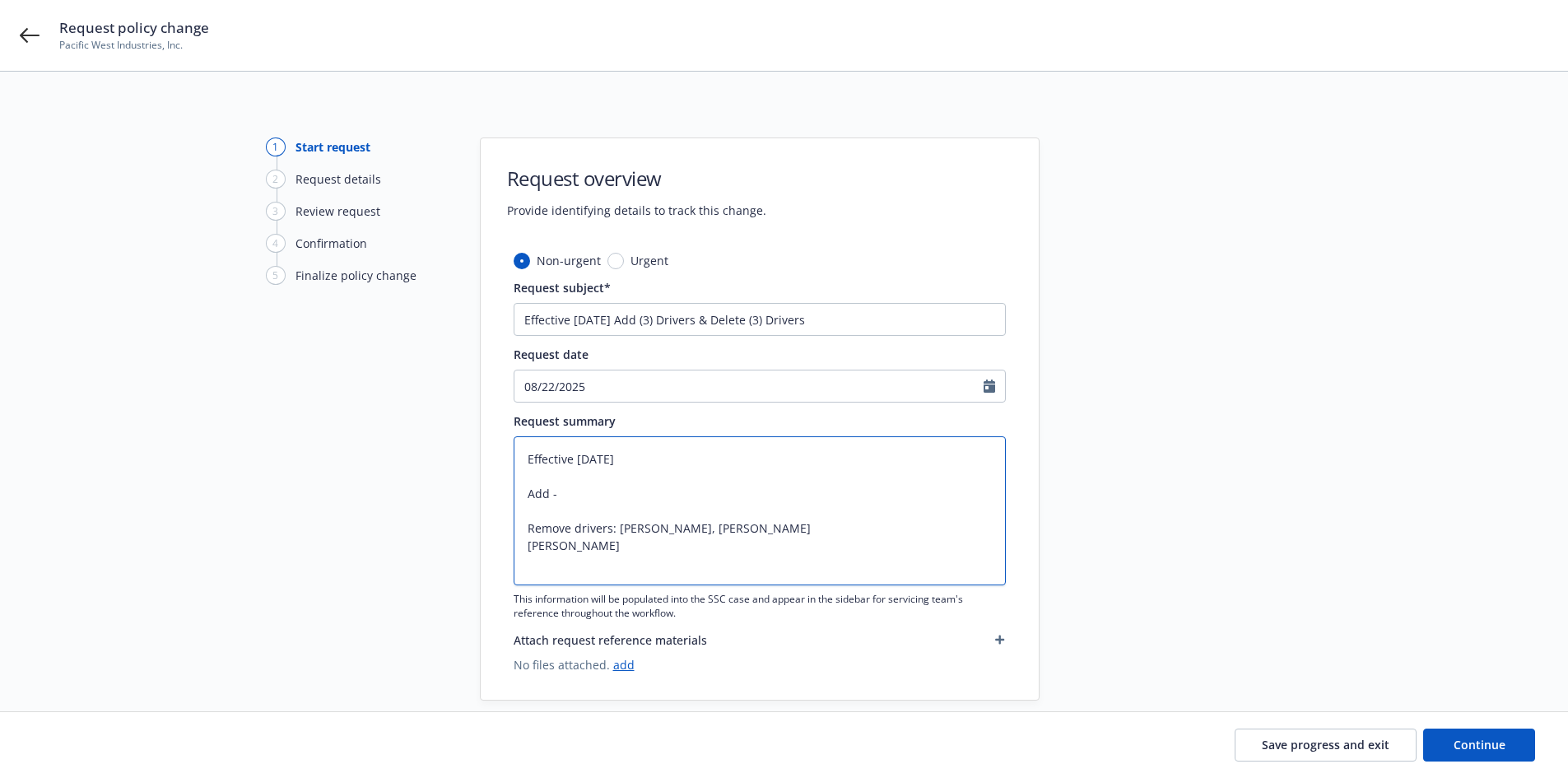
click at [796, 525] on textarea "Effective [DATE] Add - Remove drivers: [PERSON_NAME], [PERSON_NAME] [PERSON_NAM…" at bounding box center [760, 510] width 493 height 149
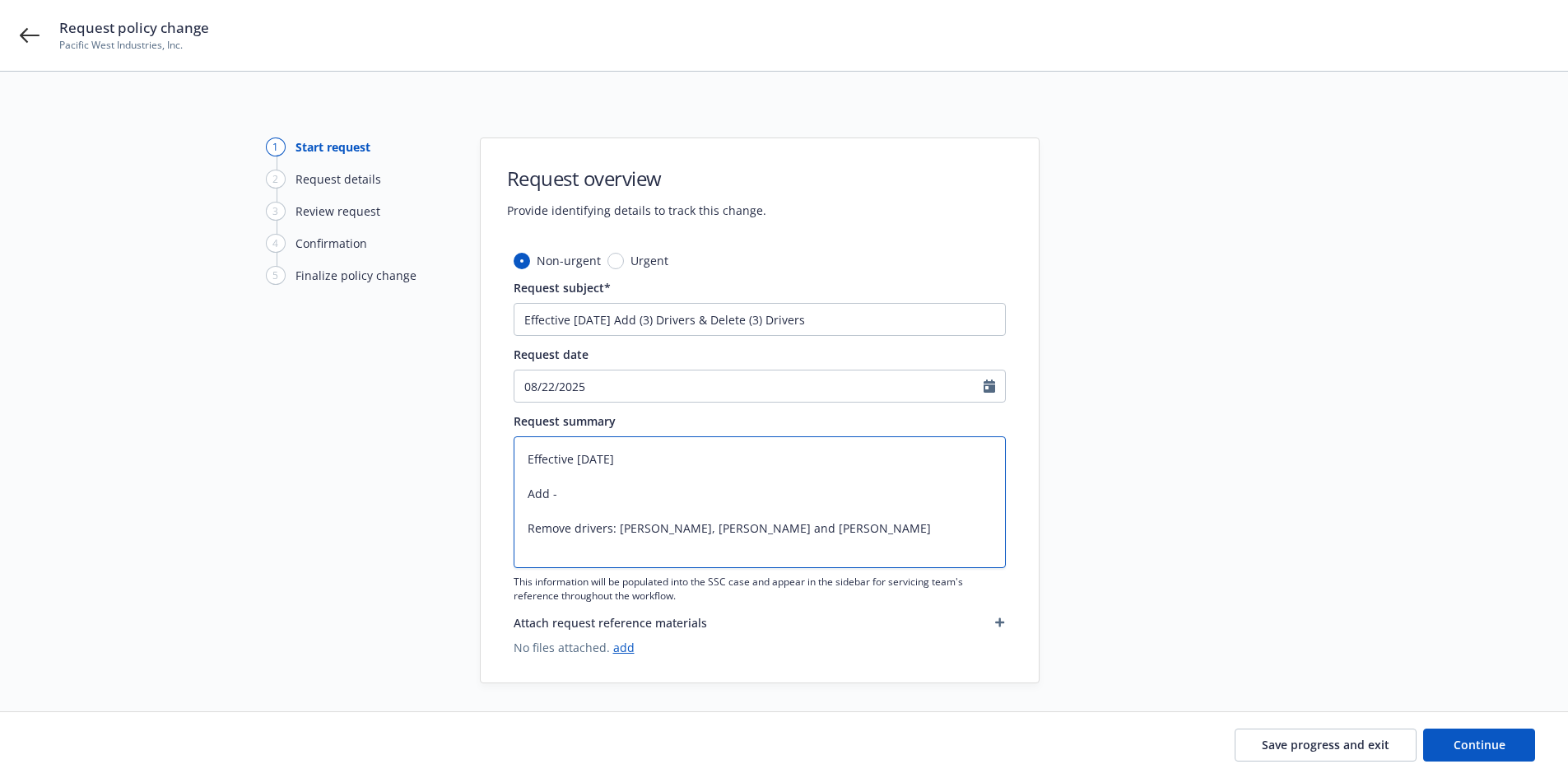
click at [574, 494] on textarea "Effective [DATE] Add - Remove drivers: [PERSON_NAME], [PERSON_NAME] and [PERSON…" at bounding box center [760, 502] width 493 height 132
click at [651, 493] on textarea "Effective [DATE] Add - Remove drivers: [PERSON_NAME], [PERSON_NAME] and [PERSON…" at bounding box center [760, 502] width 493 height 132
click at [554, 495] on textarea "Effective [DATE] Add - Remove drivers: [PERSON_NAME], [PERSON_NAME] and [PERSON…" at bounding box center [760, 502] width 493 height 132
click at [551, 495] on textarea "Effective [DATE] Add - Remove drivers: [PERSON_NAME], [PERSON_NAME] and [PERSON…" at bounding box center [760, 502] width 493 height 132
click at [672, 490] on textarea "Effective [DATE] Add drivers - Remove drivers: [PERSON_NAME], [PERSON_NAME] and…" at bounding box center [760, 502] width 493 height 132
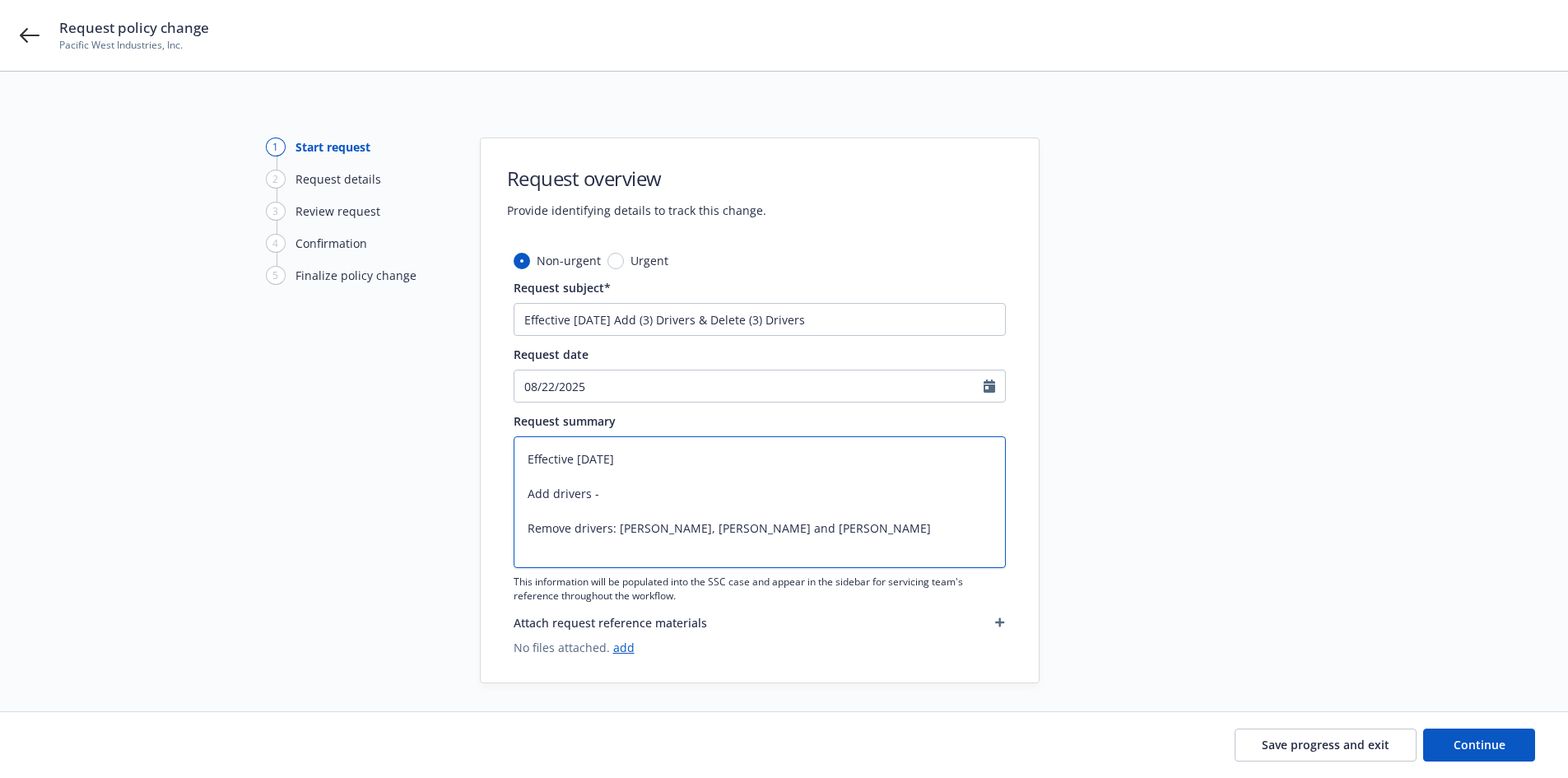
paste textarea "[PERSON_NAME]"
click at [703, 504] on textarea "Effective [DATE] Add drivers - [PERSON_NAME] Remove drivers: [PERSON_NAME], [PE…" at bounding box center [760, 502] width 493 height 132
click at [702, 504] on textarea "Effective [DATE] Add drivers - [PERSON_NAME] Remove drivers: [PERSON_NAME], [PE…" at bounding box center [760, 502] width 493 height 132
click at [696, 487] on textarea "Effective [DATE] Add drivers - [PERSON_NAME] Remove drivers: [PERSON_NAME], [PE…" at bounding box center [760, 502] width 493 height 132
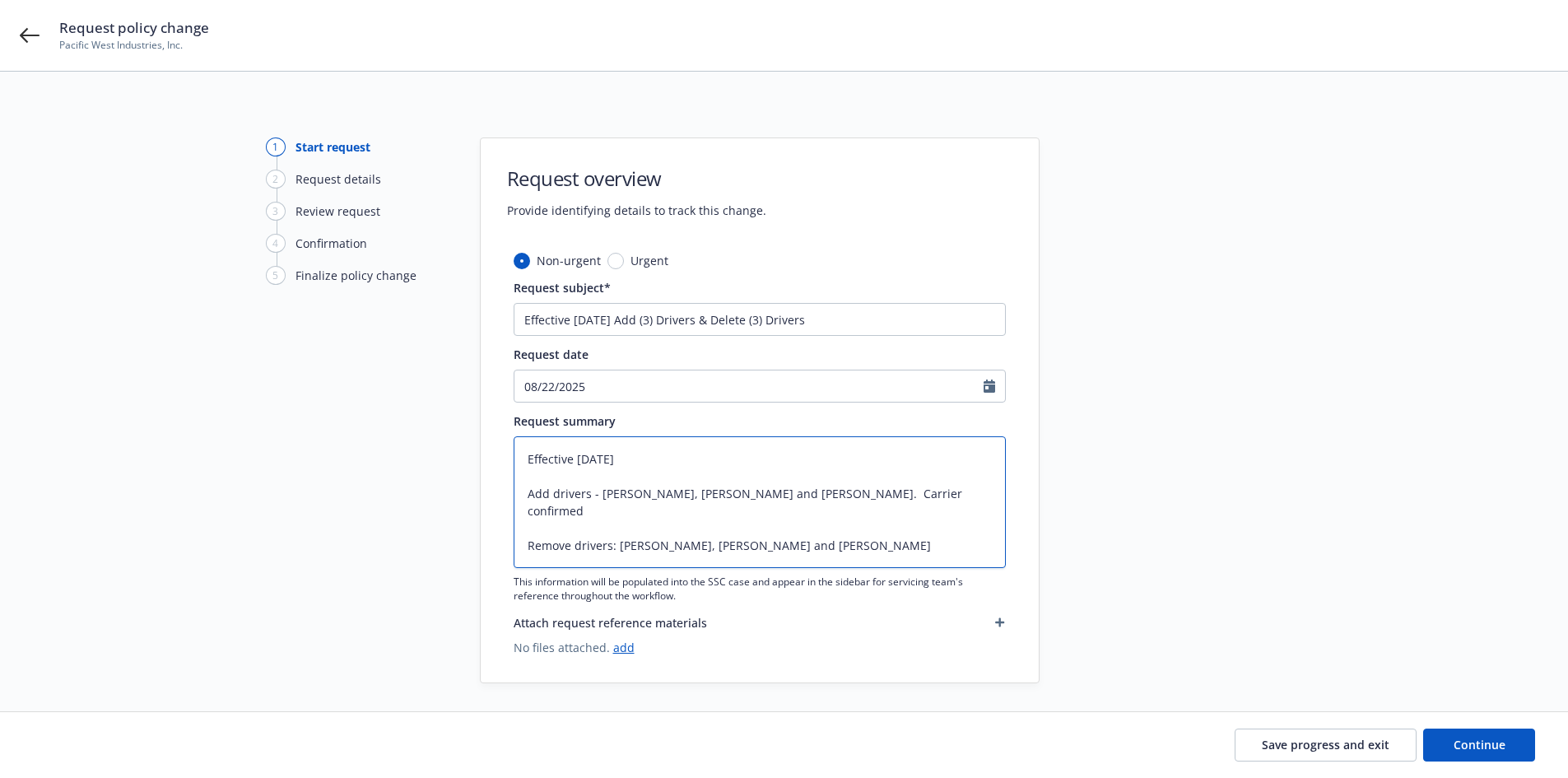
drag, startPoint x: 600, startPoint y: 496, endPoint x: 689, endPoint y: 496, distance: 89.0
click at [689, 496] on textarea "Effective [DATE] Add drivers - [PERSON_NAME], [PERSON_NAME] and [PERSON_NAME]. …" at bounding box center [760, 502] width 493 height 132
click at [996, 494] on textarea "Effective [DATE] Add drivers - [PERSON_NAME], [PERSON_NAME] and [PERSON_NAME]. …" at bounding box center [760, 502] width 493 height 132
paste textarea "[PERSON_NAME]"
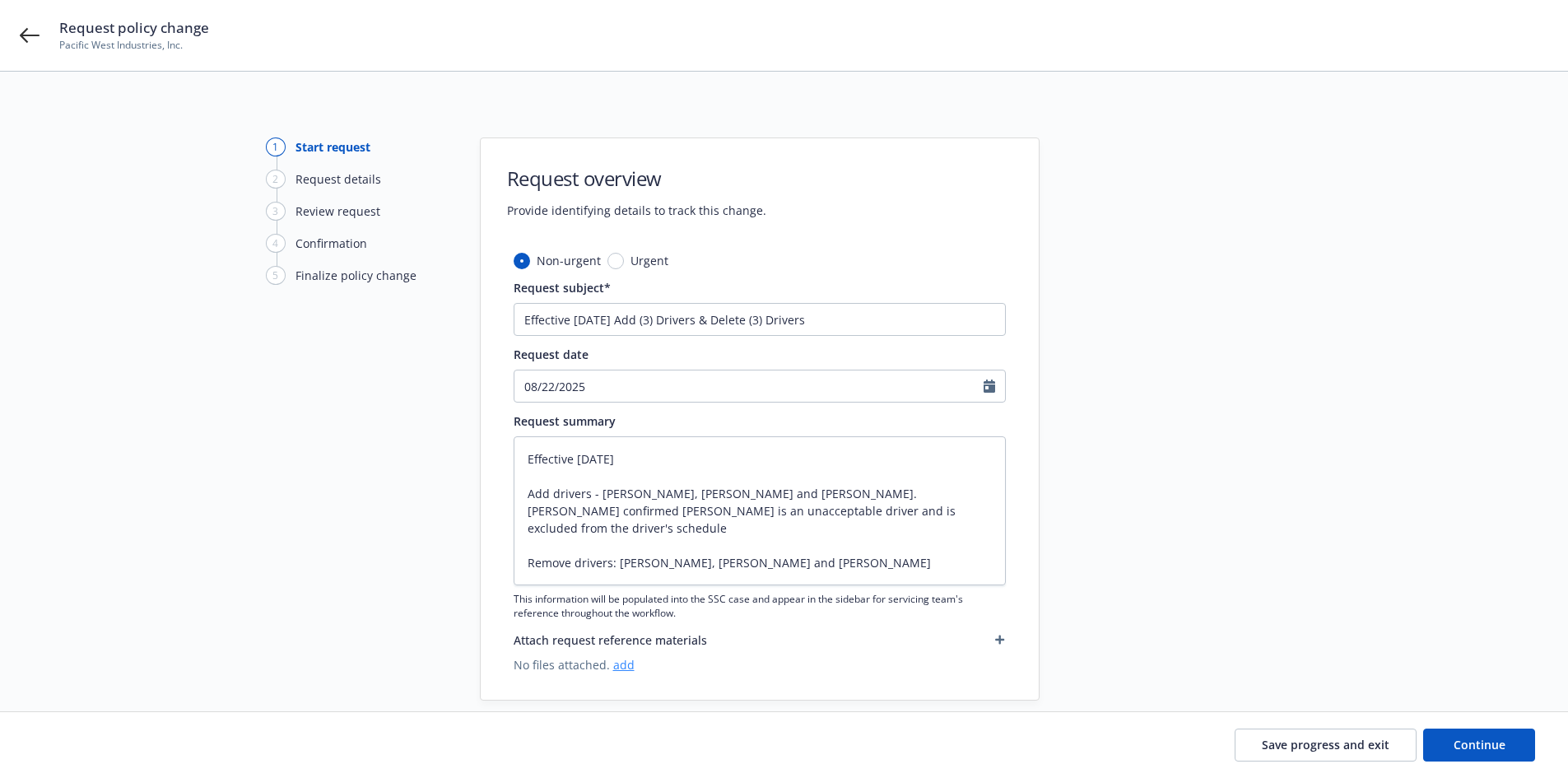
click at [615, 668] on link "add" at bounding box center [624, 665] width 21 height 16
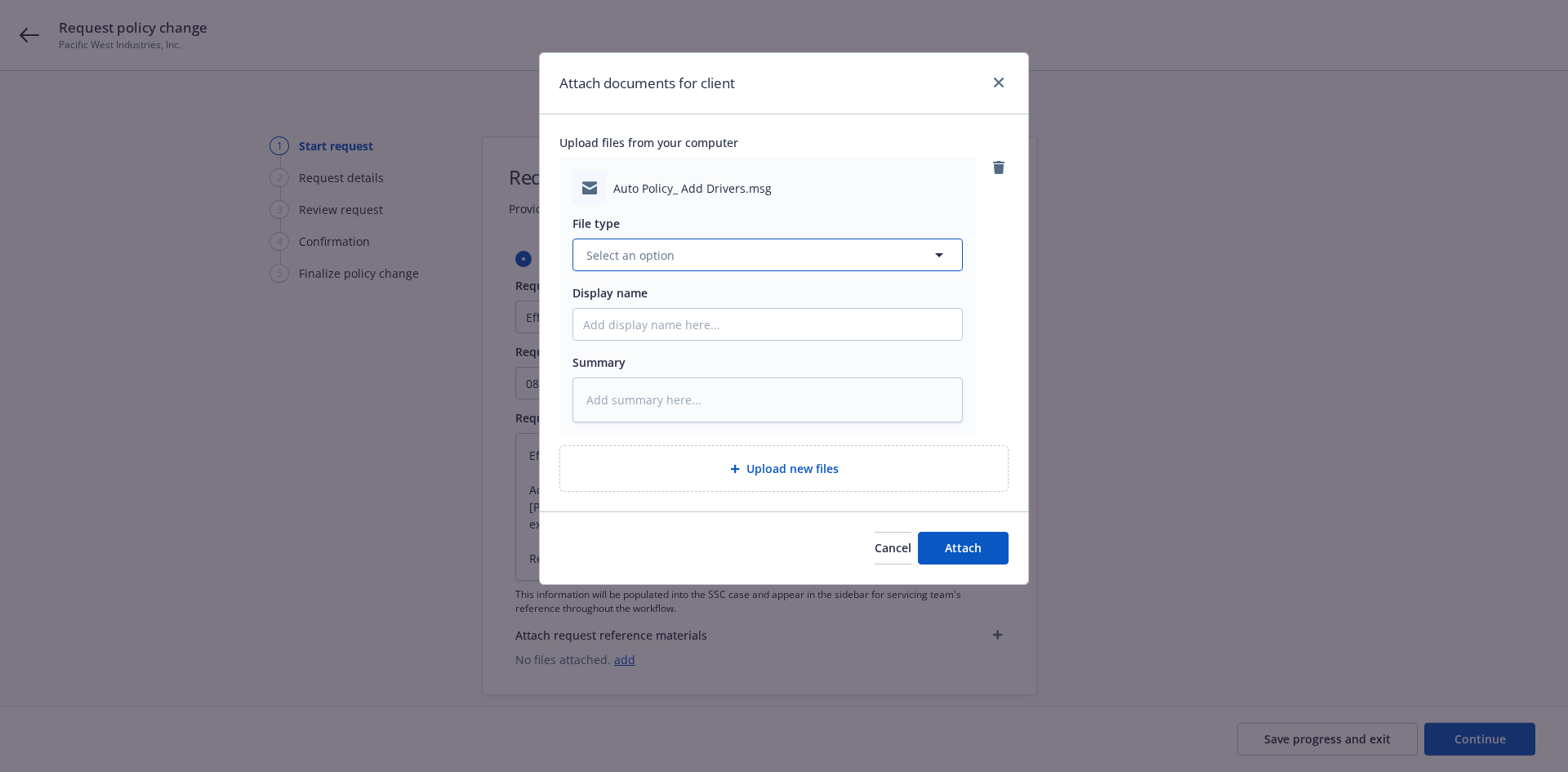
click at [666, 255] on span "Select an option" at bounding box center [631, 255] width 89 height 18
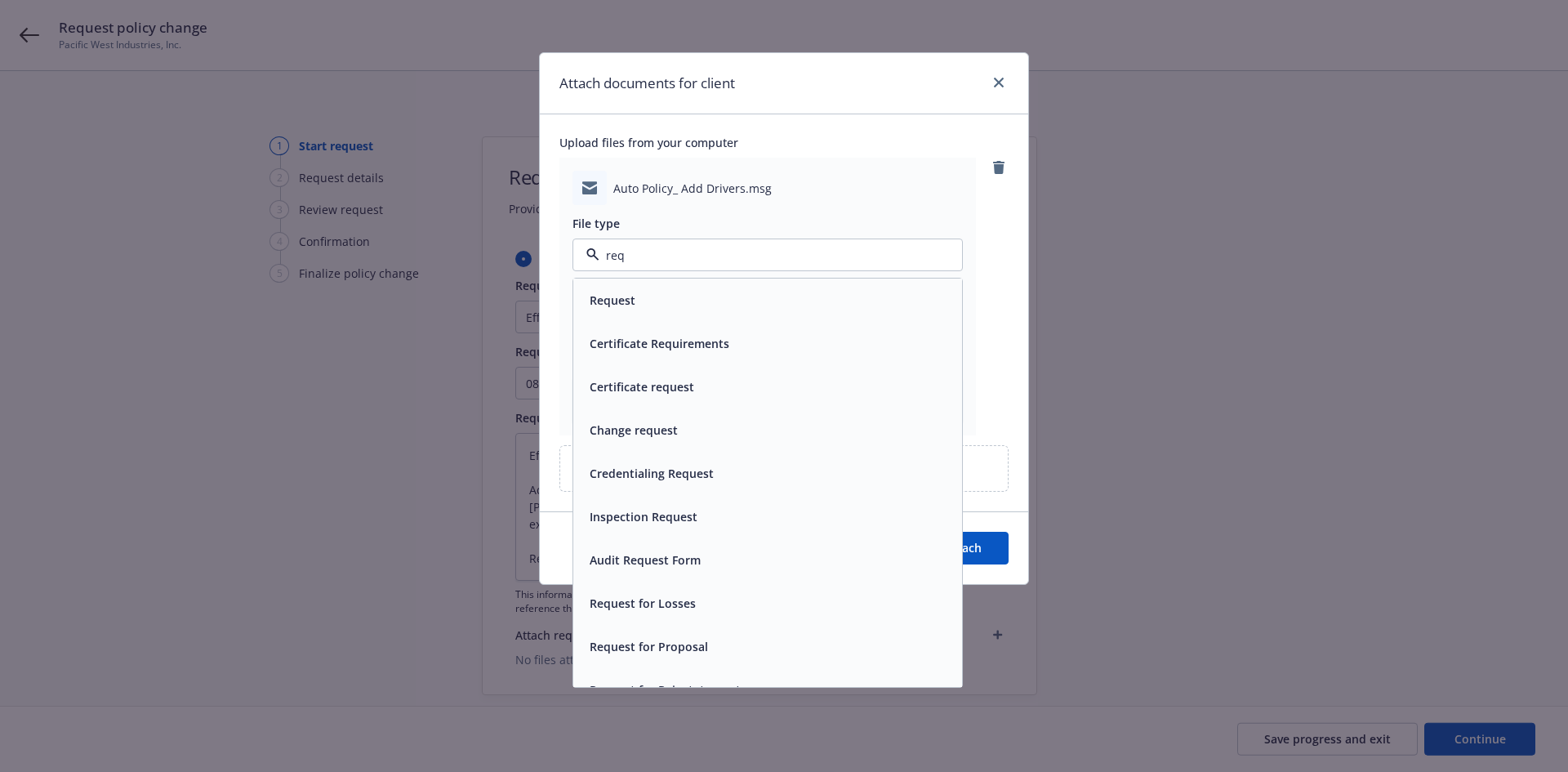
drag, startPoint x: 676, startPoint y: 315, endPoint x: 661, endPoint y: 339, distance: 28.3
click at [676, 315] on div "Request" at bounding box center [767, 300] width 388 height 43
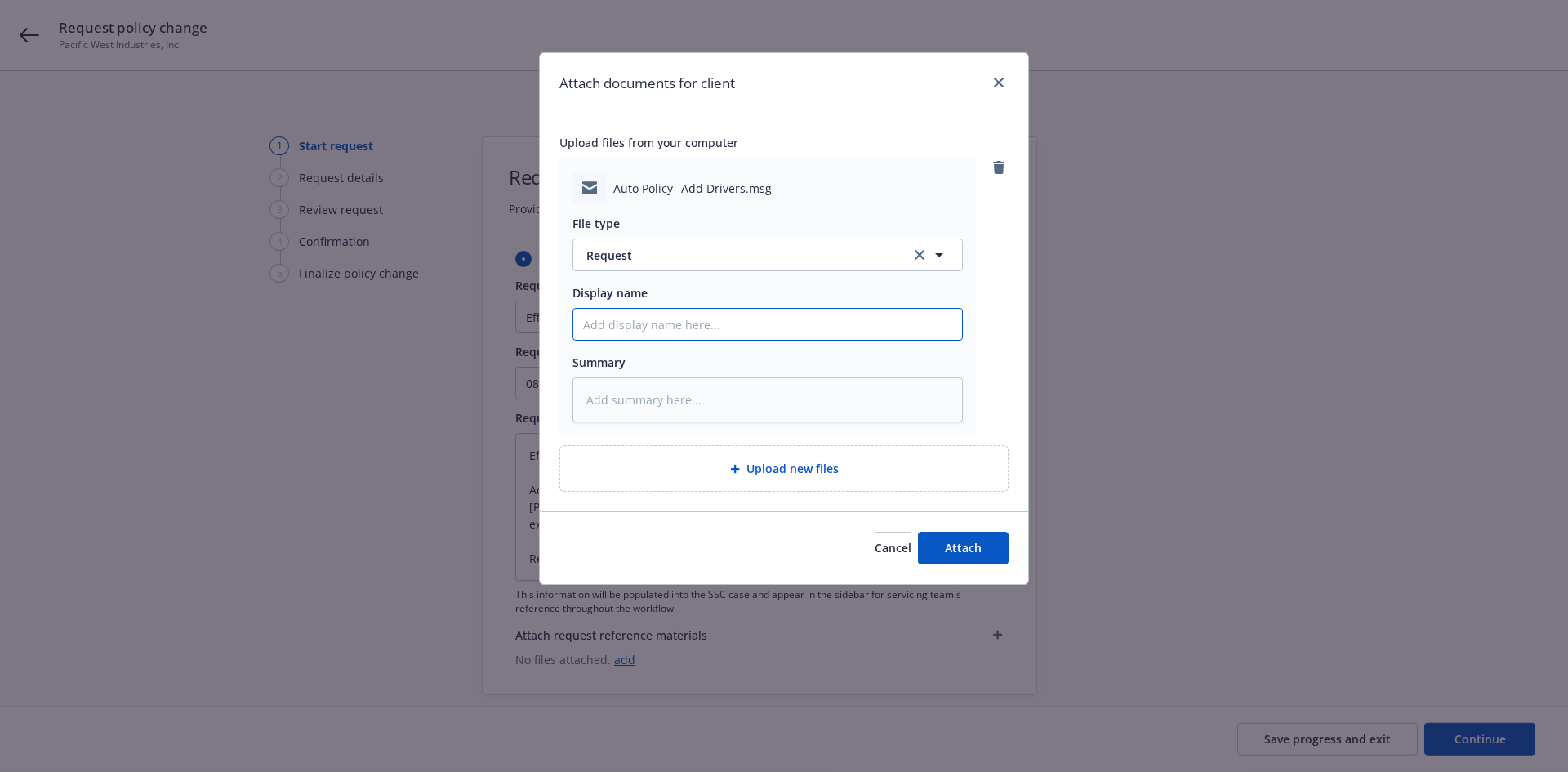
click at [660, 332] on input "Display name" at bounding box center [767, 325] width 388 height 31
click at [719, 312] on input "F/Insured -" at bounding box center [767, 325] width 388 height 31
paste input "Please add [PERSON_NAME], [PERSON_NAME], and [PERSON_NAME] to our auto policy. …"
click at [659, 389] on textarea at bounding box center [767, 399] width 390 height 45
paste textarea "Please add [PERSON_NAME], [PERSON_NAME], and [PERSON_NAME] to our auto policy. …"
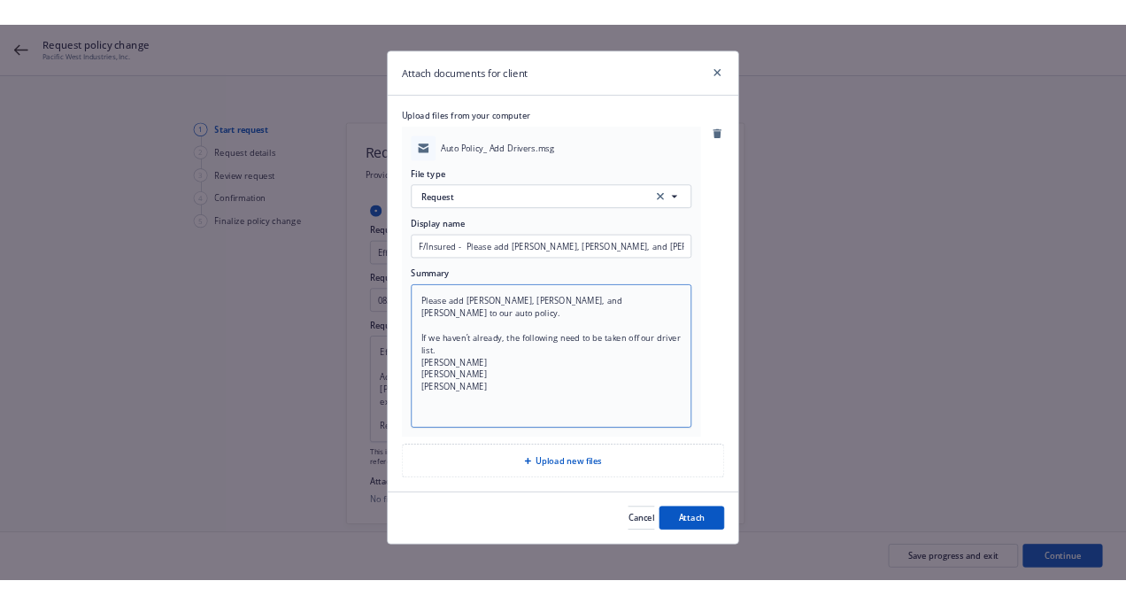
scroll to position [21, 0]
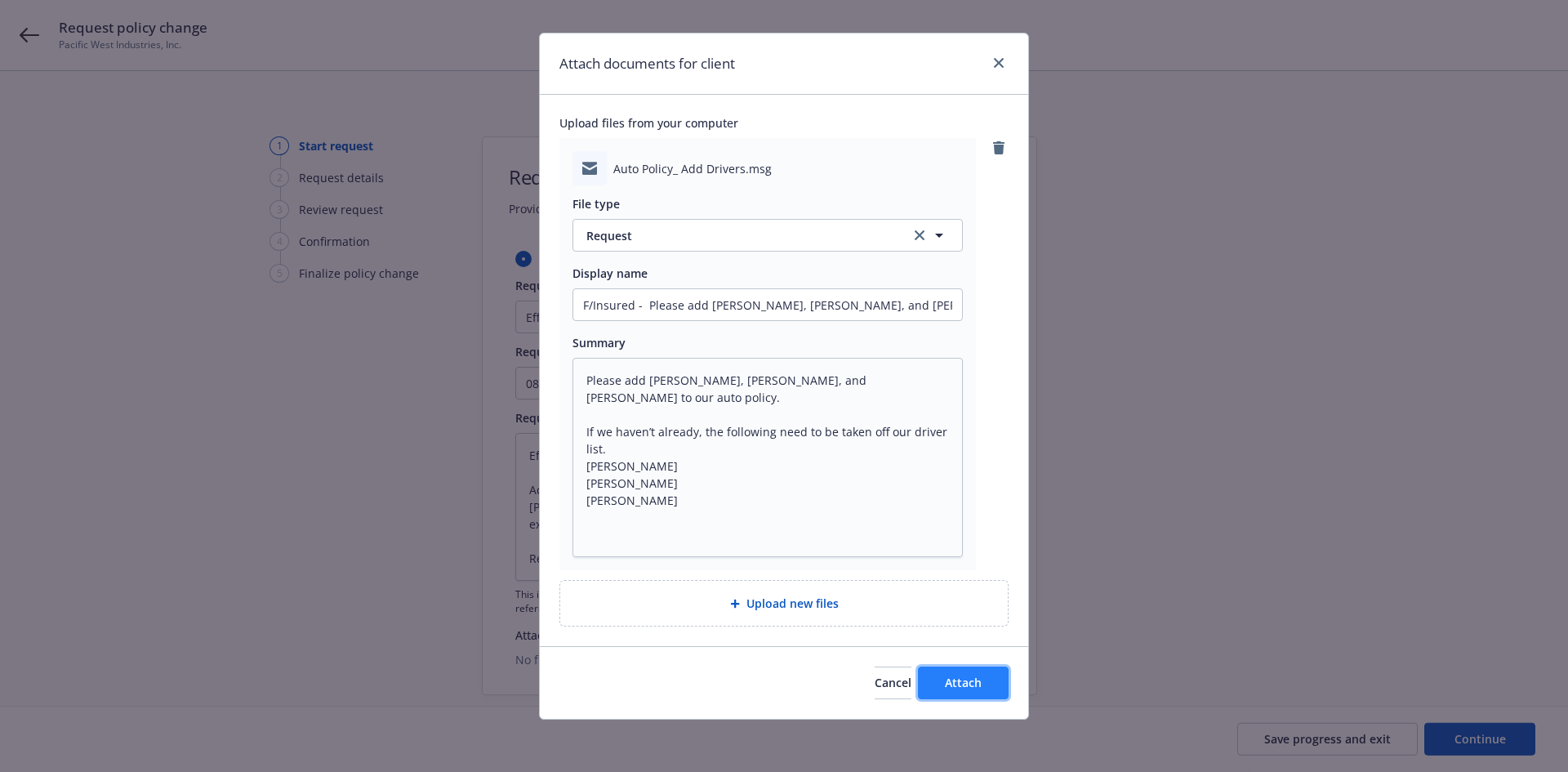
click at [968, 692] on button "Attach" at bounding box center [963, 683] width 90 height 32
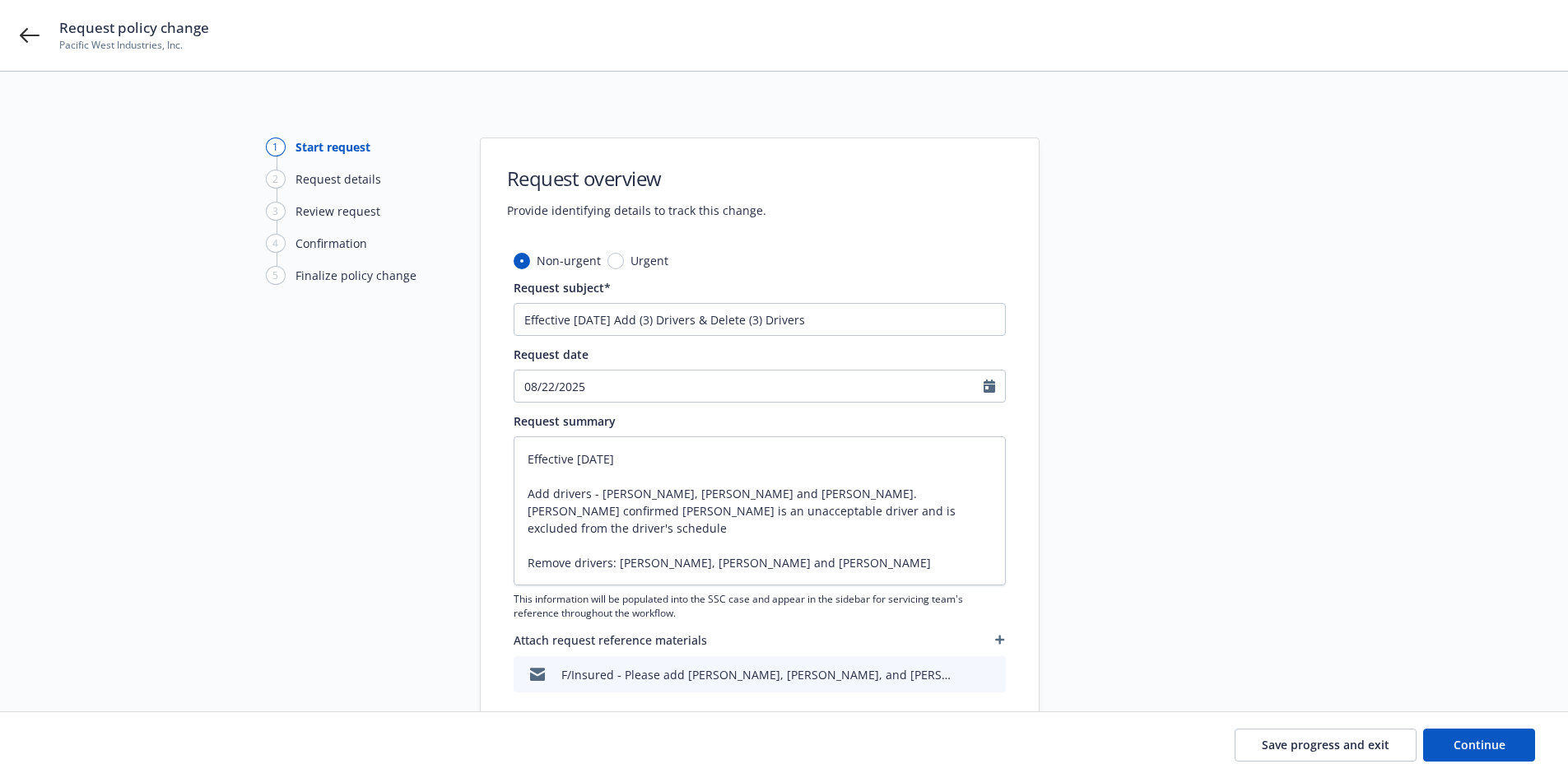
click at [995, 631] on button "button" at bounding box center [1000, 639] width 11 height 20
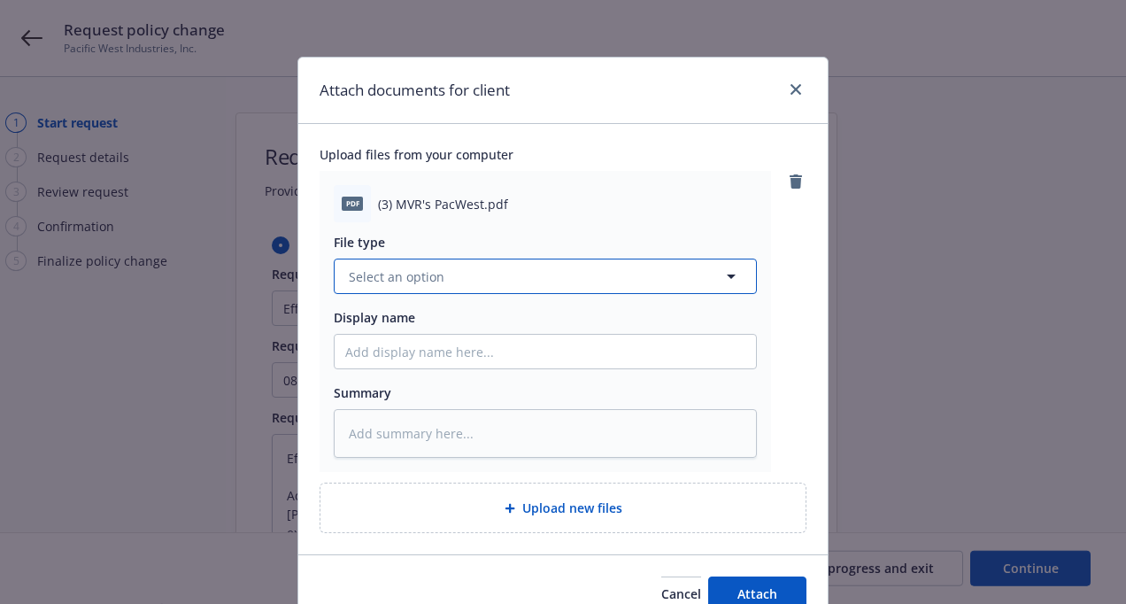
click at [430, 272] on span "Select an option" at bounding box center [397, 276] width 96 height 19
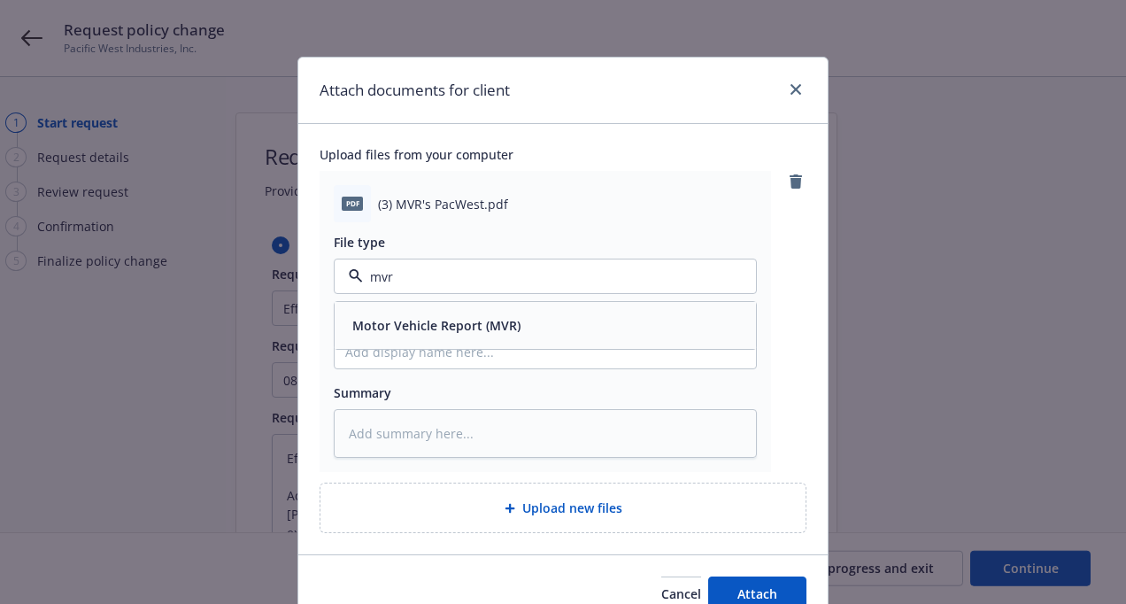
click at [486, 336] on div "Motor Vehicle Report (MVR)" at bounding box center [434, 326] width 179 height 26
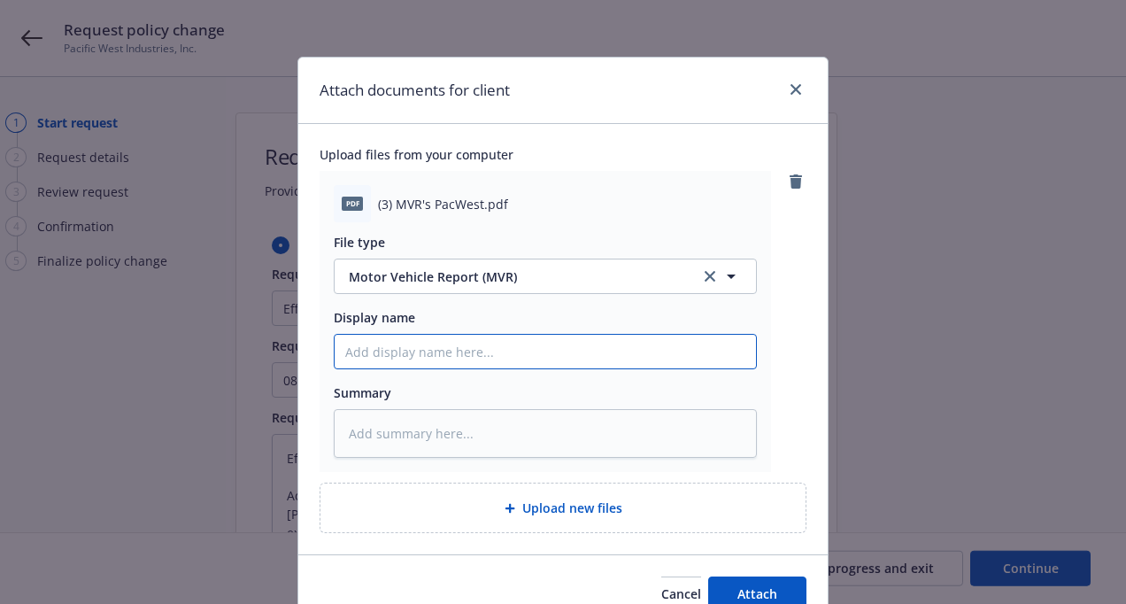
click at [443, 345] on input "Display name" at bounding box center [545, 352] width 421 height 34
click at [470, 353] on input "MVRs -" at bounding box center [545, 352] width 421 height 34
paste input "[PERSON_NAME]"
click at [537, 342] on input "MVRs - [PERSON_NAME]," at bounding box center [545, 352] width 421 height 34
paste input "[DEMOGRAPHIC_DATA][PERSON_NAME]"
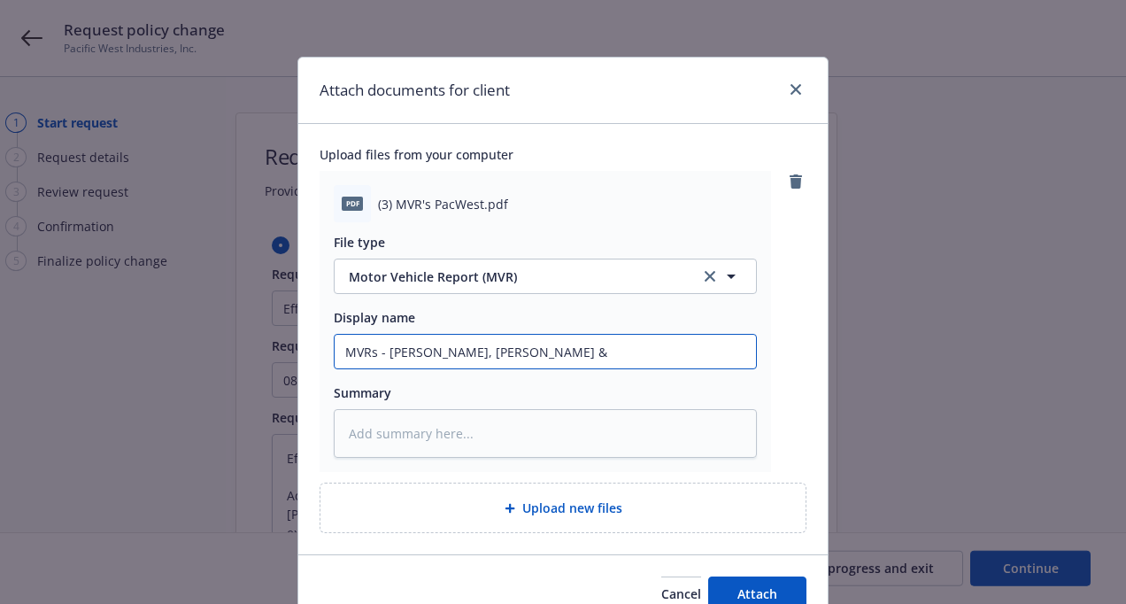
click at [662, 350] on input "MVRs - [PERSON_NAME], [PERSON_NAME] &" at bounding box center [545, 352] width 421 height 34
click at [696, 363] on input "MVRs - [PERSON_NAME], [PERSON_NAME] &" at bounding box center [545, 352] width 421 height 34
paste input "[PERSON_NAME]"
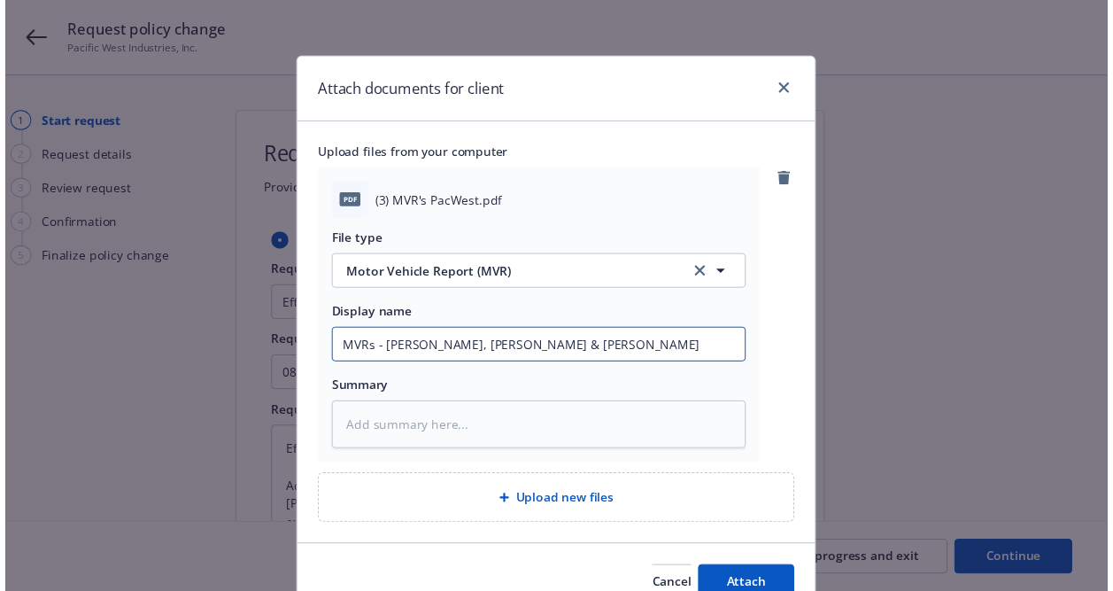
scroll to position [87, 0]
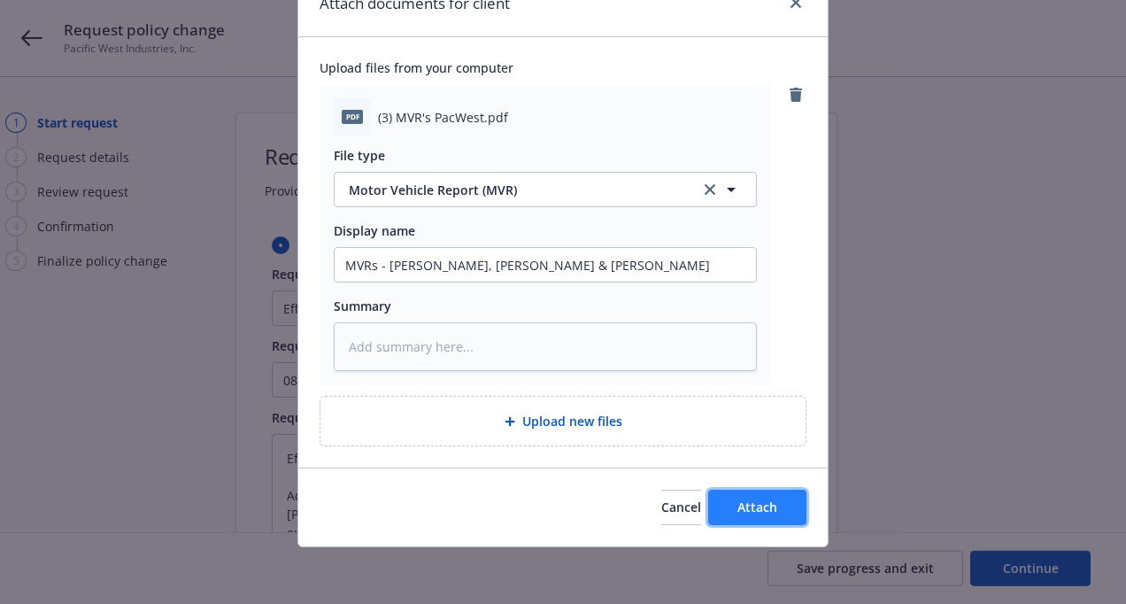
click at [745, 499] on span "Attach" at bounding box center [758, 507] width 40 height 17
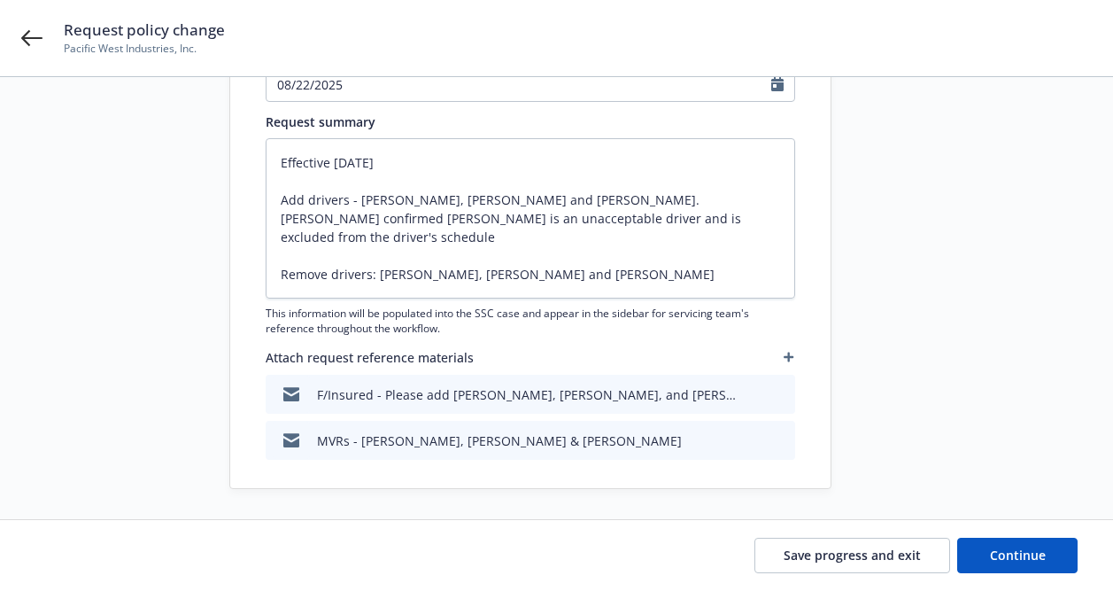
scroll to position [301, 0]
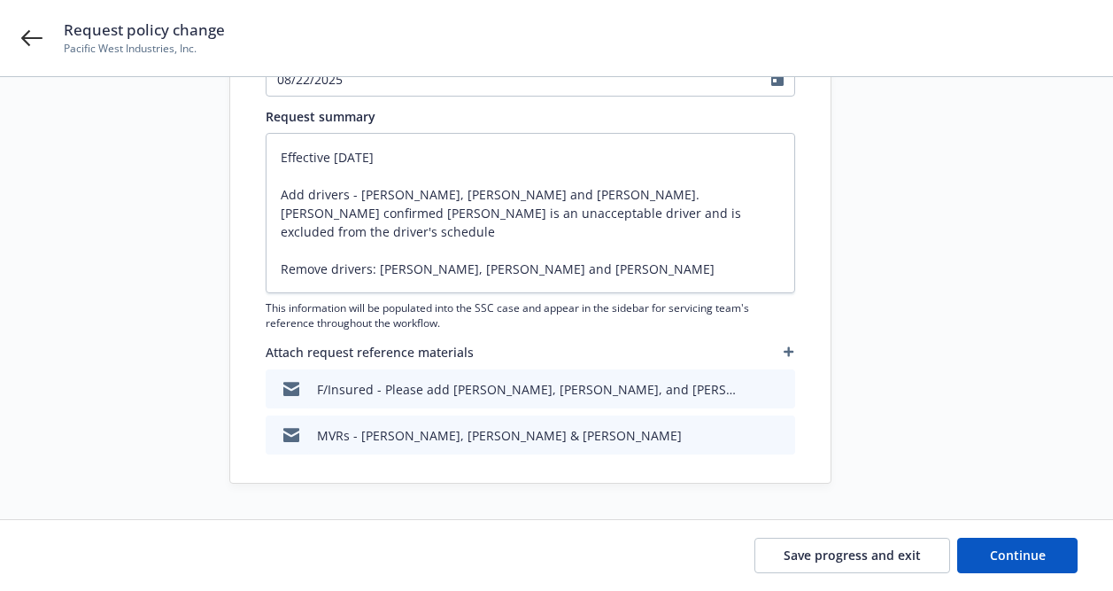
click at [794, 350] on button "button" at bounding box center [789, 351] width 12 height 21
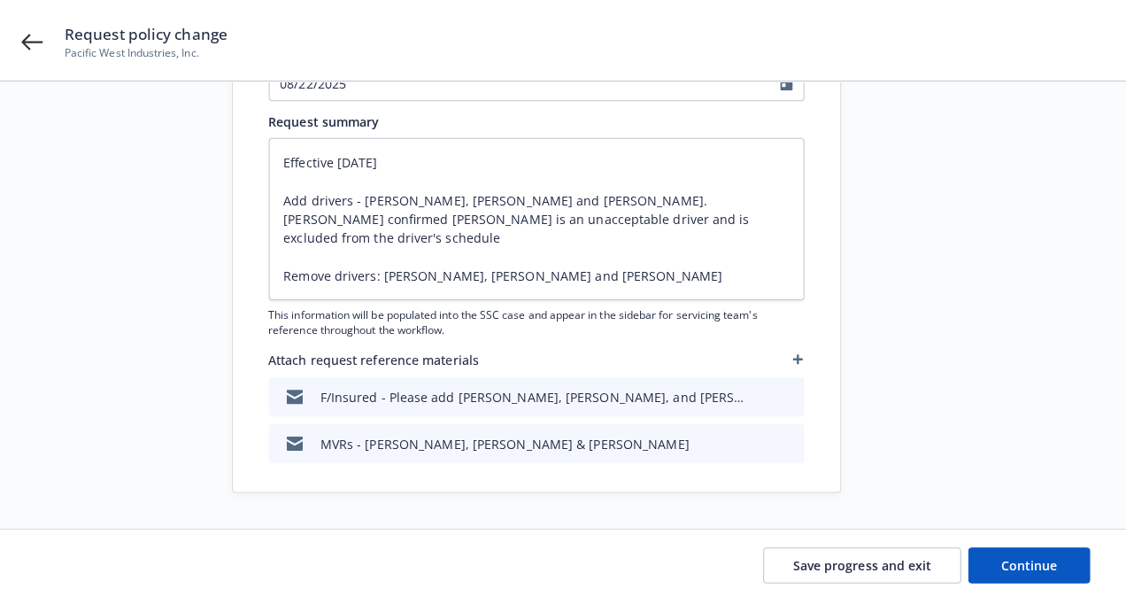
scroll to position [288, 0]
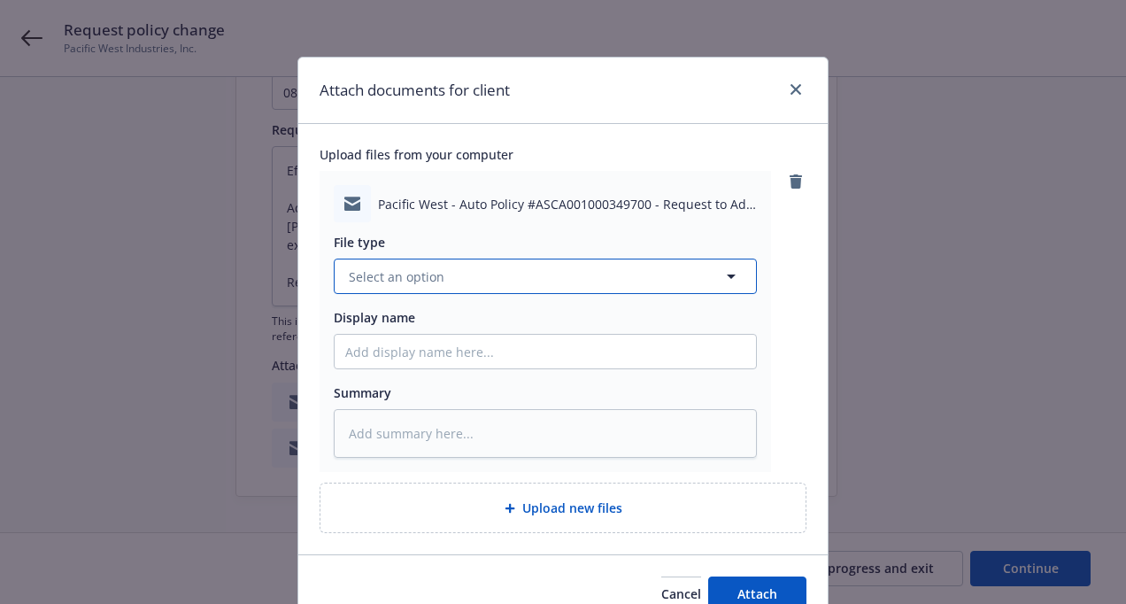
click at [403, 274] on span "Select an option" at bounding box center [397, 276] width 96 height 19
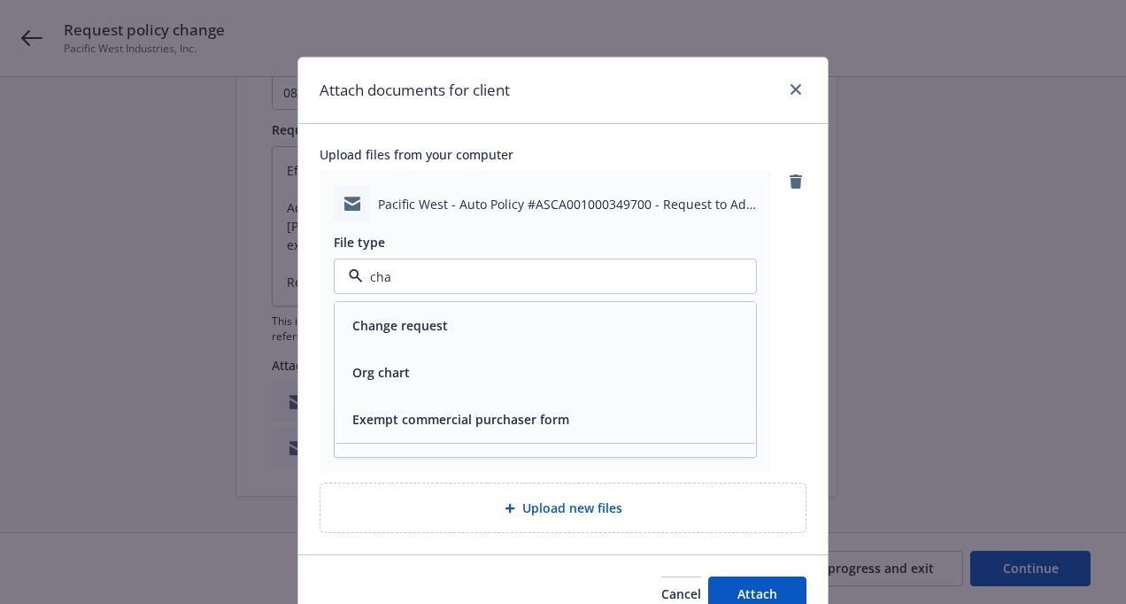
click at [421, 322] on span "Change request" at bounding box center [400, 325] width 96 height 19
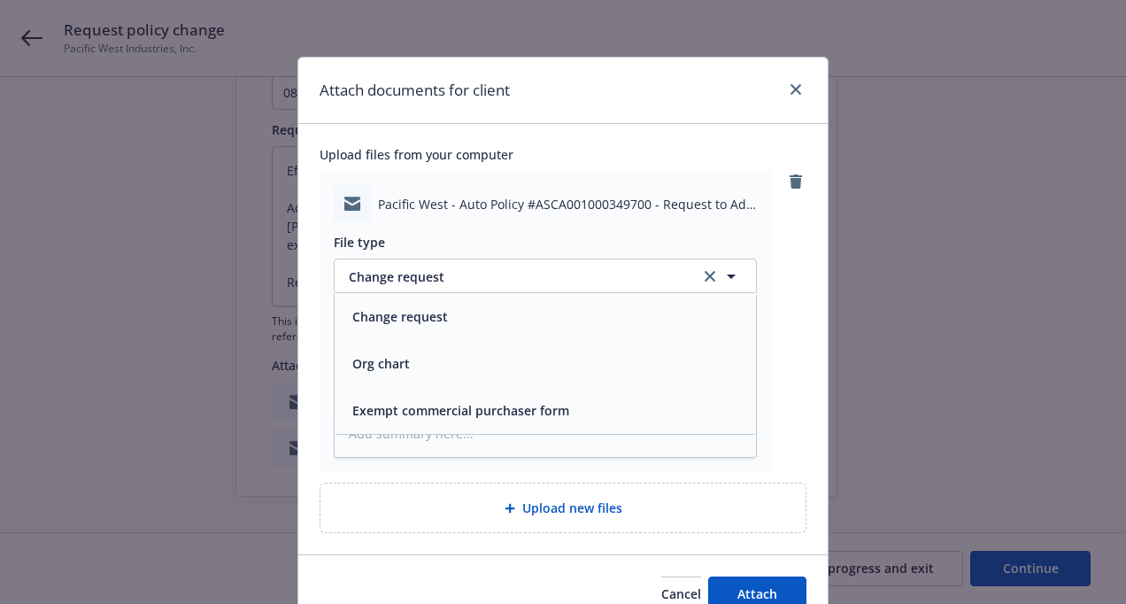
drag, startPoint x: 421, startPoint y: 322, endPoint x: 419, endPoint y: 338, distance: 16.2
click at [419, 337] on div "Display name" at bounding box center [545, 338] width 423 height 61
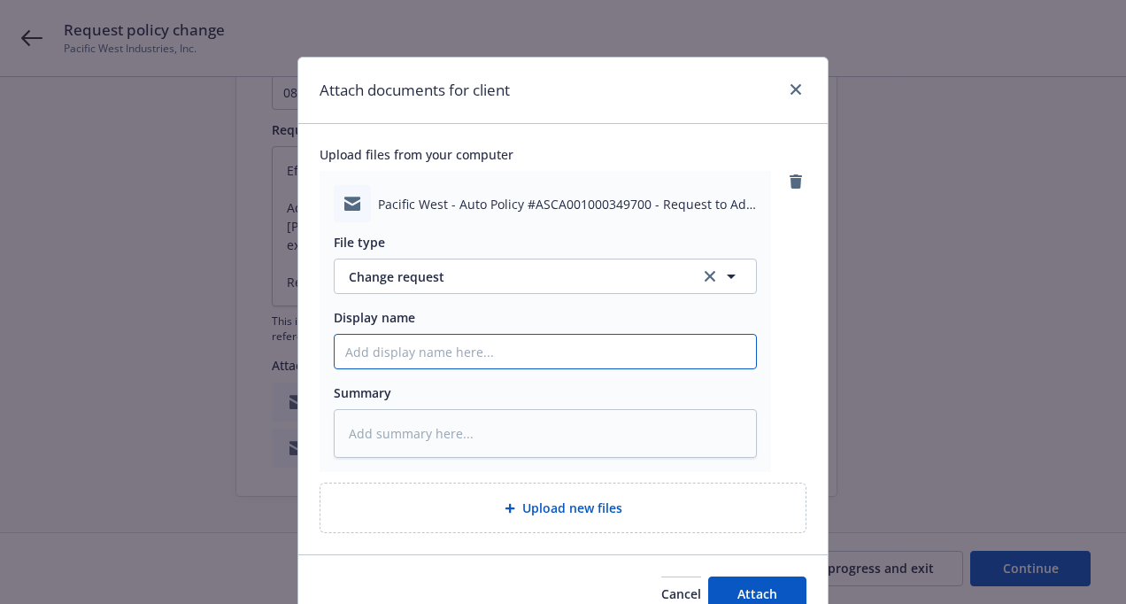
click at [419, 338] on input "Display name" at bounding box center [545, 352] width 421 height 34
click at [462, 344] on input "T/G&C ~" at bounding box center [545, 352] width 421 height 34
paste input "Effective [DATE] please add the (3) drivers indicated below to the above refere…"
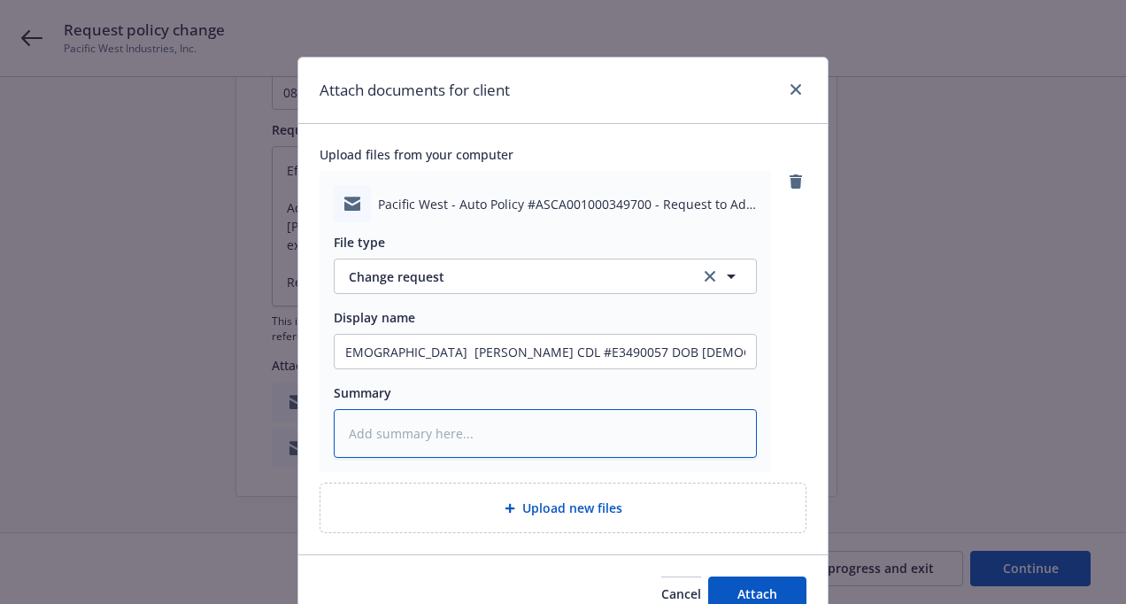
scroll to position [0, 0]
click at [414, 428] on textarea at bounding box center [545, 433] width 423 height 49
paste textarea "Effective [DATE] please add the (3) drivers indicated below to the above refere…"
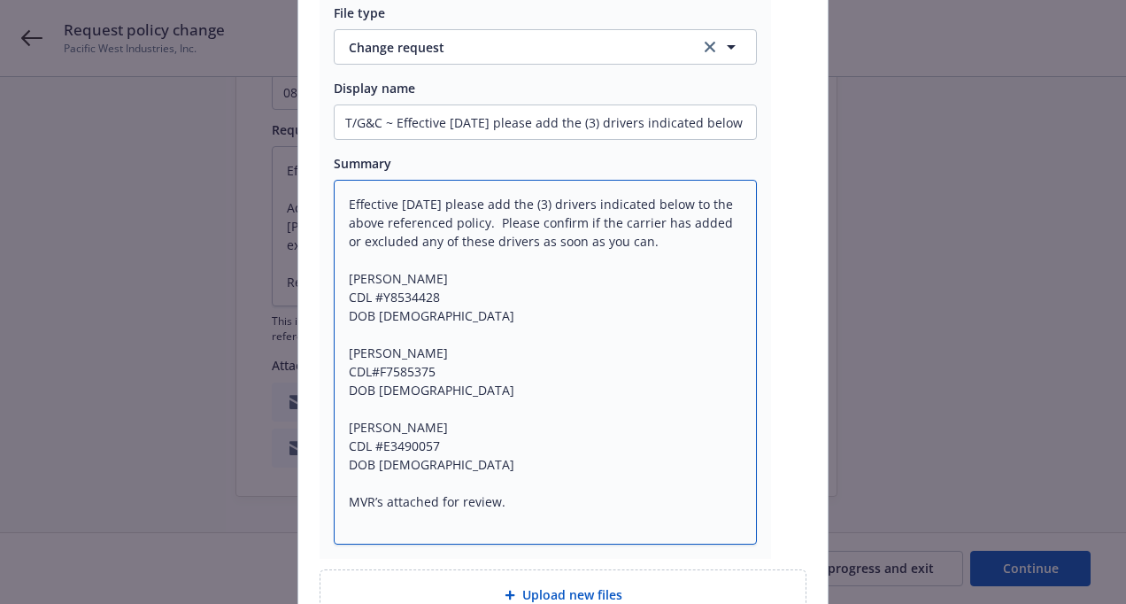
scroll to position [403, 0]
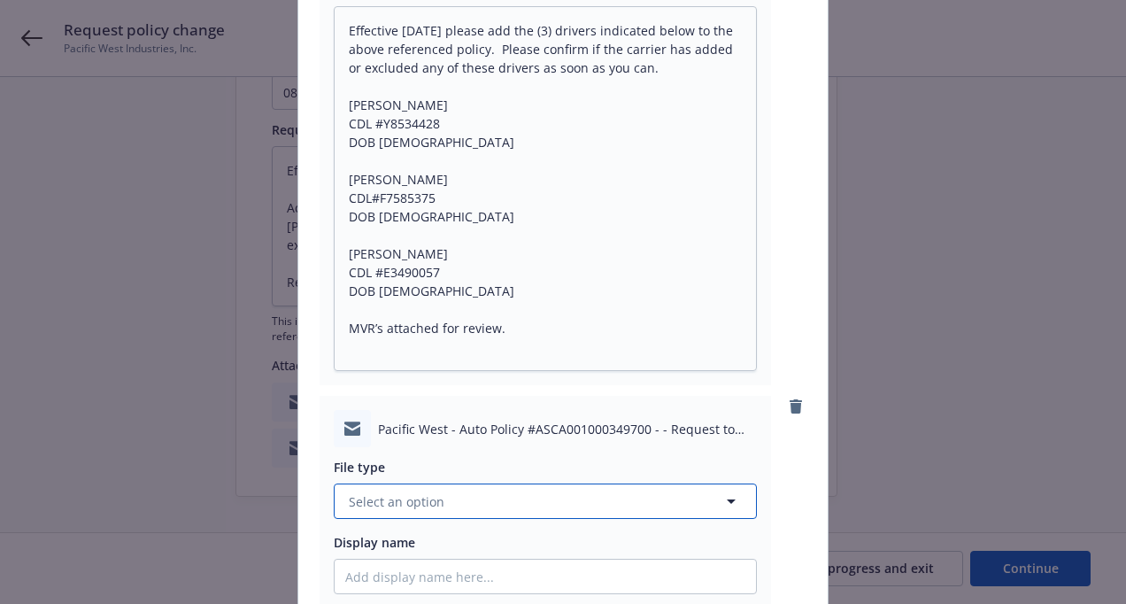
click at [480, 492] on button "Select an option" at bounding box center [545, 500] width 423 height 35
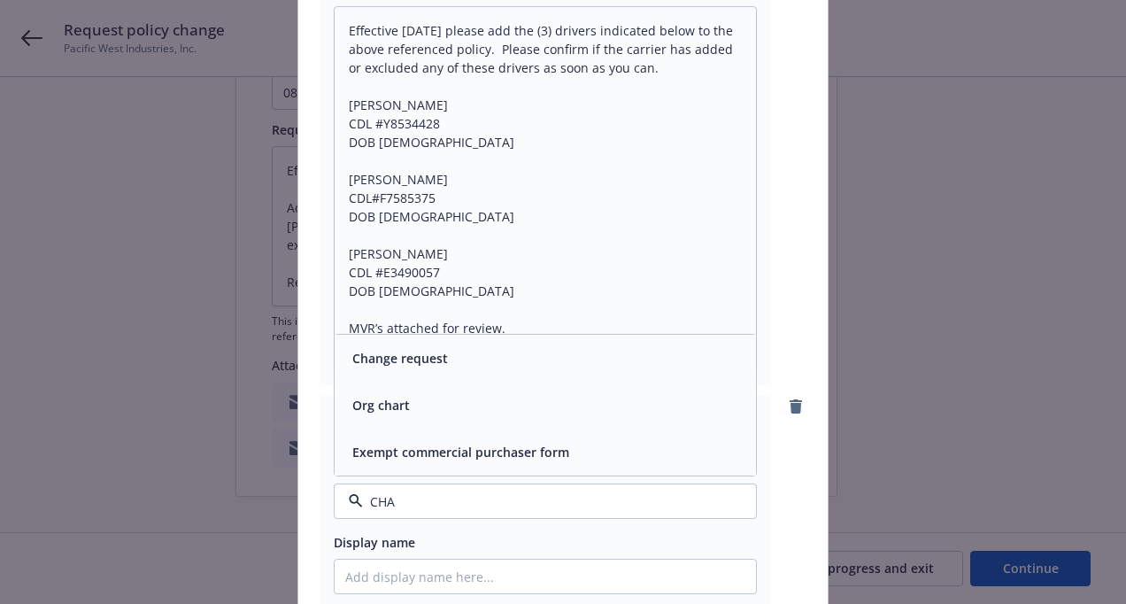
click at [421, 357] on span "Change request" at bounding box center [400, 358] width 96 height 19
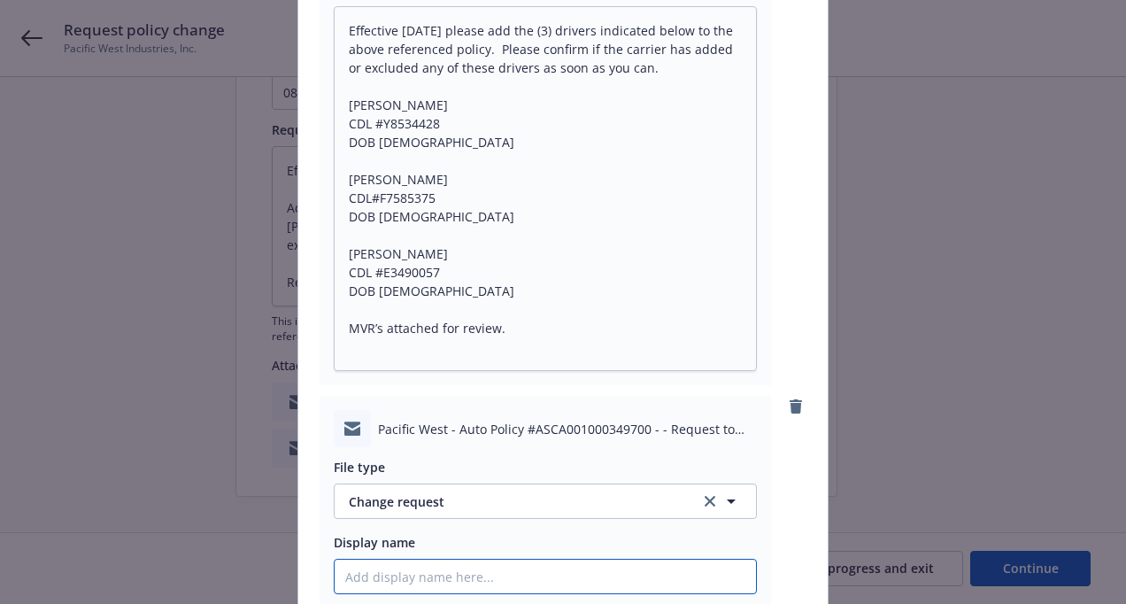
paste input "Effective [DATE] please remove the (3) drivers indicated below to the above ref…"
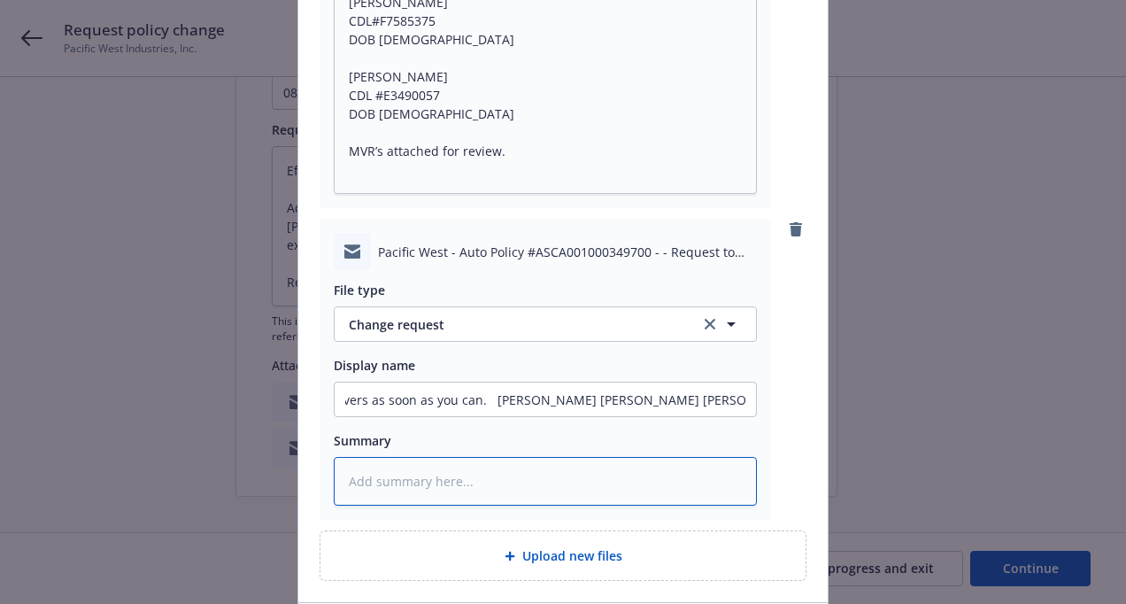
scroll to position [0, 0]
click at [534, 495] on textarea at bounding box center [545, 481] width 423 height 49
paste textarea "Effective [DATE] please remove the (3) drivers indicated below to the above ref…"
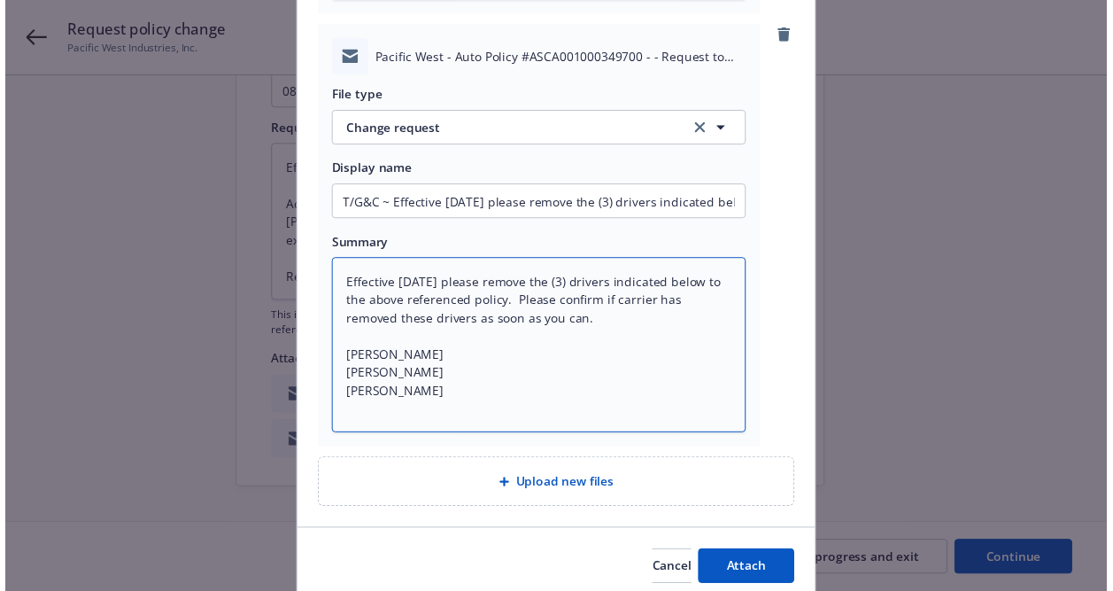
scroll to position [845, 0]
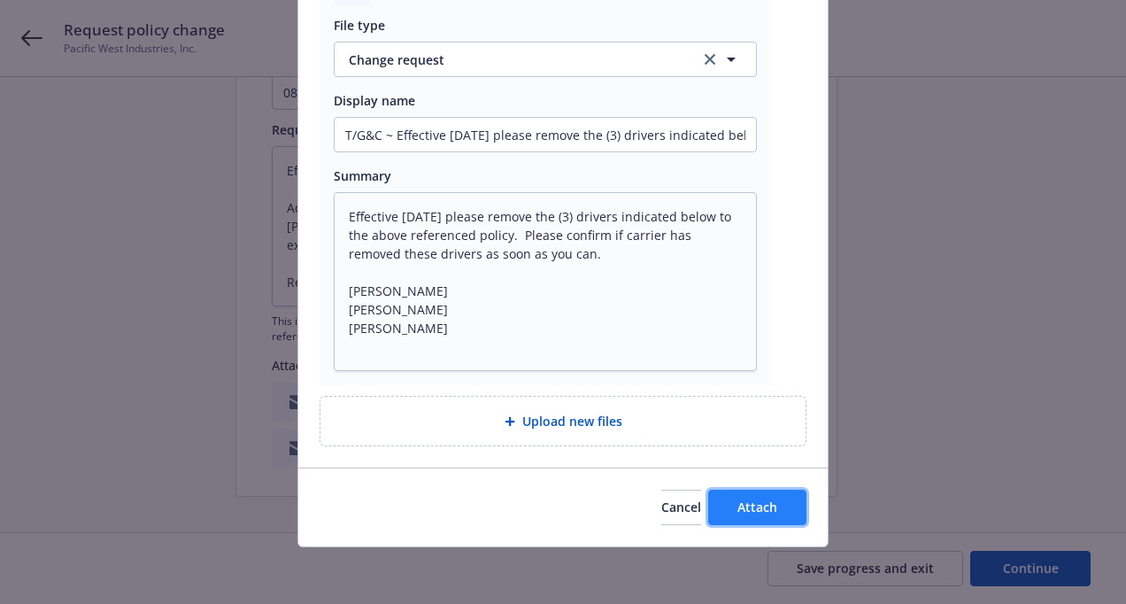
click at [743, 508] on span "Attach" at bounding box center [758, 507] width 40 height 17
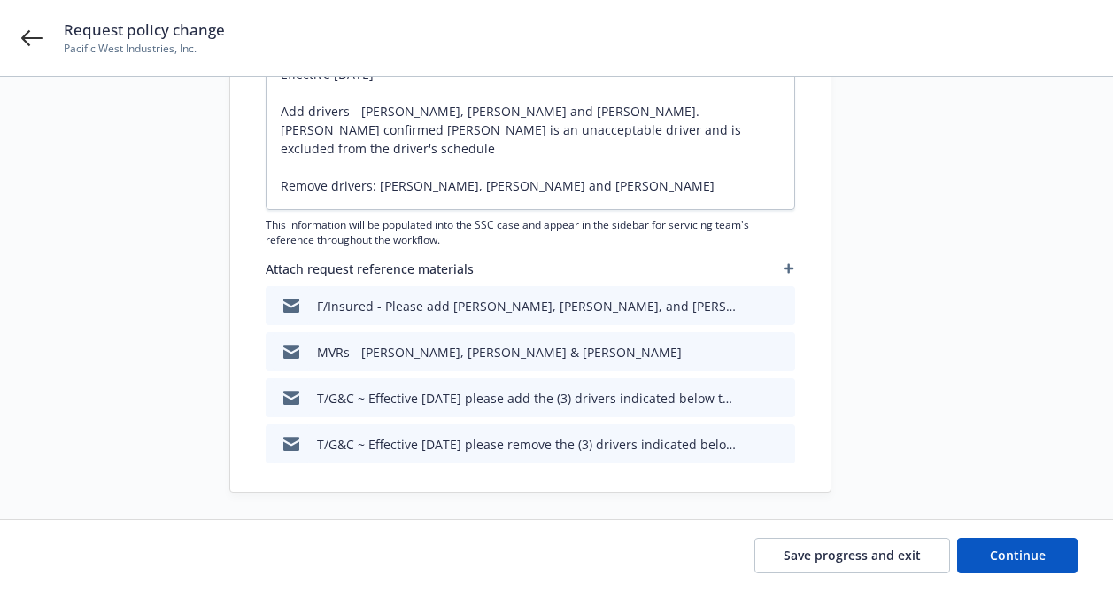
scroll to position [393, 0]
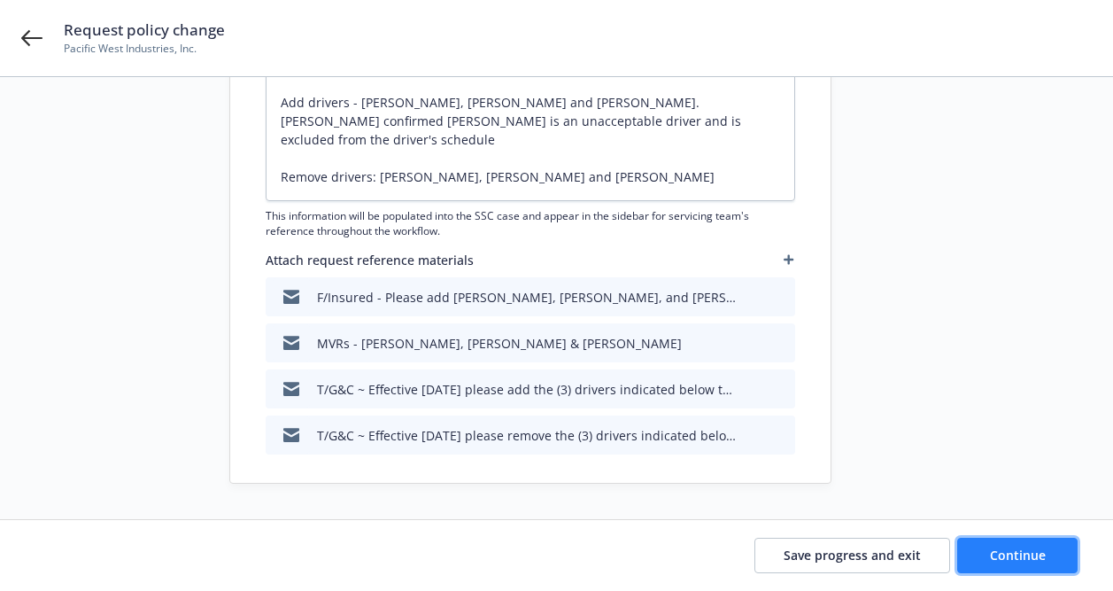
click at [1002, 560] on span "Continue" at bounding box center [1018, 554] width 56 height 17
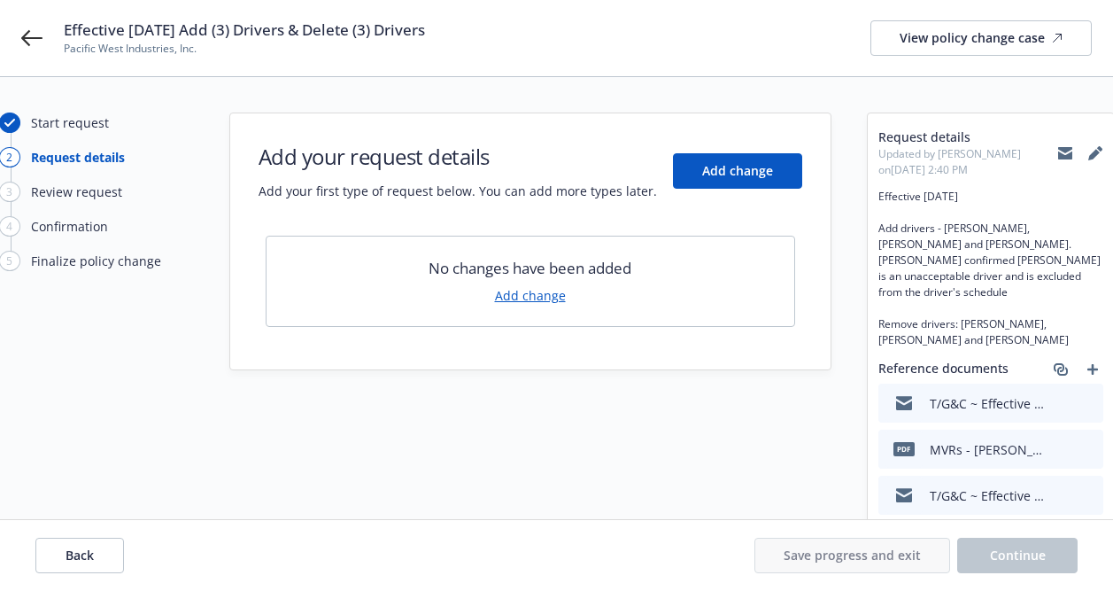
click at [552, 302] on link "Add change" at bounding box center [530, 295] width 71 height 19
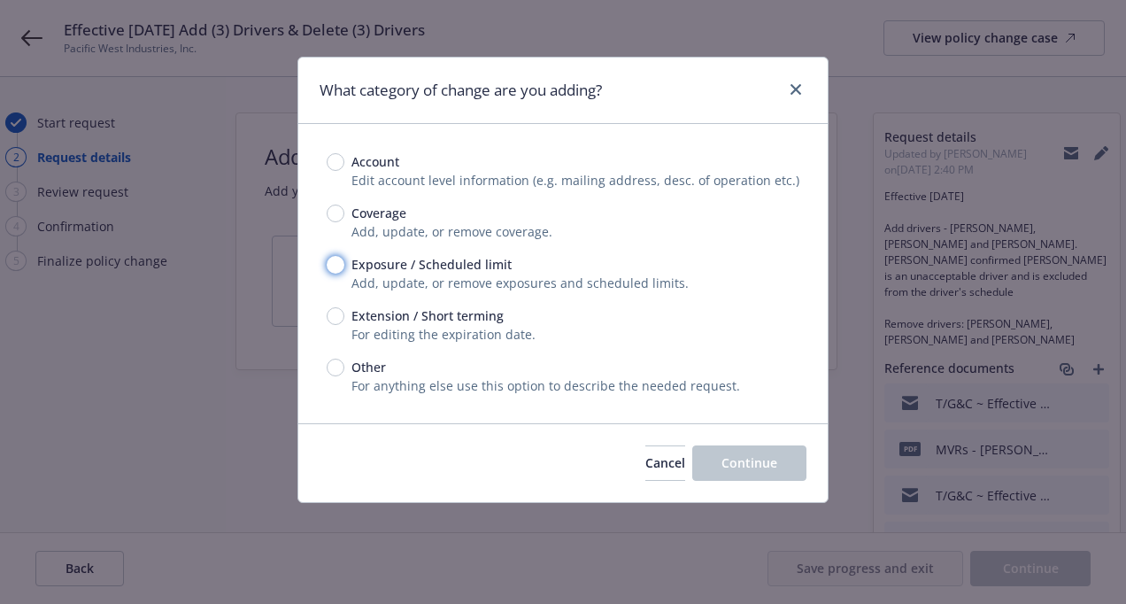
click at [332, 259] on input "Exposure / Scheduled limit" at bounding box center [336, 265] width 18 height 18
click at [771, 465] on span "Continue" at bounding box center [750, 462] width 56 height 17
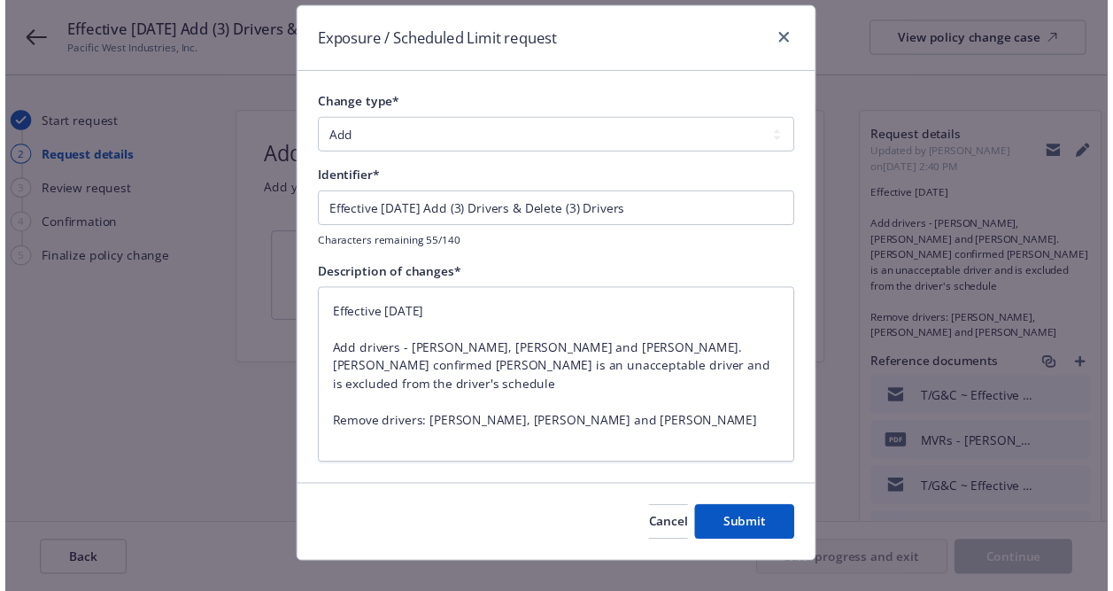
scroll to position [77, 0]
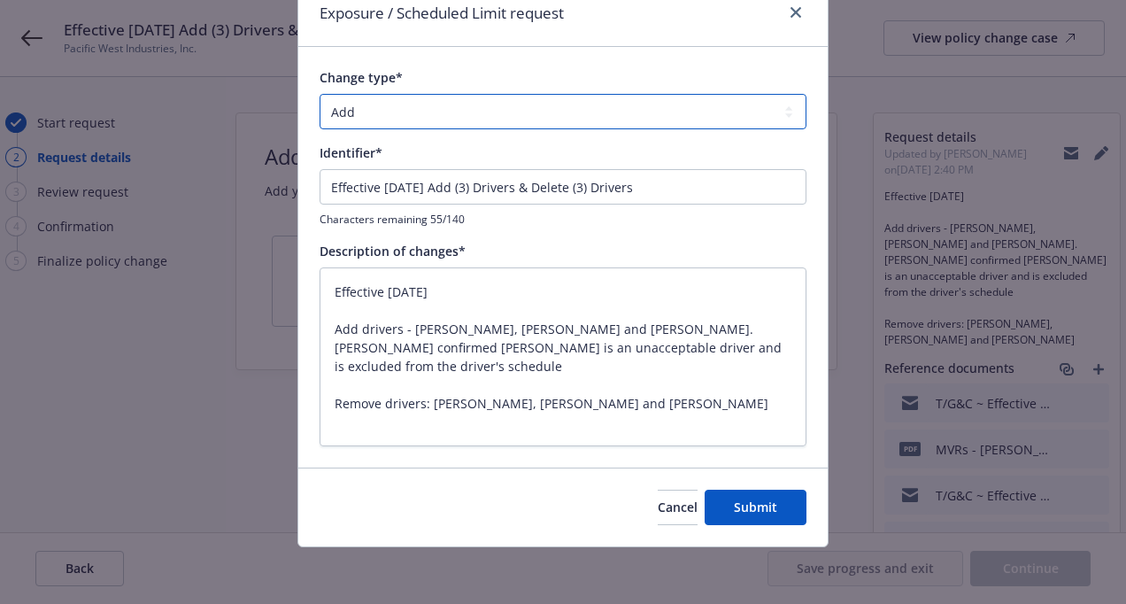
click at [419, 120] on select "Add Audit Change Remove" at bounding box center [563, 111] width 487 height 35
click at [320, 94] on select "Add Audit Change Remove" at bounding box center [563, 111] width 487 height 35
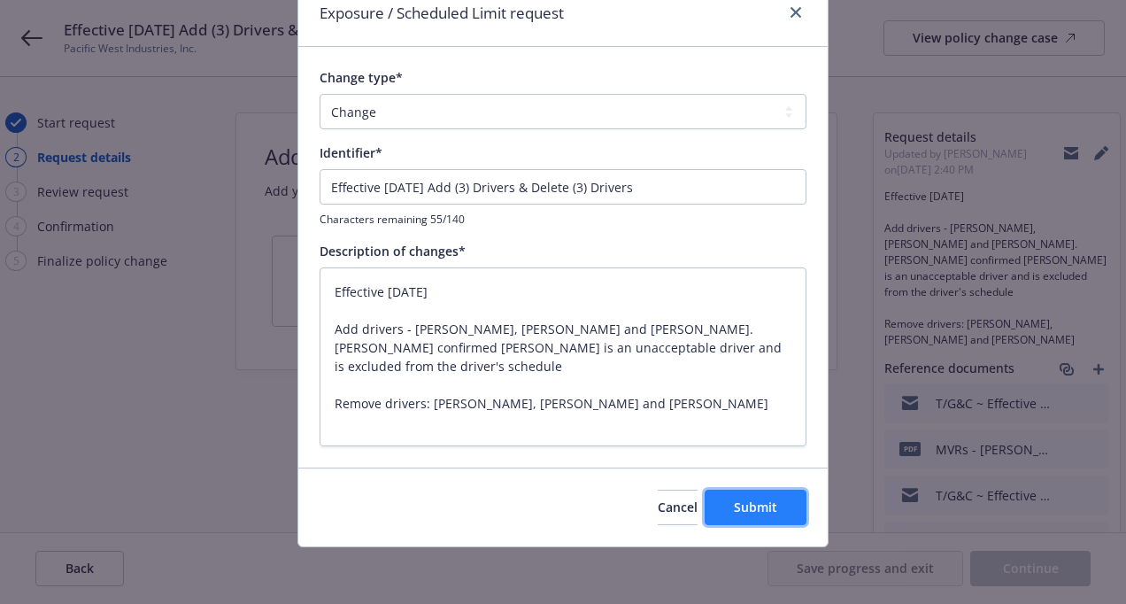
click at [734, 510] on span "Submit" at bounding box center [755, 507] width 43 height 17
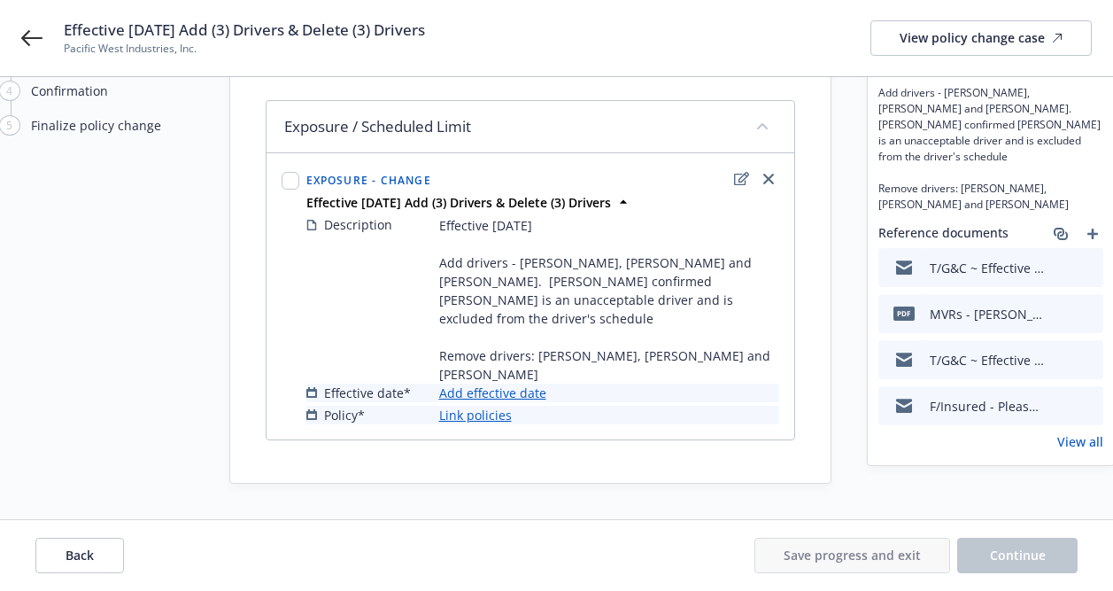
click at [476, 390] on link "Add effective date" at bounding box center [492, 392] width 107 height 19
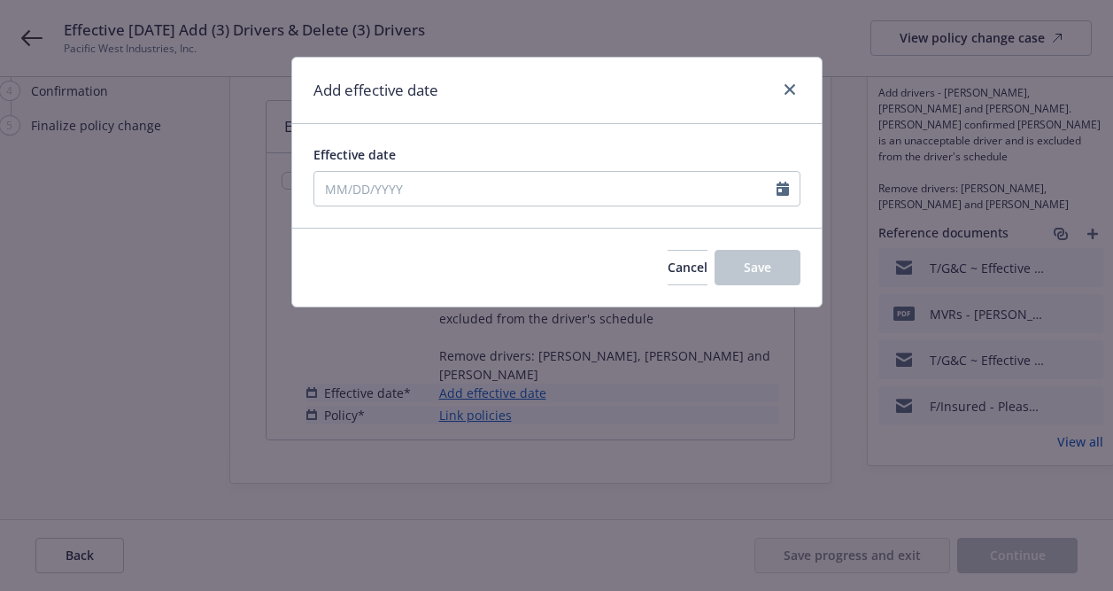
scroll to position [122, 0]
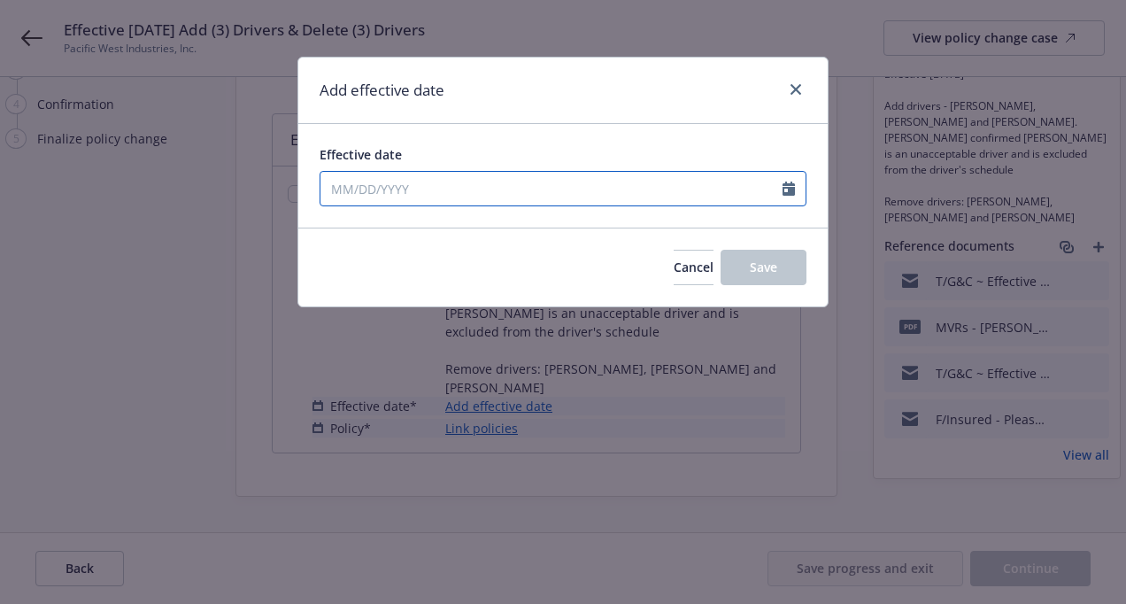
click at [789, 189] on icon "Calendar" at bounding box center [789, 189] width 12 height 14
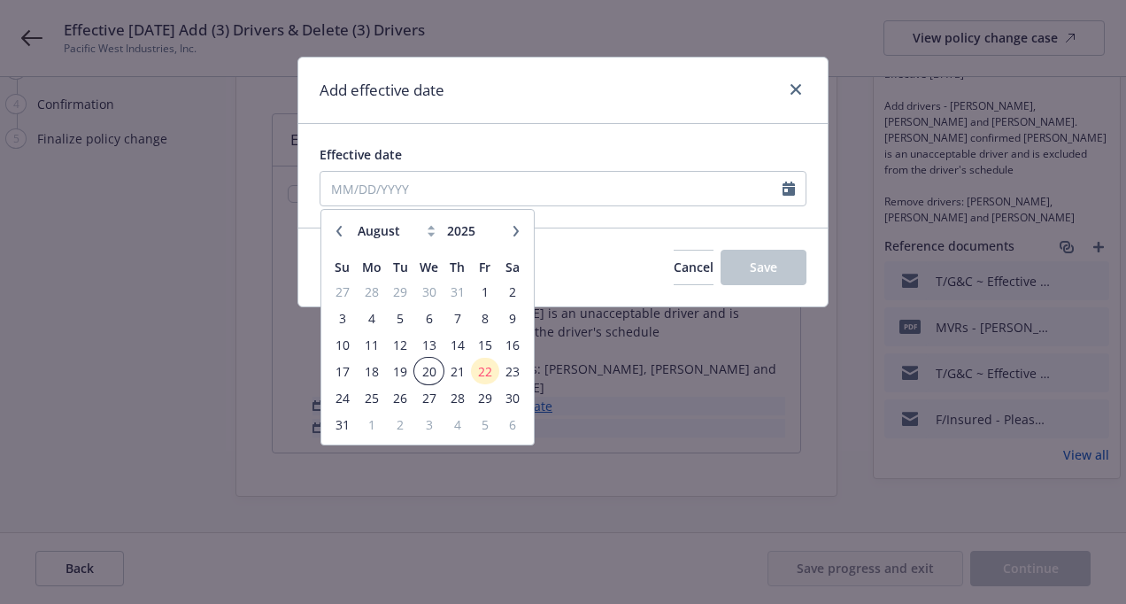
click at [429, 376] on span "20" at bounding box center [429, 371] width 26 height 22
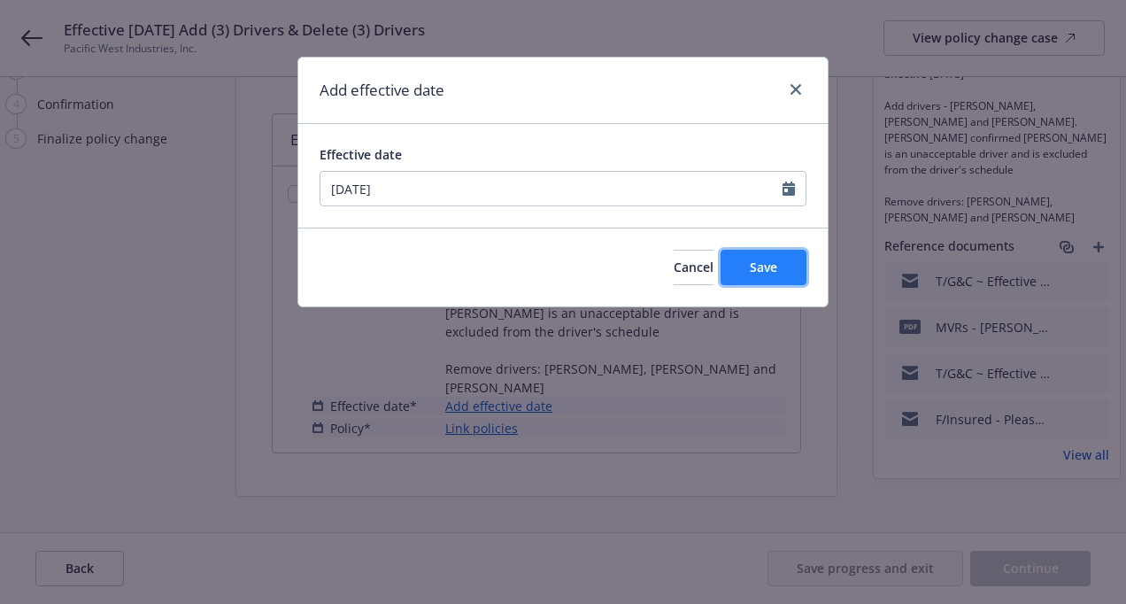
click at [753, 265] on span "Save" at bounding box center [763, 267] width 27 height 17
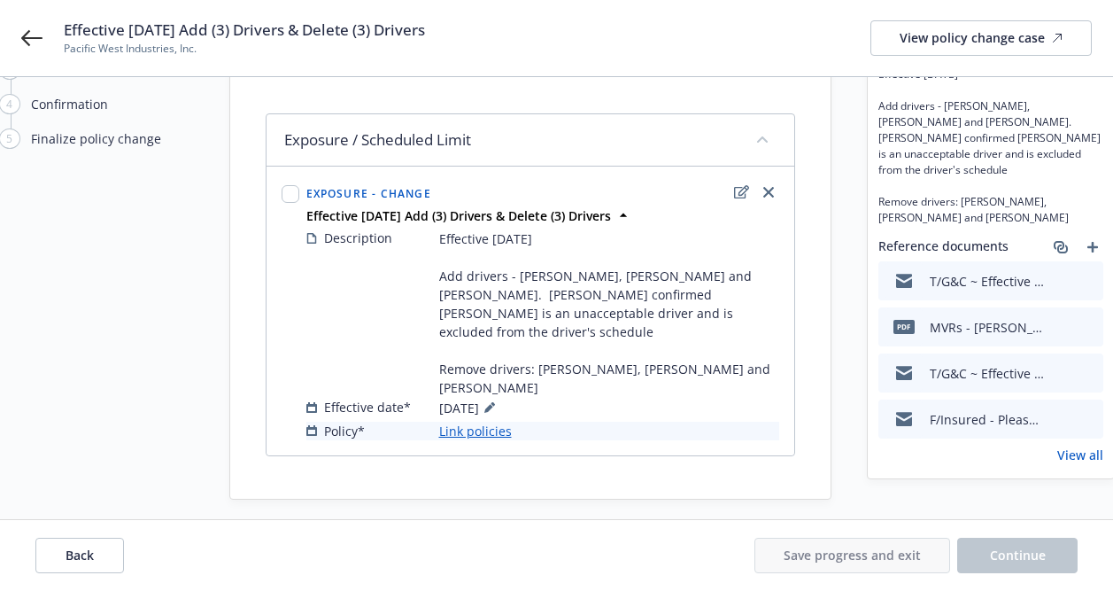
click at [472, 429] on link "Link policies" at bounding box center [475, 430] width 73 height 19
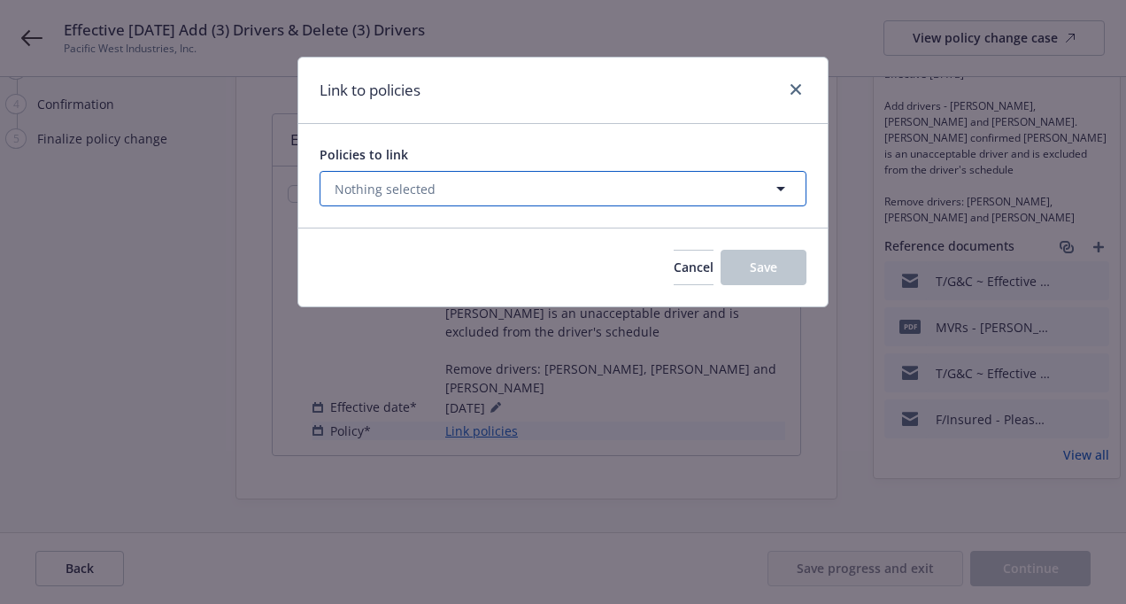
click at [376, 200] on button "Nothing selected" at bounding box center [563, 188] width 487 height 35
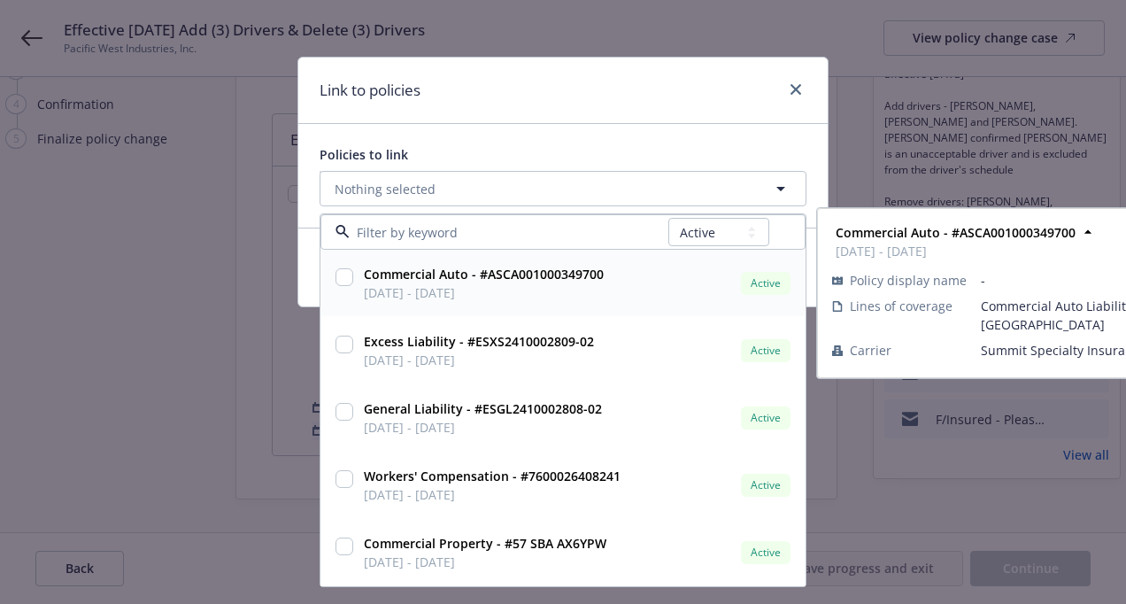
click at [341, 274] on input "checkbox" at bounding box center [345, 277] width 18 height 18
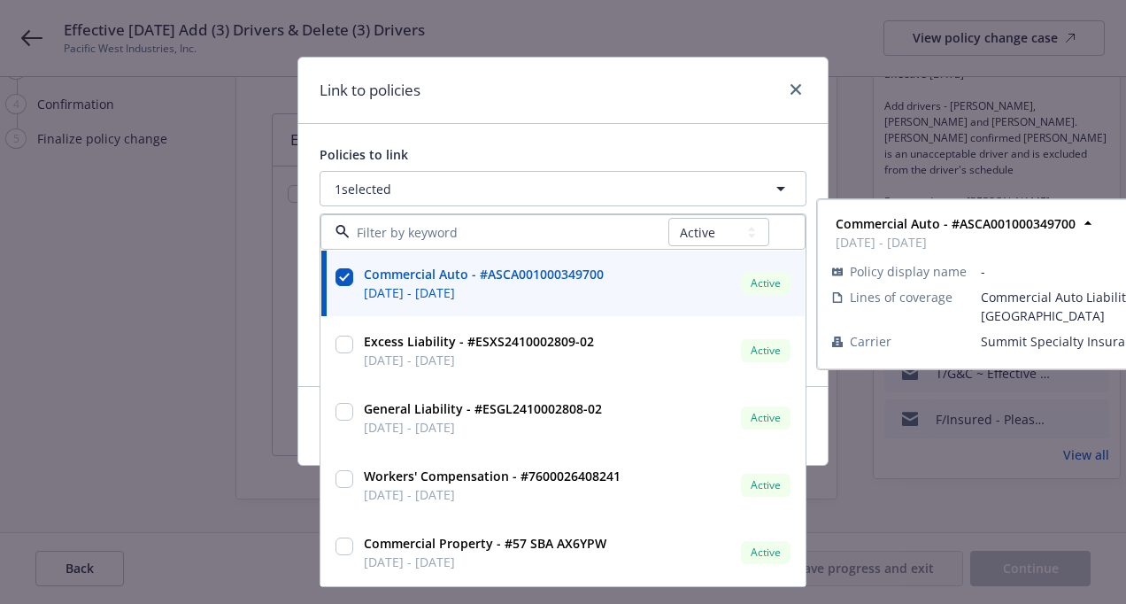
click at [491, 135] on div "Policies to link 1 selected All Active Upcoming Expired Cancelled Commercial Au…" at bounding box center [563, 255] width 530 height 262
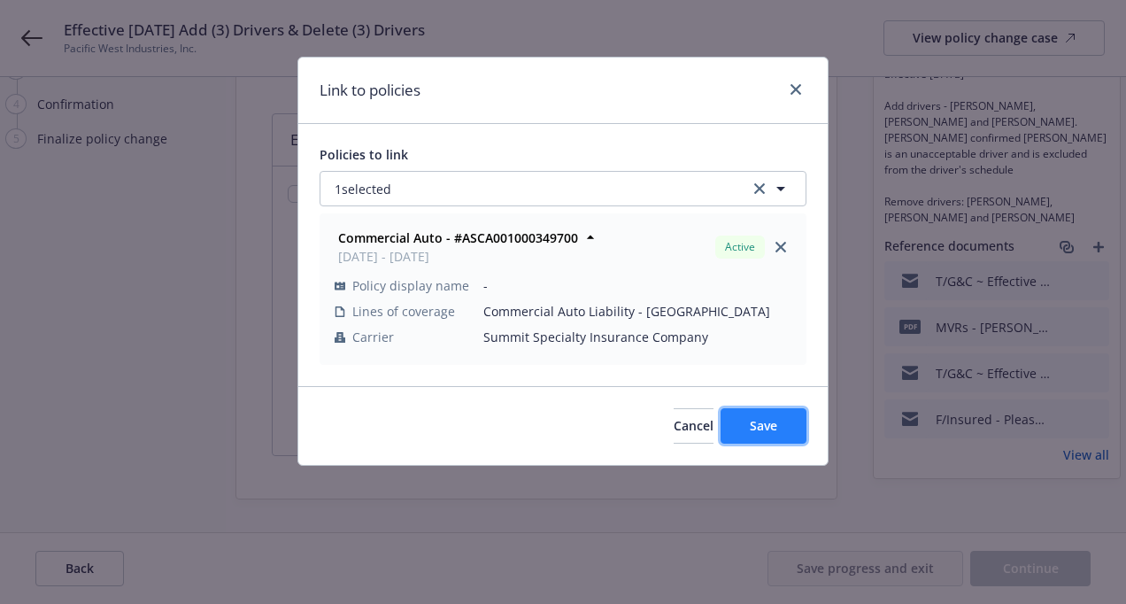
click at [760, 429] on span "Save" at bounding box center [763, 425] width 27 height 17
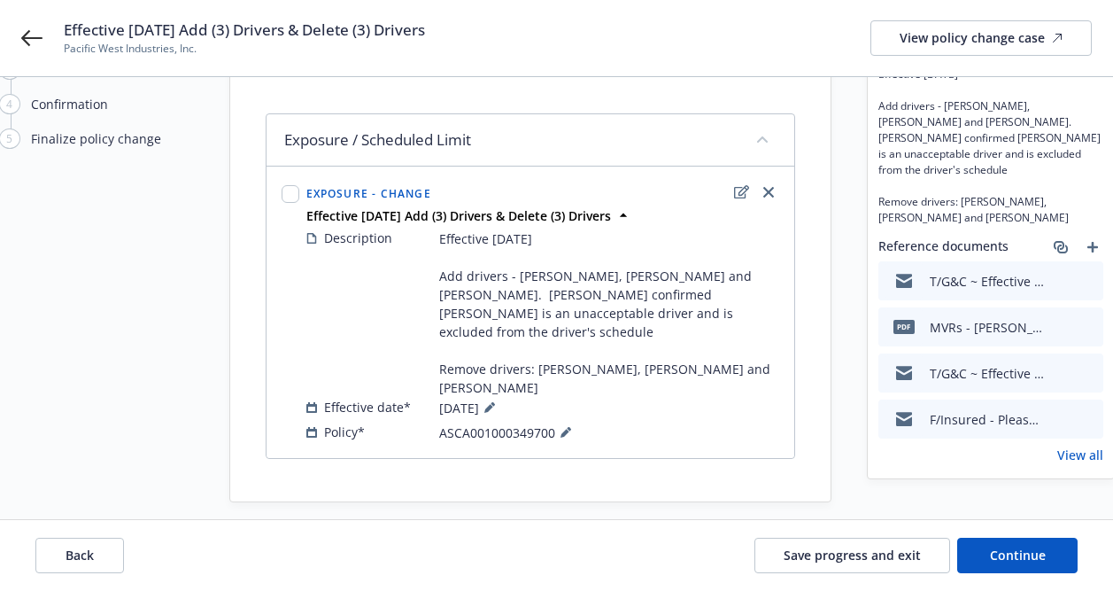
scroll to position [141, 0]
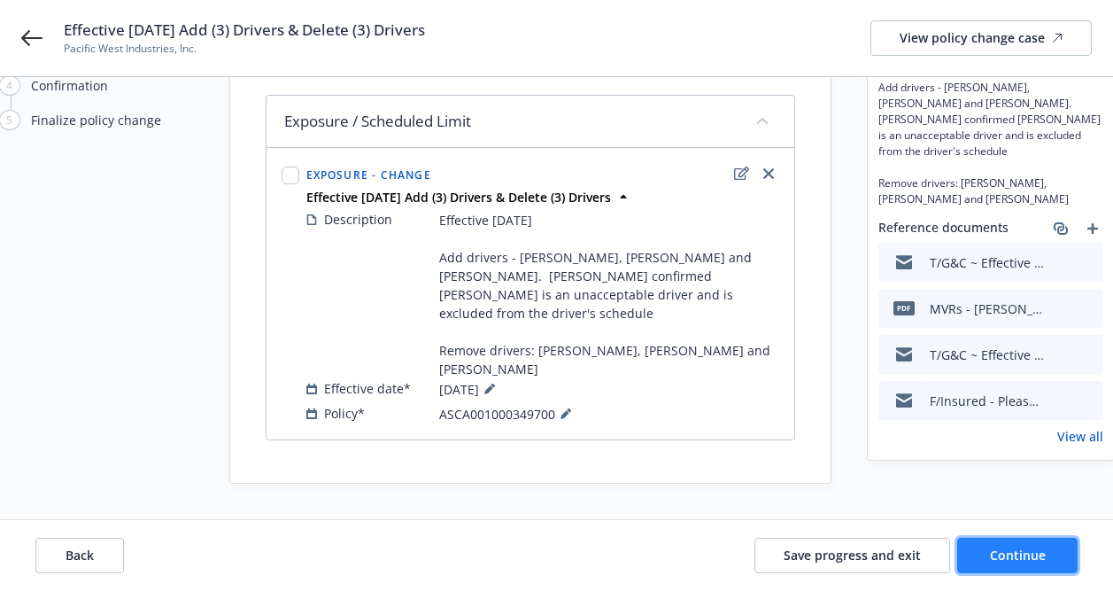
click at [994, 546] on span "Continue" at bounding box center [1018, 554] width 56 height 17
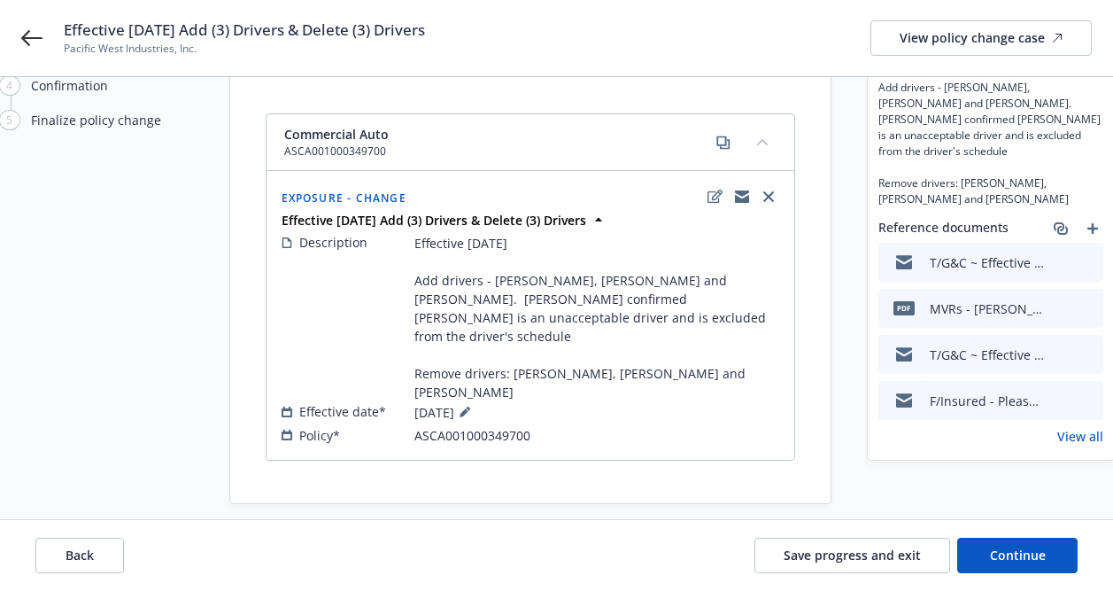
scroll to position [143, 0]
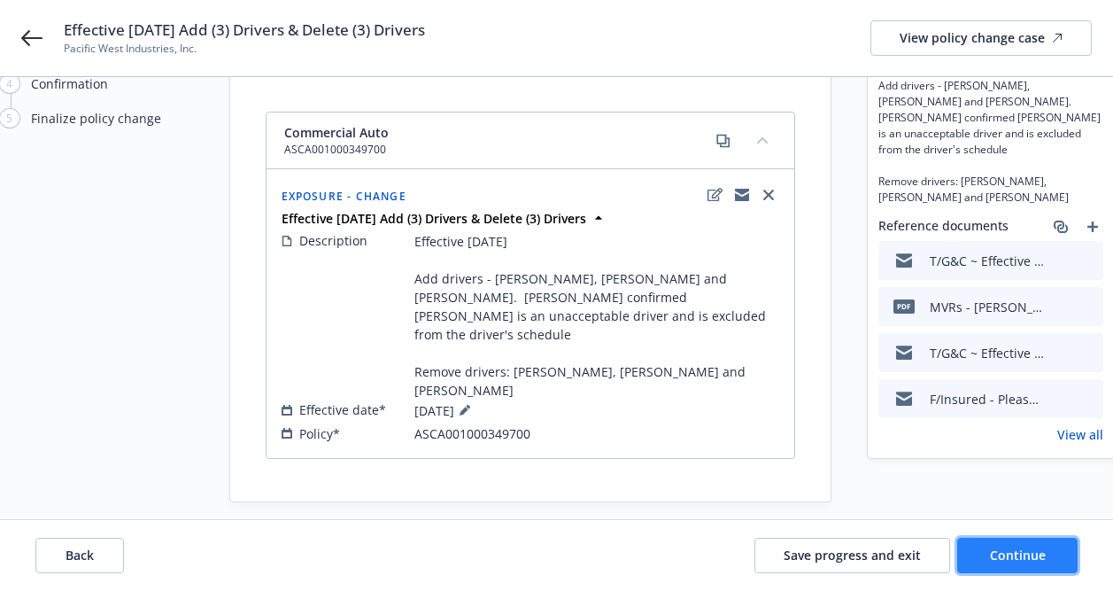
click at [1009, 551] on span "Continue" at bounding box center [1018, 554] width 56 height 17
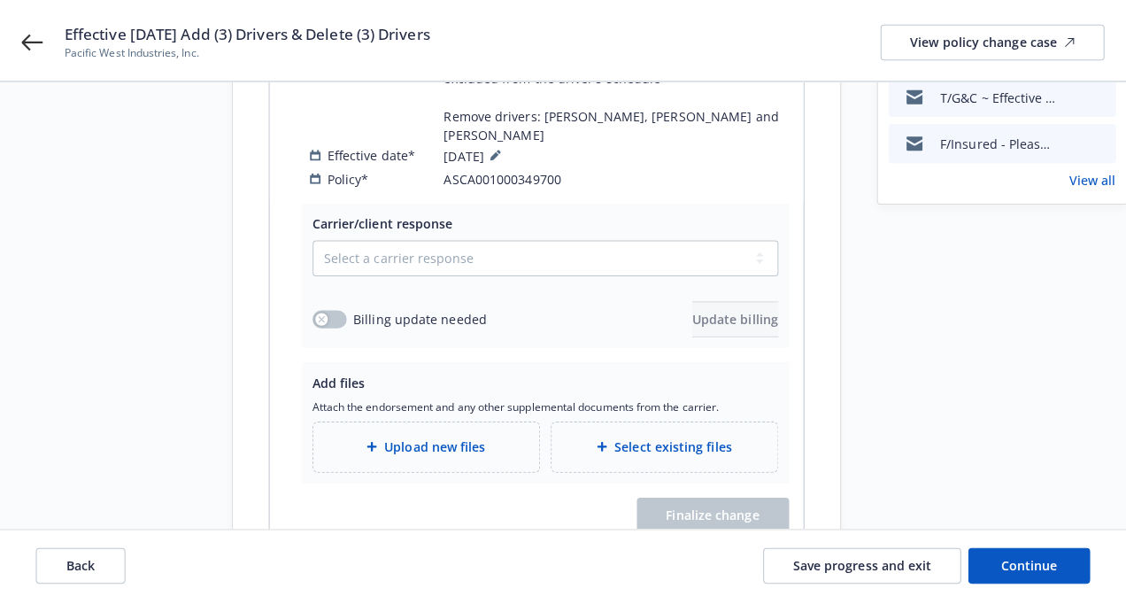
scroll to position [408, 0]
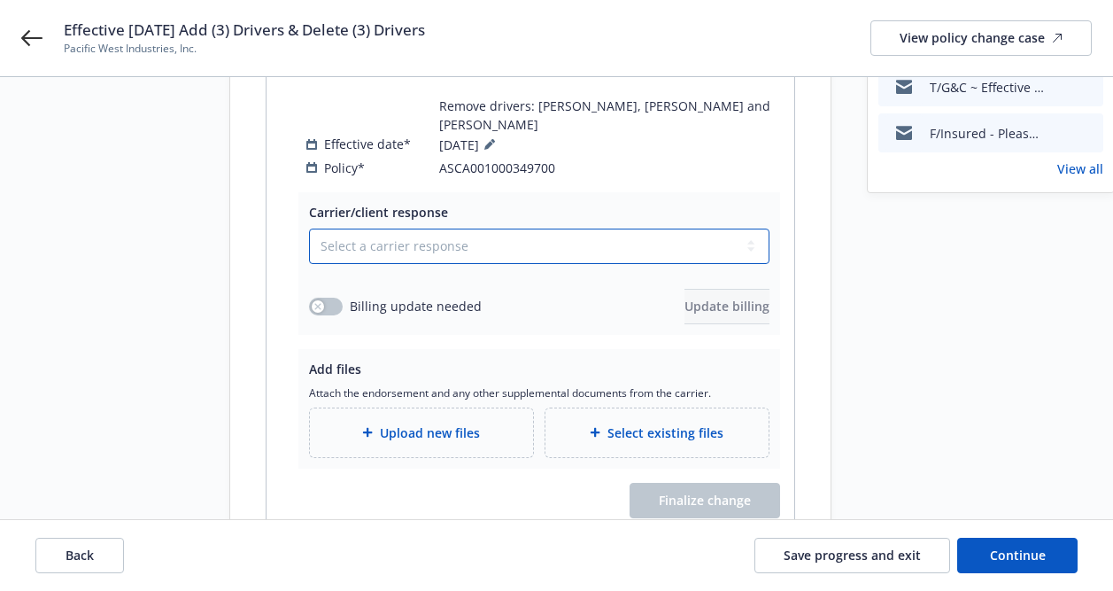
click at [525, 228] on select "Select a carrier response Accepted Accepted with revision No endorsement needed…" at bounding box center [539, 245] width 460 height 35
click at [309, 228] on select "Select a carrier response Accepted Accepted with revision No endorsement needed…" at bounding box center [539, 245] width 460 height 35
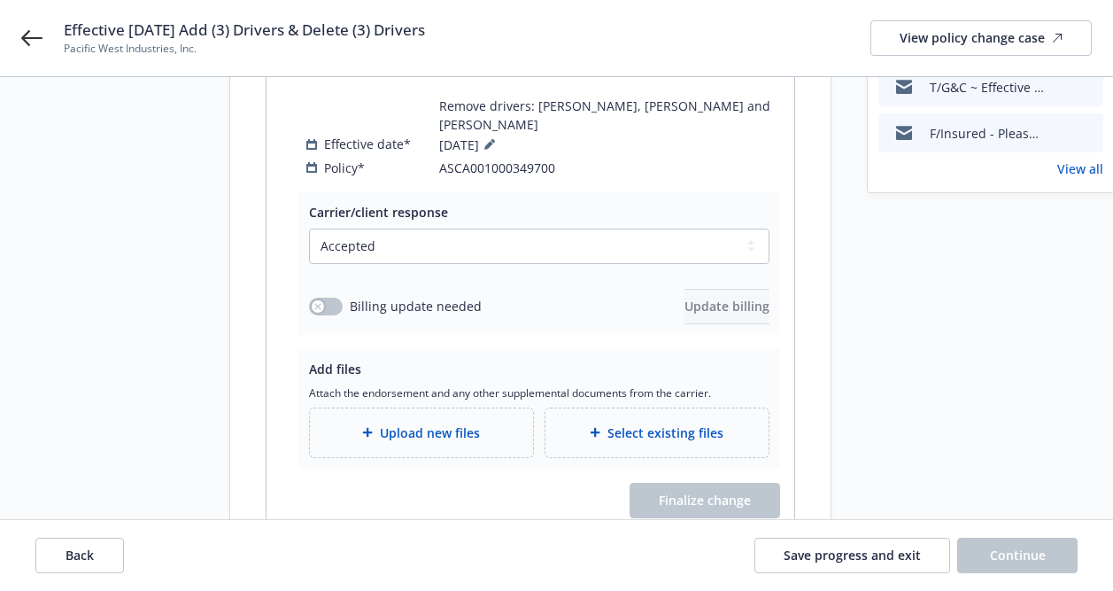
click at [338, 422] on div "Upload new files" at bounding box center [421, 432] width 195 height 20
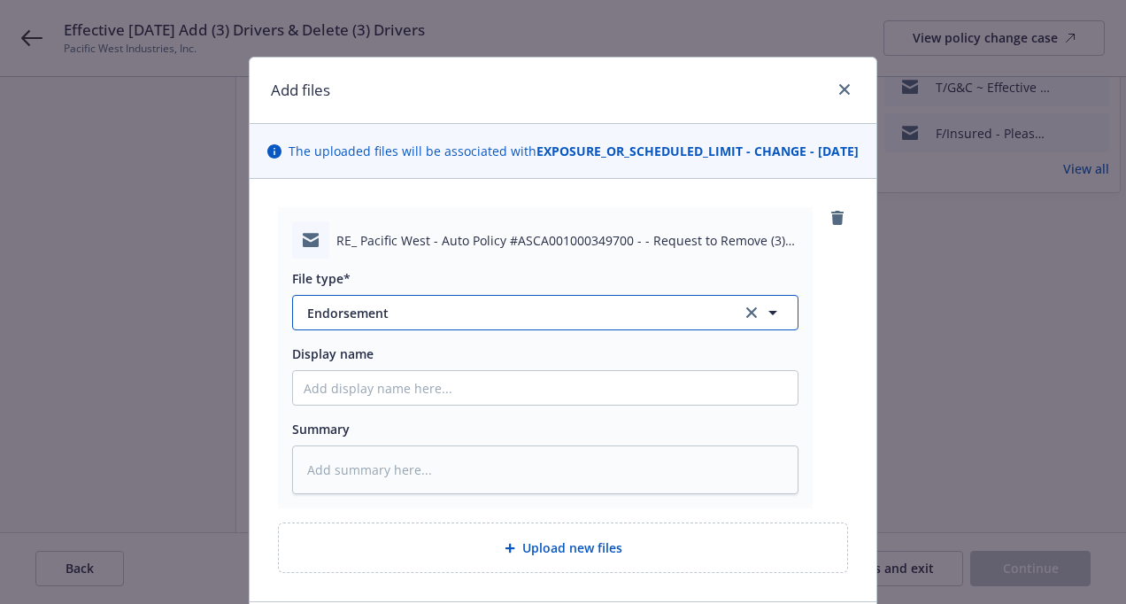
click at [406, 322] on span "Endorsement" at bounding box center [512, 313] width 410 height 19
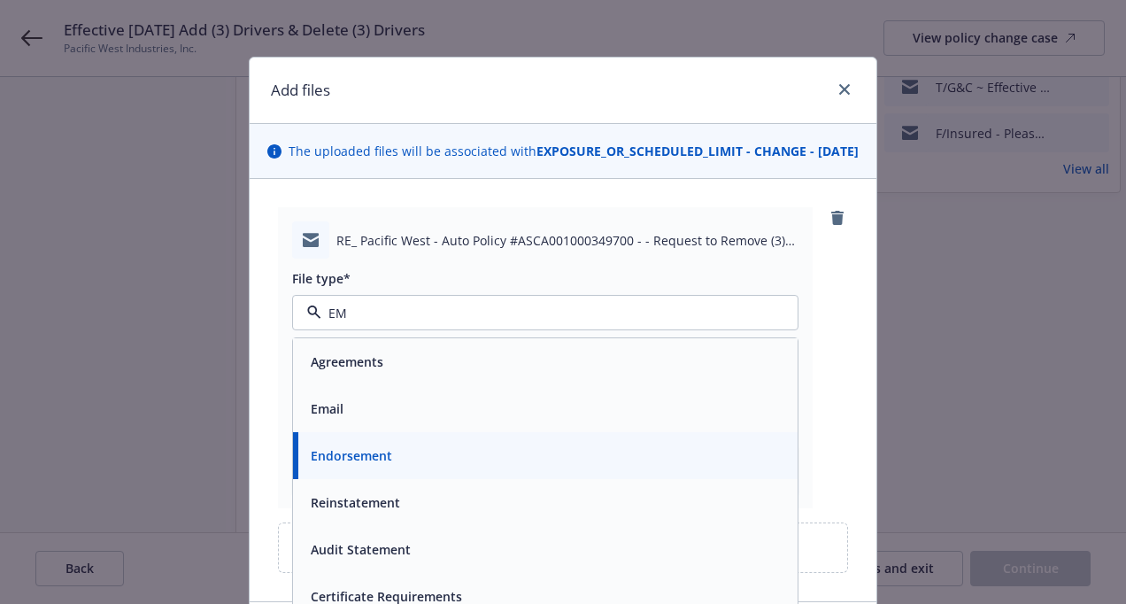
click at [355, 421] on div "Email" at bounding box center [545, 409] width 483 height 26
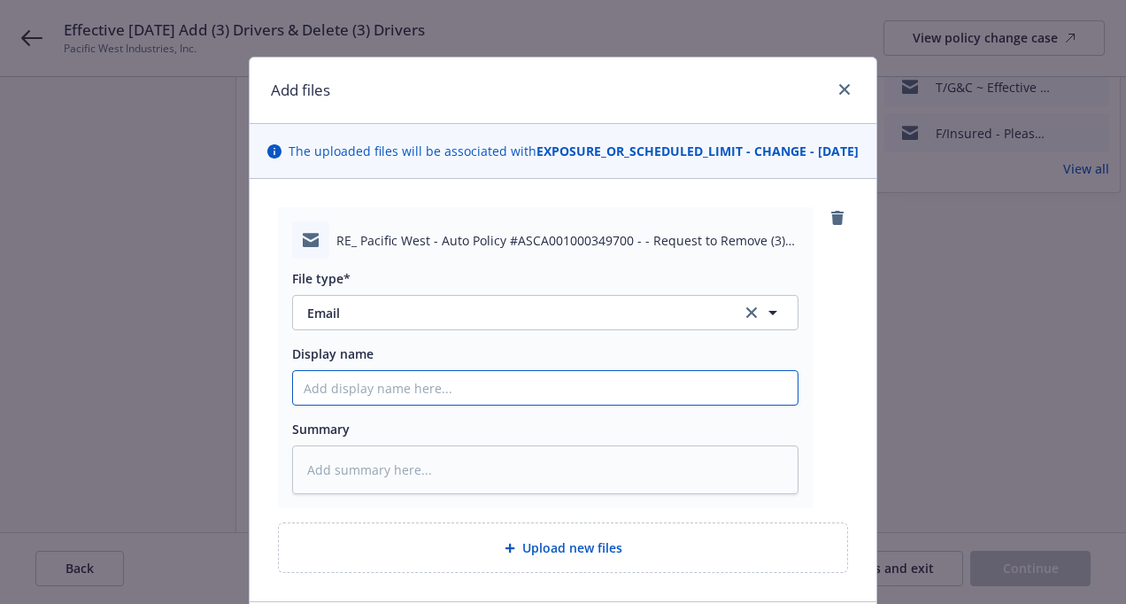
click at [352, 405] on input "Display name" at bounding box center [545, 388] width 505 height 34
click at [395, 405] on input "F/G&C ~" at bounding box center [545, 388] width 505 height 34
paste input "Per your request, the drivers [PERSON_NAME], [PERSON_NAME], and [PERSON_NAME] h…"
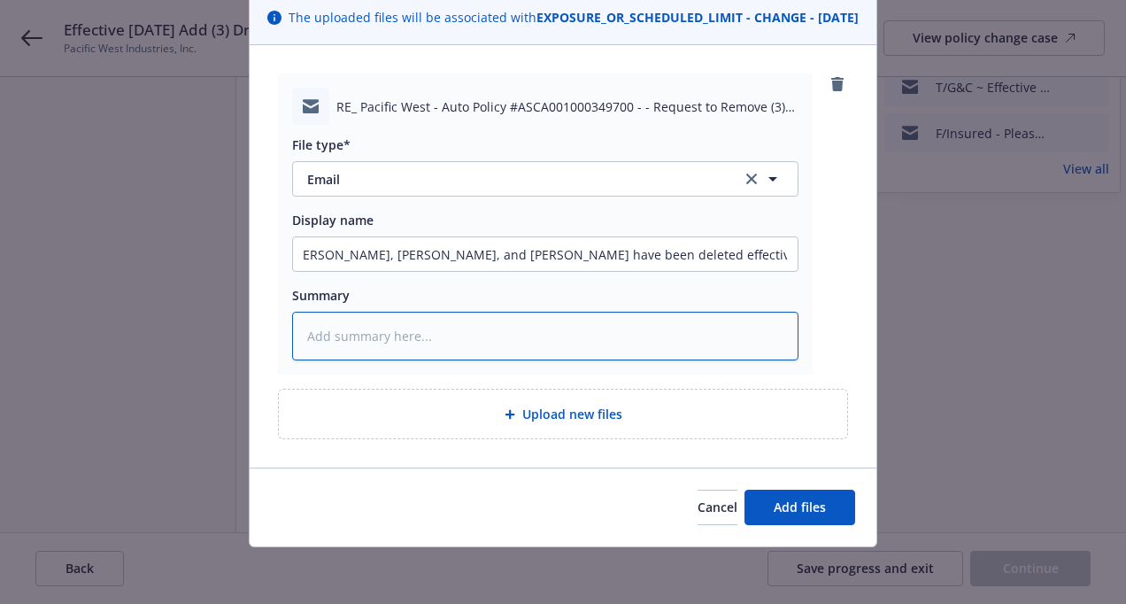
scroll to position [0, 0]
click at [392, 343] on textarea at bounding box center [545, 336] width 506 height 49
paste textarea "Per your request, the drivers [PERSON_NAME], [PERSON_NAME], and [PERSON_NAME] h…"
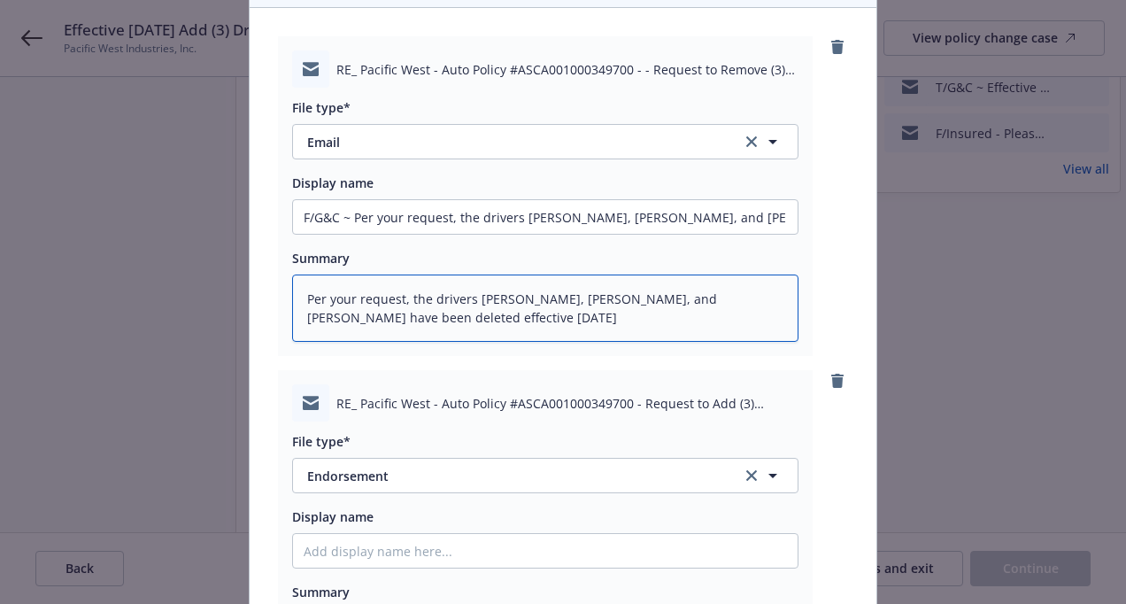
scroll to position [259, 0]
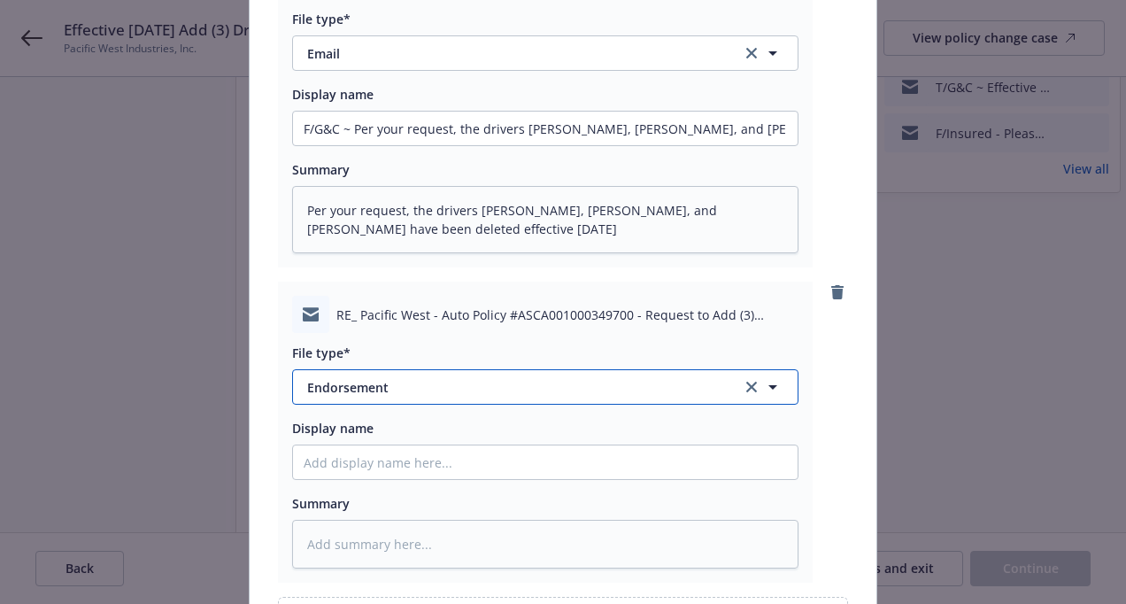
click at [436, 397] on span "Endorsement" at bounding box center [512, 387] width 410 height 19
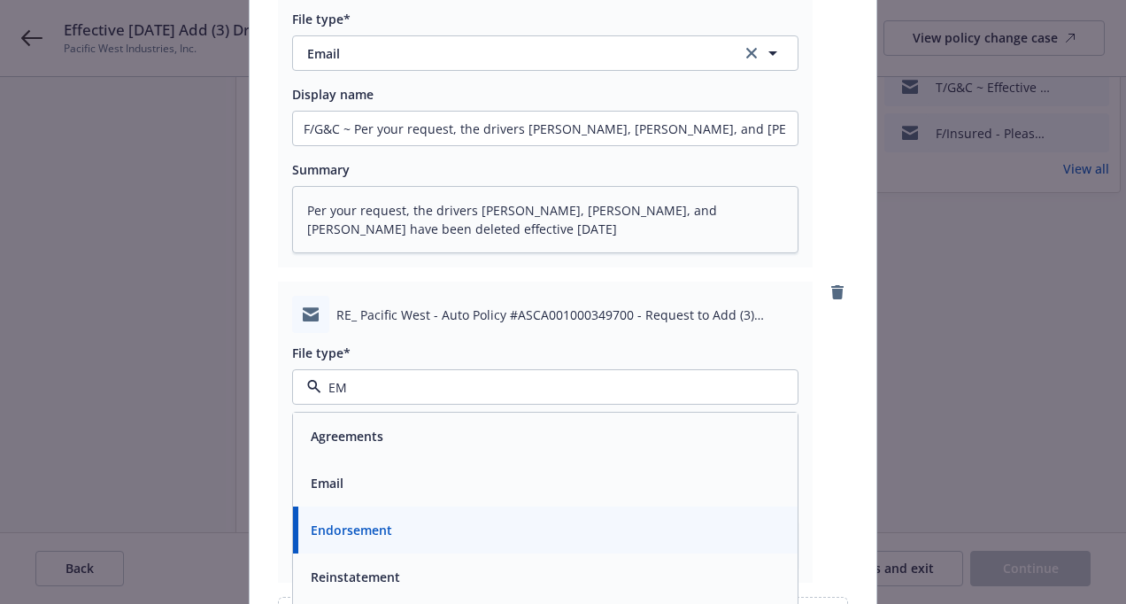
click at [387, 491] on div "Email" at bounding box center [545, 483] width 483 height 26
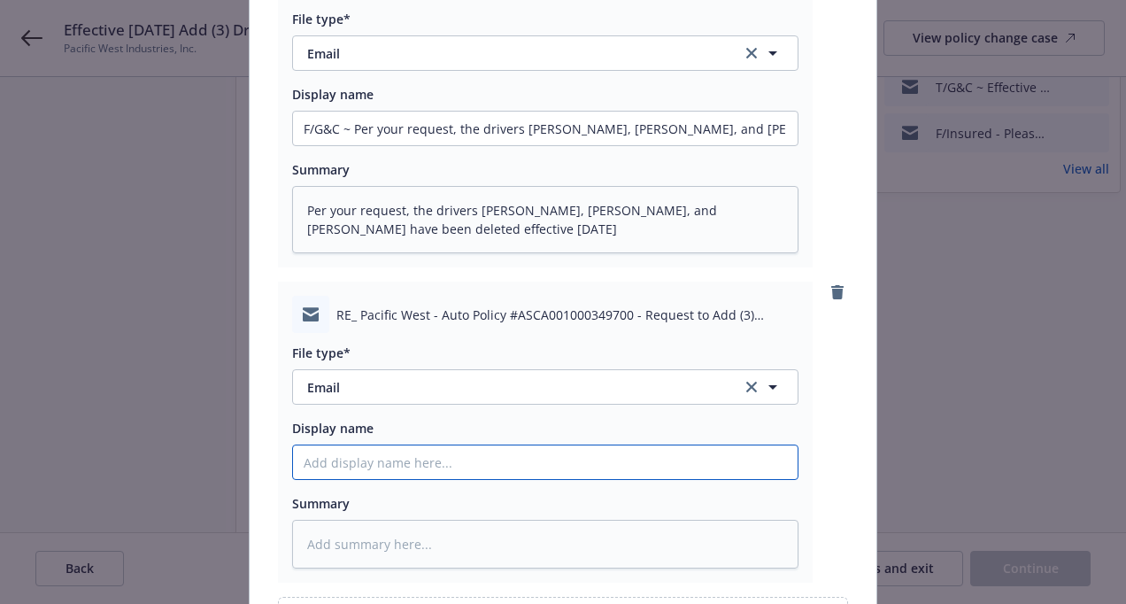
click at [376, 145] on input "Display name" at bounding box center [545, 129] width 505 height 34
click at [460, 145] on input "F/G&C ~" at bounding box center [545, 129] width 505 height 34
paste input "Per your request the drivers [PERSON_NAME] and [PERSON_NAME] have been approved…"
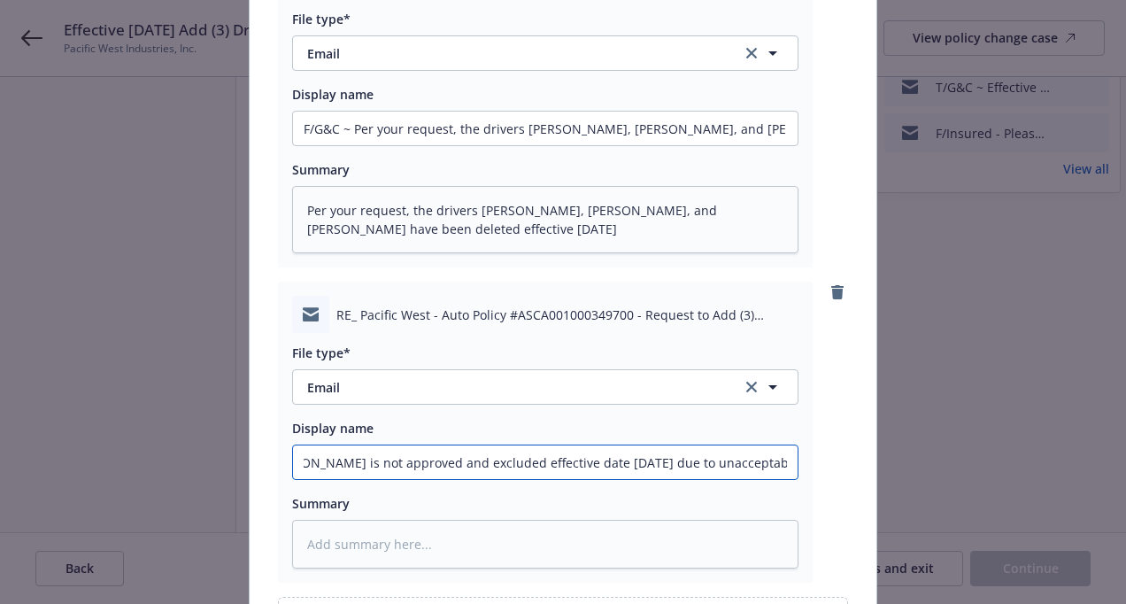
scroll to position [0, 0]
drag, startPoint x: 789, startPoint y: 487, endPoint x: 27, endPoint y: 490, distance: 762.4
click at [27, 490] on div "Add files The uploaded files will be associated with EXPOSURE_OR_SCHEDULED_LIMI…" at bounding box center [563, 302] width 1126 height 604
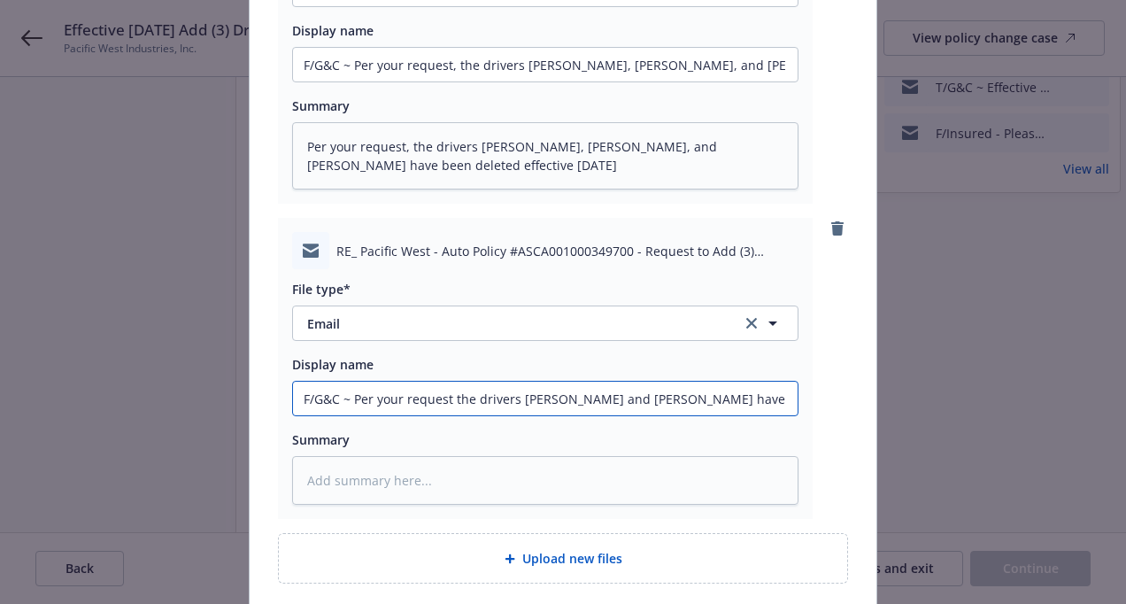
scroll to position [348, 0]
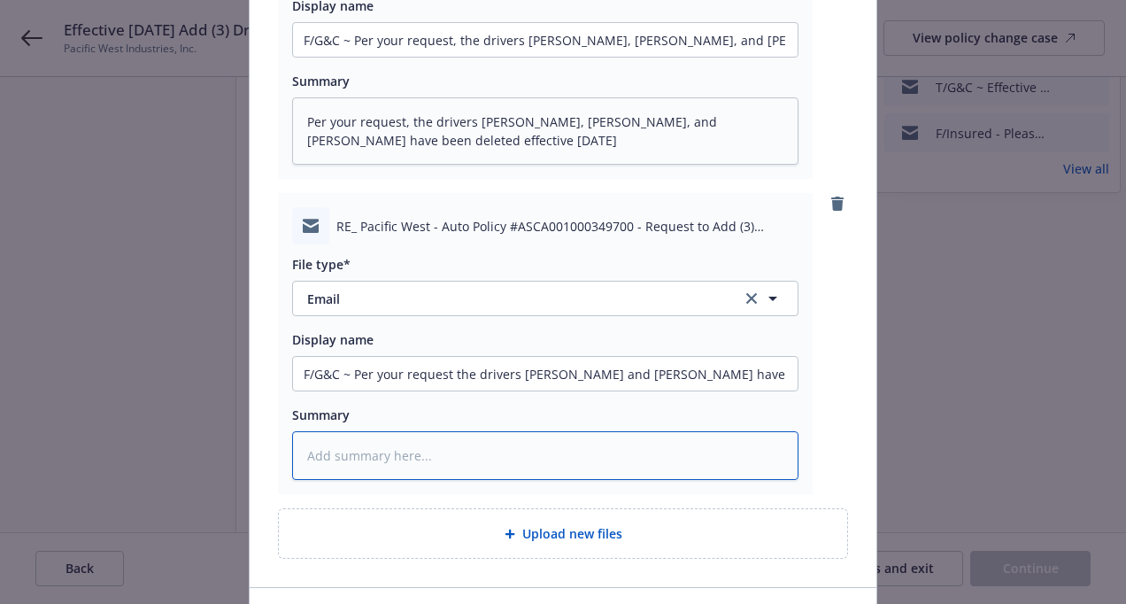
click at [396, 468] on textarea at bounding box center [545, 455] width 506 height 49
paste textarea "F/G&C ~ Per your request the drivers [PERSON_NAME] and [PERSON_NAME] have been …"
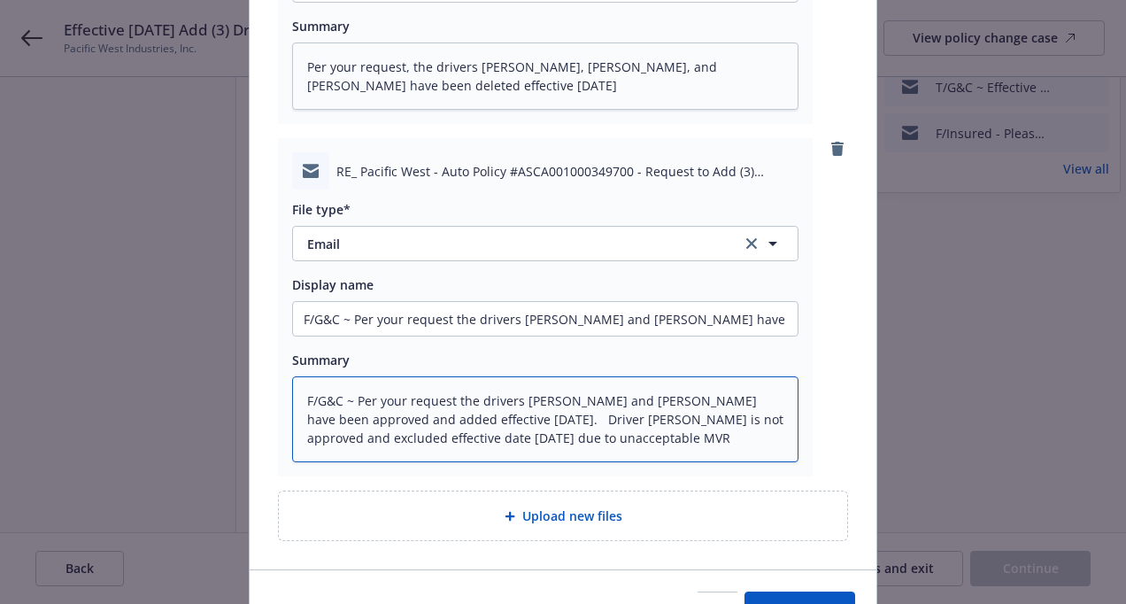
scroll to position [523, 0]
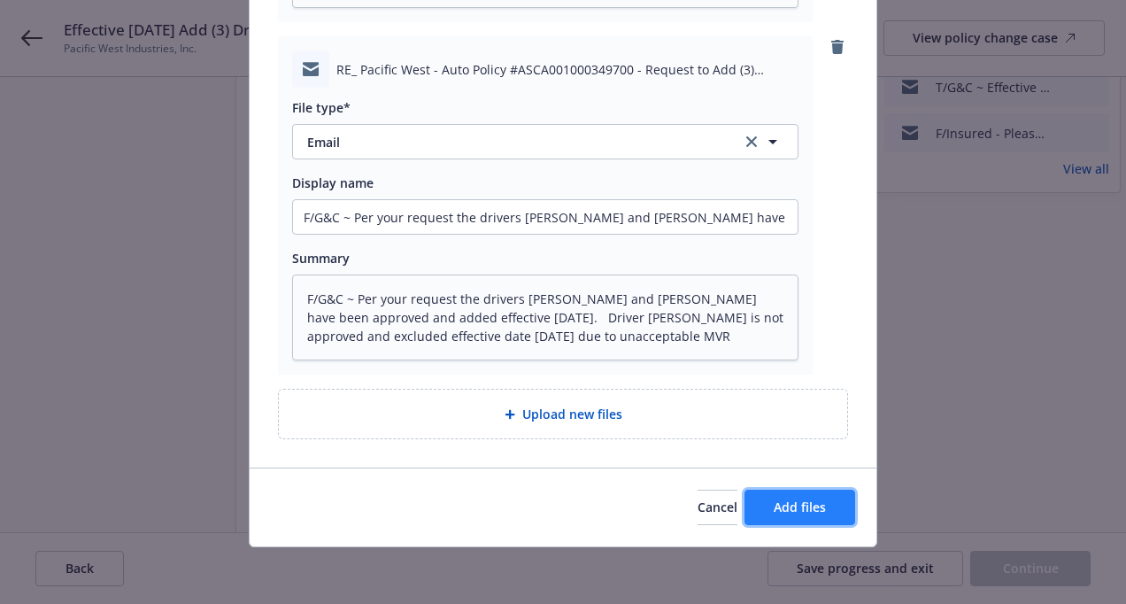
click at [782, 492] on button "Add files" at bounding box center [800, 507] width 111 height 35
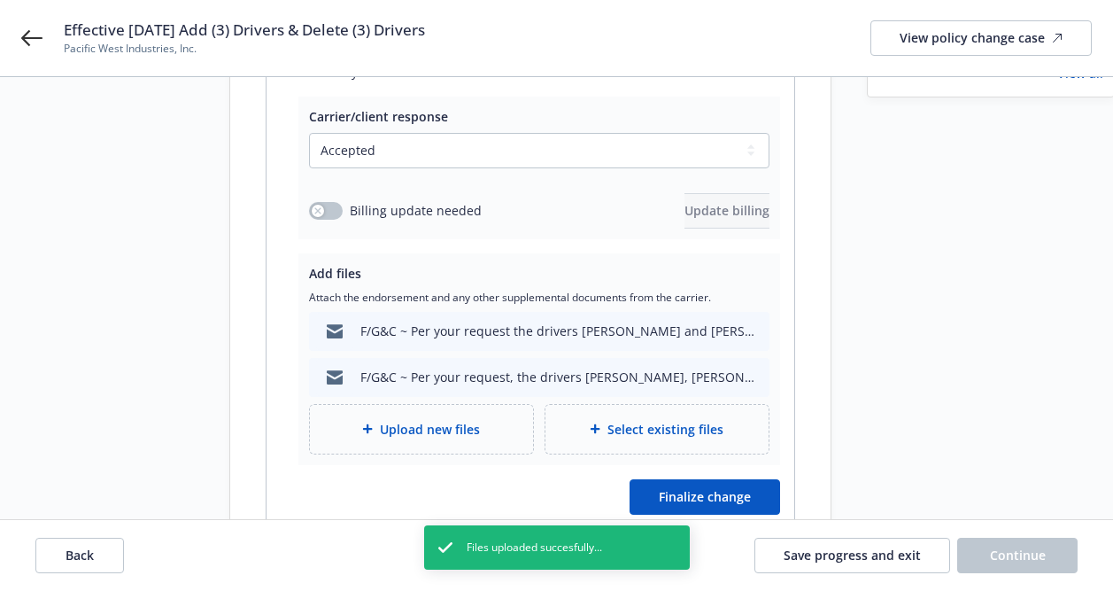
scroll to position [575, 0]
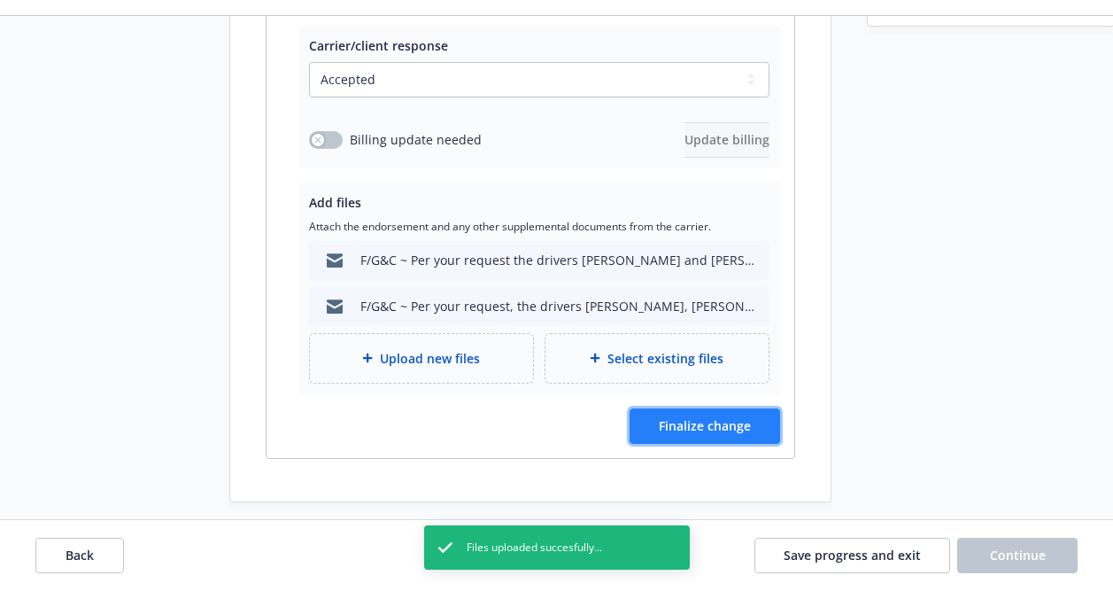
click at [731, 417] on span "Finalize change" at bounding box center [705, 425] width 92 height 17
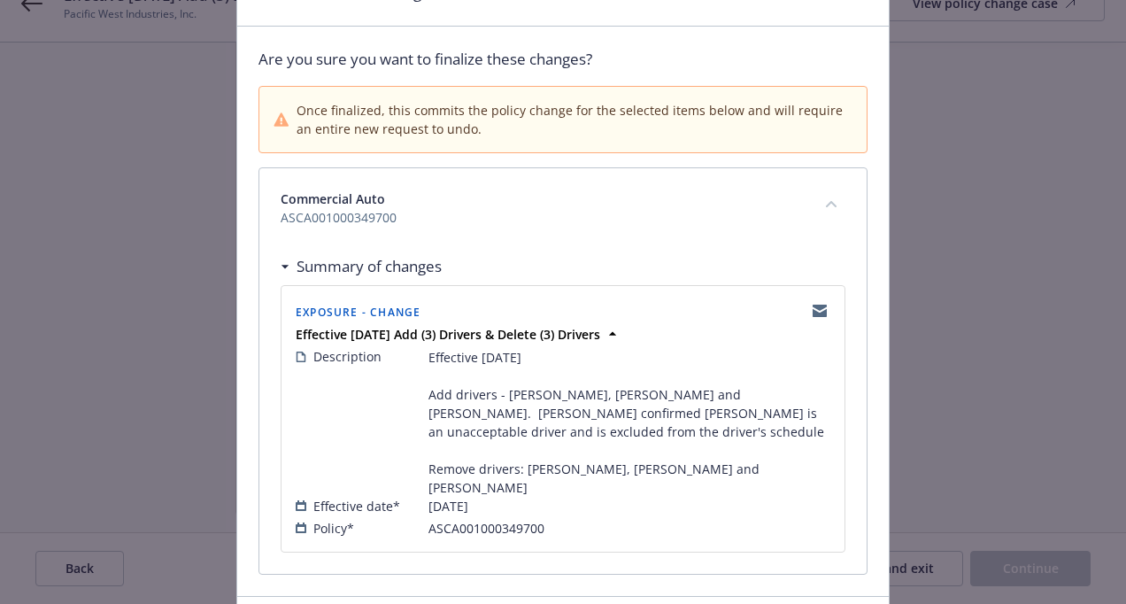
scroll to position [207, 0]
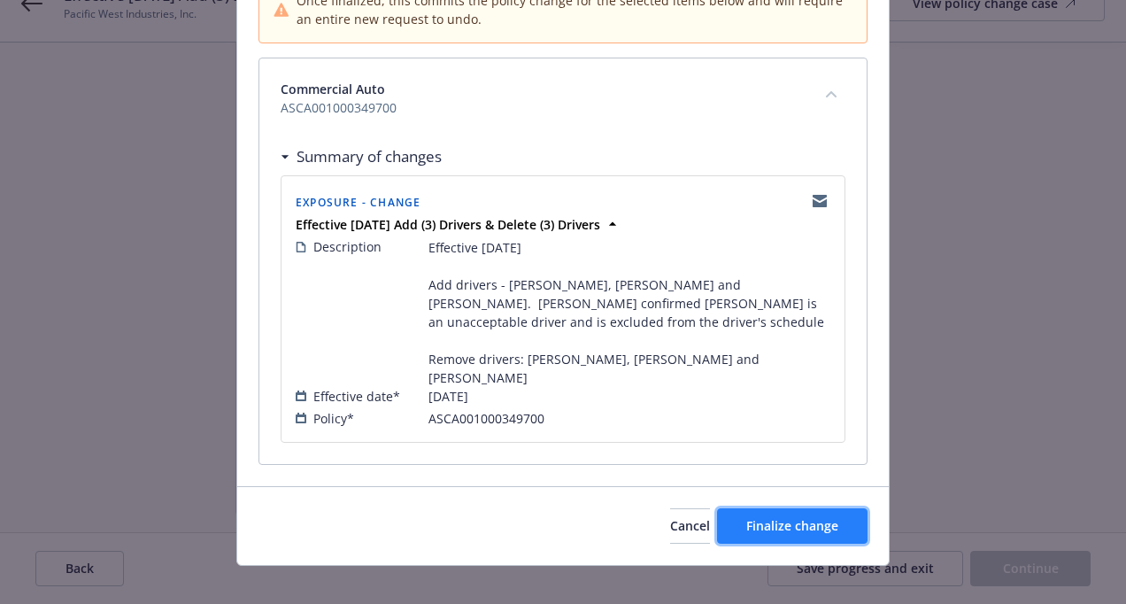
click at [788, 517] on span "Finalize change" at bounding box center [792, 525] width 92 height 17
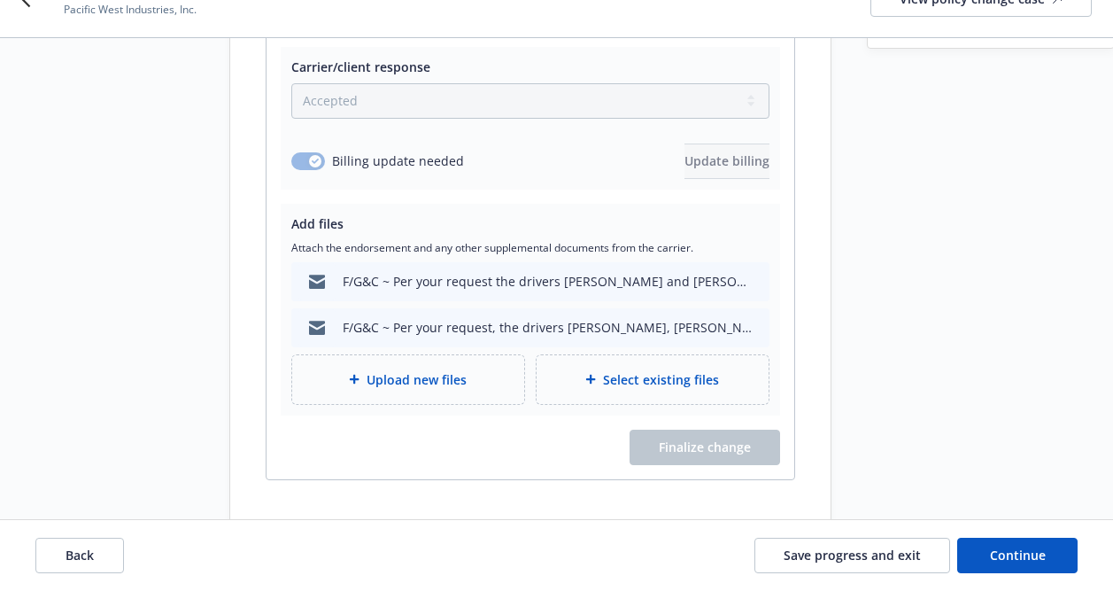
scroll to position [555, 0]
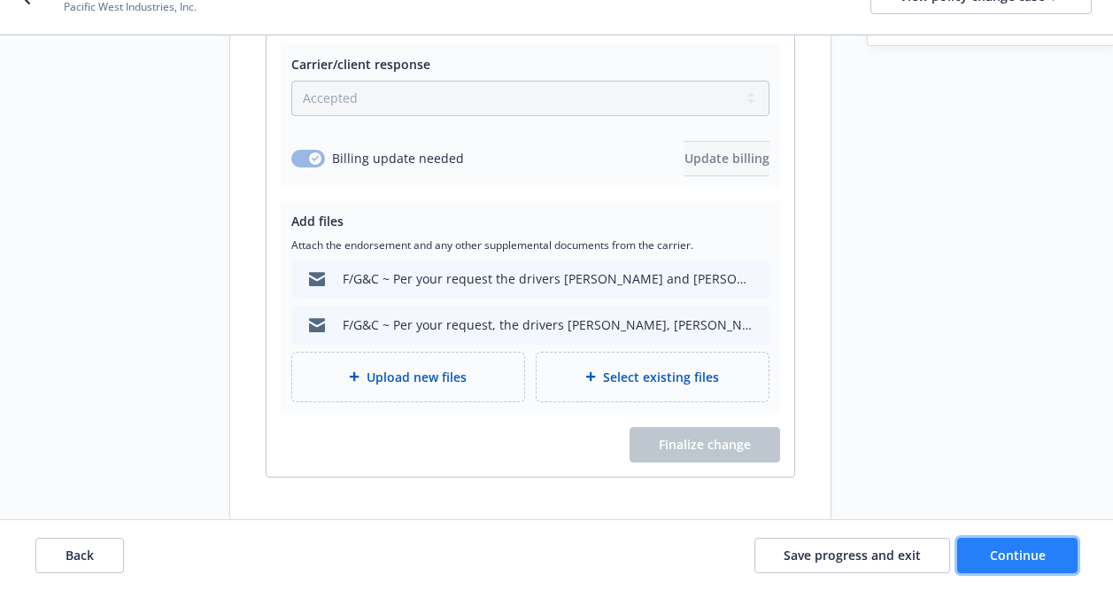
click at [1019, 551] on span "Continue" at bounding box center [1018, 554] width 56 height 17
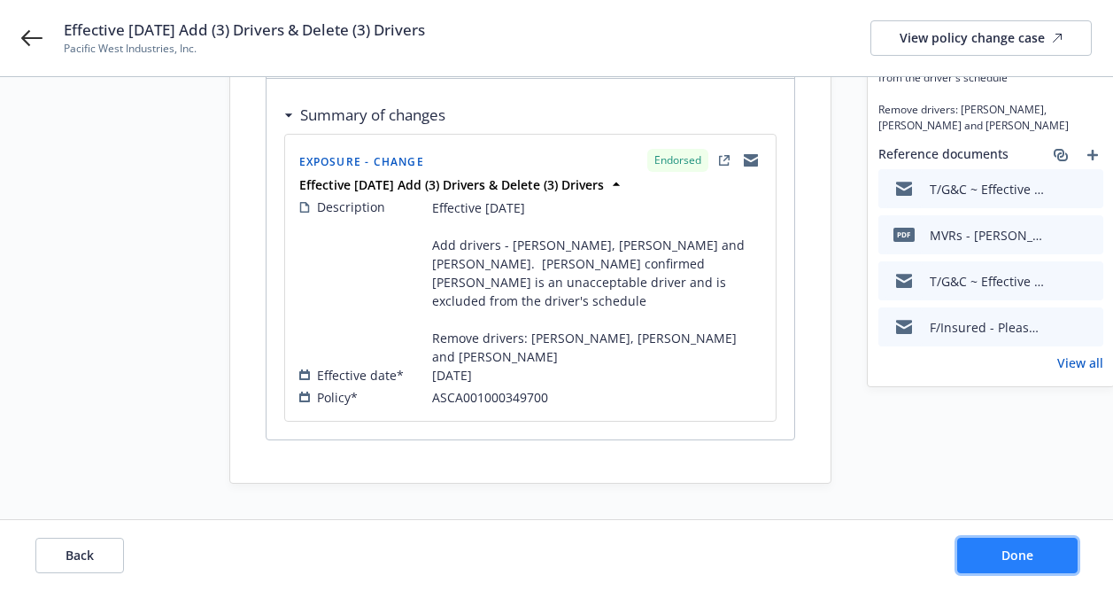
click at [1009, 558] on span "Done" at bounding box center [1017, 554] width 32 height 17
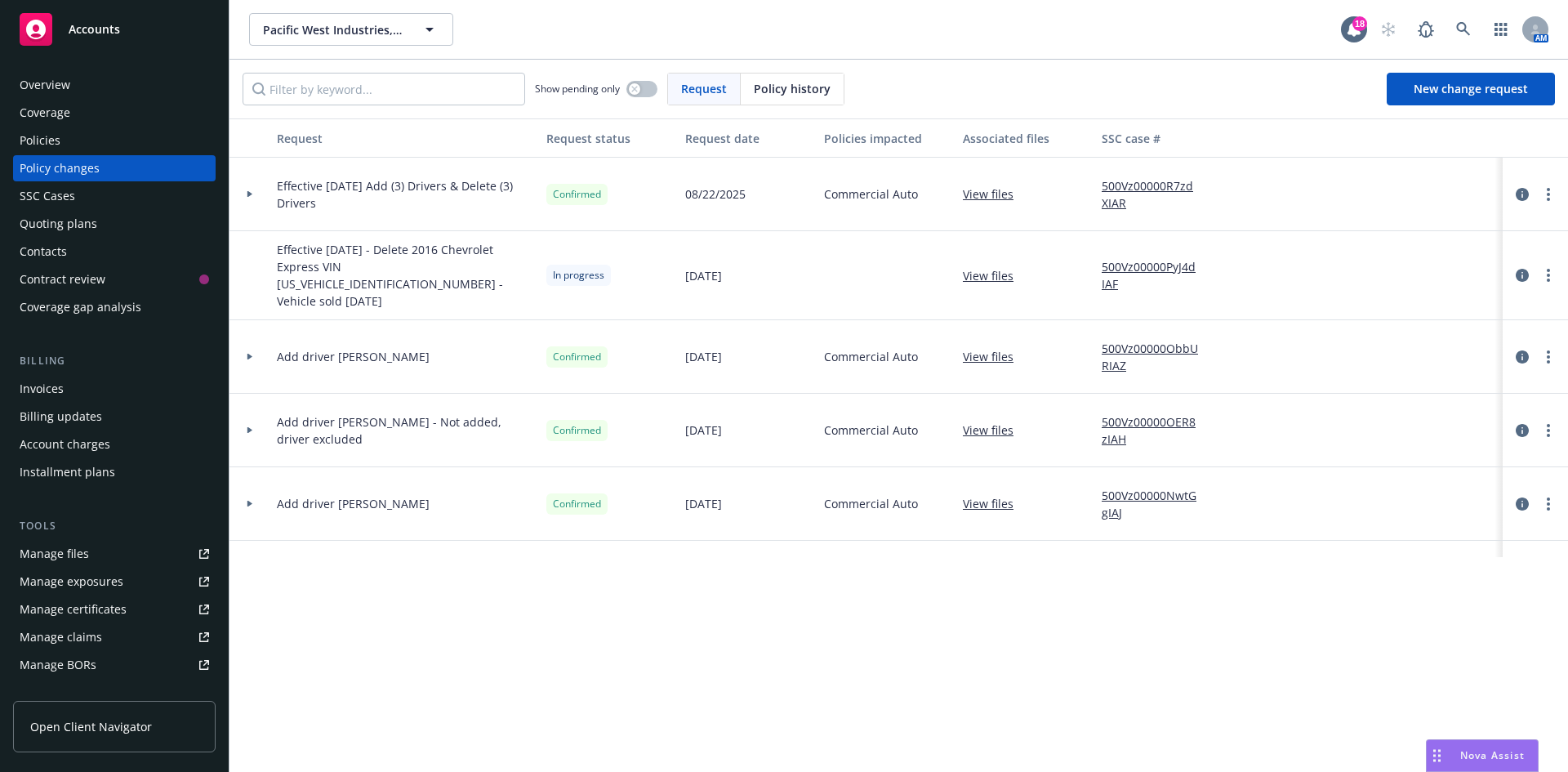
click at [1166, 183] on link "500Vz00000R7zdXIAR" at bounding box center [1156, 194] width 110 height 34
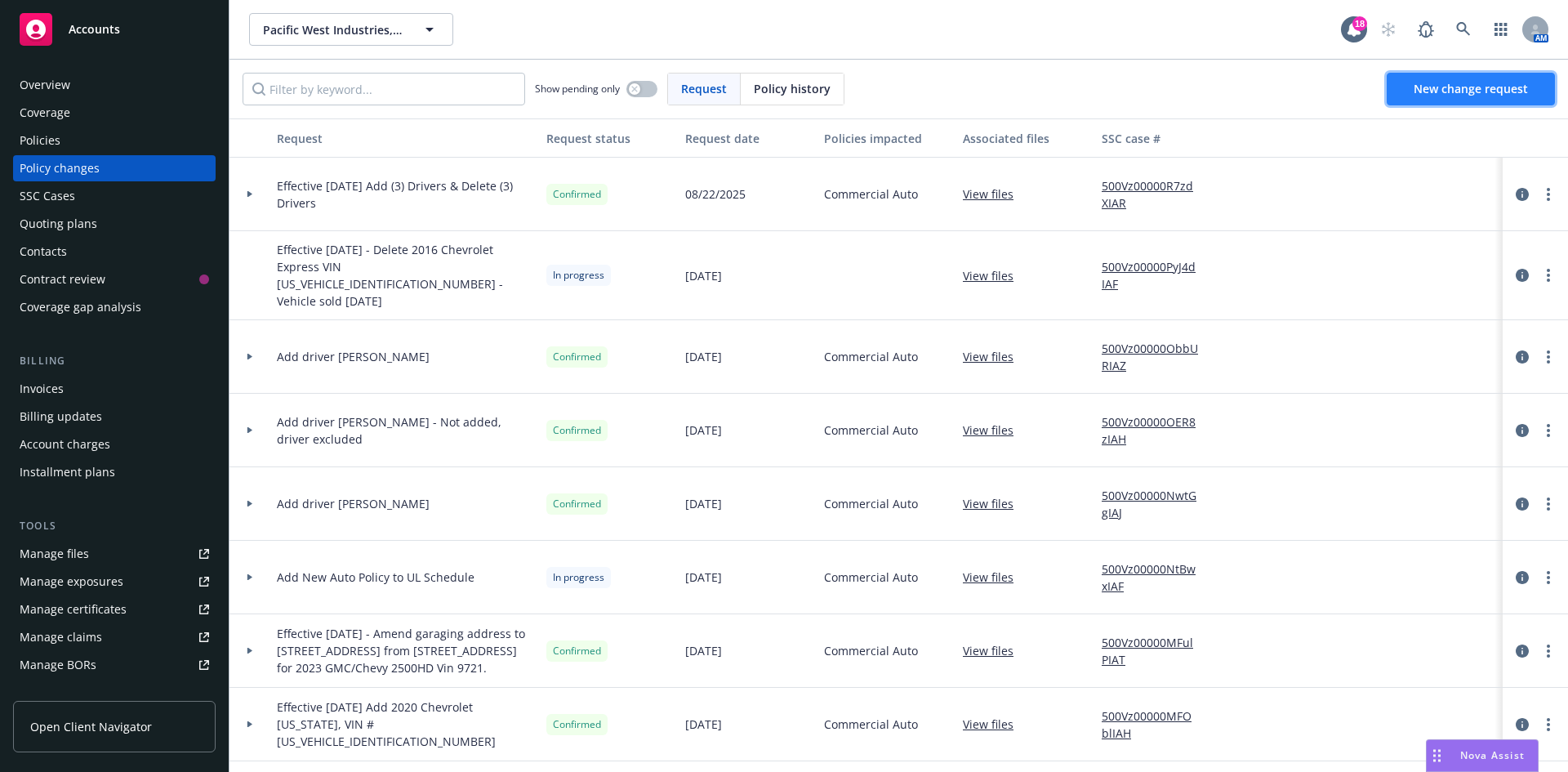
click at [1431, 82] on span "New change request" at bounding box center [1471, 89] width 114 height 16
